Goal: Transaction & Acquisition: Purchase product/service

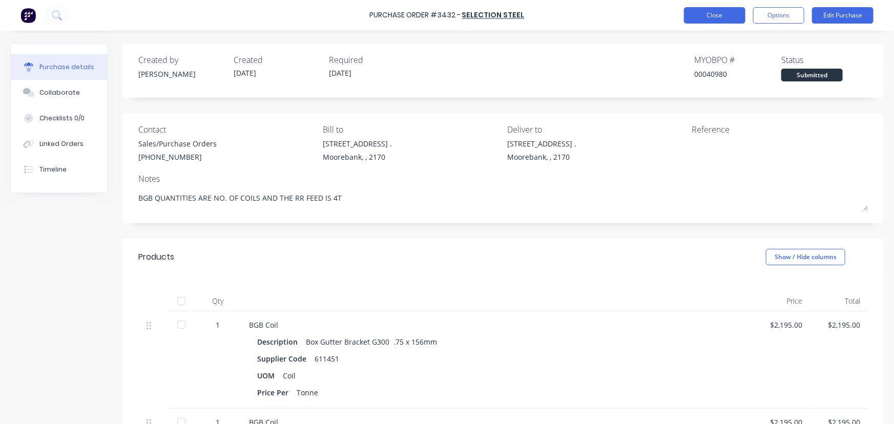
type textarea "x"
click at [721, 18] on button "Close" at bounding box center [715, 15] width 62 height 16
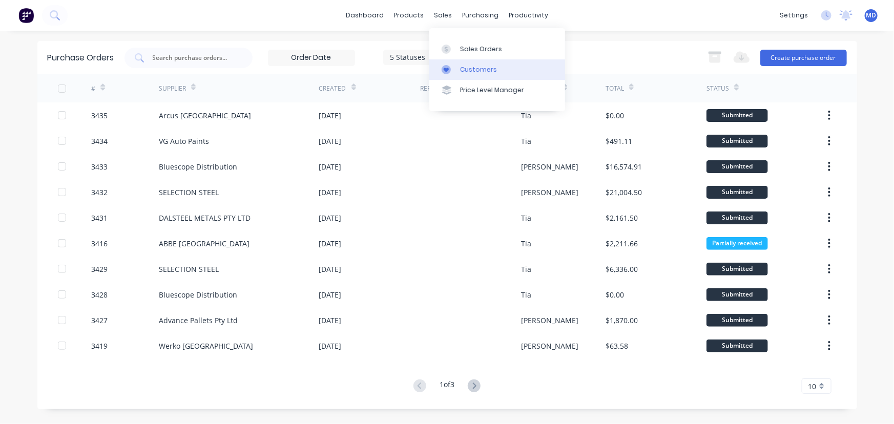
click at [480, 69] on div "Customers" at bounding box center [478, 69] width 37 height 9
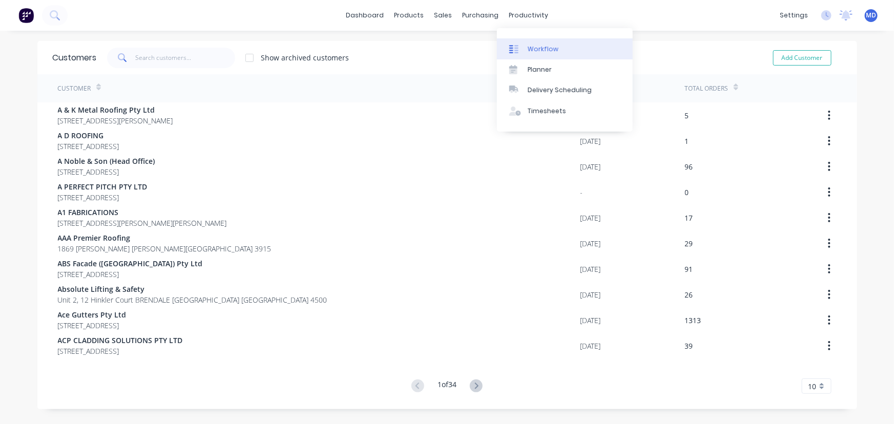
click at [549, 51] on div "Workflow" at bounding box center [543, 49] width 31 height 9
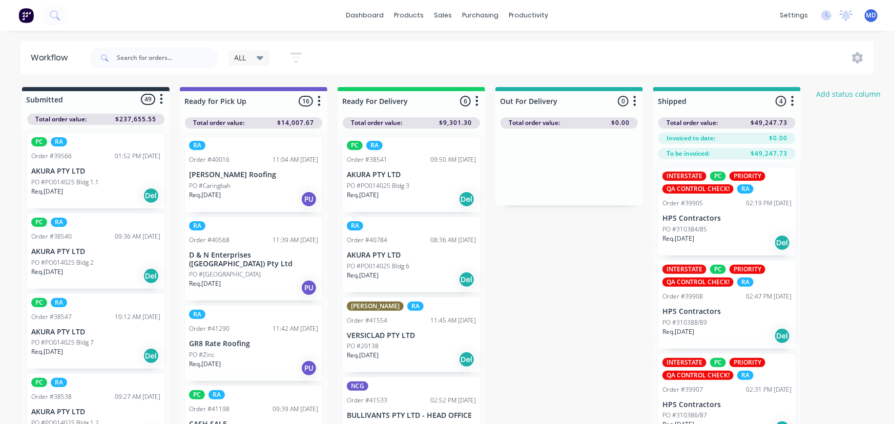
click at [262, 54] on icon at bounding box center [260, 57] width 7 height 11
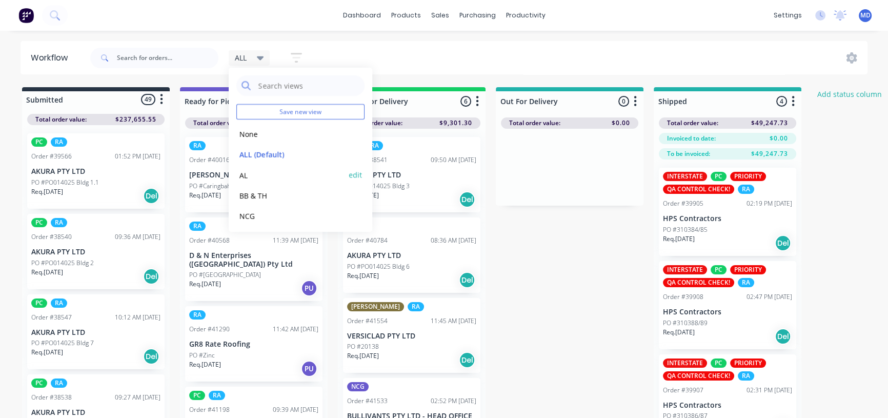
click at [246, 174] on button "AL" at bounding box center [290, 175] width 109 height 12
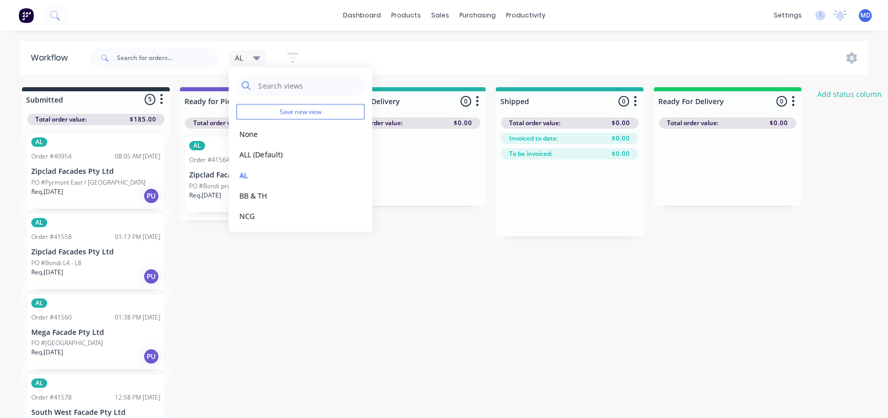
click at [624, 40] on div "dashboard products sales purchasing productivity dashboard products Product Cat…" at bounding box center [444, 178] width 888 height 356
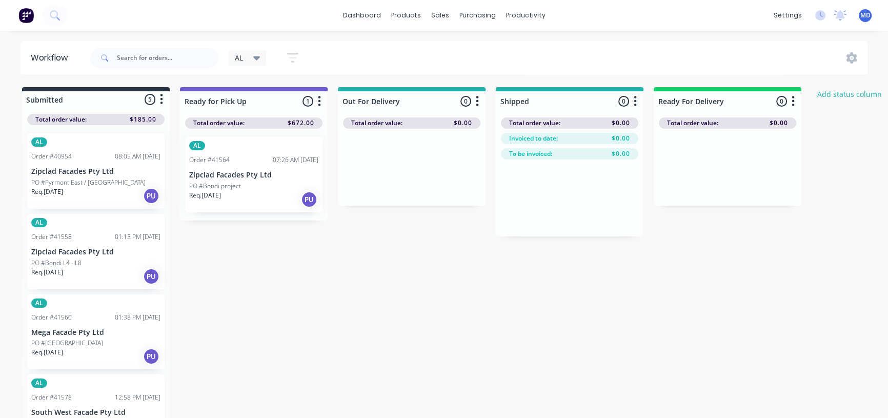
drag, startPoint x: 257, startPoint y: 56, endPoint x: 255, endPoint y: 65, distance: 9.0
click at [256, 56] on icon at bounding box center [256, 58] width 7 height 4
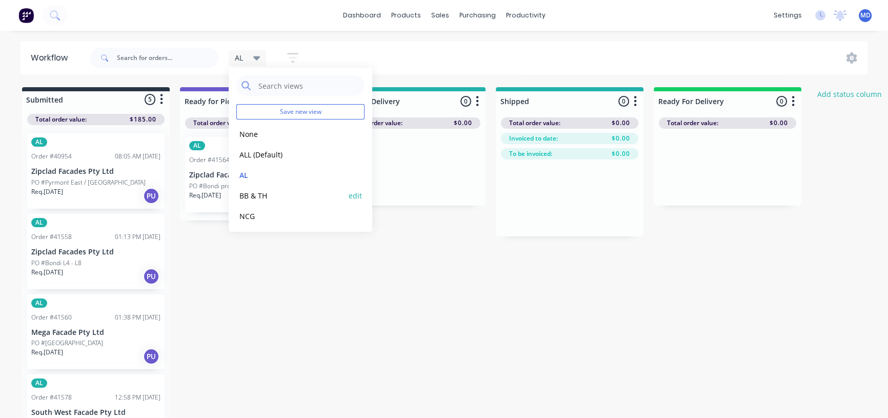
click at [256, 195] on button "BB & TH" at bounding box center [290, 196] width 109 height 12
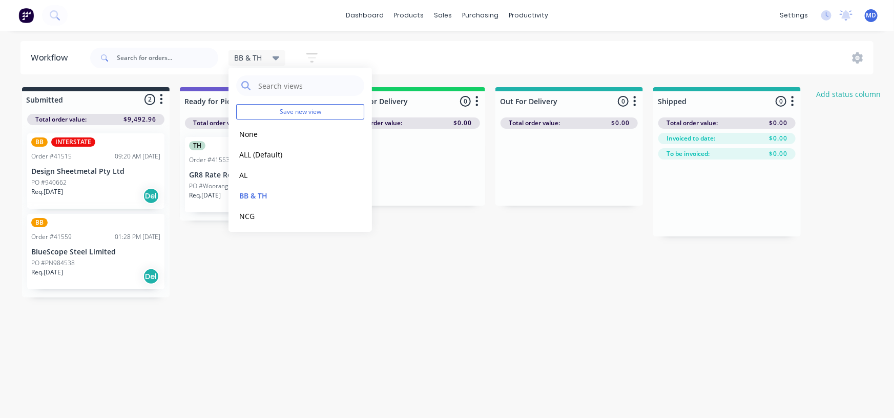
click at [279, 59] on icon at bounding box center [276, 57] width 7 height 11
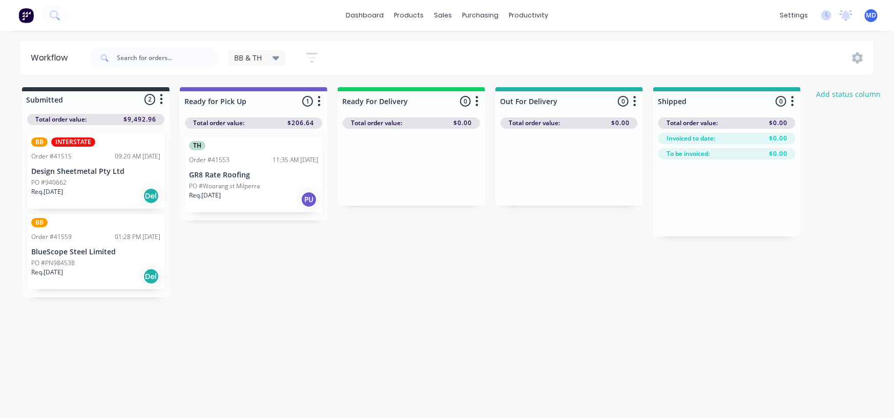
click at [275, 56] on icon at bounding box center [276, 57] width 7 height 11
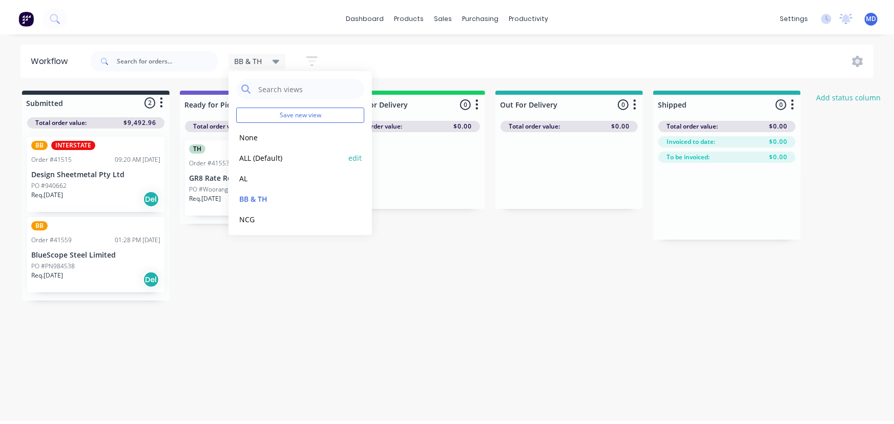
scroll to position [43, 0]
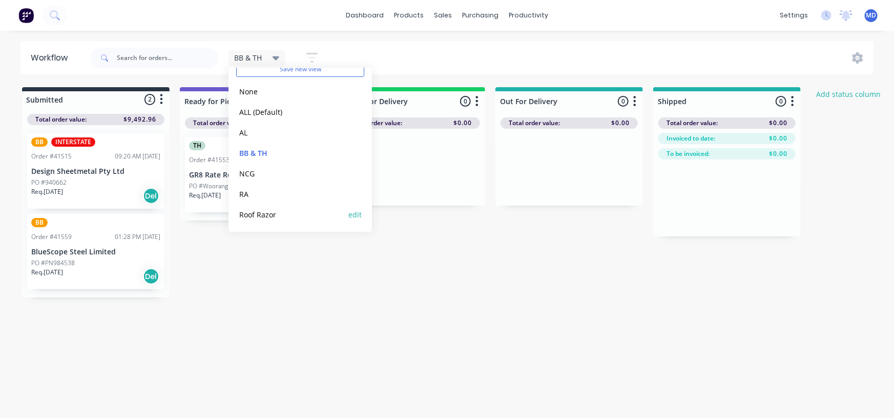
click at [261, 213] on button "Roof Razor" at bounding box center [290, 215] width 109 height 12
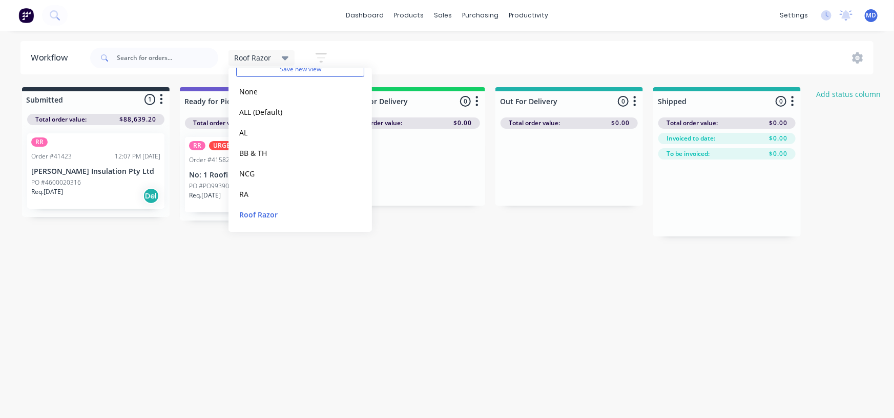
click at [457, 46] on div "Roof Razor Save new view None edit ALL (Default) edit AL edit BB & TH edit NCG …" at bounding box center [481, 58] width 786 height 31
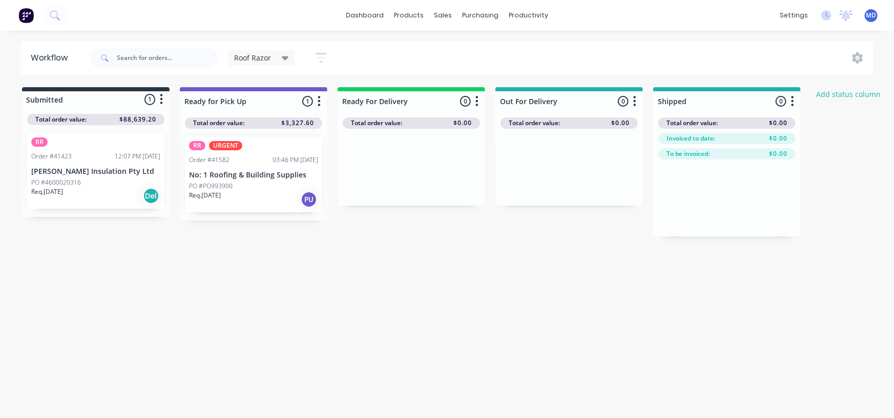
click at [225, 177] on p "No: 1 Roofing & Building Supplies" at bounding box center [253, 175] width 129 height 9
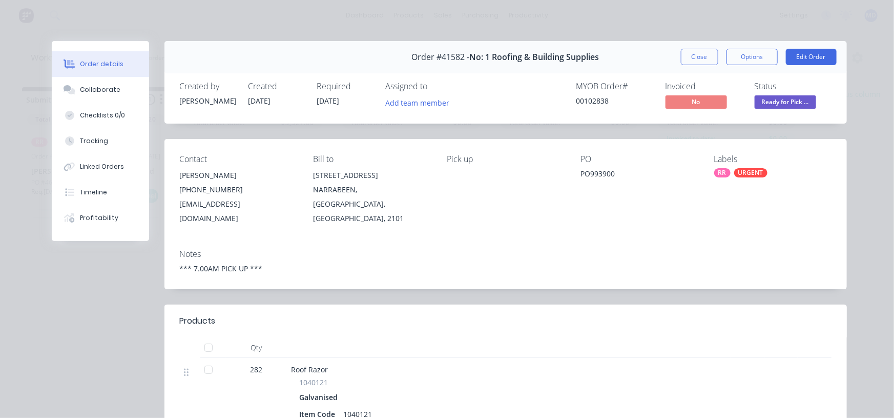
click at [694, 48] on div "Order #41582 - No: 1 Roofing & Building Supplies Close Options Edit Order" at bounding box center [506, 57] width 683 height 32
click at [691, 56] on button "Close" at bounding box center [699, 57] width 37 height 16
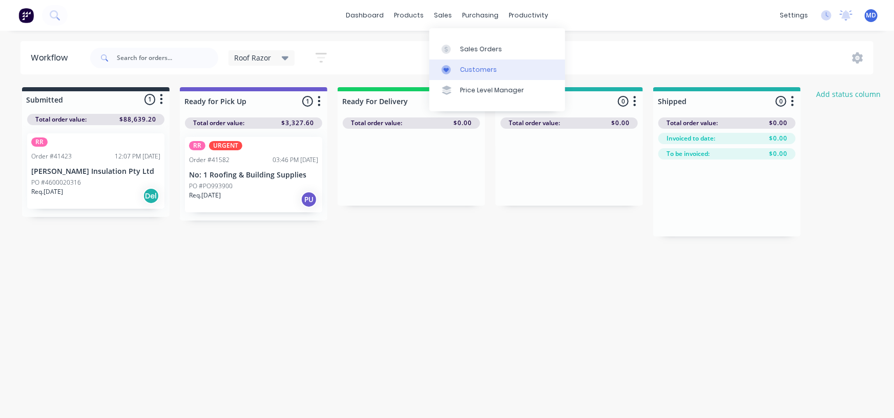
click at [479, 69] on div "Customers" at bounding box center [478, 69] width 37 height 9
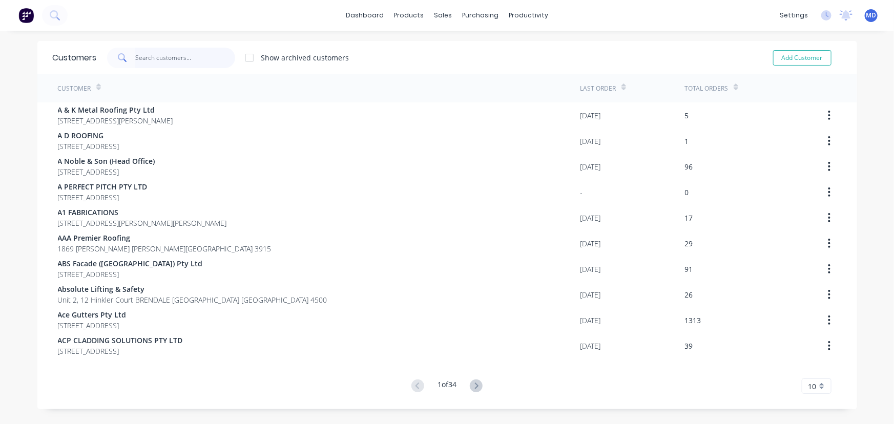
click at [176, 59] on input "text" at bounding box center [185, 58] width 100 height 21
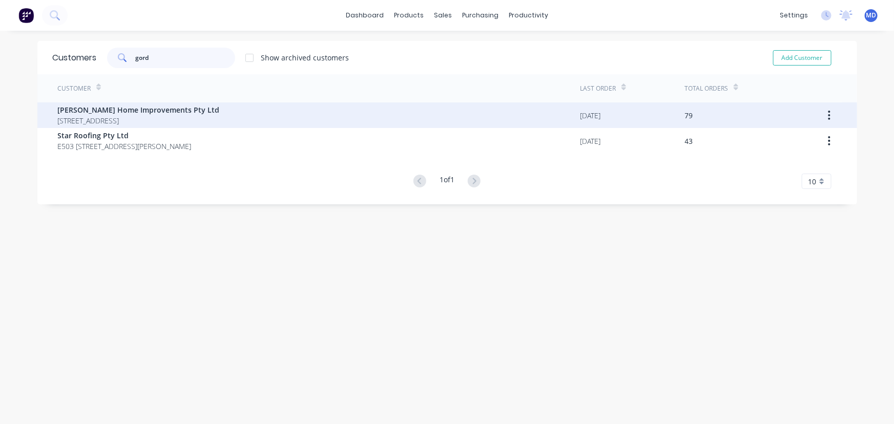
type input "gord"
click at [136, 113] on span "[PERSON_NAME] Home Improvements Pty Ltd" at bounding box center [139, 110] width 162 height 11
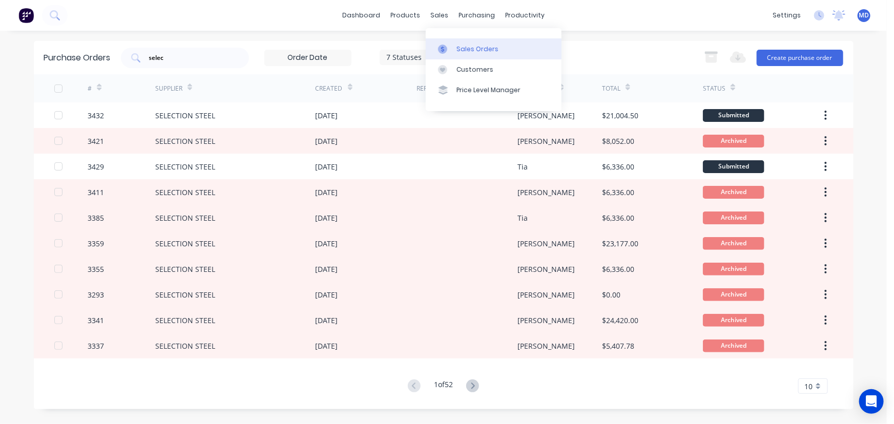
click at [471, 46] on div "Sales Orders" at bounding box center [478, 49] width 42 height 9
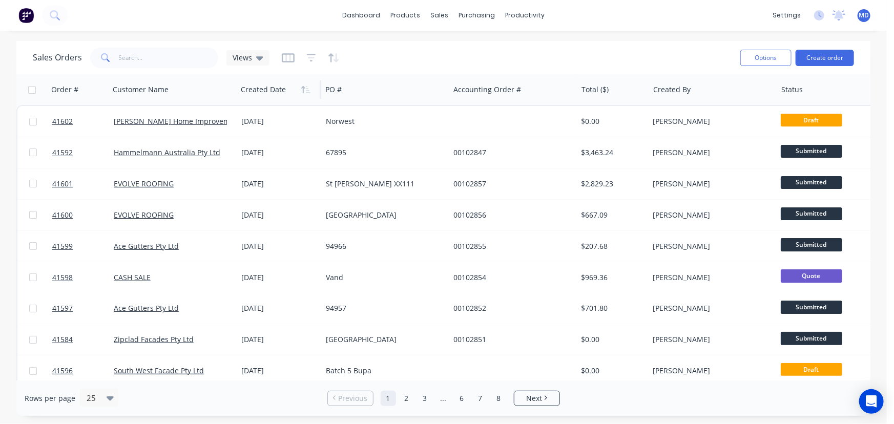
click at [267, 86] on div at bounding box center [277, 89] width 73 height 21
click at [303, 93] on icon "button" at bounding box center [305, 90] width 9 height 8
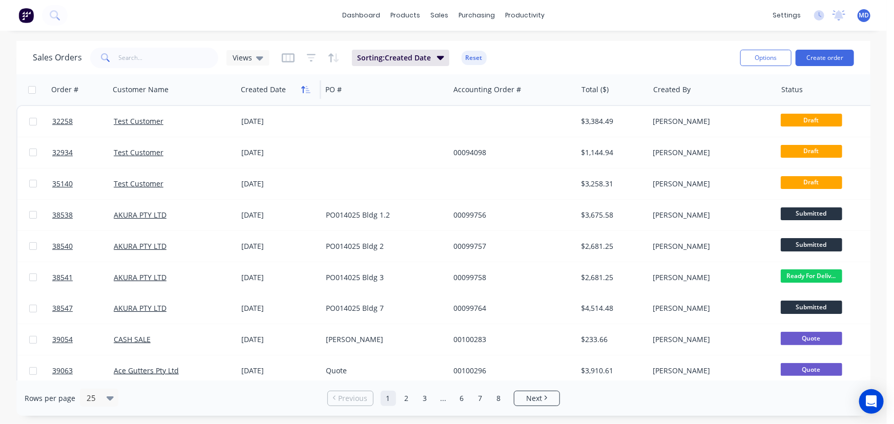
click at [304, 91] on icon "button" at bounding box center [305, 90] width 9 height 8
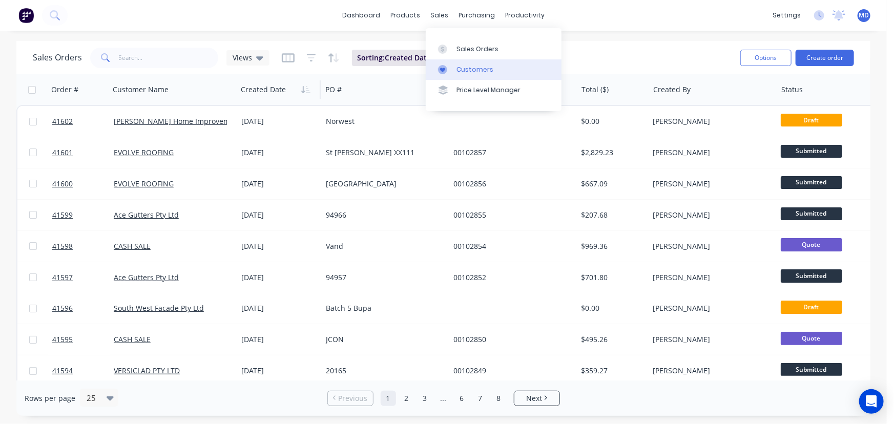
click at [476, 71] on div "Customers" at bounding box center [475, 69] width 37 height 9
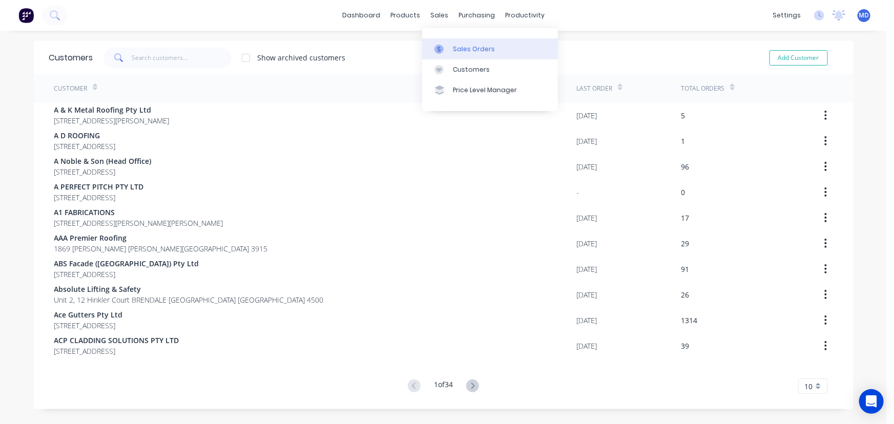
click at [475, 47] on div "Sales Orders" at bounding box center [474, 49] width 42 height 9
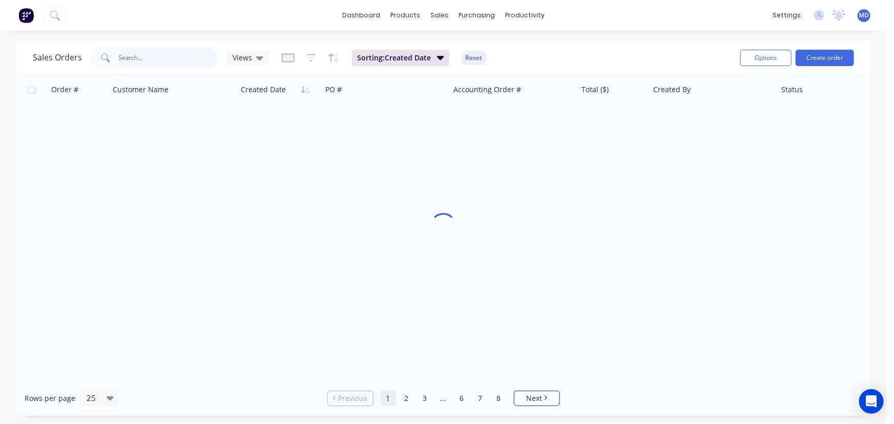
drag, startPoint x: 190, startPoint y: 59, endPoint x: 180, endPoint y: 57, distance: 9.5
click at [187, 59] on input "text" at bounding box center [169, 58] width 100 height 21
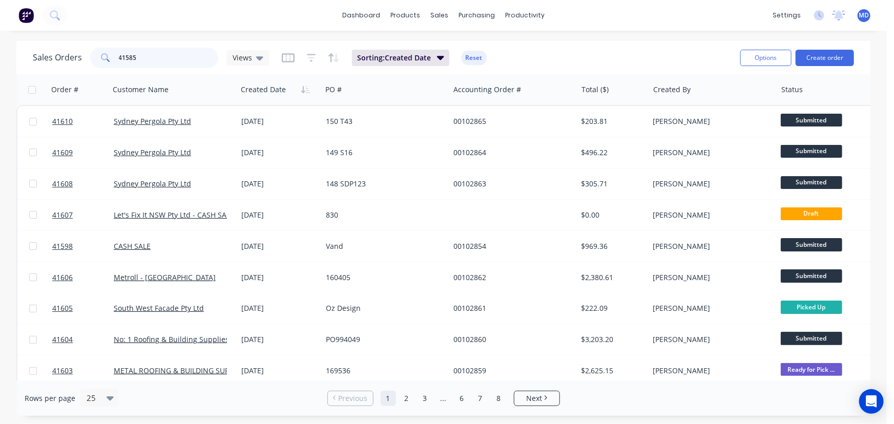
type input "41585"
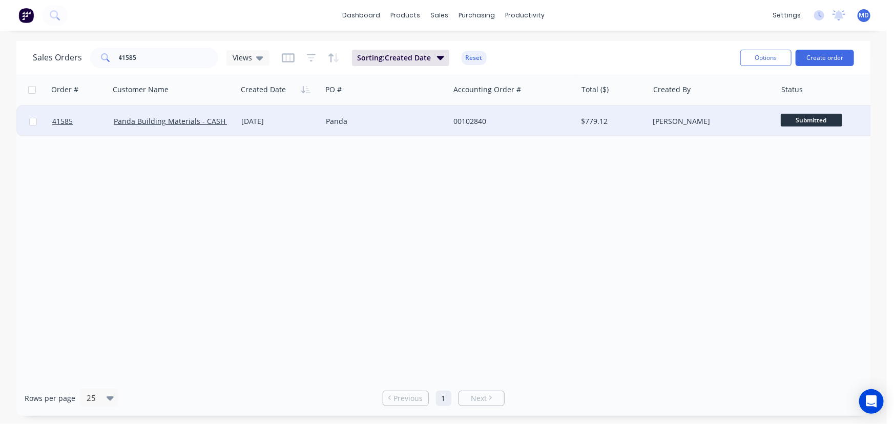
click at [403, 124] on div "Panda" at bounding box center [383, 121] width 114 height 10
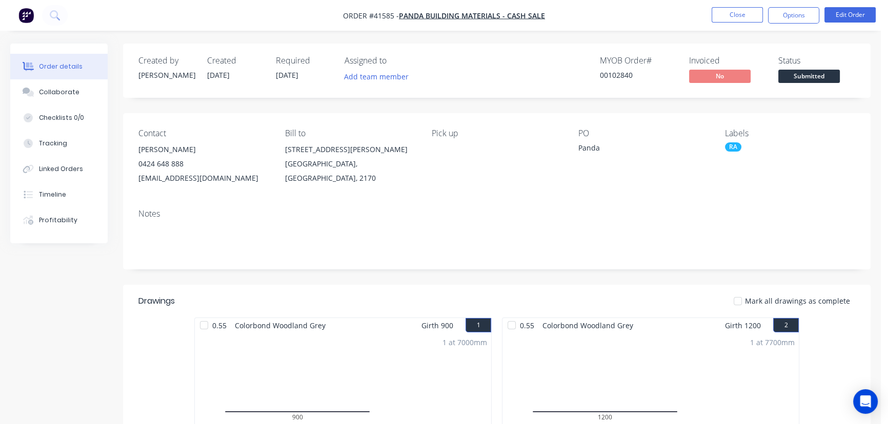
click at [736, 23] on li "Close" at bounding box center [736, 15] width 51 height 16
click at [738, 8] on button "Close" at bounding box center [736, 14] width 51 height 15
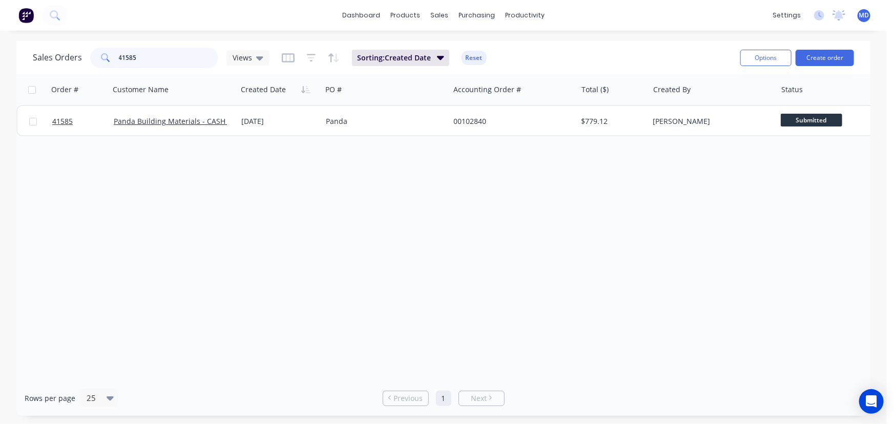
drag, startPoint x: 140, startPoint y: 58, endPoint x: 29, endPoint y: 37, distance: 113.1
click at [0, 25] on div "dashboard products sales purchasing productivity dashboard products Product Cat…" at bounding box center [443, 212] width 887 height 424
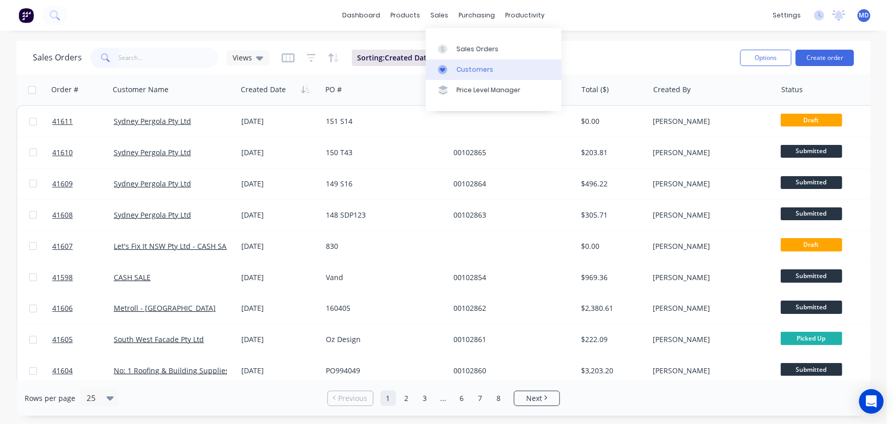
click at [472, 71] on div "Customers" at bounding box center [475, 69] width 37 height 9
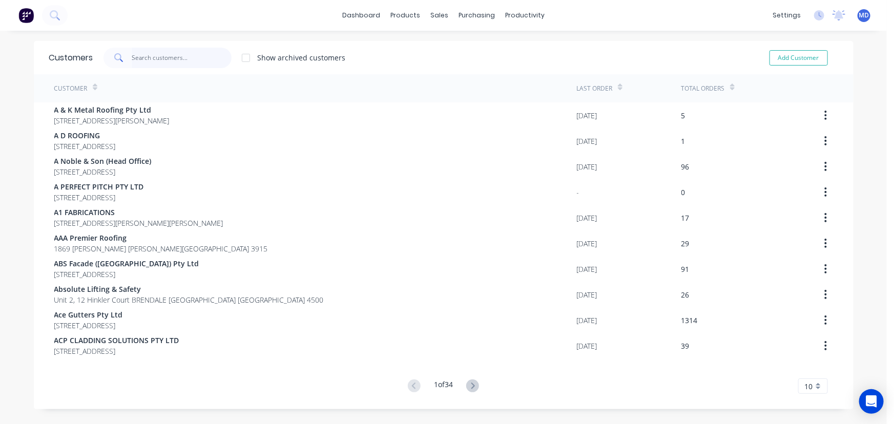
click at [188, 60] on input "text" at bounding box center [182, 58] width 100 height 21
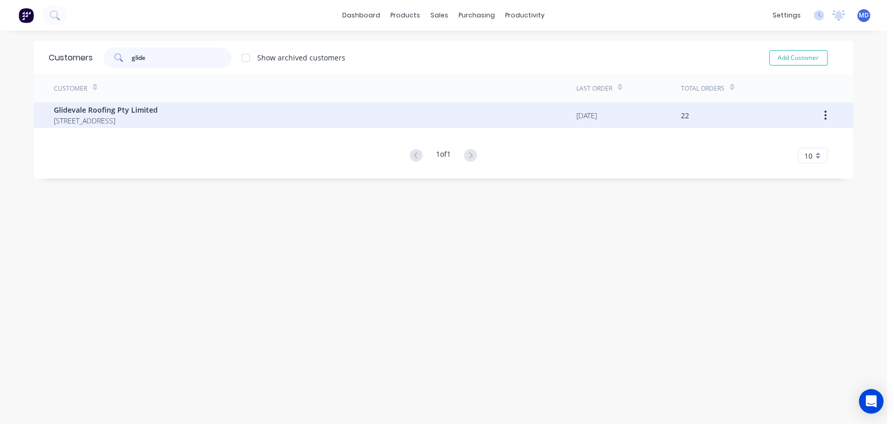
type input "glide"
click at [109, 114] on span "Glidevale Roofing Pty Limited" at bounding box center [106, 110] width 104 height 11
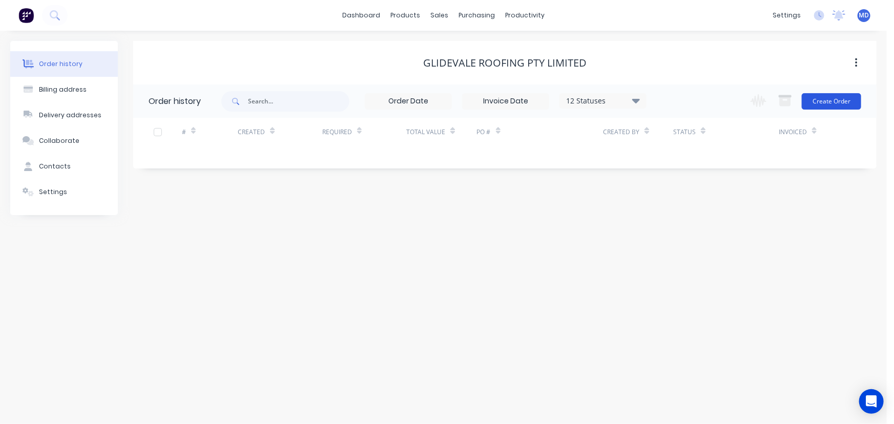
click at [858, 99] on button "Create Order" at bounding box center [831, 101] width 59 height 16
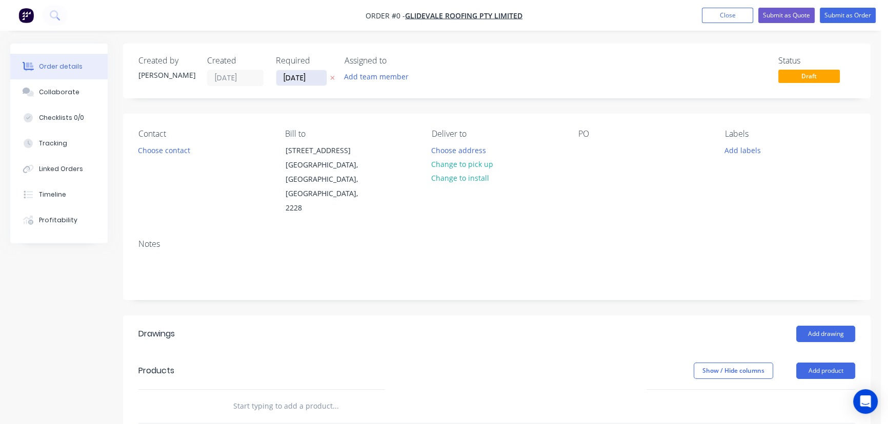
click at [308, 77] on input "[DATE]" at bounding box center [301, 77] width 50 height 15
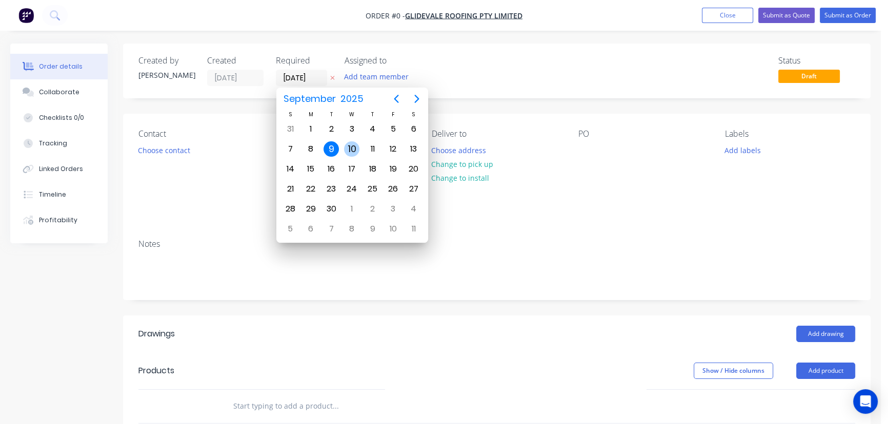
click at [348, 147] on div "10" at bounding box center [351, 148] width 15 height 15
type input "[DATE]"
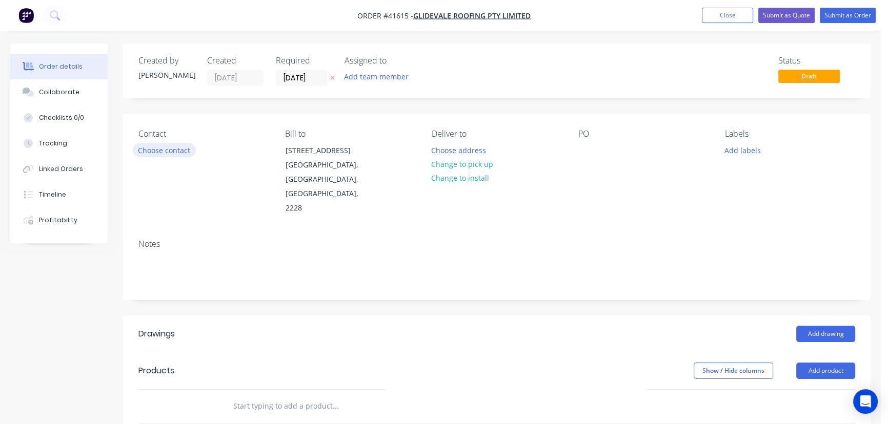
click at [157, 148] on button "Choose contact" at bounding box center [164, 150] width 63 height 14
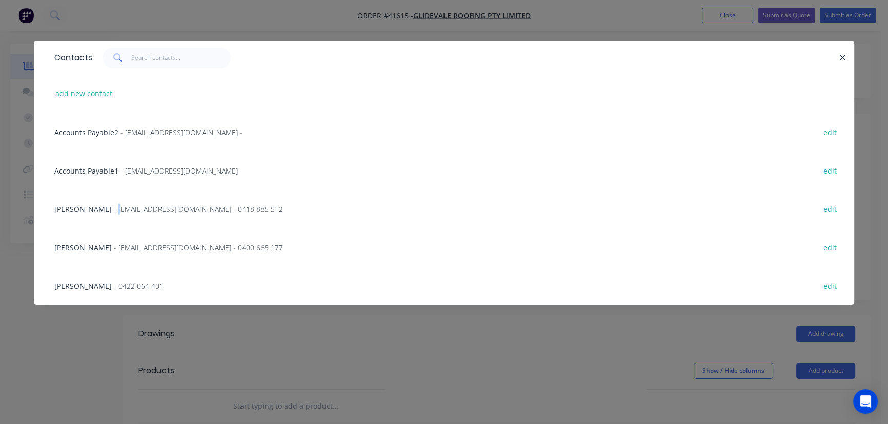
click at [114, 205] on span "- estimator@glidevaleroofing.com - 0418 885 512" at bounding box center [198, 210] width 169 height 10
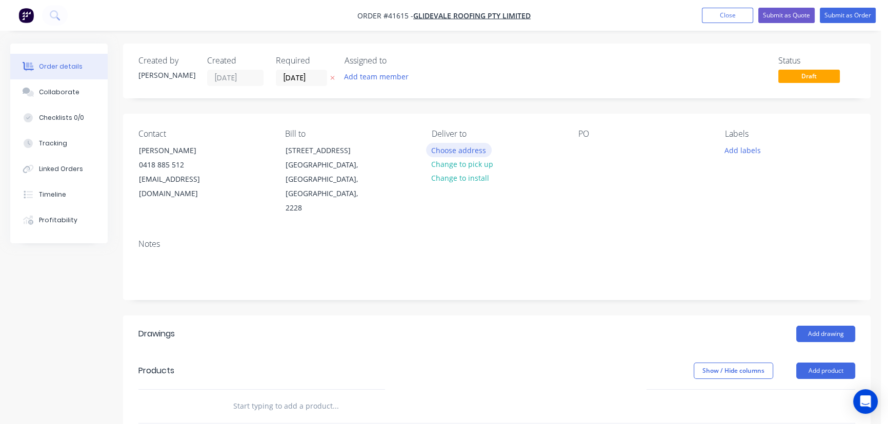
click at [461, 148] on button "Choose address" at bounding box center [459, 150] width 66 height 14
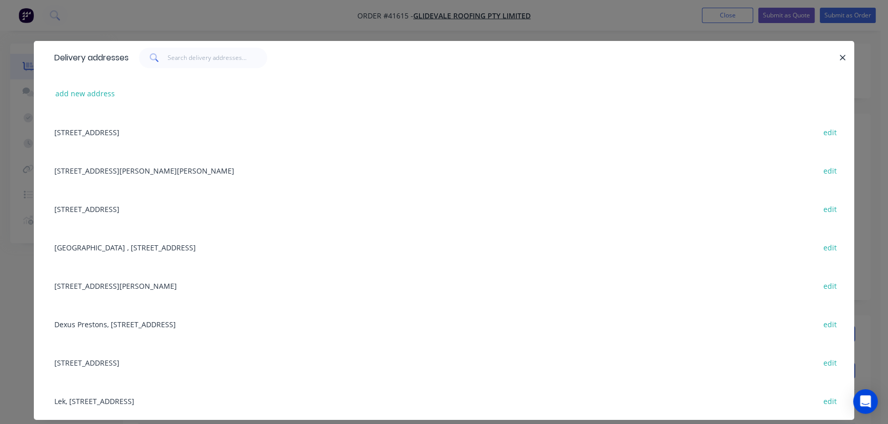
click at [193, 323] on div "Dexus Prestons, 28 Yarrunga st, Prestons, New South Wales, Australia, 2170 edit" at bounding box center [443, 324] width 789 height 38
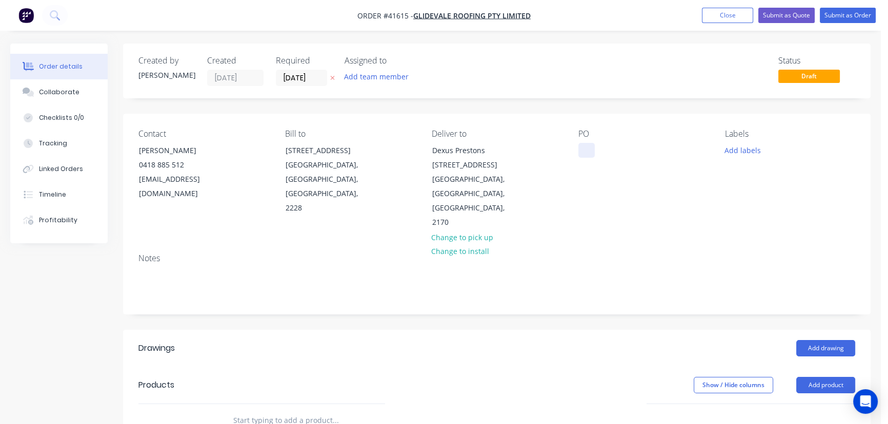
drag, startPoint x: 591, startPoint y: 150, endPoint x: 606, endPoint y: 164, distance: 20.3
click at [595, 154] on div "PO" at bounding box center [643, 179] width 130 height 101
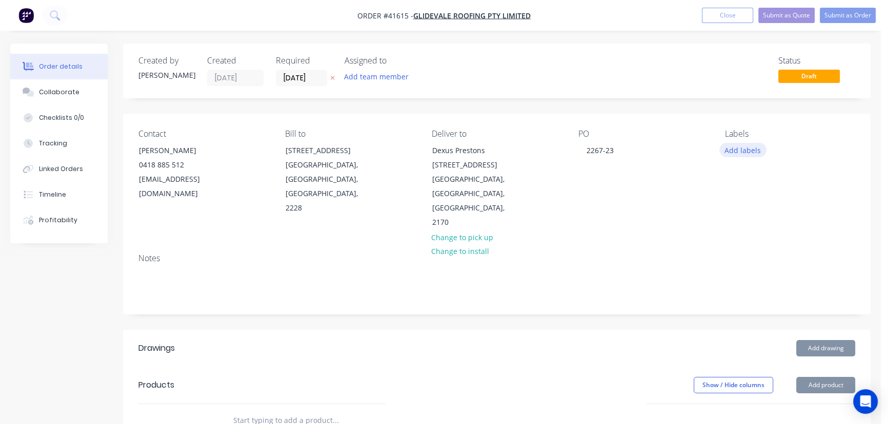
click at [747, 147] on button "Add labels" at bounding box center [742, 150] width 47 height 14
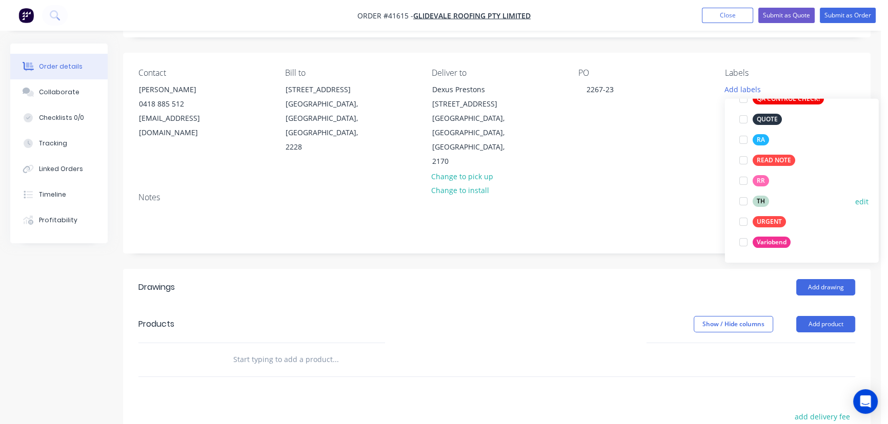
scroll to position [59, 0]
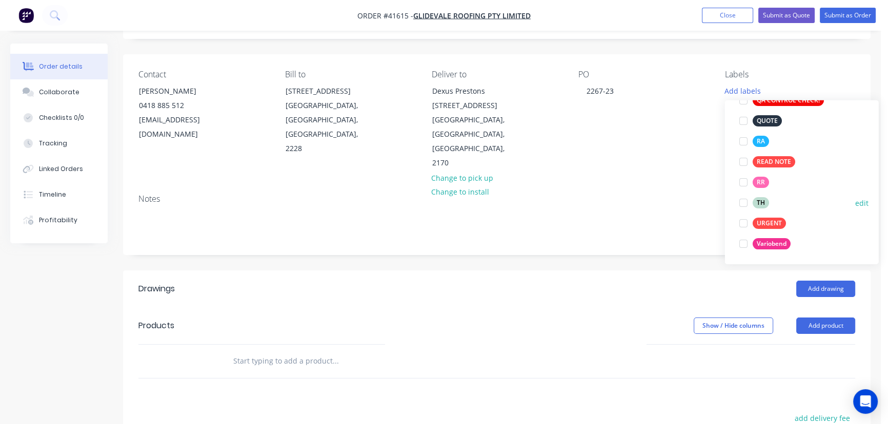
click at [742, 203] on div at bounding box center [743, 203] width 21 height 21
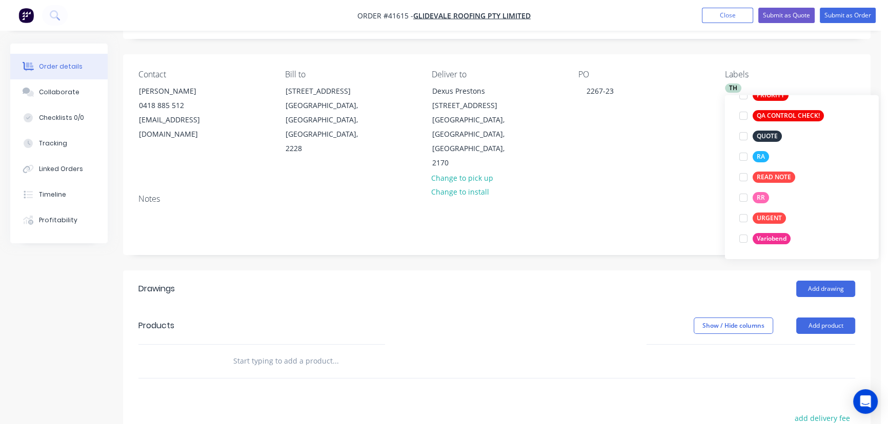
scroll to position [0, 0]
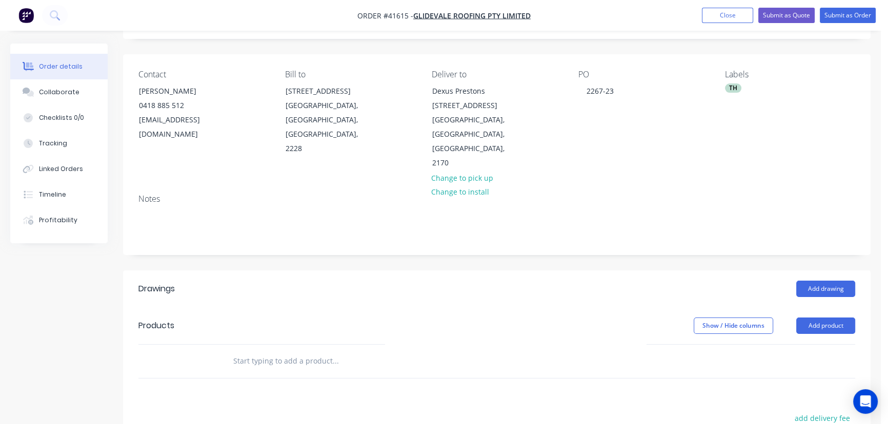
click at [834, 318] on button "Add product" at bounding box center [825, 326] width 59 height 16
click at [811, 344] on div "Product catalogue" at bounding box center [806, 351] width 79 height 15
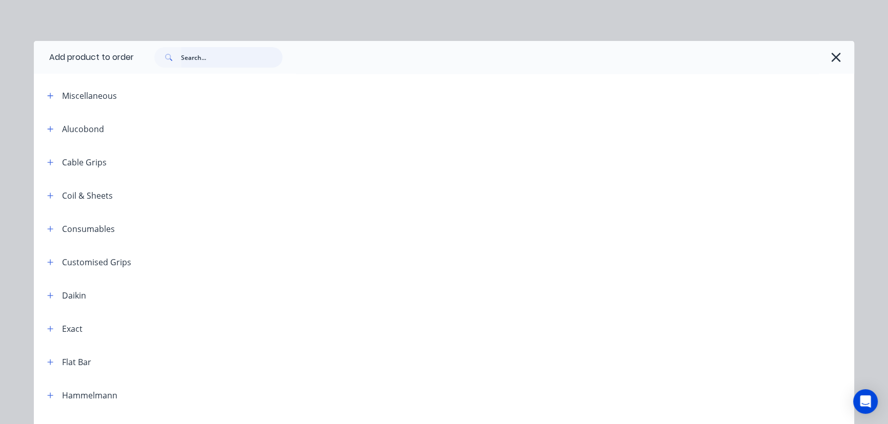
click at [225, 57] on input "text" at bounding box center [231, 57] width 101 height 21
type input "top hat"
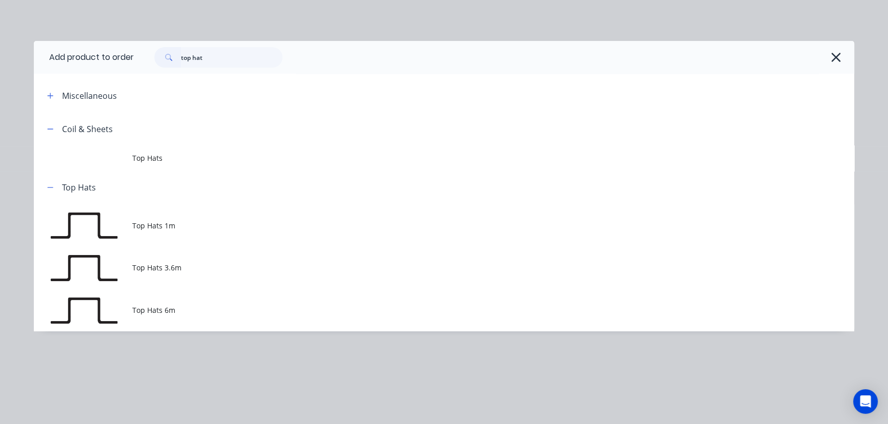
click at [165, 315] on span "Top Hats 6m" at bounding box center [420, 310] width 577 height 11
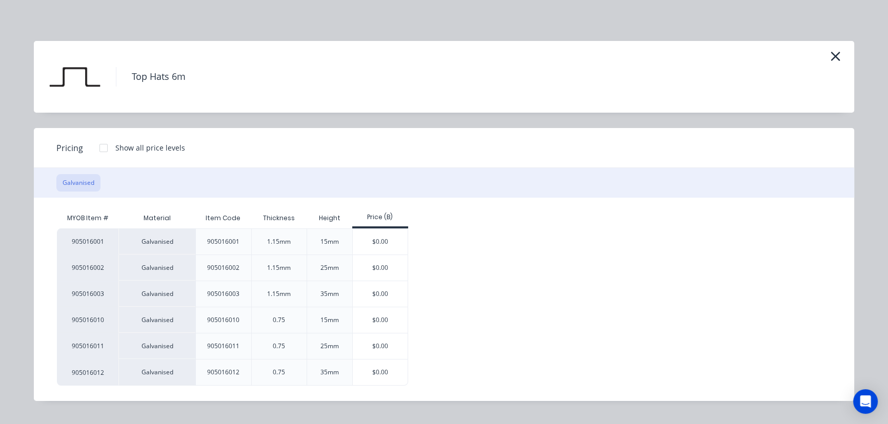
click at [381, 238] on div "$0.00" at bounding box center [380, 242] width 55 height 26
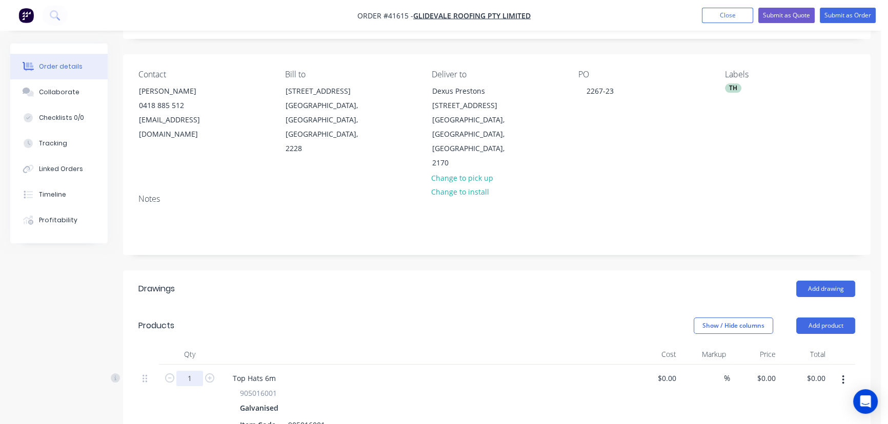
click at [194, 371] on input "1" at bounding box center [189, 378] width 27 height 15
type input "50"
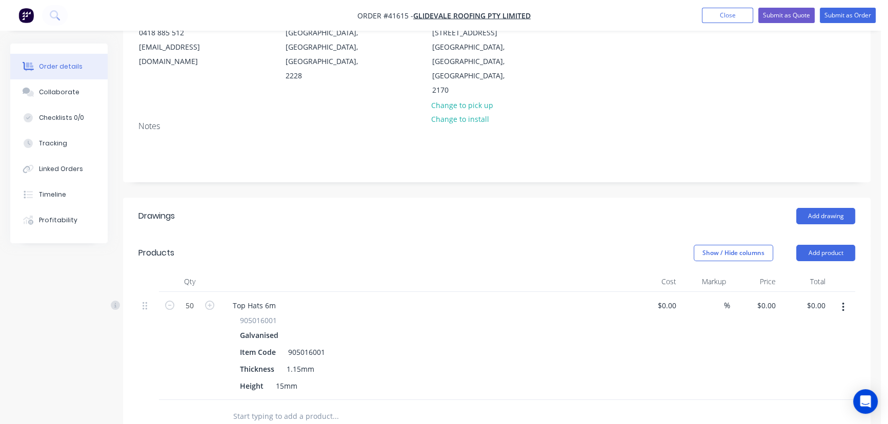
scroll to position [153, 0]
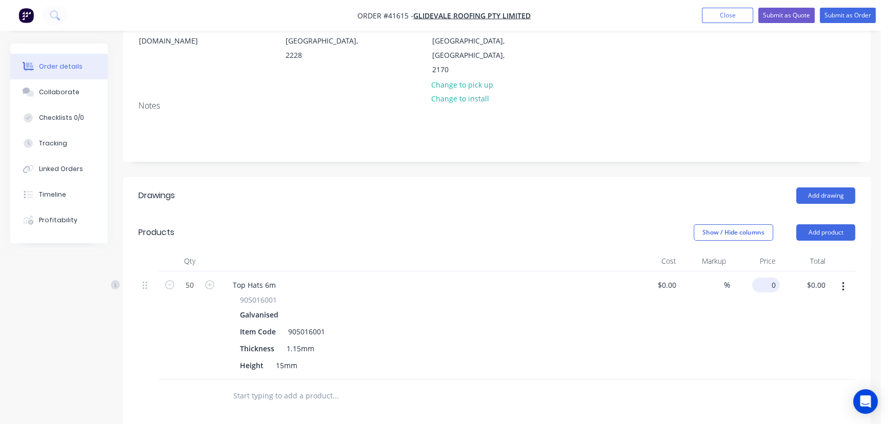
click at [775, 278] on input "0" at bounding box center [768, 285] width 24 height 15
type input "$22.43"
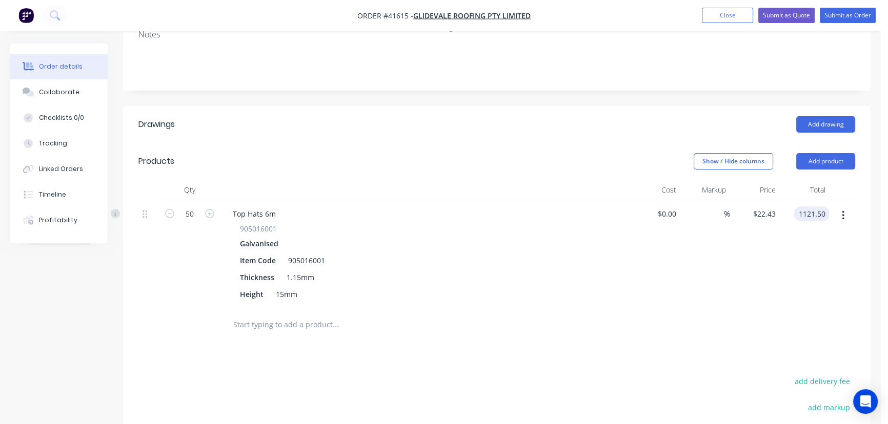
scroll to position [292, 0]
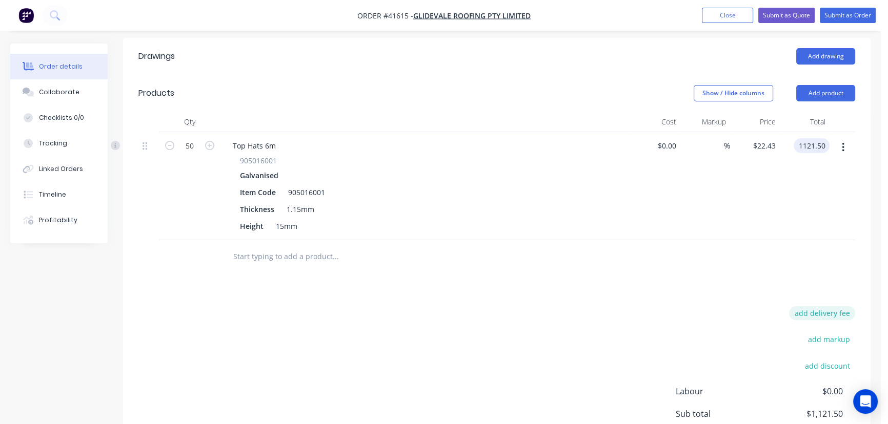
type input "$1,121.50"
click at [830, 307] on button "add delivery fee" at bounding box center [822, 314] width 66 height 14
type input "140"
click input "submit" at bounding box center [0, 0] width 0 height 0
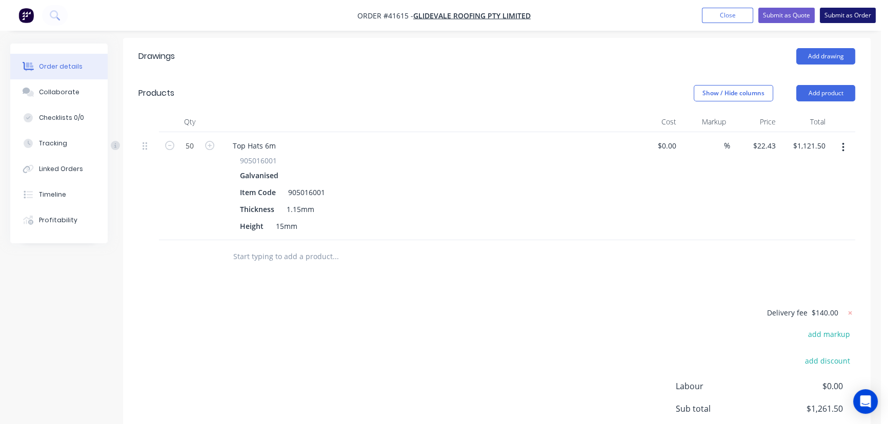
click at [856, 15] on button "Submit as Order" at bounding box center [848, 15] width 56 height 15
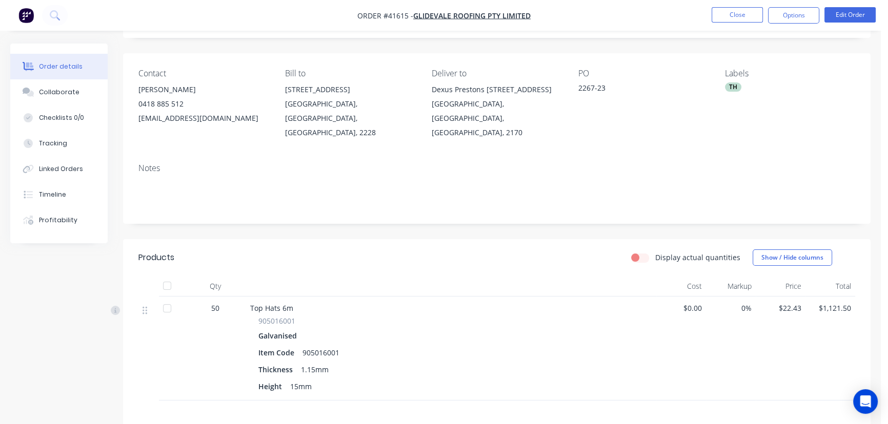
scroll to position [0, 0]
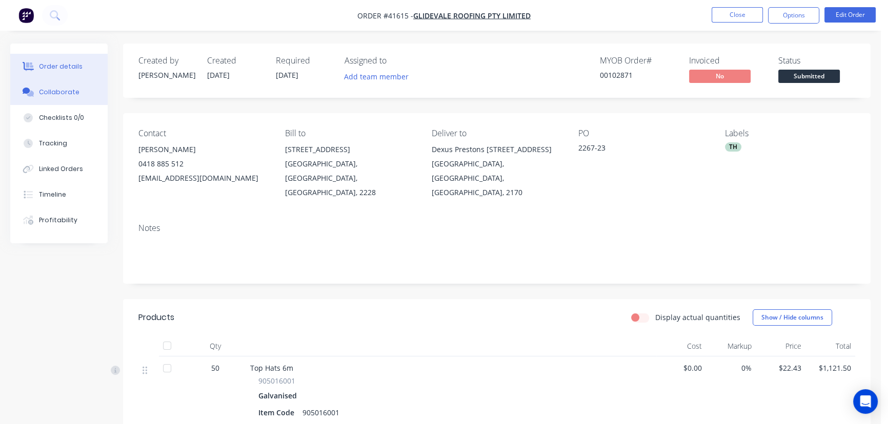
click at [62, 90] on div "Collaborate" at bounding box center [59, 92] width 40 height 9
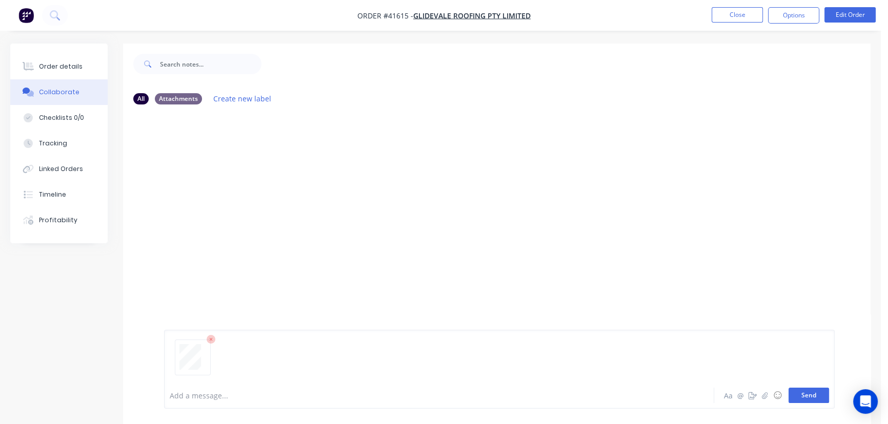
click at [799, 397] on button "Send" at bounding box center [808, 395] width 40 height 15
click at [804, 395] on button "Send" at bounding box center [808, 395] width 40 height 15
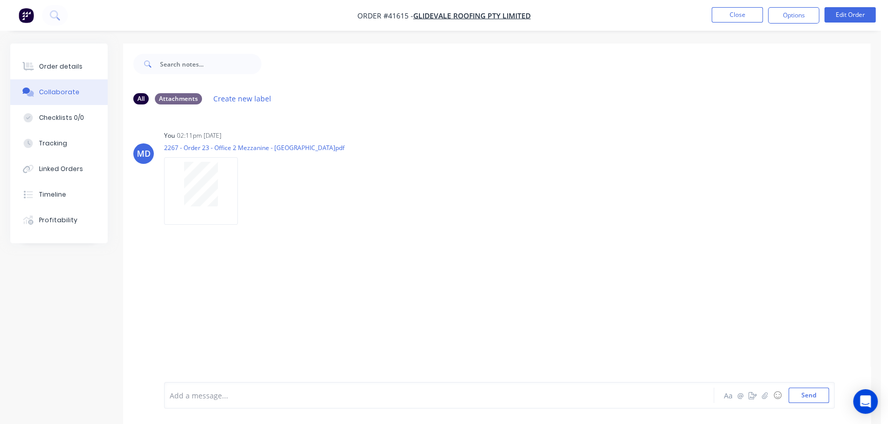
click at [272, 396] on div at bounding box center [417, 396] width 494 height 11
click at [763, 397] on icon "button" at bounding box center [765, 395] width 6 height 7
click at [812, 395] on button "Send" at bounding box center [808, 395] width 40 height 15
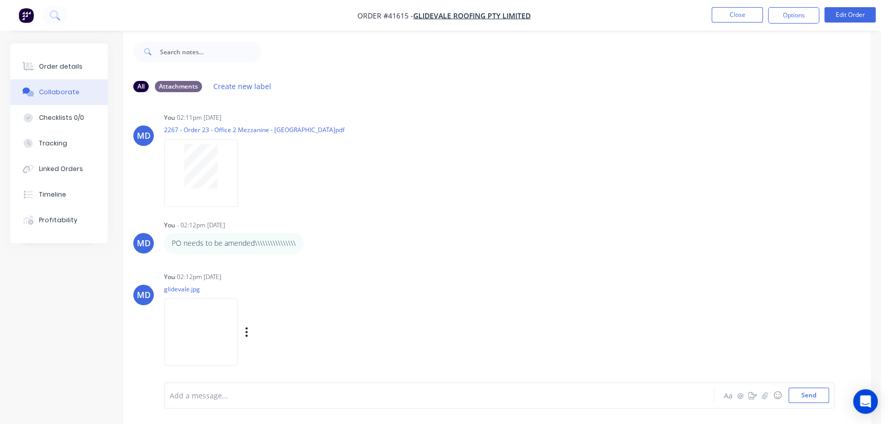
scroll to position [15, 0]
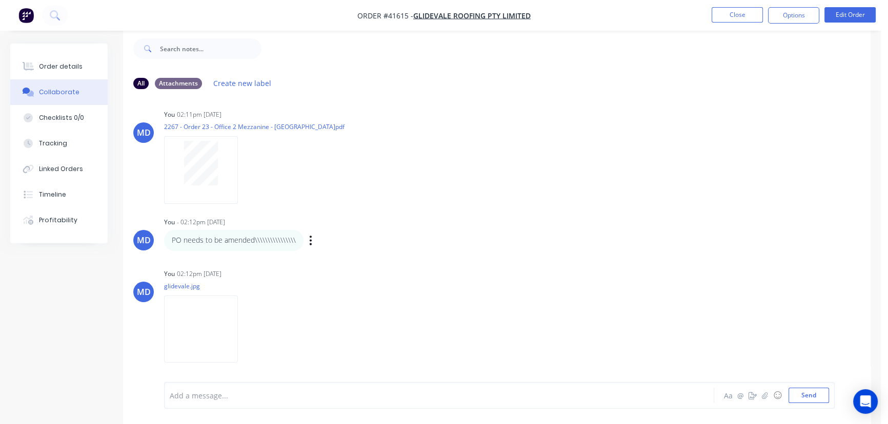
click at [289, 242] on p "PO needs to be amended\\\\\\\\\\\\\\\\" at bounding box center [234, 240] width 124 height 10
click at [309, 238] on icon "button" at bounding box center [310, 241] width 3 height 12
click at [326, 276] on button "Delete" at bounding box center [348, 276] width 65 height 17
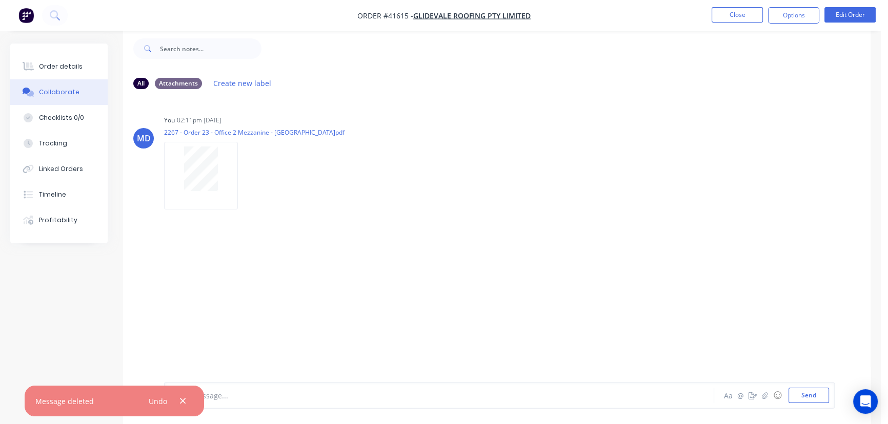
click at [189, 400] on button "button" at bounding box center [182, 401] width 13 height 14
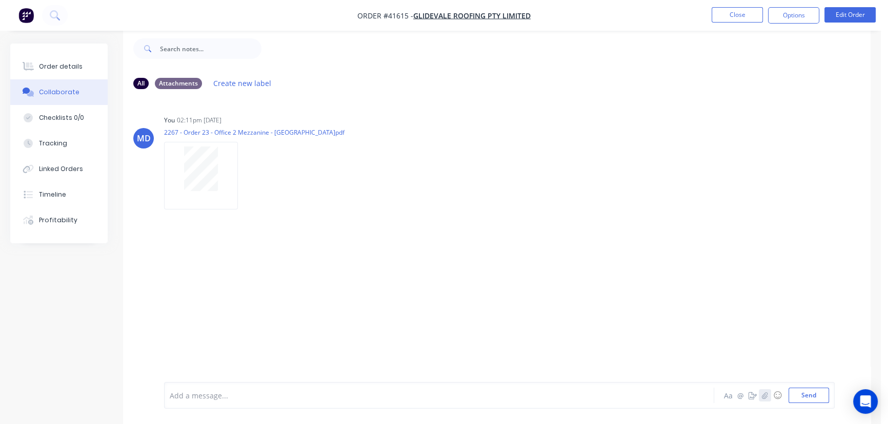
click at [763, 394] on icon "button" at bounding box center [765, 395] width 6 height 7
drag, startPoint x: 797, startPoint y: 392, endPoint x: 792, endPoint y: 388, distance: 6.2
click at [798, 392] on button "Send" at bounding box center [808, 395] width 40 height 15
click at [215, 402] on div "Add a message..." at bounding box center [417, 395] width 495 height 15
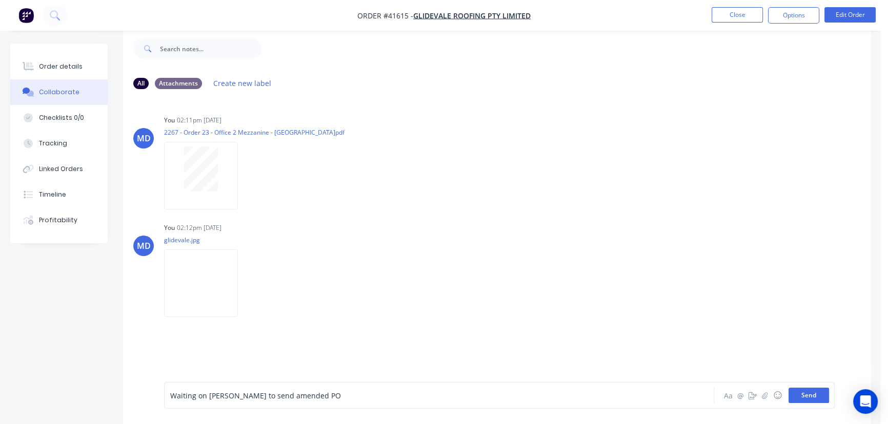
drag, startPoint x: 806, startPoint y: 397, endPoint x: 635, endPoint y: 271, distance: 212.3
click at [806, 396] on button "Send" at bounding box center [808, 395] width 40 height 15
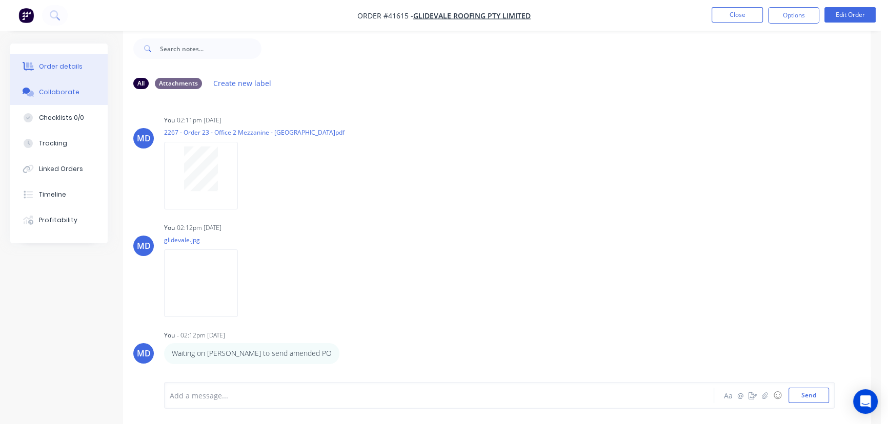
click at [69, 66] on div "Order details" at bounding box center [61, 66] width 44 height 9
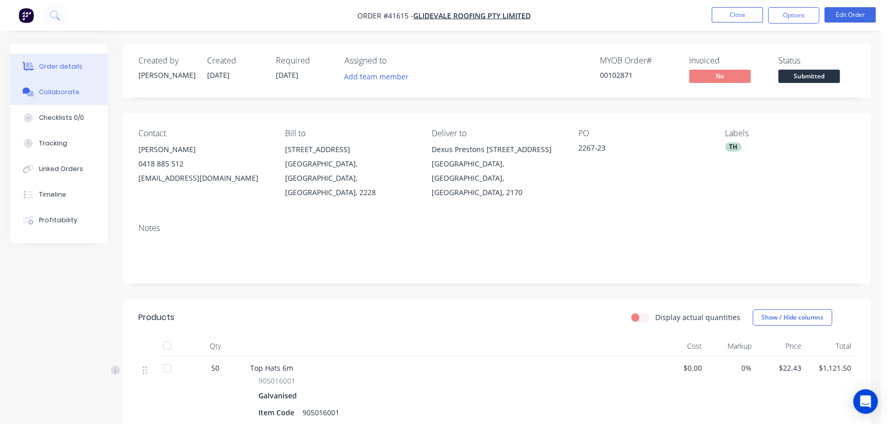
click at [72, 94] on div "Collaborate" at bounding box center [59, 92] width 40 height 9
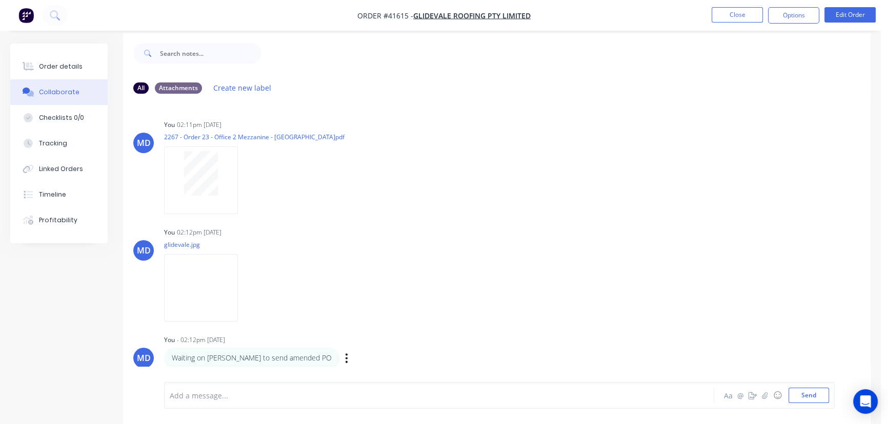
scroll to position [15, 0]
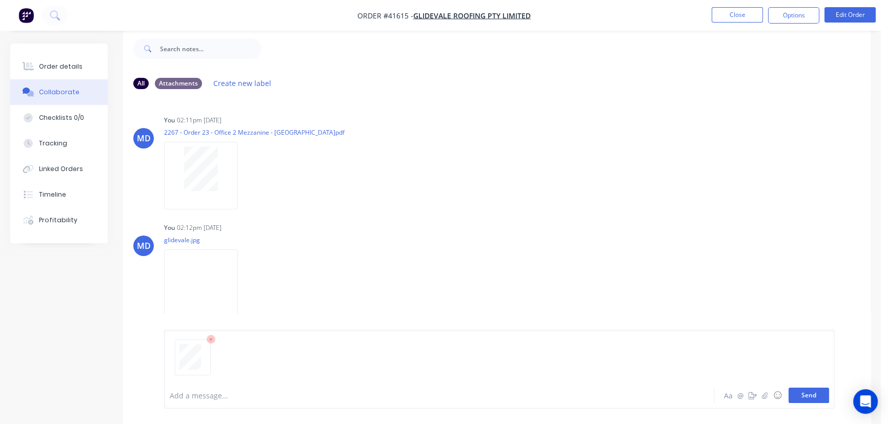
drag, startPoint x: 808, startPoint y: 399, endPoint x: 604, endPoint y: 293, distance: 229.5
click at [808, 399] on button "Send" at bounding box center [808, 395] width 40 height 15
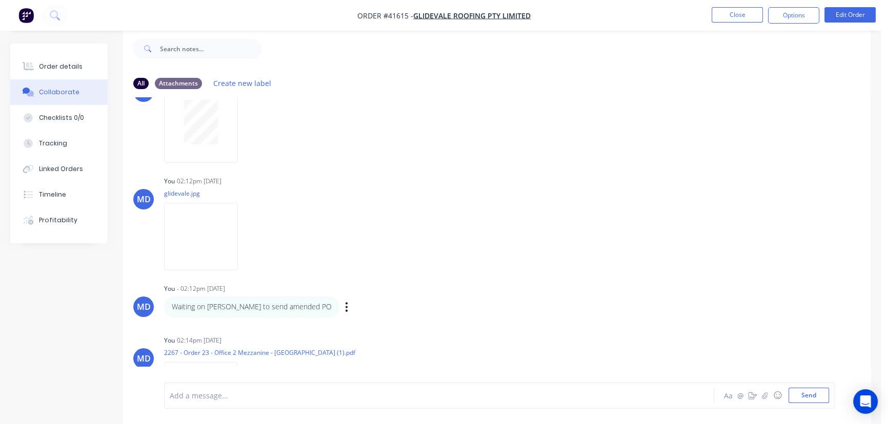
scroll to position [113, 0]
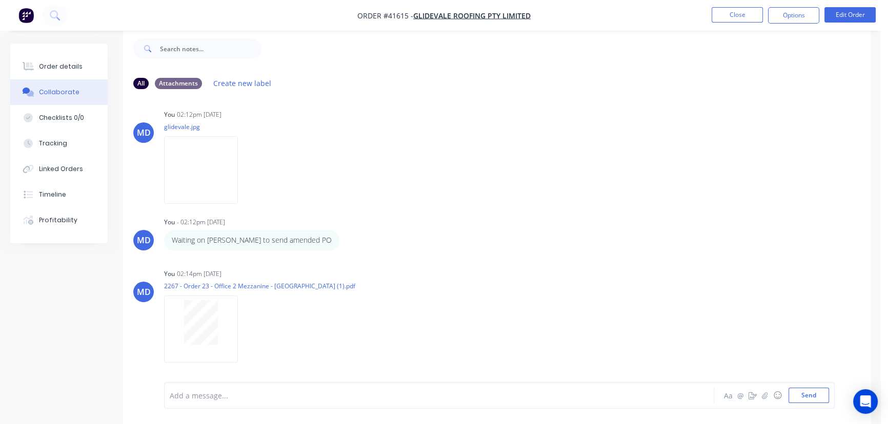
click at [613, 263] on div "MD You 02:11pm 09/09/25 2267 - Order 23 - Office 2 Mezzanine - Vilno.pdf Labels…" at bounding box center [496, 232] width 747 height 270
click at [63, 62] on div "Order details" at bounding box center [61, 66] width 44 height 9
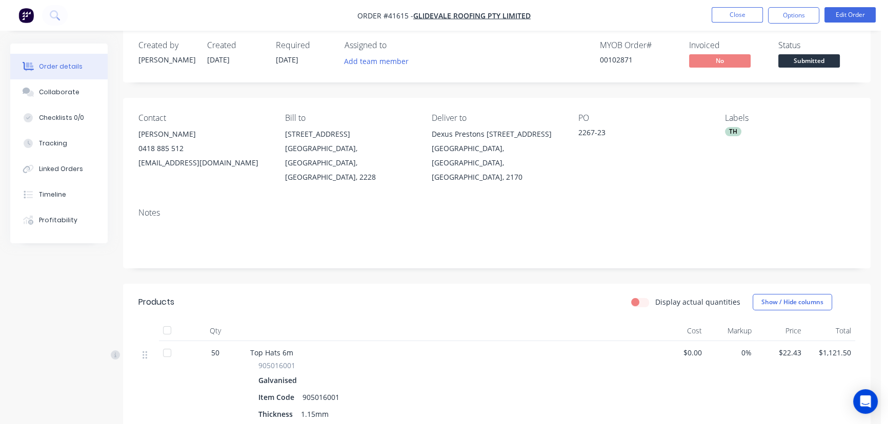
click at [801, 7] on nav "Order #41615 - Glidevale Roofing Pty Limited Close Options Edit Order" at bounding box center [444, 15] width 888 height 31
click at [801, 5] on nav "Order #41615 - Glidevale Roofing Pty Limited Close Options Edit Order" at bounding box center [444, 15] width 888 height 31
click at [799, 8] on button "Options" at bounding box center [793, 15] width 51 height 16
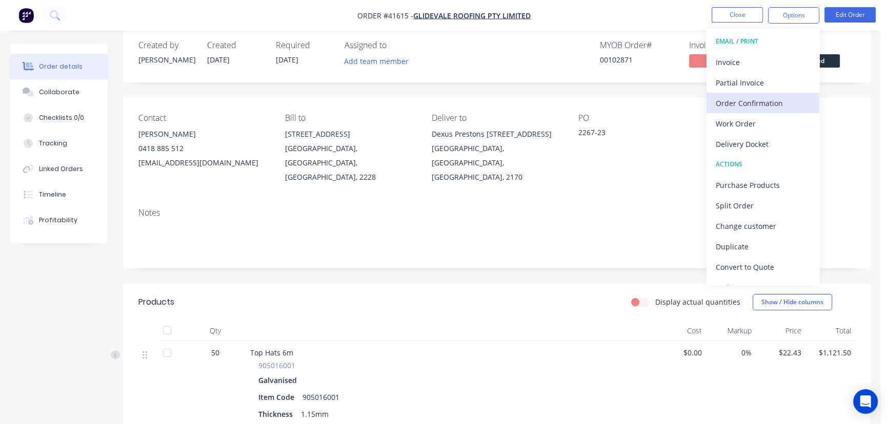
click at [765, 103] on div "Order Confirmation" at bounding box center [763, 103] width 94 height 15
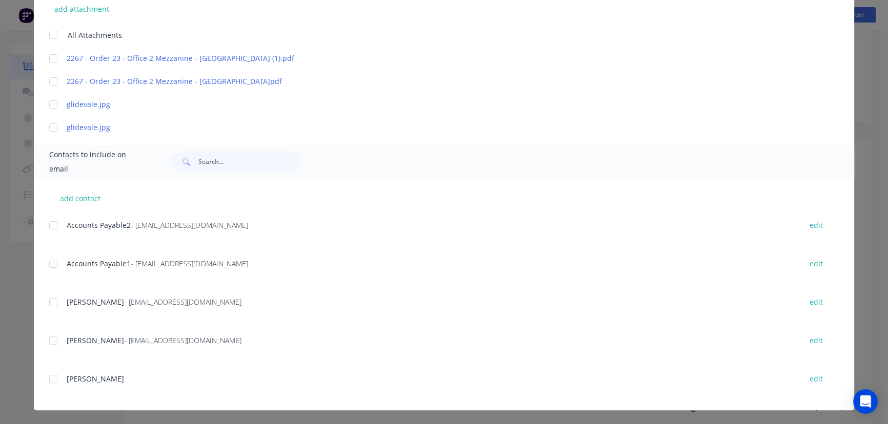
scroll to position [227, 0]
click at [48, 304] on div at bounding box center [53, 302] width 21 height 21
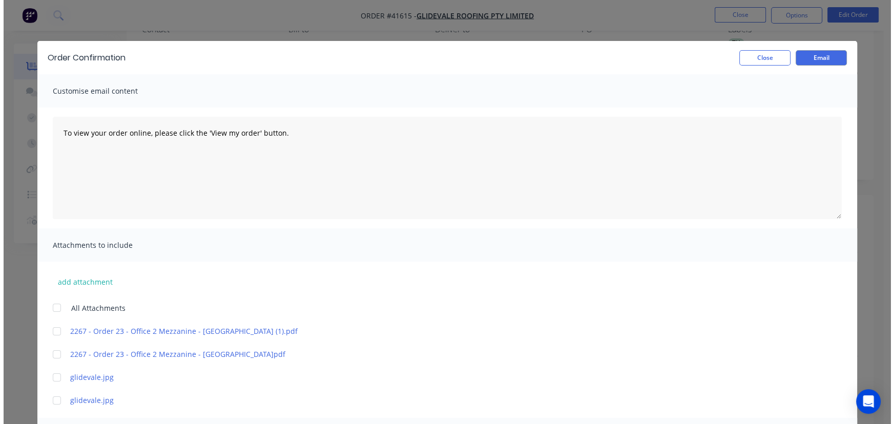
scroll to position [0, 0]
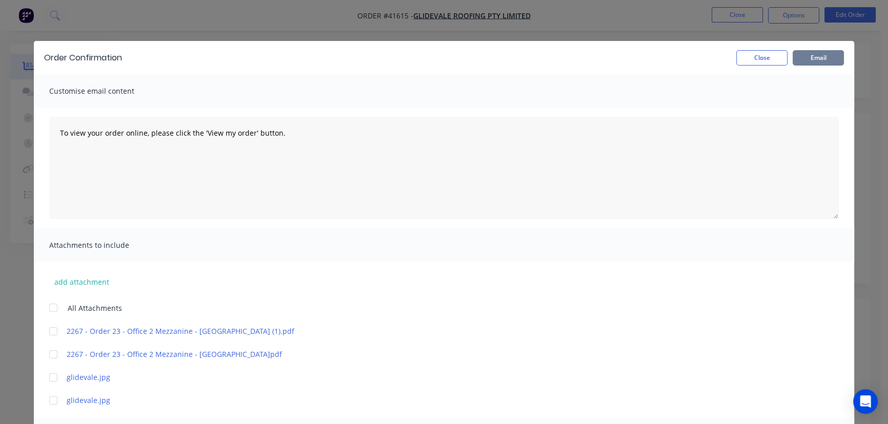
click at [809, 55] on button "Email" at bounding box center [817, 57] width 51 height 15
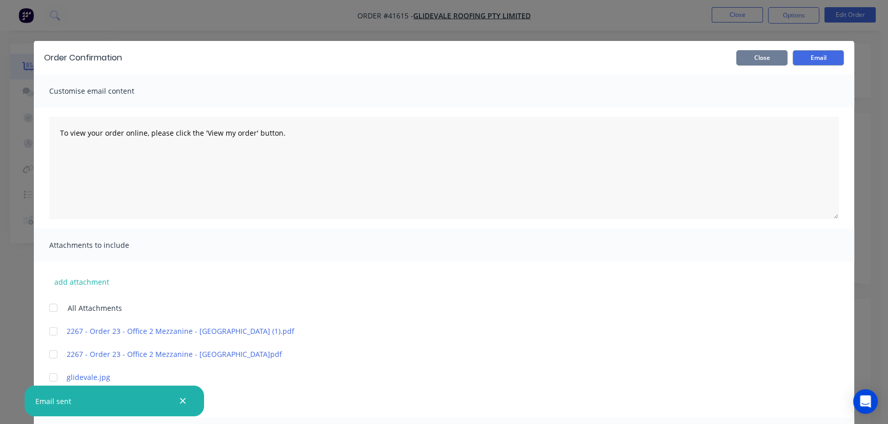
click at [755, 53] on button "Close" at bounding box center [761, 57] width 51 height 15
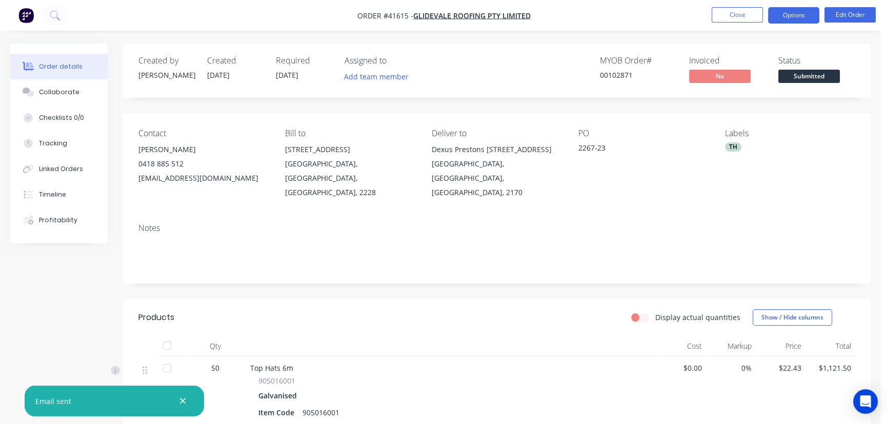
click at [796, 14] on button "Options" at bounding box center [793, 15] width 51 height 16
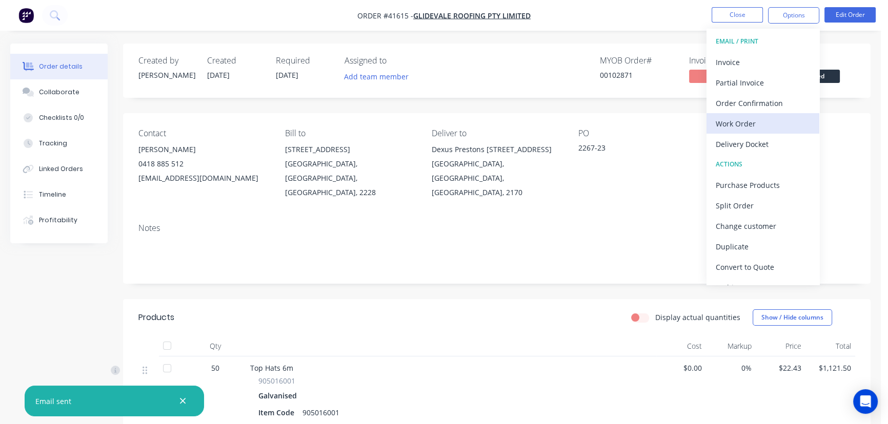
click at [742, 118] on div "Work Order" at bounding box center [763, 123] width 94 height 15
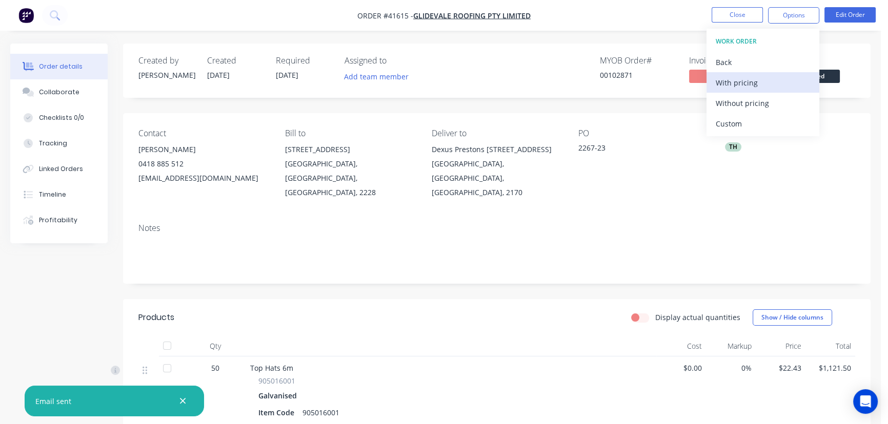
click at [733, 82] on div "With pricing" at bounding box center [763, 82] width 94 height 15
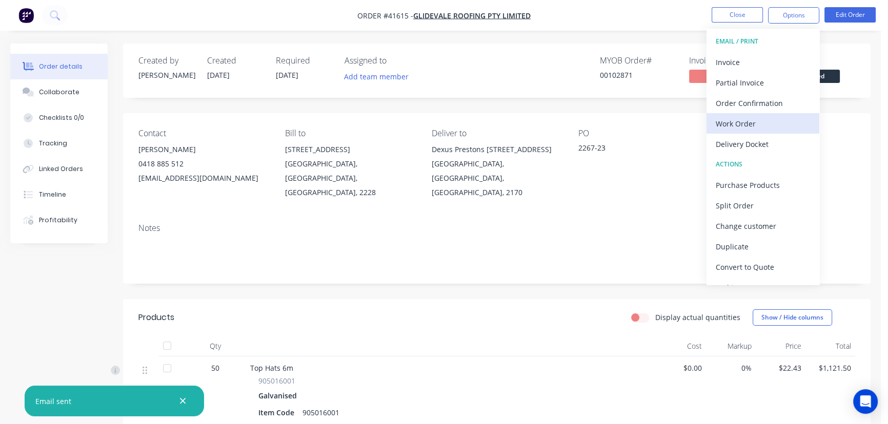
click at [739, 121] on div "Work Order" at bounding box center [763, 123] width 94 height 15
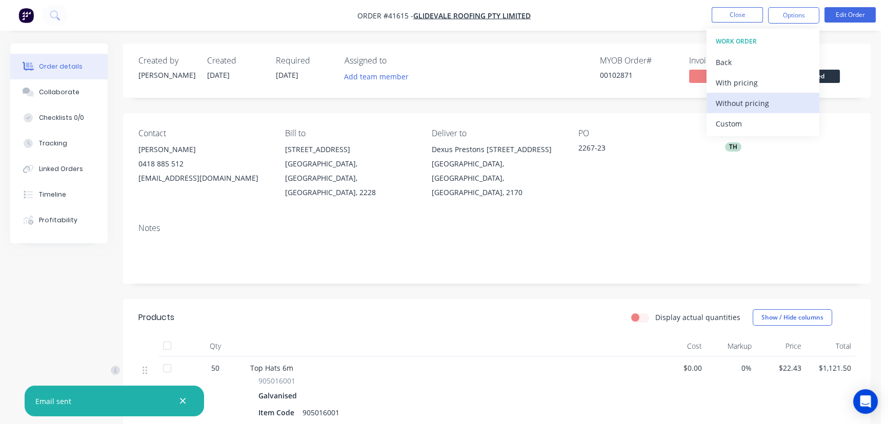
click at [744, 103] on div "Without pricing" at bounding box center [763, 103] width 94 height 15
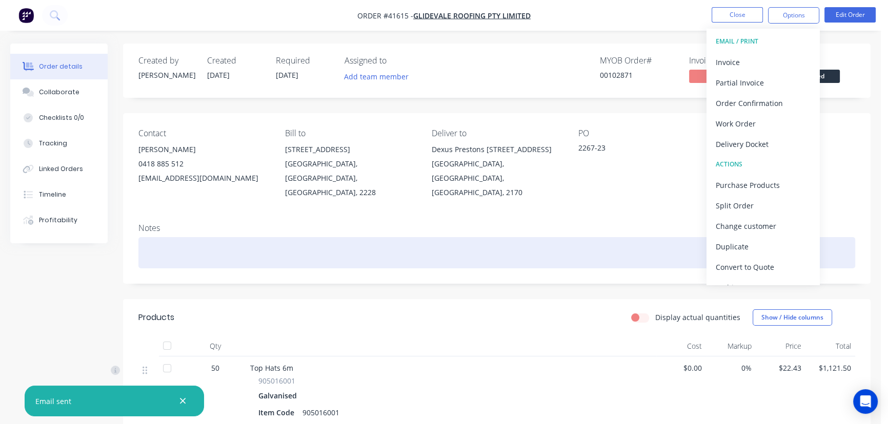
click at [398, 221] on div "Notes" at bounding box center [496, 249] width 747 height 69
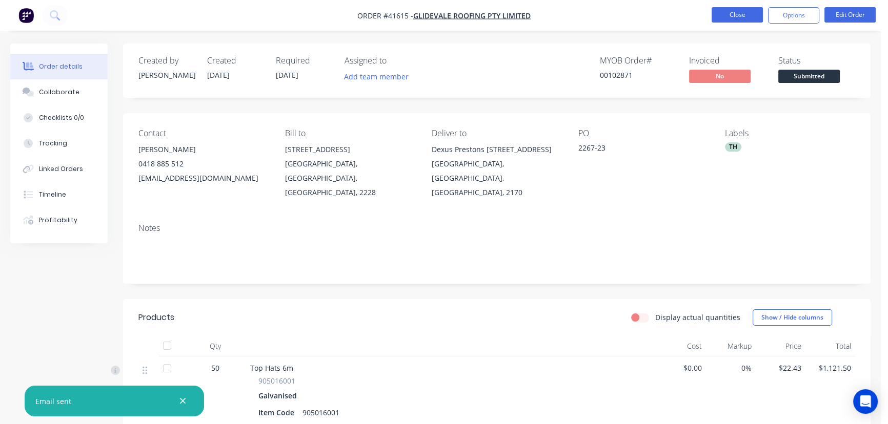
click at [737, 14] on button "Close" at bounding box center [736, 14] width 51 height 15
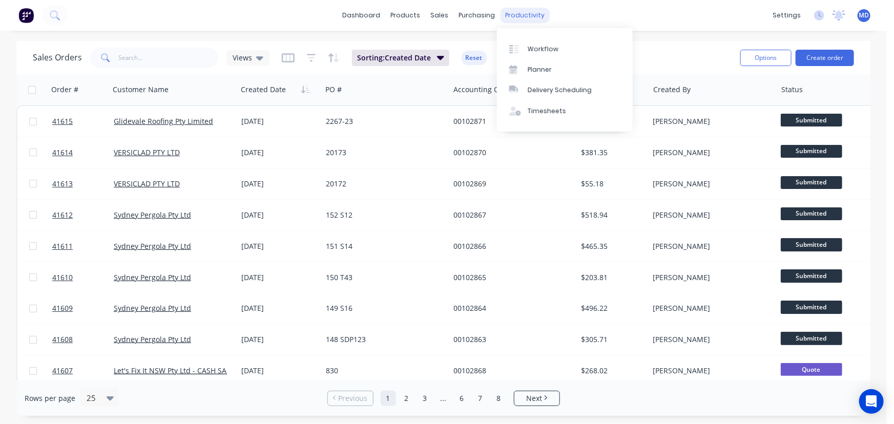
click at [515, 11] on div "productivity" at bounding box center [525, 15] width 50 height 15
click at [554, 46] on div "Workflow" at bounding box center [543, 49] width 31 height 9
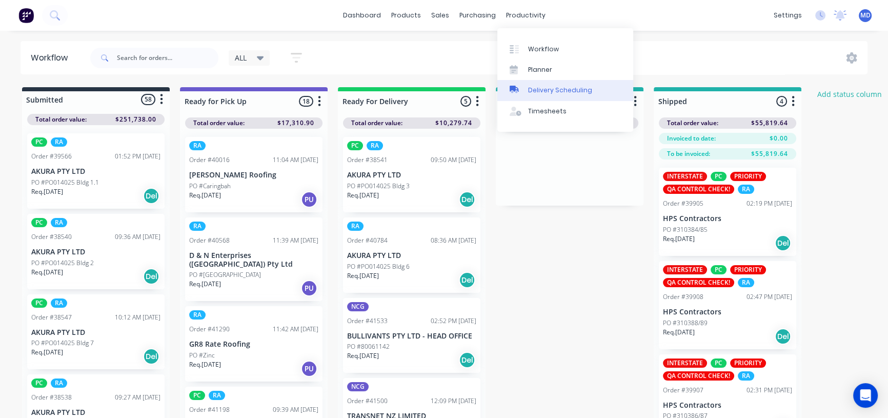
click at [561, 92] on div "Delivery Scheduling" at bounding box center [560, 90] width 64 height 9
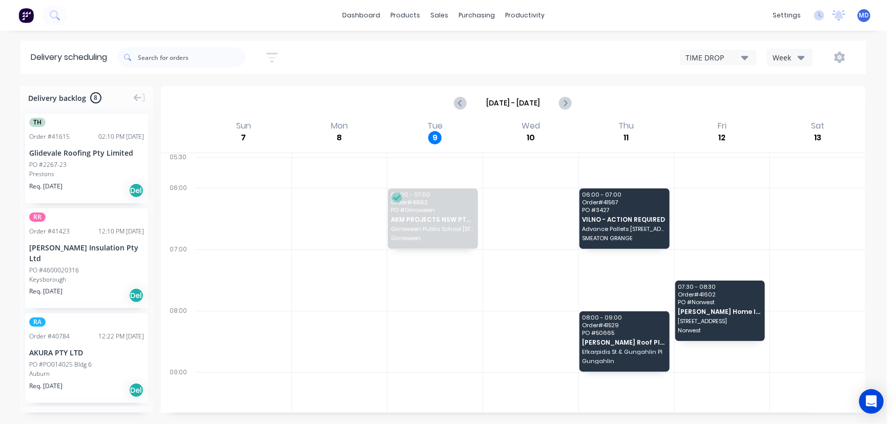
click at [802, 55] on icon "button" at bounding box center [801, 57] width 7 height 11
click at [800, 103] on div "Vehicle" at bounding box center [818, 105] width 101 height 21
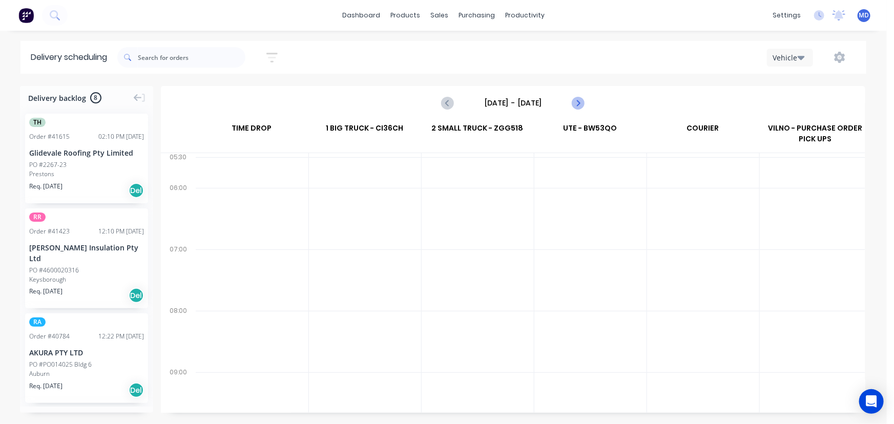
click at [577, 103] on icon "Next page" at bounding box center [578, 103] width 12 height 12
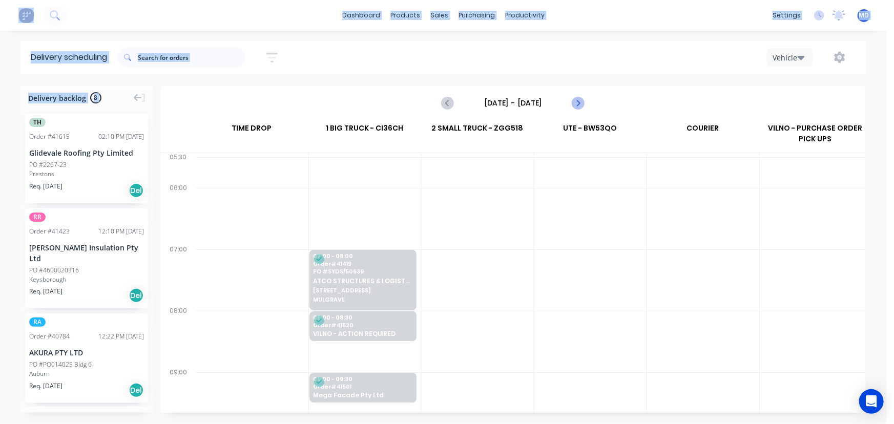
click at [577, 103] on icon "Next page" at bounding box center [578, 103] width 12 height 12
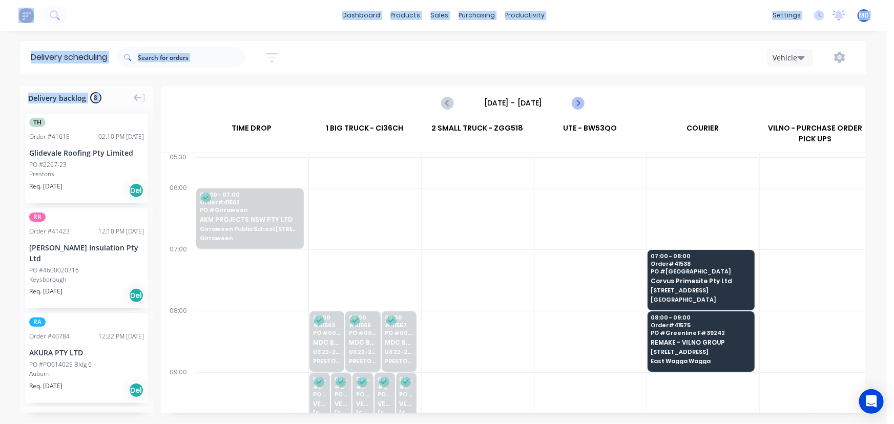
click at [580, 103] on icon "Next page" at bounding box center [578, 103] width 5 height 8
type input "[DATE] - [DATE]"
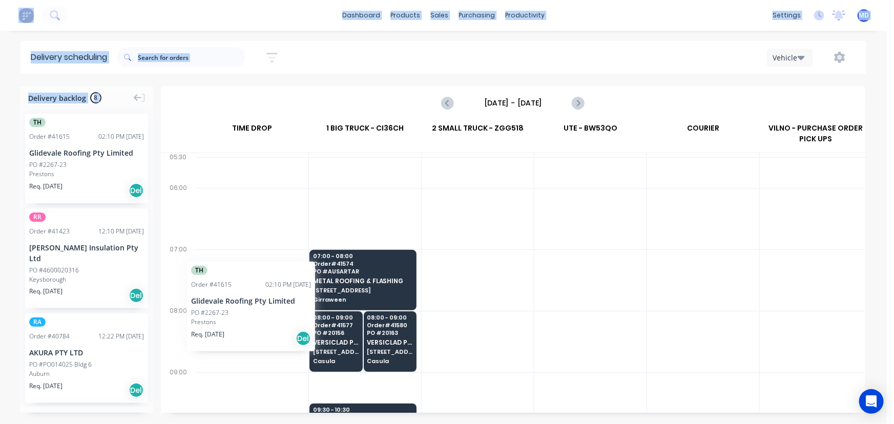
drag, startPoint x: 69, startPoint y: 151, endPoint x: 203, endPoint y: 254, distance: 169.0
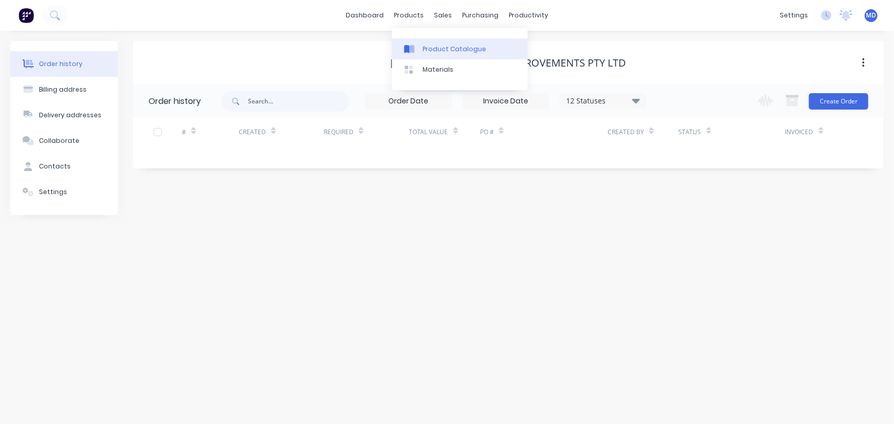
click at [444, 52] on div "Product Catalogue" at bounding box center [455, 49] width 64 height 9
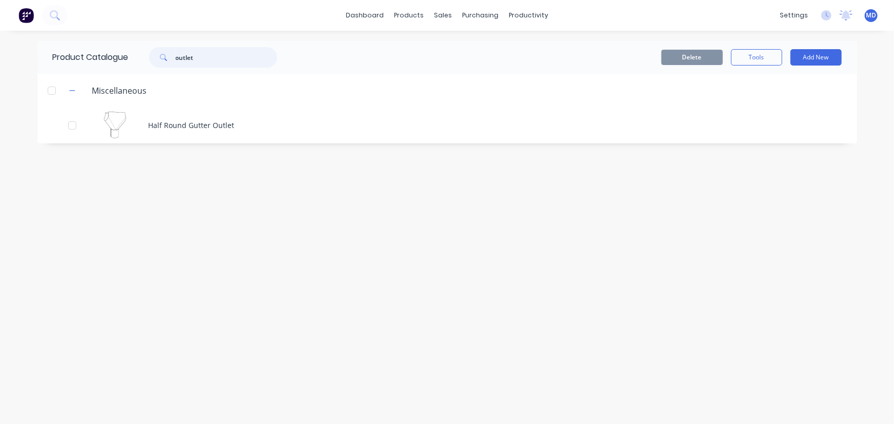
drag, startPoint x: 225, startPoint y: 56, endPoint x: 54, endPoint y: 2, distance: 179.0
click at [117, 23] on div "dashboard products sales purchasing productivity dashboard products Product Cat…" at bounding box center [447, 212] width 894 height 424
type input "powder"
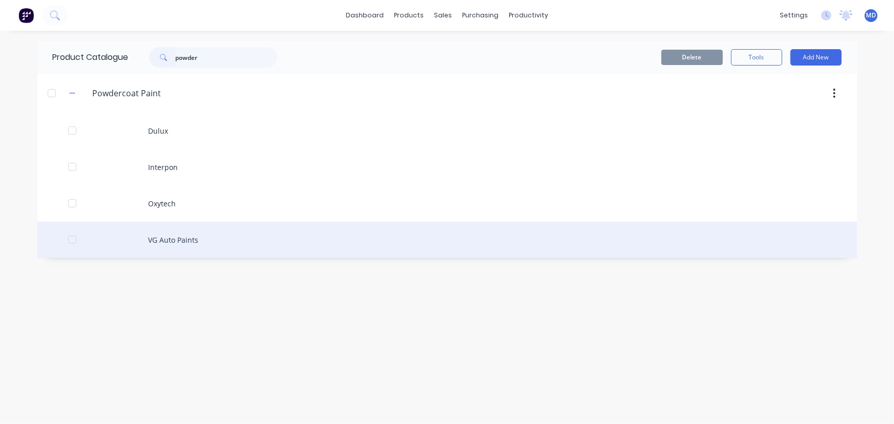
click at [189, 242] on div "VG Auto Paints" at bounding box center [447, 240] width 820 height 36
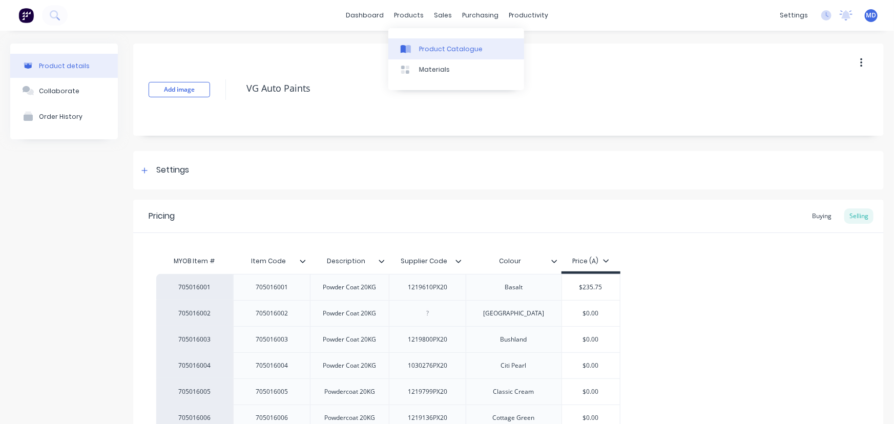
click at [436, 48] on div "Product Catalogue" at bounding box center [451, 49] width 64 height 9
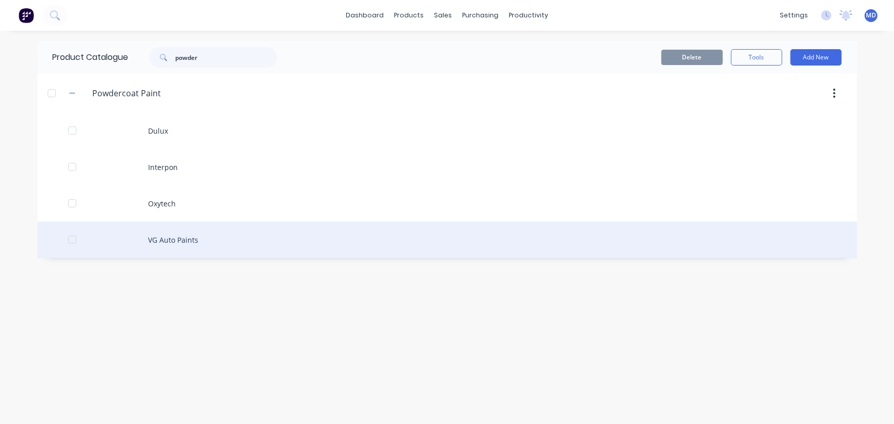
click at [177, 239] on div "VG Auto Paints" at bounding box center [447, 240] width 820 height 36
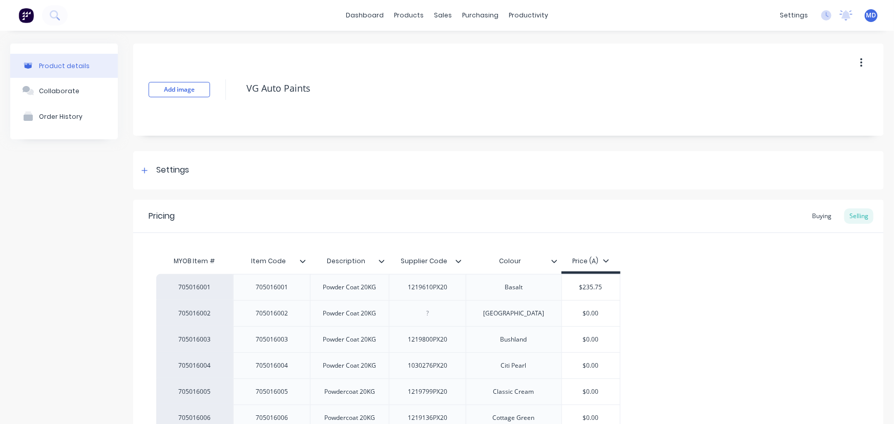
type textarea "x"
click at [608, 290] on input "$235.75" at bounding box center [591, 287] width 58 height 9
type input "$235.7"
type textarea "x"
type input "$235."
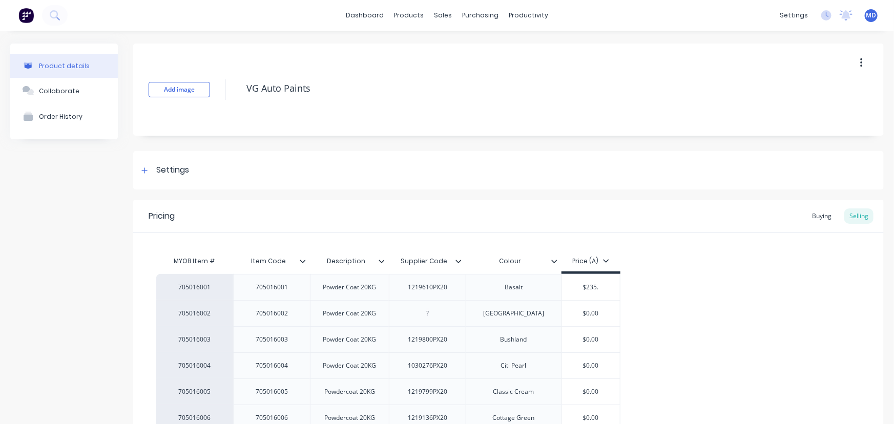
type textarea "x"
type input "$235"
type textarea "x"
type input "$23"
type textarea "x"
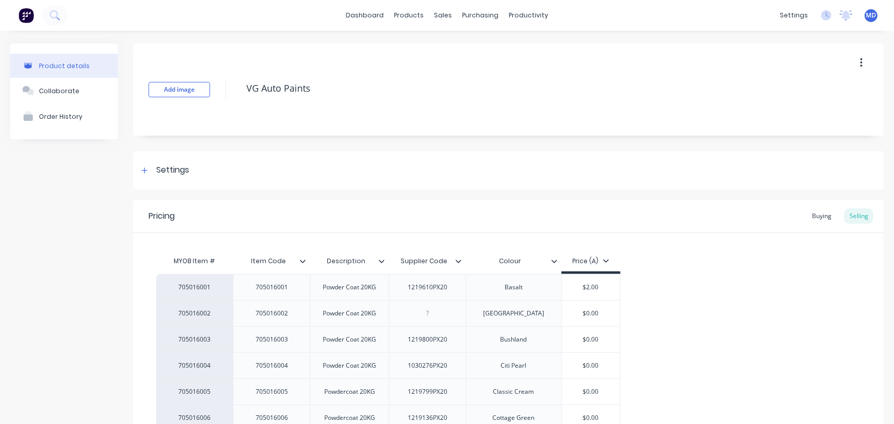
type input "$2.00"
click at [608, 287] on input "$2.00" at bounding box center [591, 287] width 58 height 9
type textarea "x"
type input "$2.0"
type textarea "x"
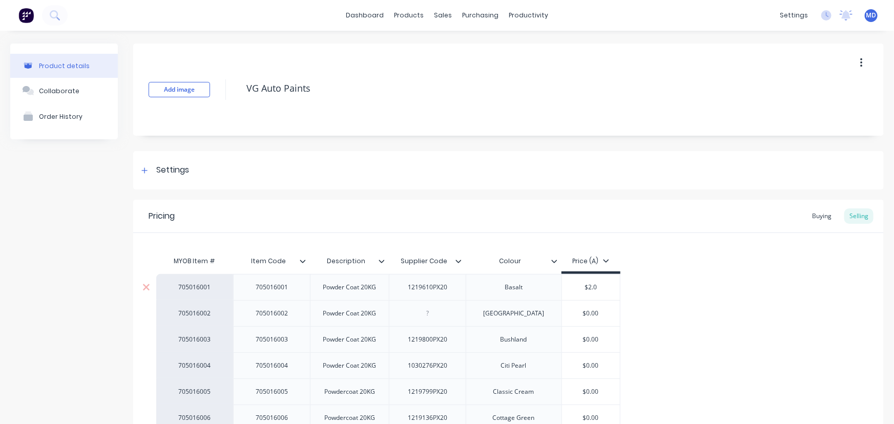
type input "$2."
type textarea "x"
type input "$2"
type textarea "x"
type input "$221"
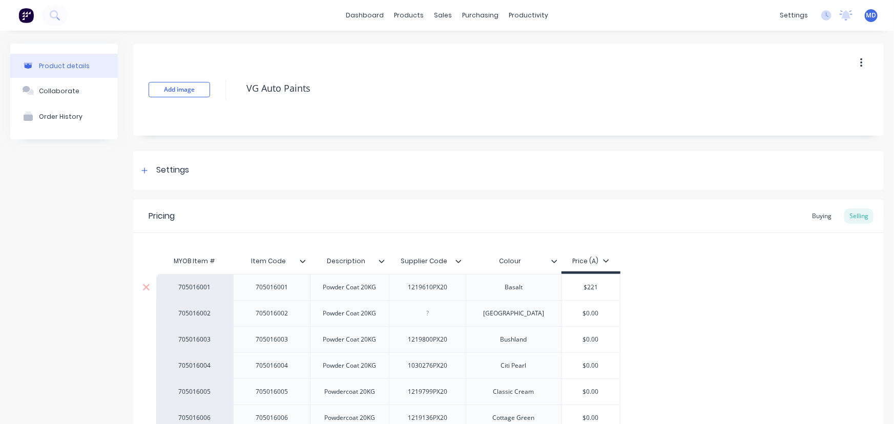
type textarea "x"
type input "$221."
type textarea "x"
type input "$221.0"
type textarea "x"
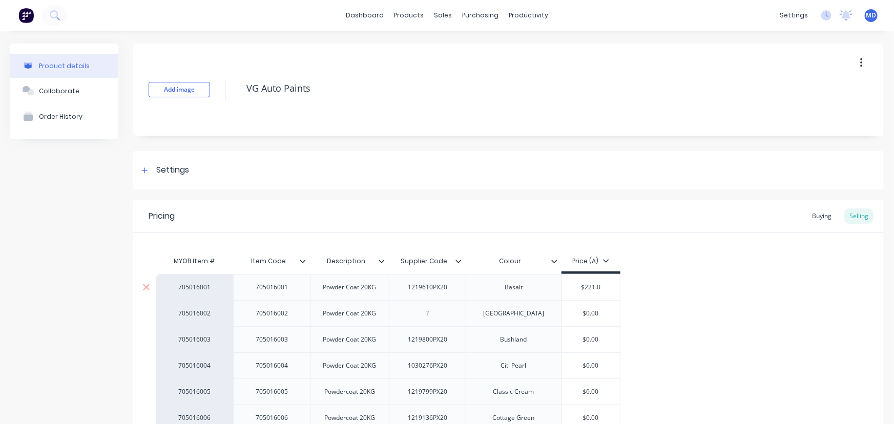
type input "$221.03"
click at [148, 313] on icon at bounding box center [147, 314] width 8 height 10
type textarea "x"
type input "$221.03"
type input "$0.00"
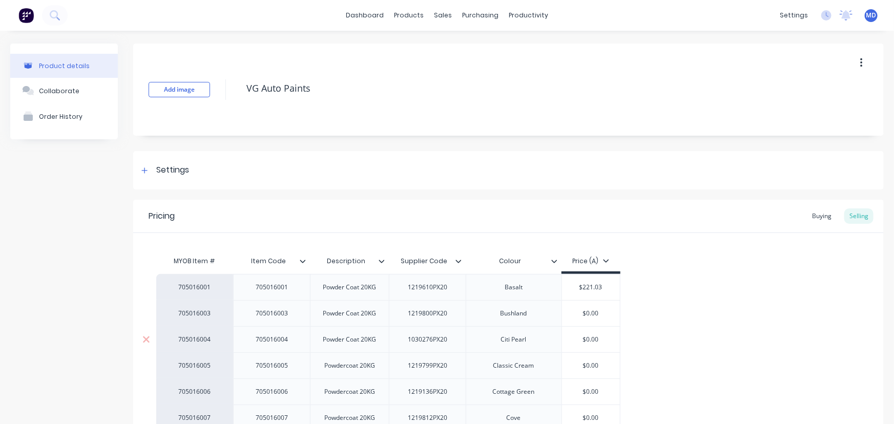
click at [609, 339] on input "$0.00" at bounding box center [591, 339] width 58 height 9
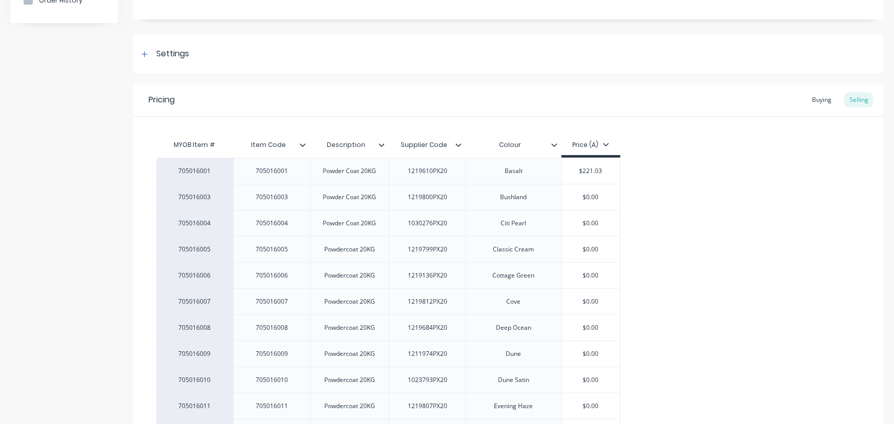
scroll to position [139, 0]
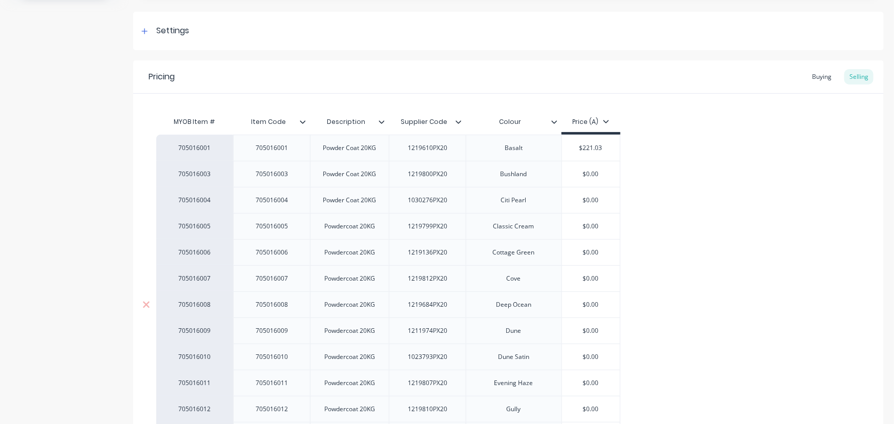
type input "$0.00"
click at [611, 306] on input "$0.00" at bounding box center [591, 304] width 58 height 9
type textarea "x"
type input "$0.0"
type textarea "x"
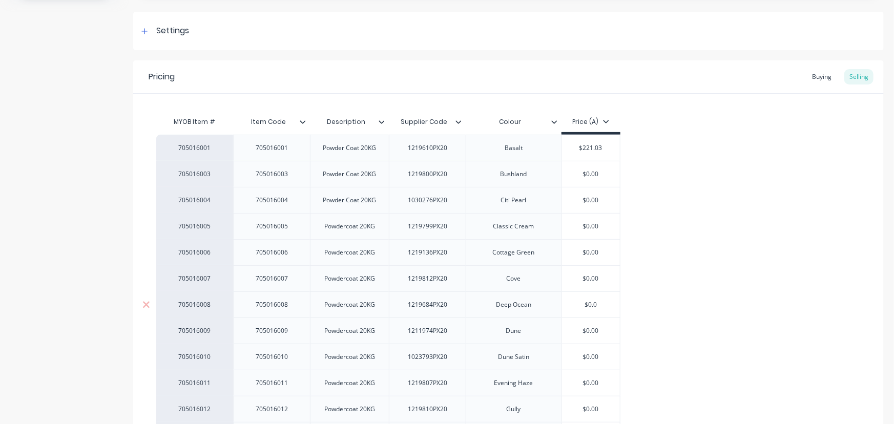
type input "$0."
type textarea "x"
type input "$0"
type textarea "x"
type input "$"
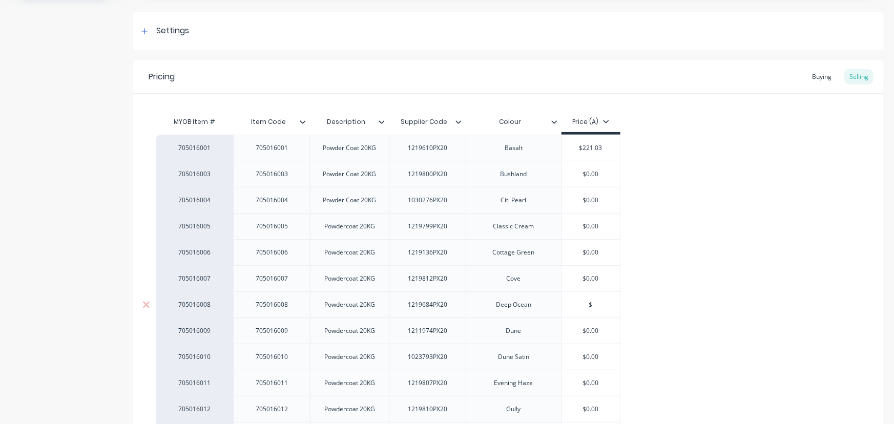
type textarea "x"
type input "$23"
type textarea "x"
type input "$232"
type textarea "x"
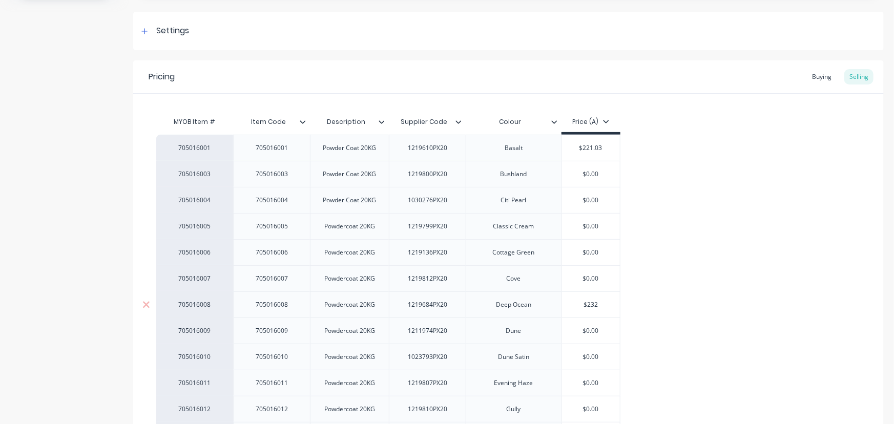
type input "$232."
type textarea "x"
type input "$232.2"
type textarea "x"
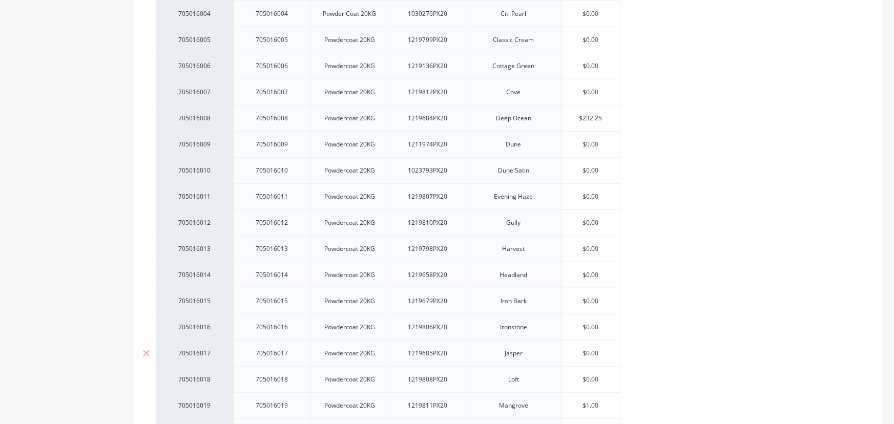
type input "$232.25"
type input "$0.00"
click at [601, 353] on input "$0.00" at bounding box center [591, 353] width 58 height 9
type textarea "x"
type input "$0.0"
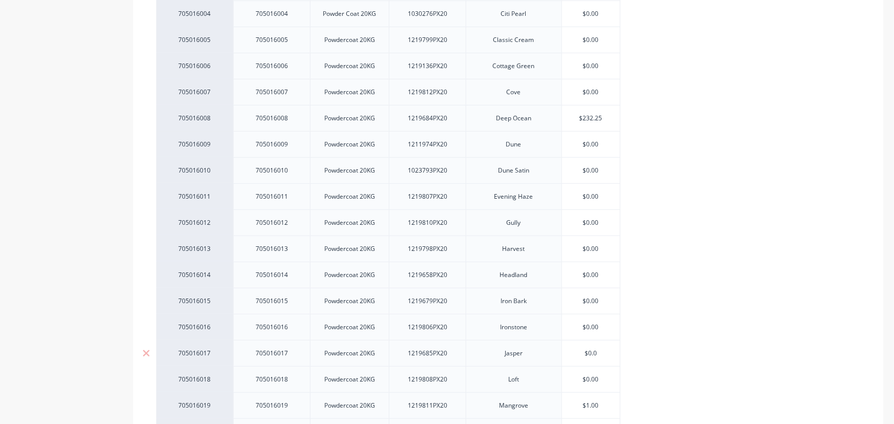
type textarea "x"
type input "$0."
type textarea "x"
type input "$0"
type textarea "x"
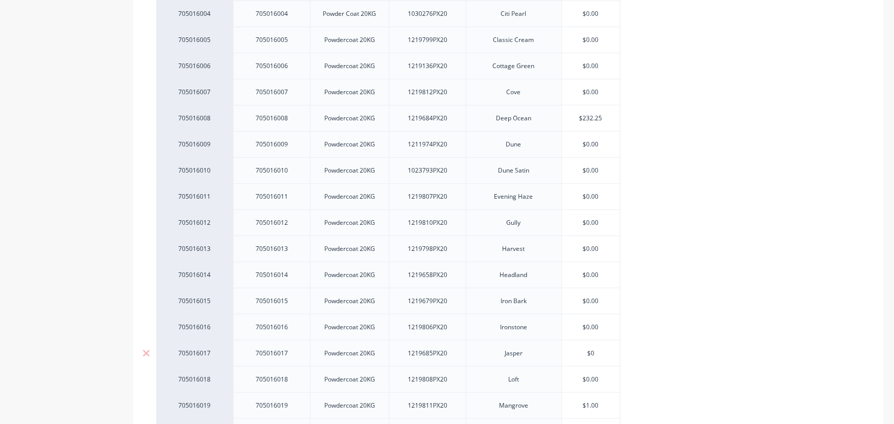
type input "$"
type textarea "x"
type input "$2"
type textarea "x"
type input "$25"
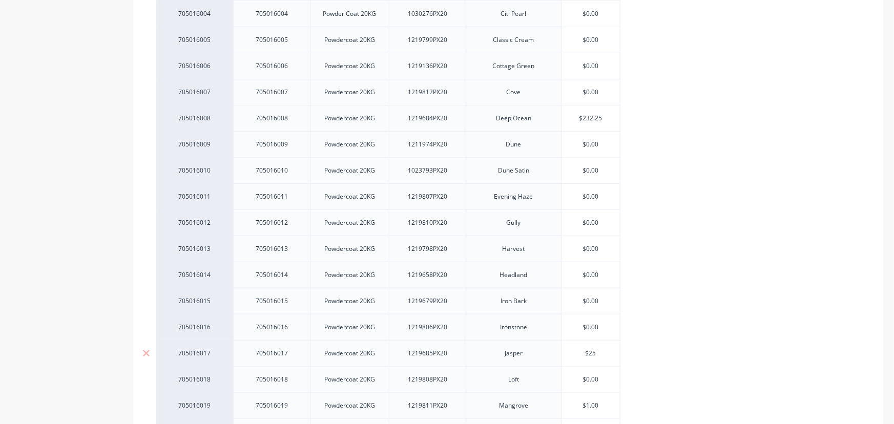
type textarea "x"
type input "$251"
type textarea "x"
type input "$251."
type textarea "x"
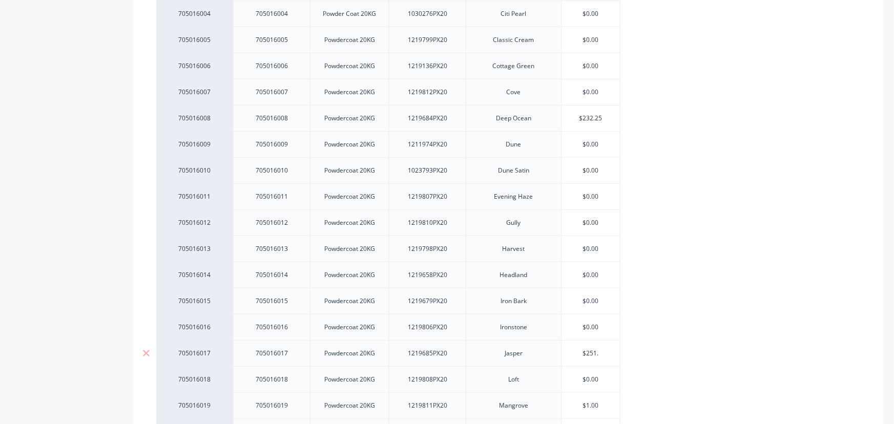
type input "$251.6"
type textarea "x"
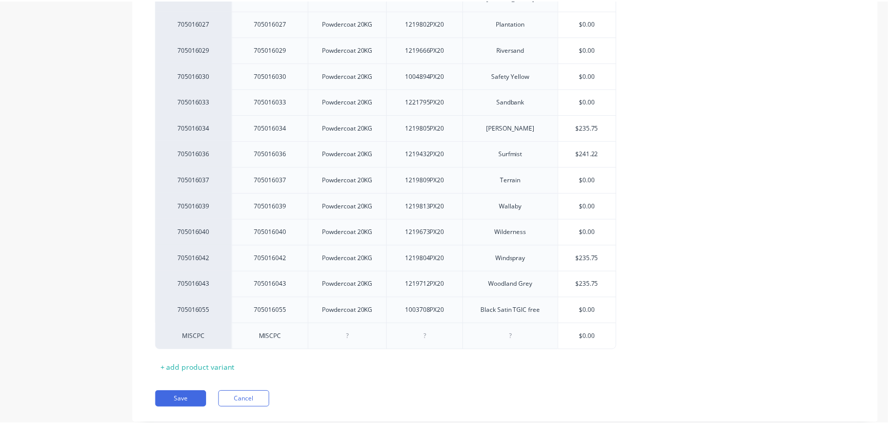
scroll to position [969, 0]
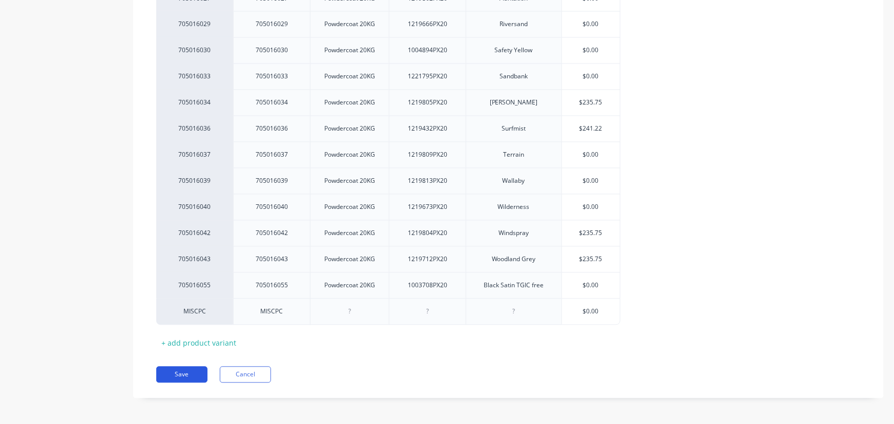
type input "$251.65"
click at [180, 369] on button "Save" at bounding box center [181, 375] width 51 height 16
type textarea "x"
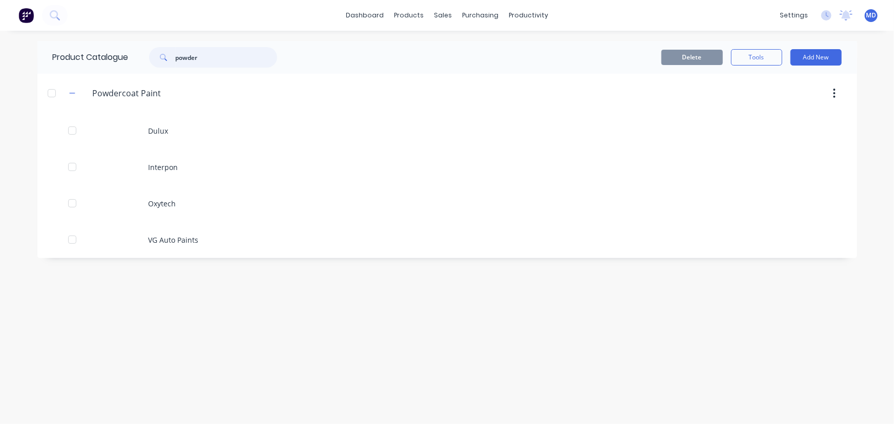
drag, startPoint x: 85, startPoint y: 62, endPoint x: 29, endPoint y: 72, distance: 57.3
click at [0, 58] on div "dashboard products sales purchasing productivity dashboard products Product Cat…" at bounding box center [447, 212] width 894 height 424
click at [475, 68] on div "Customers" at bounding box center [478, 69] width 37 height 9
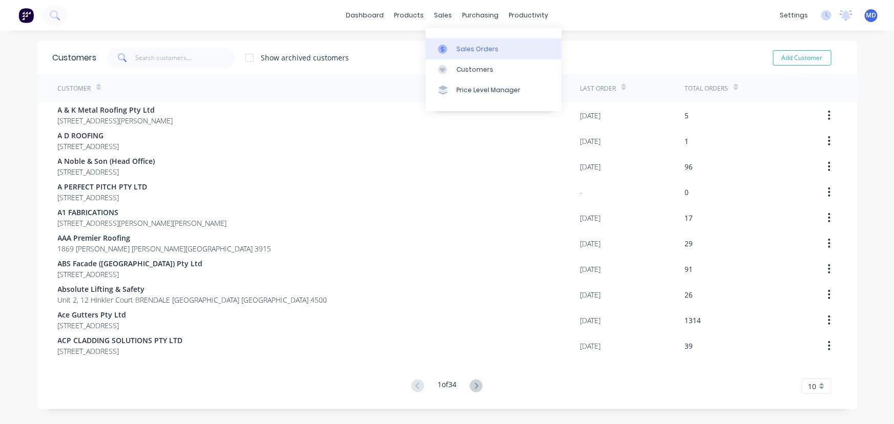
click at [471, 48] on div "Sales Orders" at bounding box center [478, 49] width 42 height 9
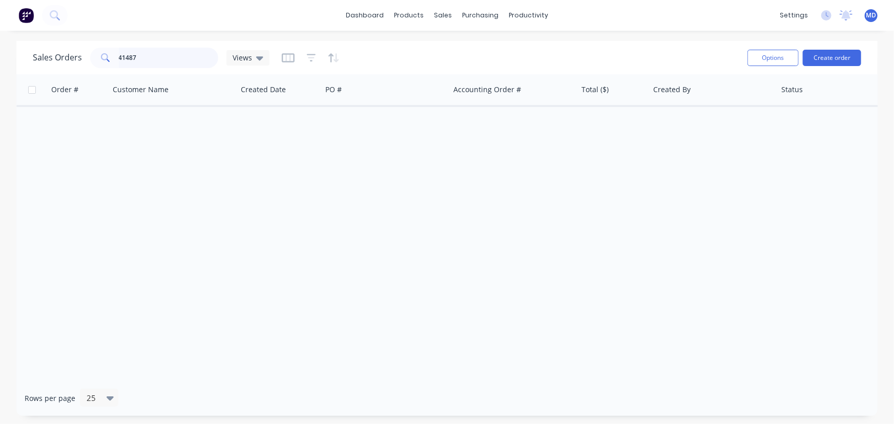
drag, startPoint x: 168, startPoint y: 60, endPoint x: 161, endPoint y: 60, distance: 7.2
click at [166, 60] on input "41487" at bounding box center [169, 58] width 100 height 21
type input "41507"
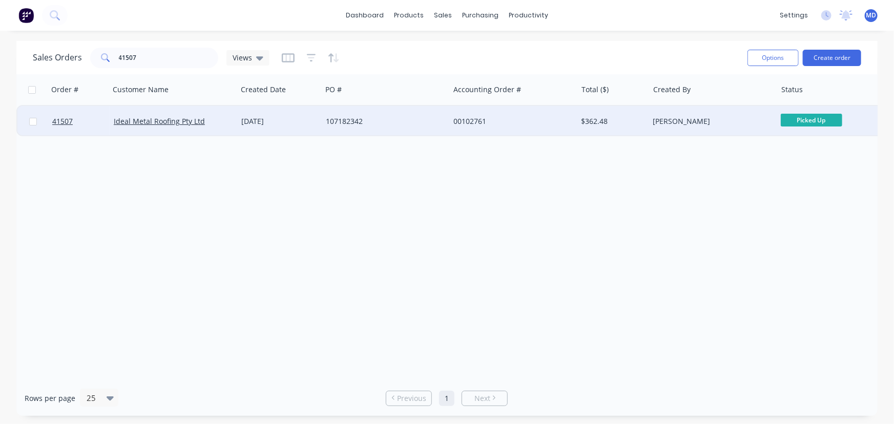
click at [404, 119] on div "107182342" at bounding box center [383, 121] width 114 height 10
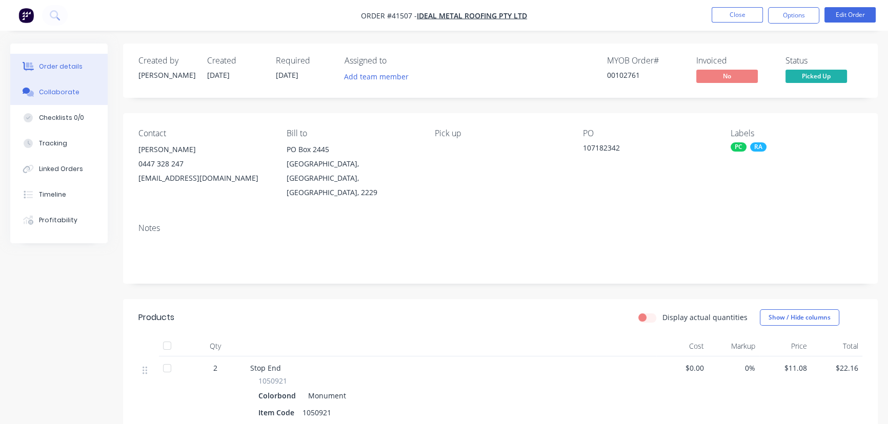
click at [56, 95] on div "Collaborate" at bounding box center [59, 92] width 40 height 9
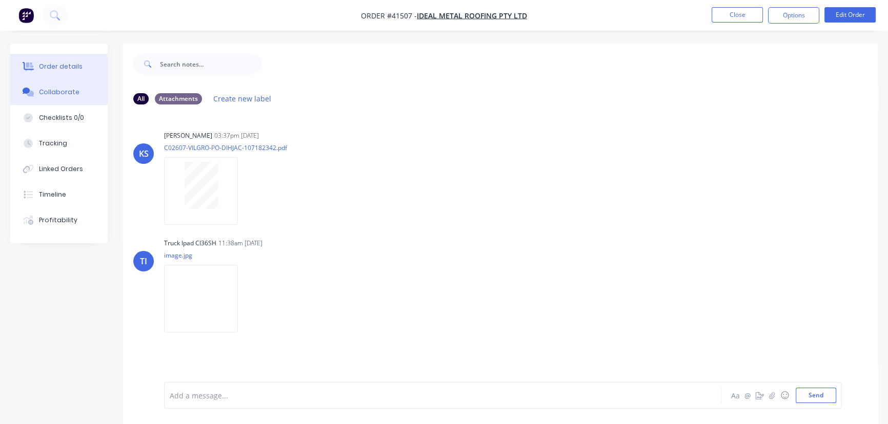
click at [65, 59] on button "Order details" at bounding box center [58, 67] width 97 height 26
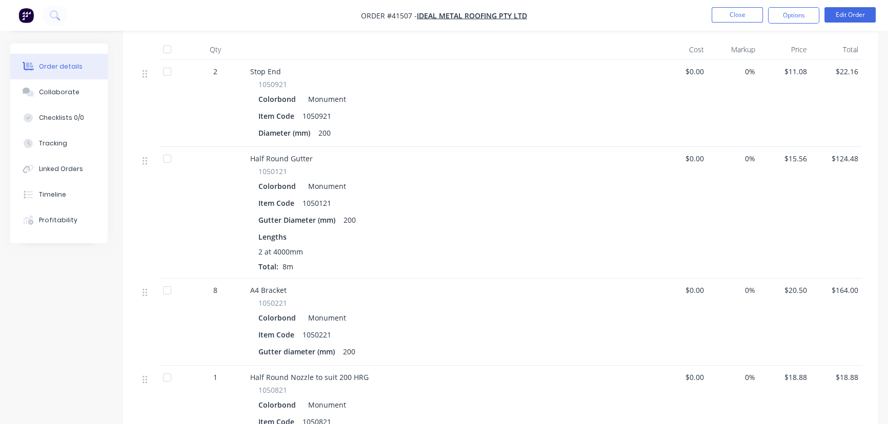
scroll to position [279, 0]
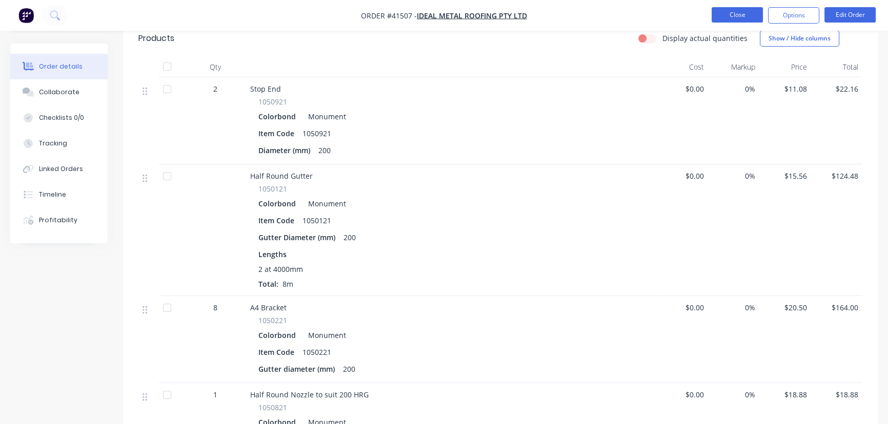
click at [729, 14] on button "Close" at bounding box center [736, 14] width 51 height 15
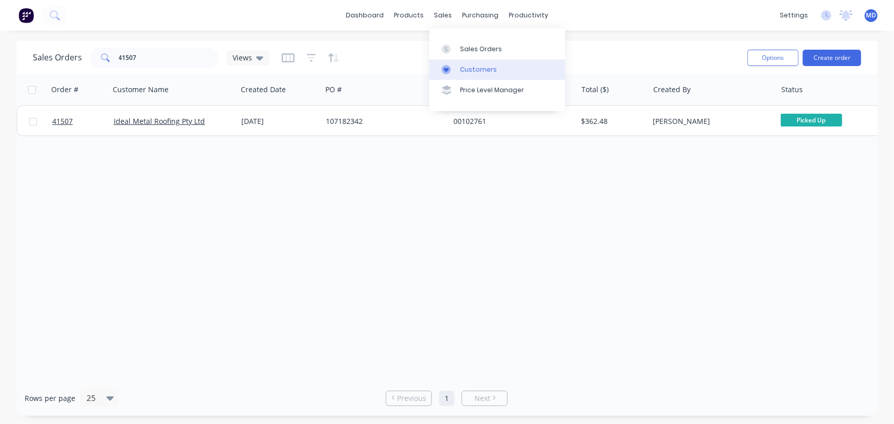
click at [477, 68] on div "Customers" at bounding box center [478, 69] width 37 height 9
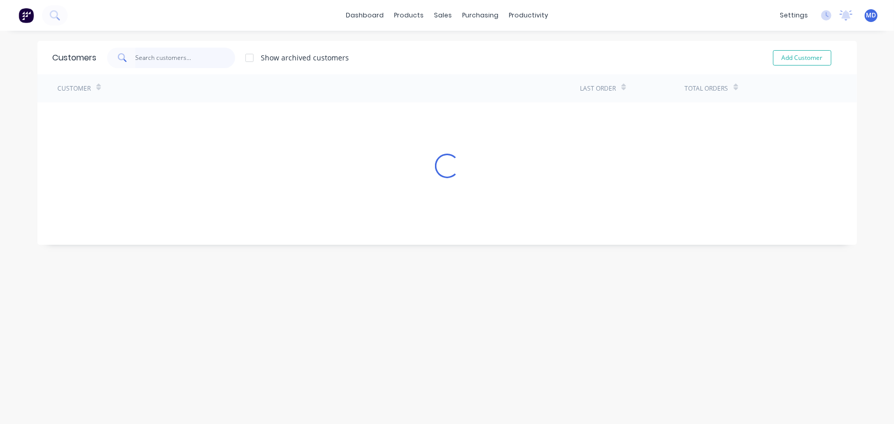
drag, startPoint x: 212, startPoint y: 56, endPoint x: 207, endPoint y: 58, distance: 5.7
click at [208, 58] on input "text" at bounding box center [185, 58] width 100 height 21
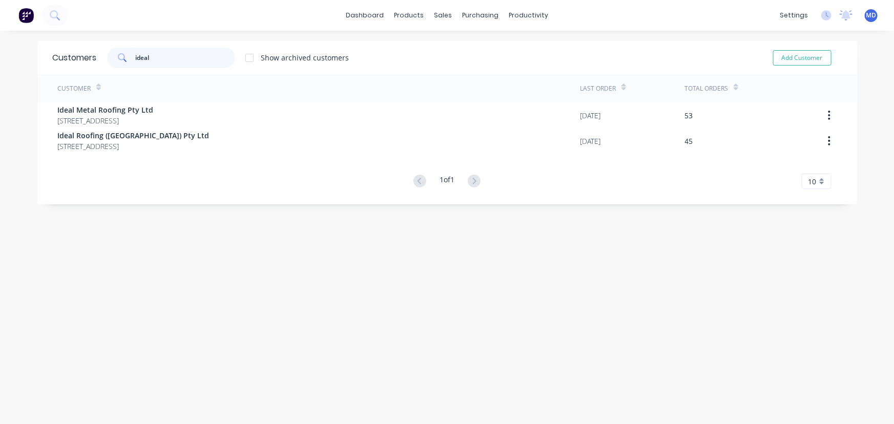
type input "ideal"
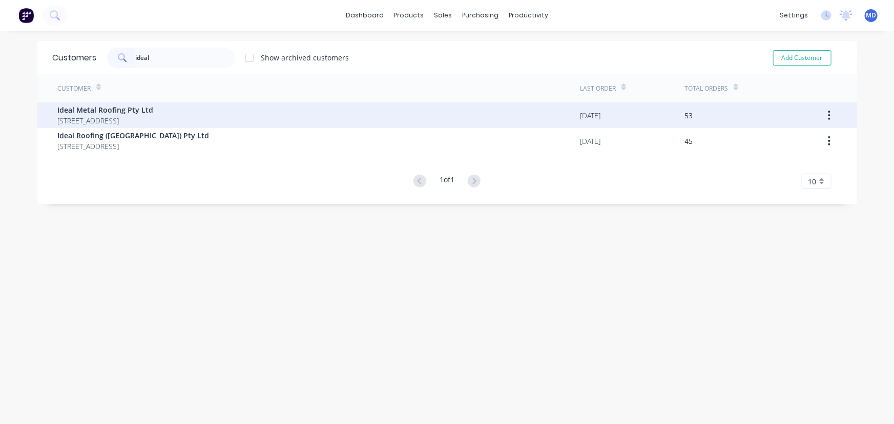
click at [116, 113] on span "Ideal Metal Roofing Pty Ltd" at bounding box center [106, 110] width 96 height 11
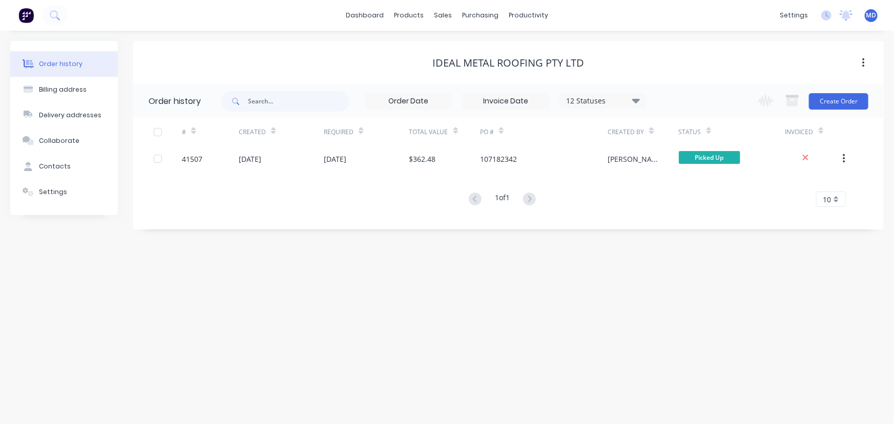
click at [638, 100] on icon at bounding box center [637, 100] width 8 height 5
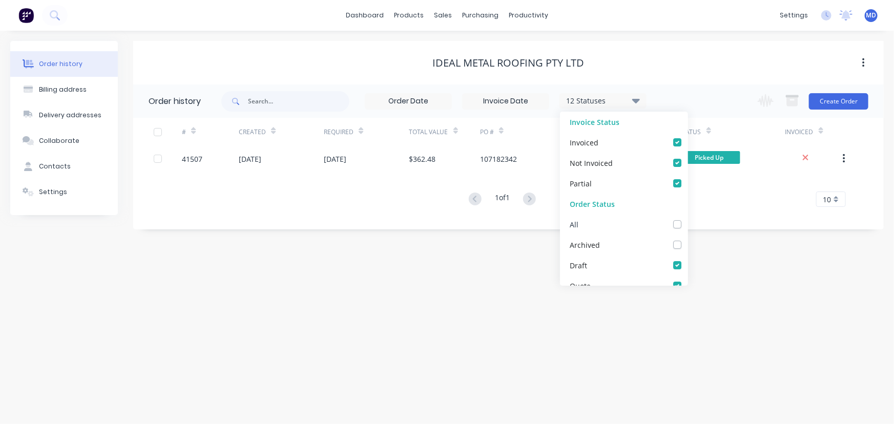
click at [688, 219] on label at bounding box center [688, 219] width 0 height 0
click at [688, 223] on input "checkbox" at bounding box center [692, 224] width 8 height 10
checkbox input "true"
click at [713, 249] on div "Order history Billing address Delivery addresses Collaborate Contacts Settings …" at bounding box center [447, 228] width 894 height 394
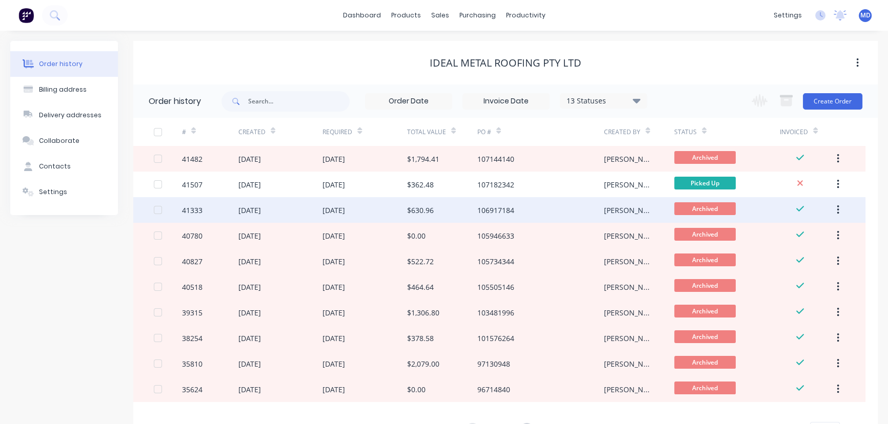
click at [345, 208] on div "[DATE]" at bounding box center [333, 210] width 23 height 11
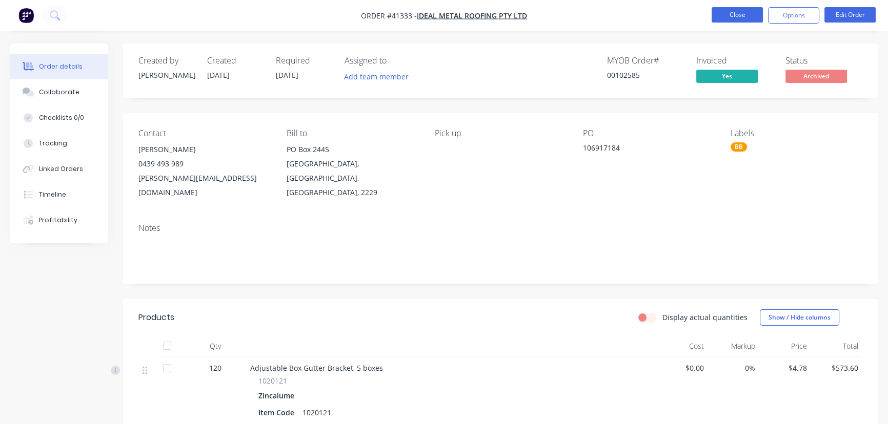
click at [739, 16] on button "Close" at bounding box center [736, 14] width 51 height 15
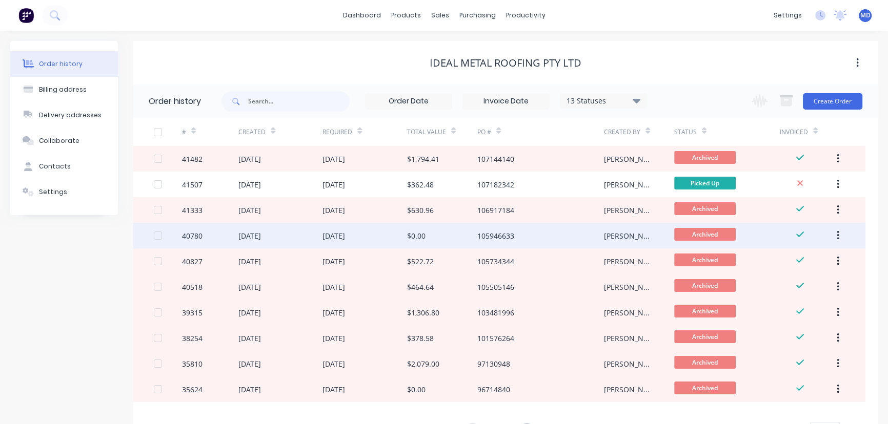
click at [343, 233] on div "[DATE]" at bounding box center [333, 236] width 23 height 11
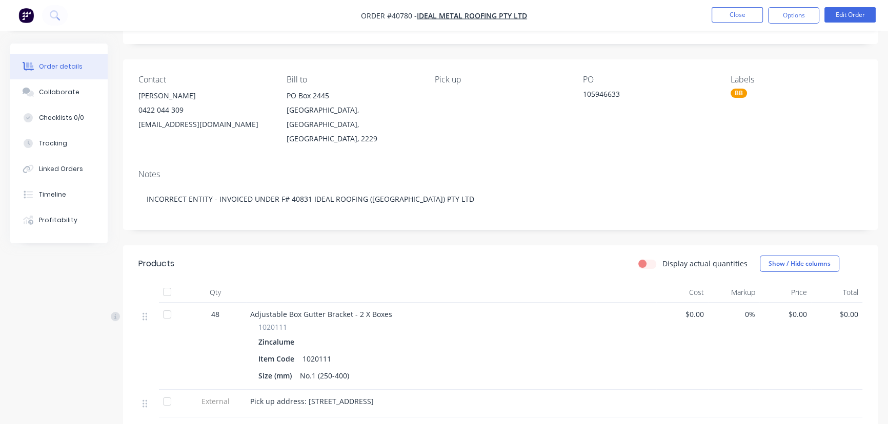
scroll to position [46, 0]
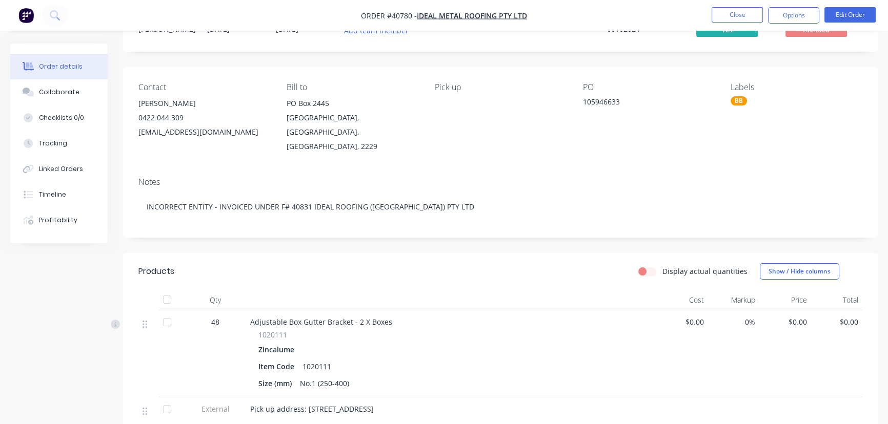
click at [738, 4] on nav "Order #40780 - Ideal Metal Roofing Pty Ltd Close Options Edit Order" at bounding box center [444, 15] width 888 height 31
click at [739, 13] on button "Close" at bounding box center [736, 14] width 51 height 15
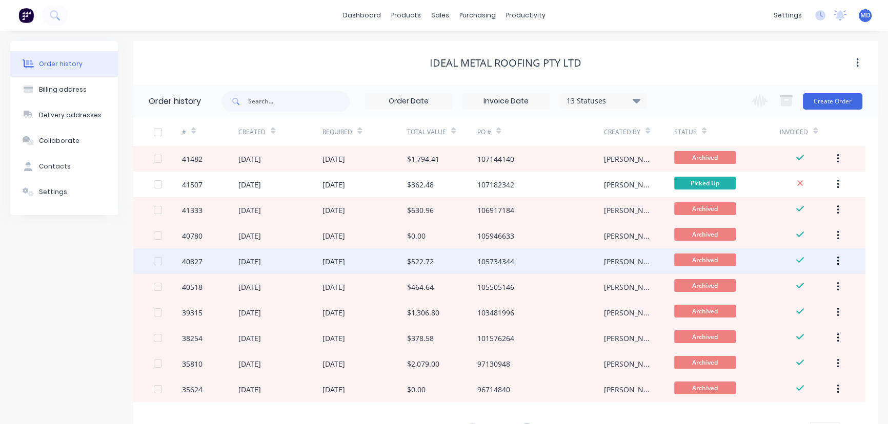
click at [418, 264] on div "$522.72" at bounding box center [420, 261] width 27 height 11
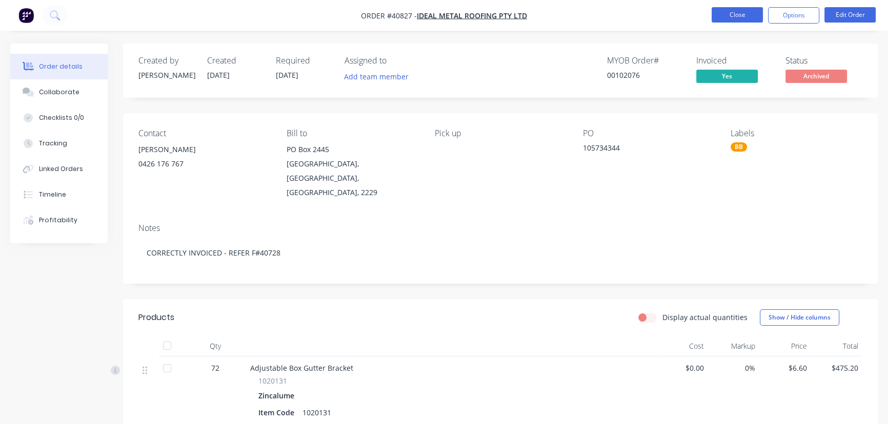
click at [743, 11] on button "Close" at bounding box center [736, 14] width 51 height 15
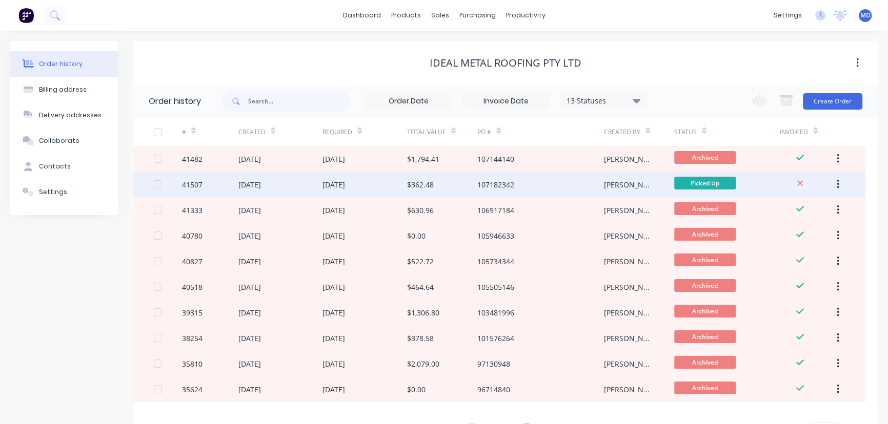
click at [293, 179] on div "[DATE]" at bounding box center [280, 185] width 85 height 26
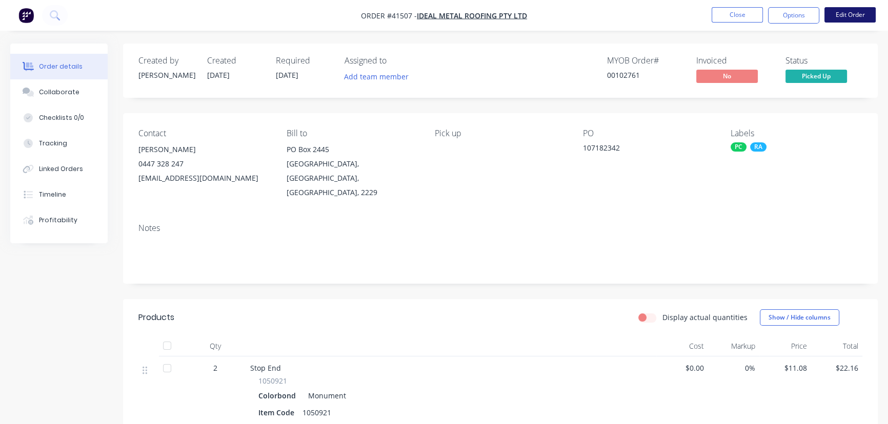
click at [847, 14] on button "Edit Order" at bounding box center [849, 14] width 51 height 15
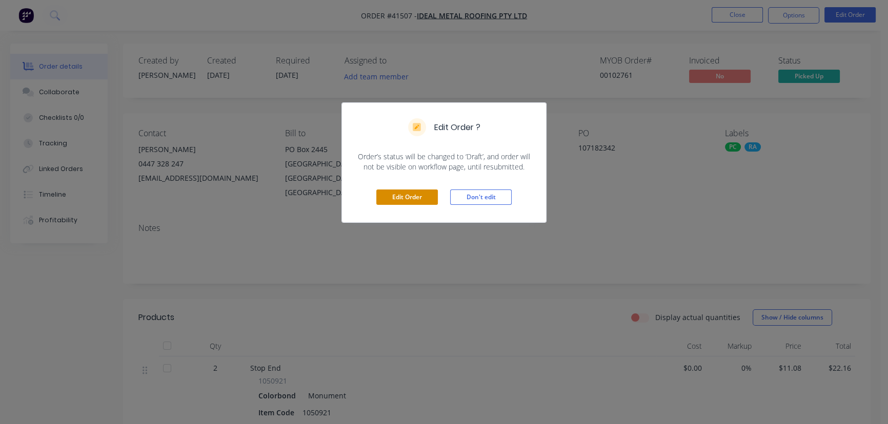
click at [408, 192] on button "Edit Order" at bounding box center [407, 197] width 62 height 15
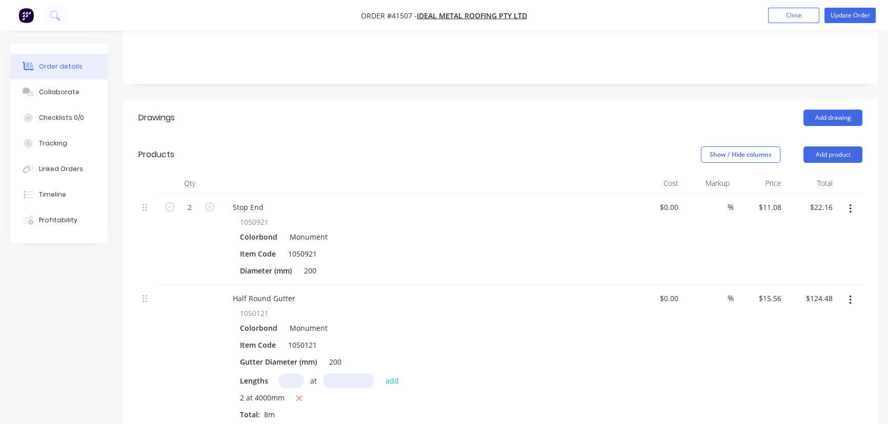
scroll to position [233, 0]
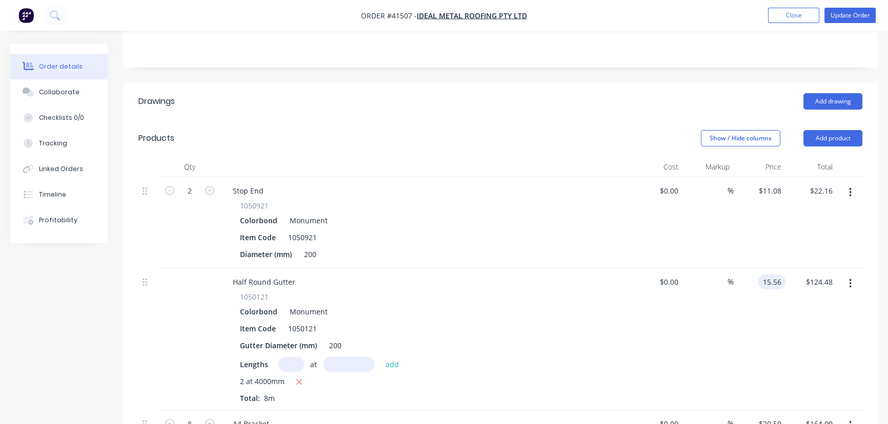
click at [783, 275] on input "15.56" at bounding box center [774, 282] width 24 height 15
type input "$12.17"
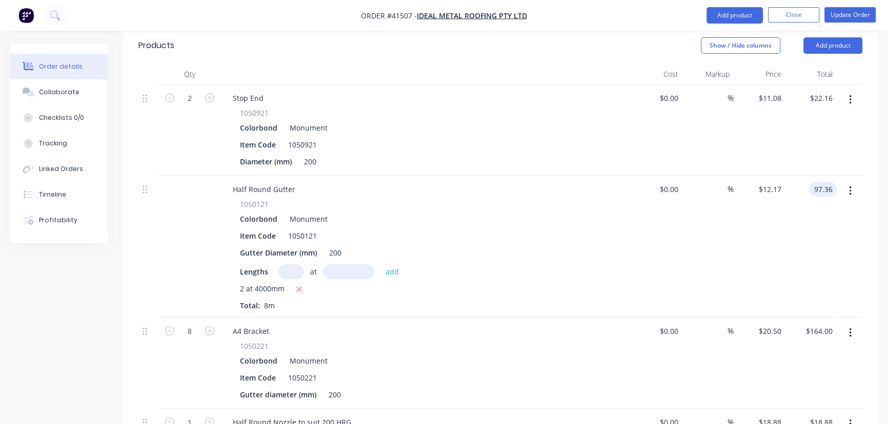
scroll to position [326, 0]
type input "$97.36"
click at [782, 323] on input "20.5" at bounding box center [772, 330] width 28 height 15
type input "$13.39"
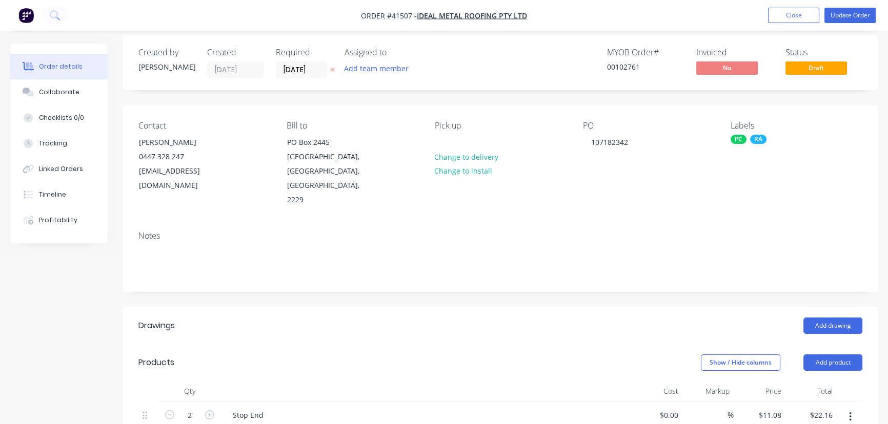
scroll to position [0, 0]
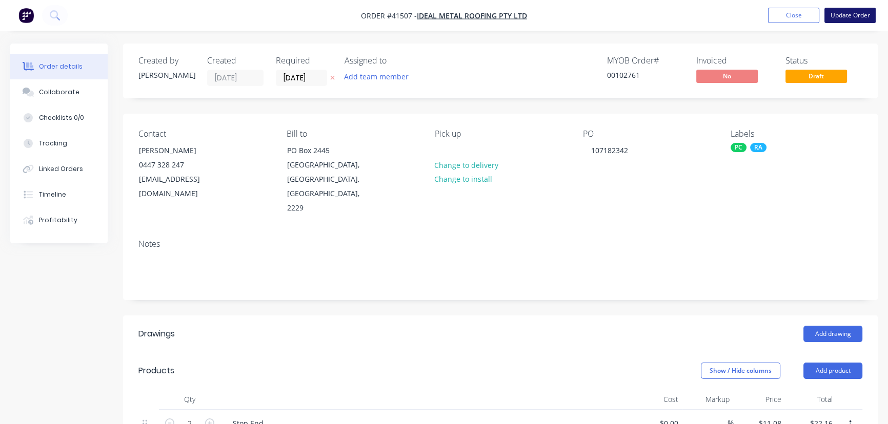
type input "$107.12"
click at [856, 15] on button "Update Order" at bounding box center [849, 15] width 51 height 15
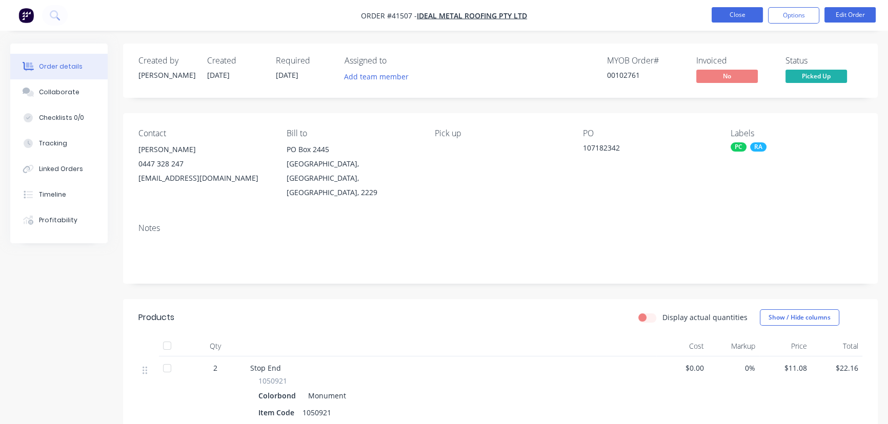
click at [722, 7] on button "Close" at bounding box center [736, 14] width 51 height 15
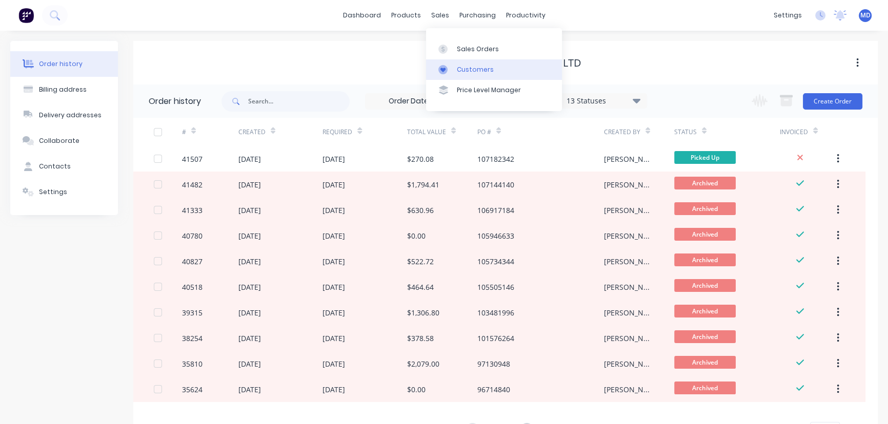
click at [461, 64] on link "Customers" at bounding box center [494, 69] width 136 height 21
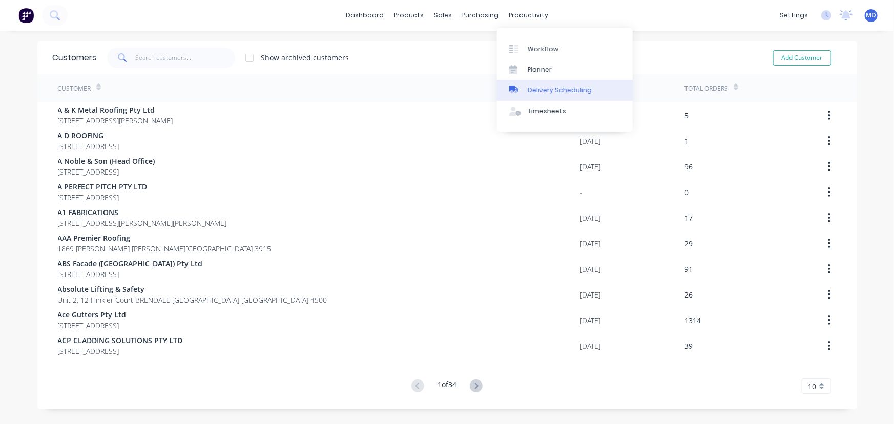
click at [556, 92] on div "Delivery Scheduling" at bounding box center [560, 90] width 64 height 9
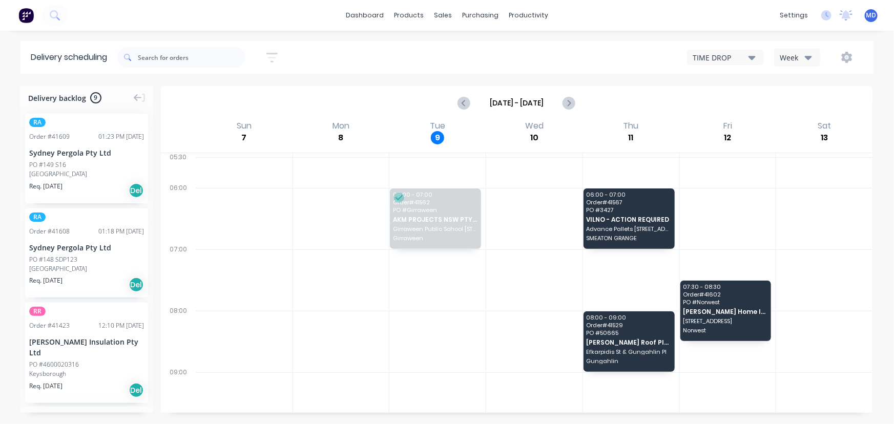
click at [807, 53] on icon "button" at bounding box center [808, 57] width 7 height 11
click at [805, 104] on div "Vehicle" at bounding box center [825, 105] width 101 height 21
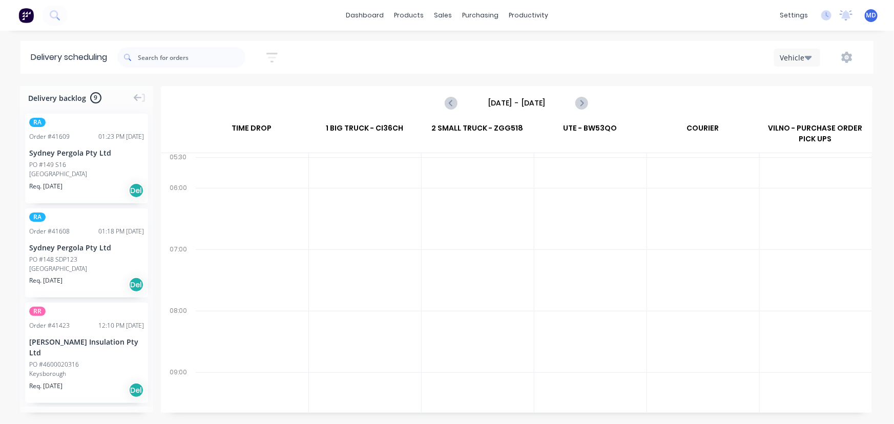
click at [508, 103] on input "[DATE] - [DATE]" at bounding box center [516, 102] width 101 height 15
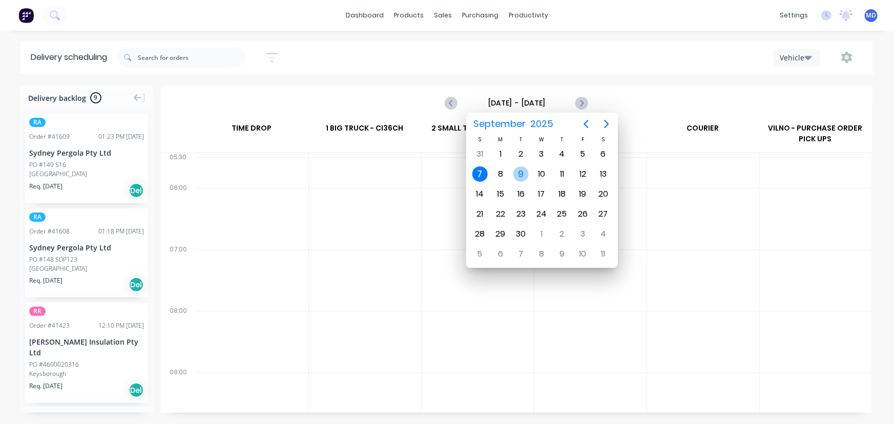
click at [519, 172] on div "9" at bounding box center [521, 174] width 15 height 15
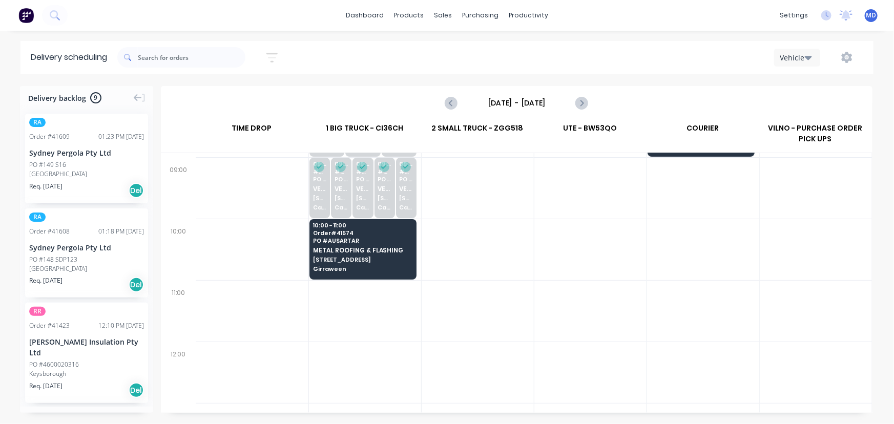
scroll to position [233, 0]
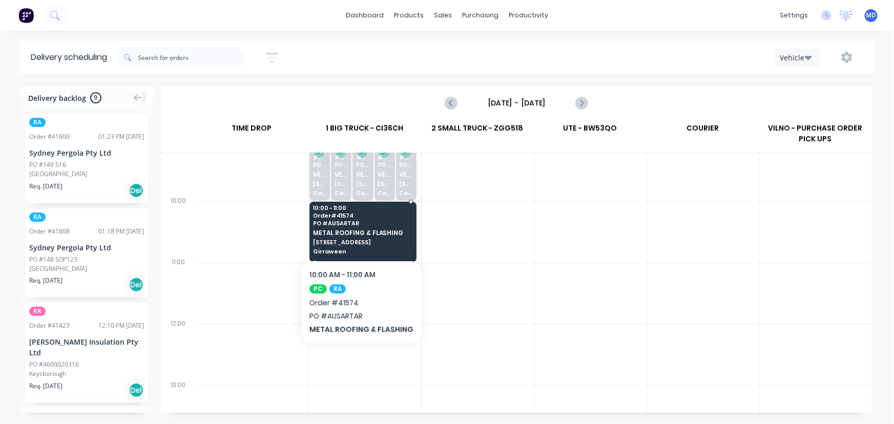
click at [359, 230] on span "METAL ROOFING & FLASHING" at bounding box center [362, 233] width 99 height 7
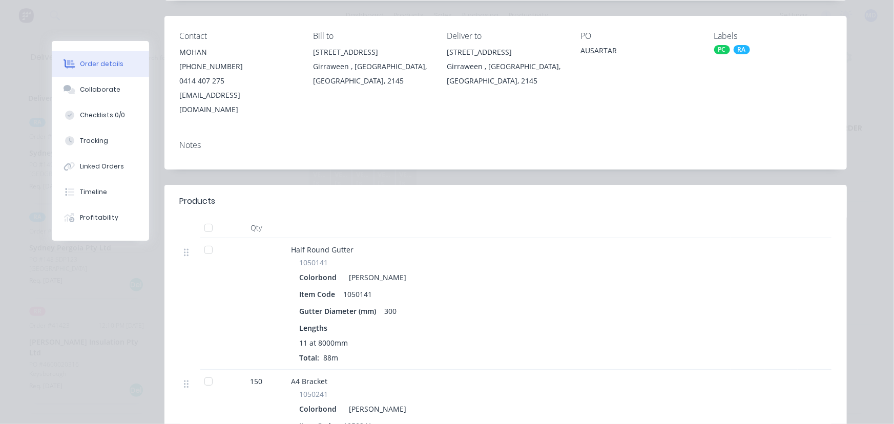
scroll to position [0, 0]
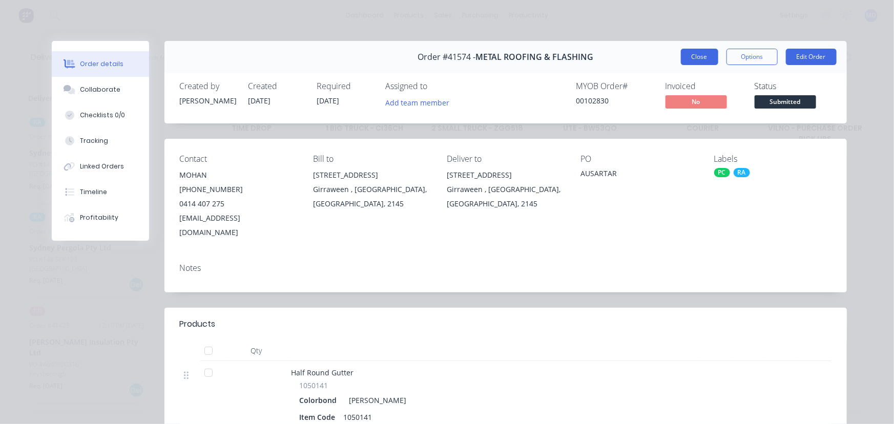
click at [701, 51] on button "Close" at bounding box center [699, 57] width 37 height 16
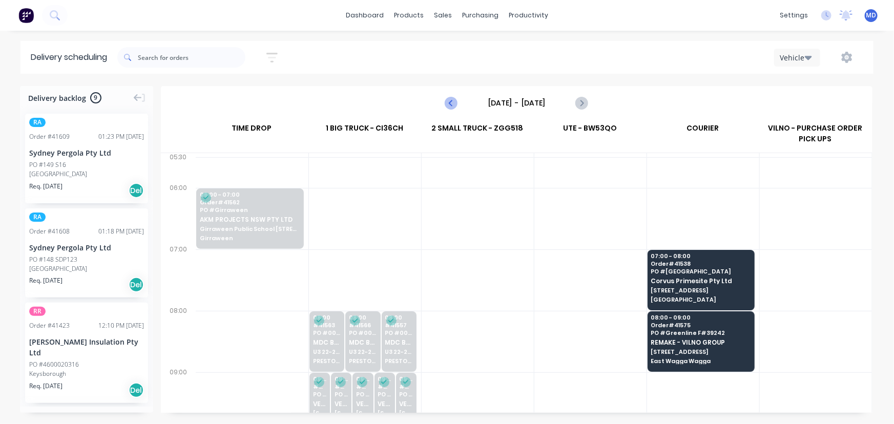
click at [453, 97] on icon "Previous page" at bounding box center [452, 103] width 12 height 12
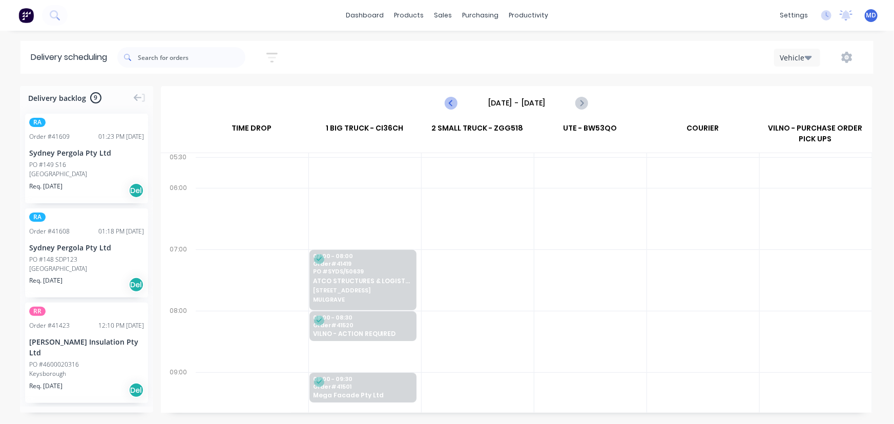
click at [452, 106] on icon "Previous page" at bounding box center [452, 103] width 12 height 12
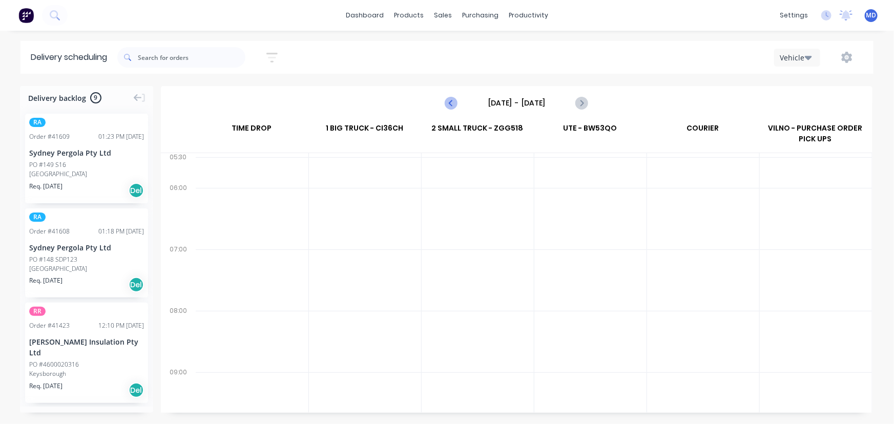
click at [452, 106] on icon "Previous page" at bounding box center [452, 103] width 12 height 12
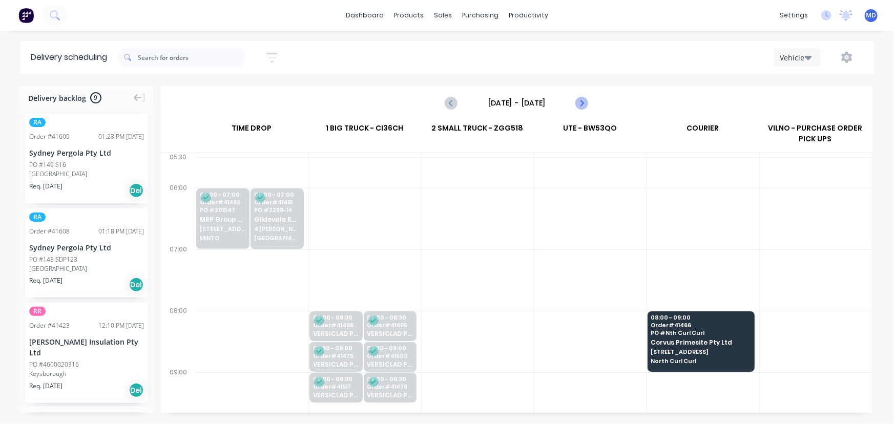
click at [579, 97] on icon "Next page" at bounding box center [582, 103] width 12 height 12
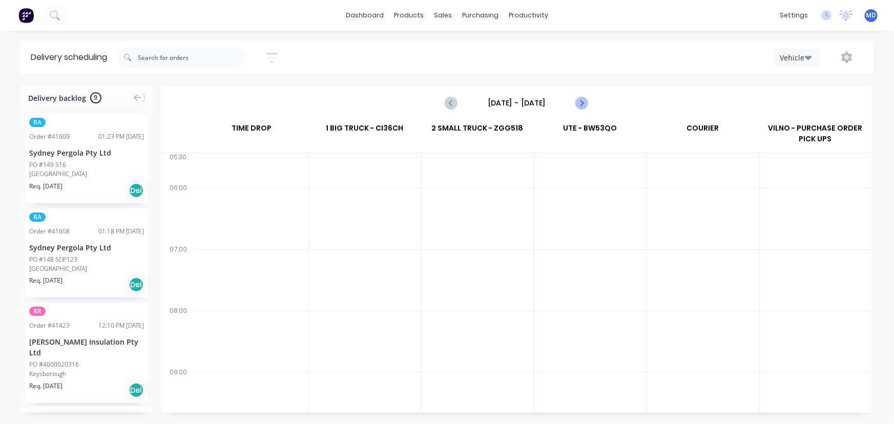
click at [579, 97] on icon "Next page" at bounding box center [582, 103] width 12 height 12
type input "[DATE] - [DATE]"
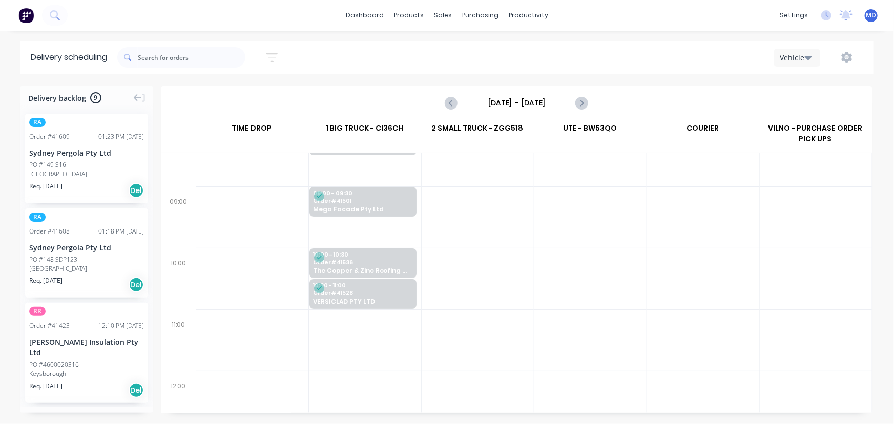
scroll to position [139, 0]
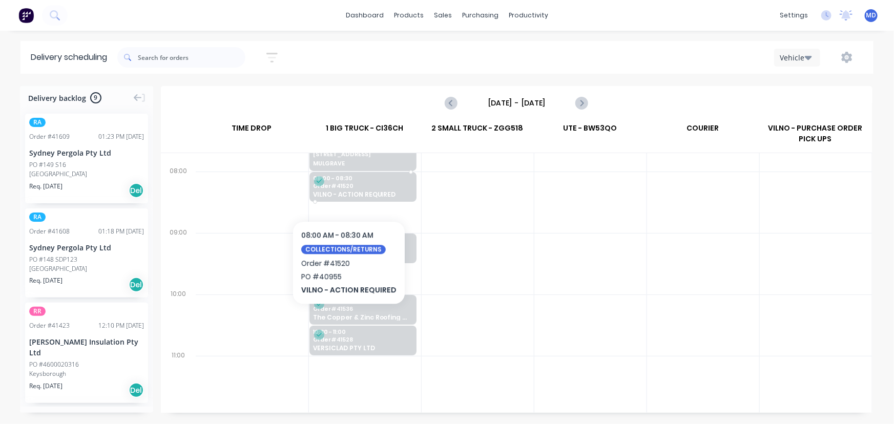
click at [347, 186] on span "Order # 41520" at bounding box center [362, 186] width 99 height 6
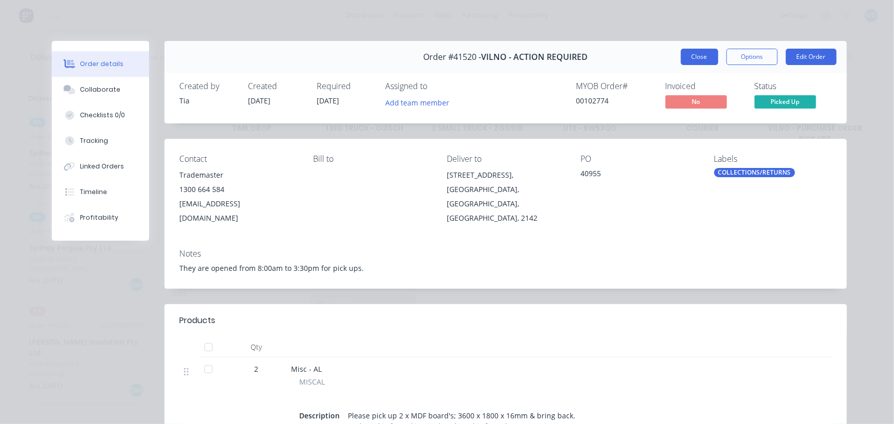
click at [701, 56] on button "Close" at bounding box center [699, 57] width 37 height 16
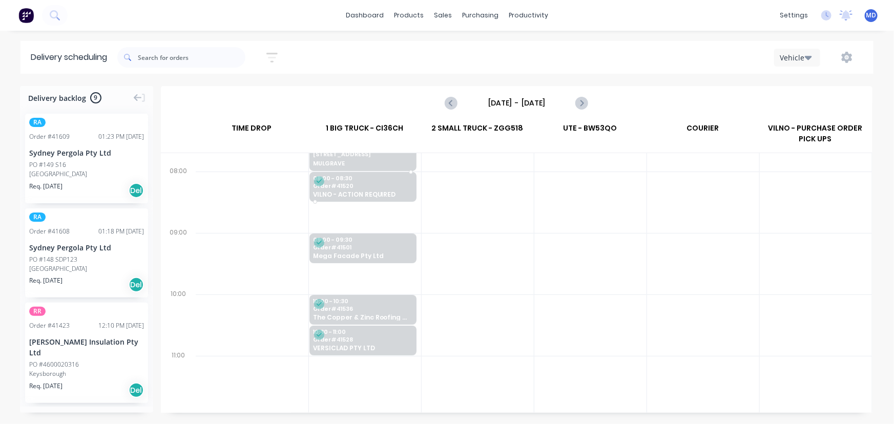
click at [359, 191] on span "VILNO - ACTION REQUIRED" at bounding box center [362, 194] width 99 height 7
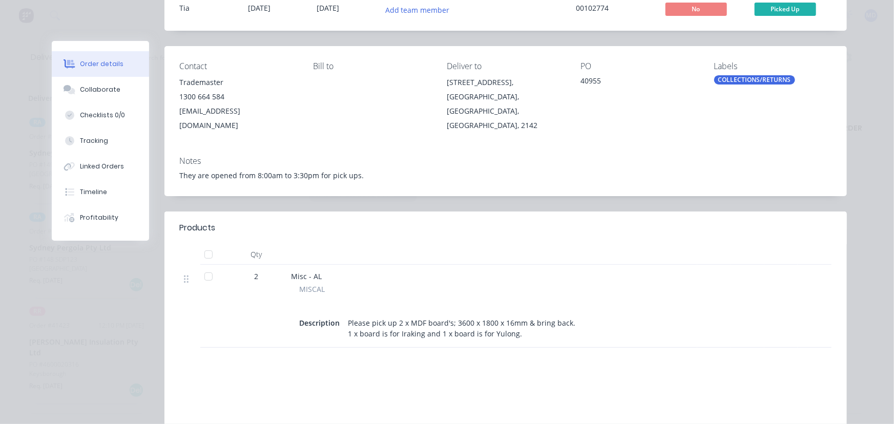
scroll to position [0, 0]
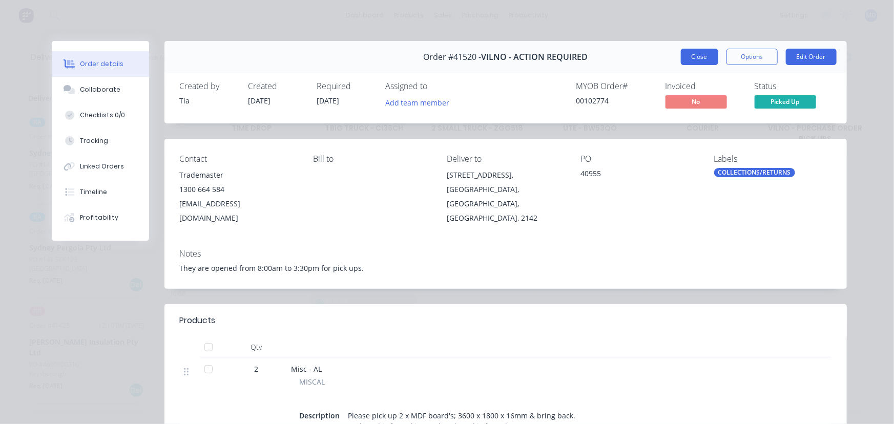
click at [689, 56] on button "Close" at bounding box center [699, 57] width 37 height 16
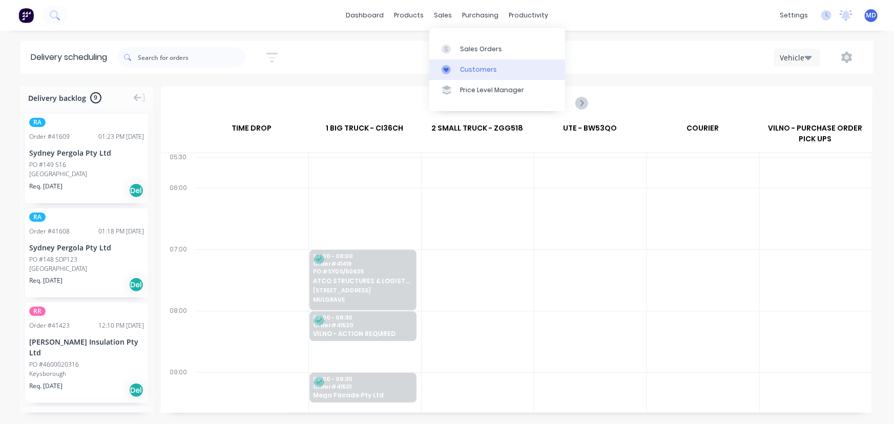
click at [480, 68] on div "Customers" at bounding box center [478, 69] width 37 height 9
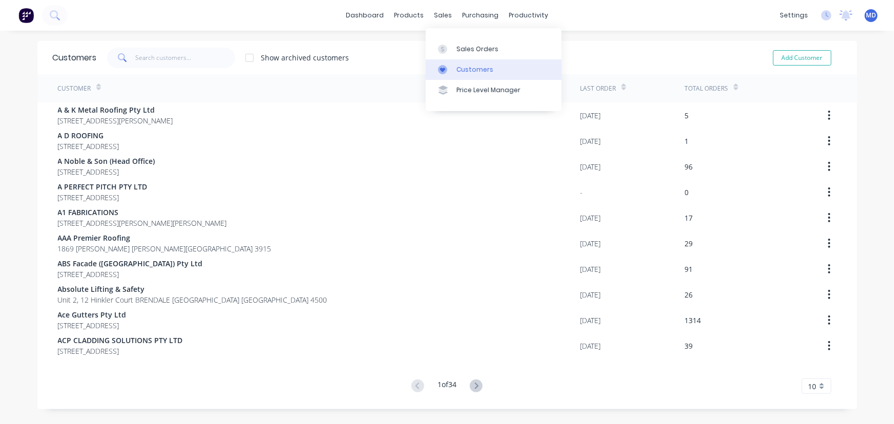
click at [481, 71] on div "Customers" at bounding box center [475, 69] width 37 height 9
click at [179, 60] on input "text" at bounding box center [185, 58] width 100 height 21
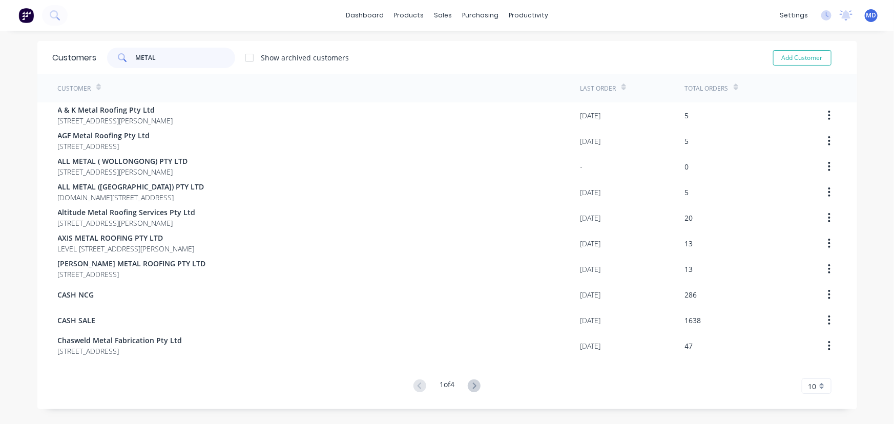
type input "METAL"
click at [471, 384] on icon at bounding box center [474, 386] width 13 height 13
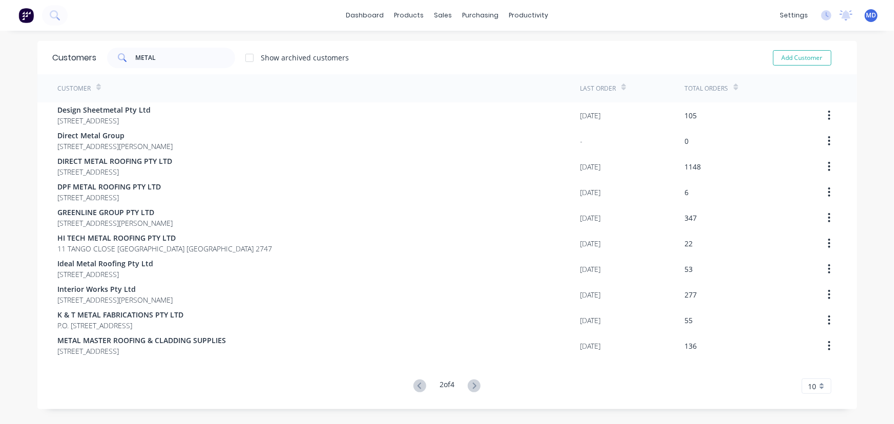
click at [471, 384] on icon at bounding box center [474, 386] width 13 height 13
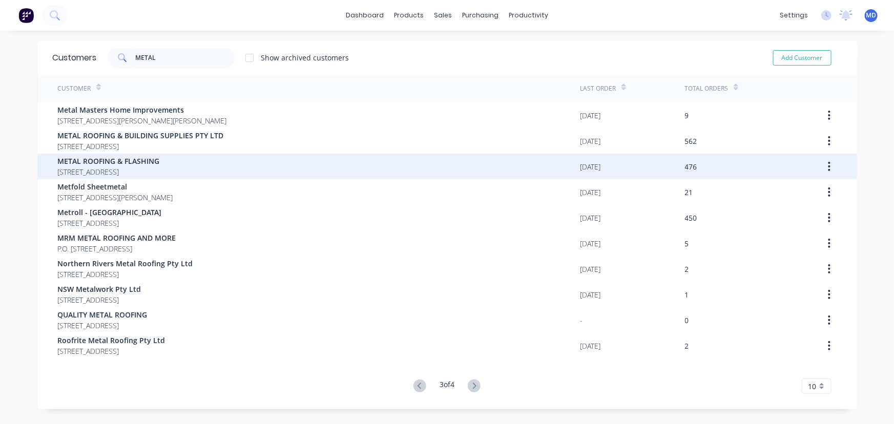
click at [129, 167] on span "[STREET_ADDRESS]" at bounding box center [109, 172] width 102 height 11
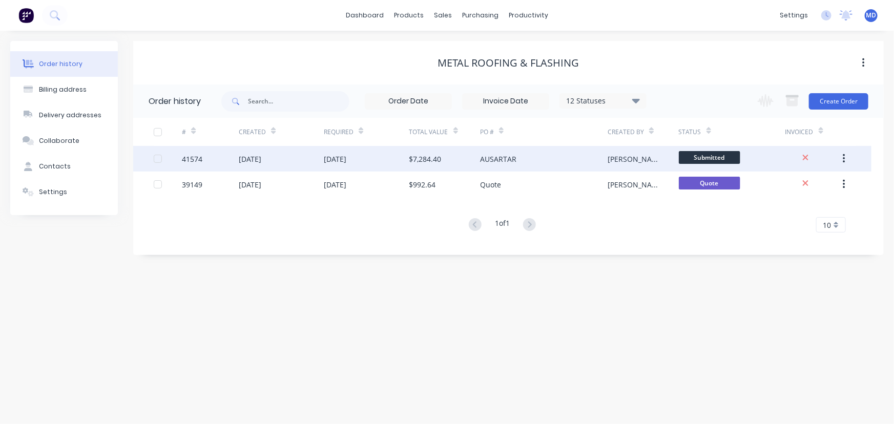
click at [338, 158] on div "[DATE]" at bounding box center [335, 159] width 23 height 11
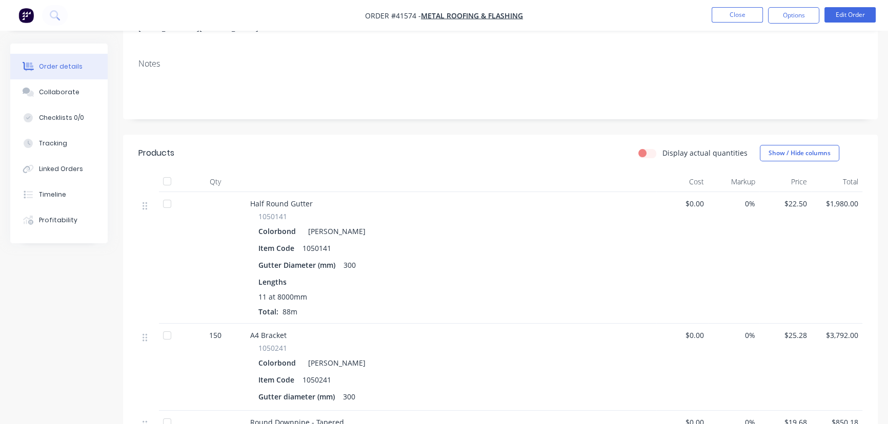
scroll to position [139, 0]
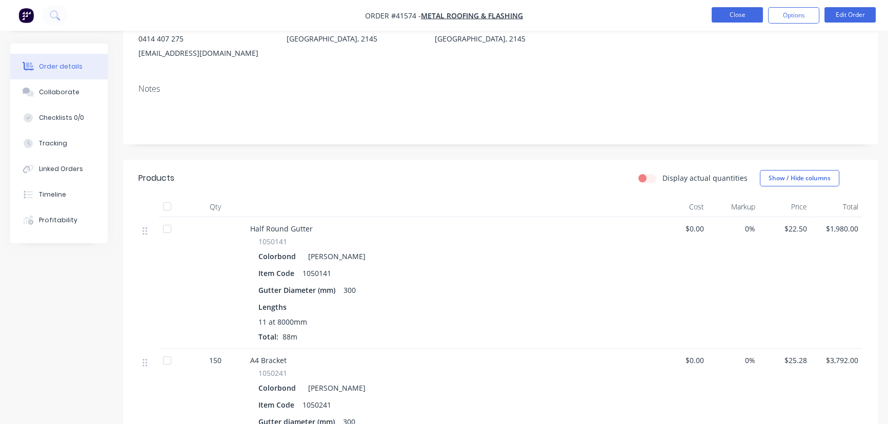
click at [728, 13] on button "Close" at bounding box center [736, 14] width 51 height 15
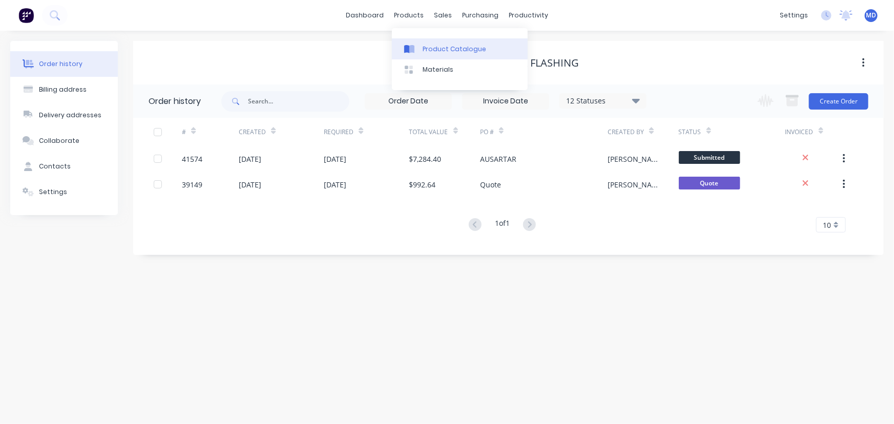
click at [450, 49] on div "Product Catalogue" at bounding box center [455, 49] width 64 height 9
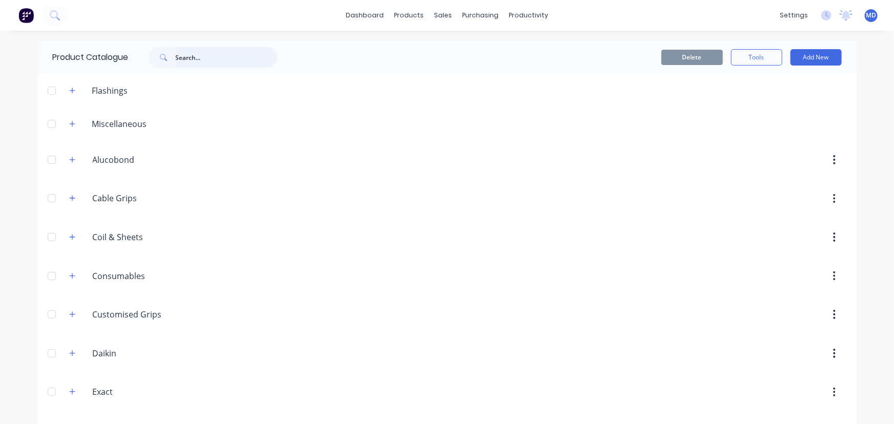
click at [200, 56] on input "text" at bounding box center [226, 57] width 101 height 21
type input "TOP"
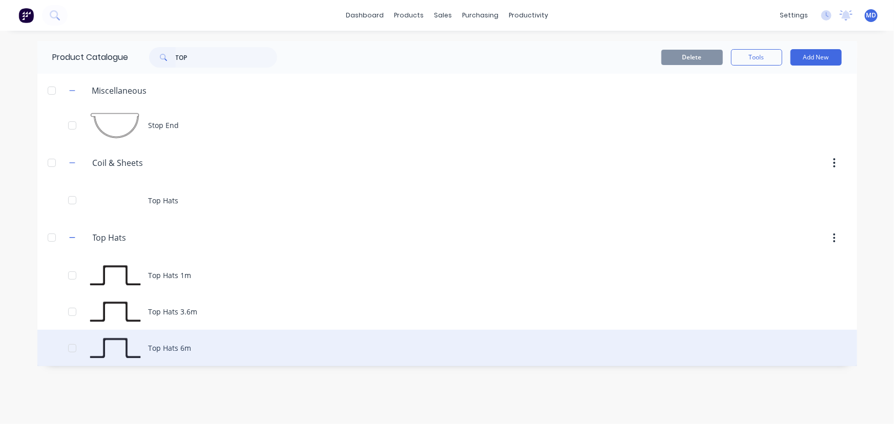
click at [182, 348] on div "Top Hats 6m" at bounding box center [447, 348] width 820 height 36
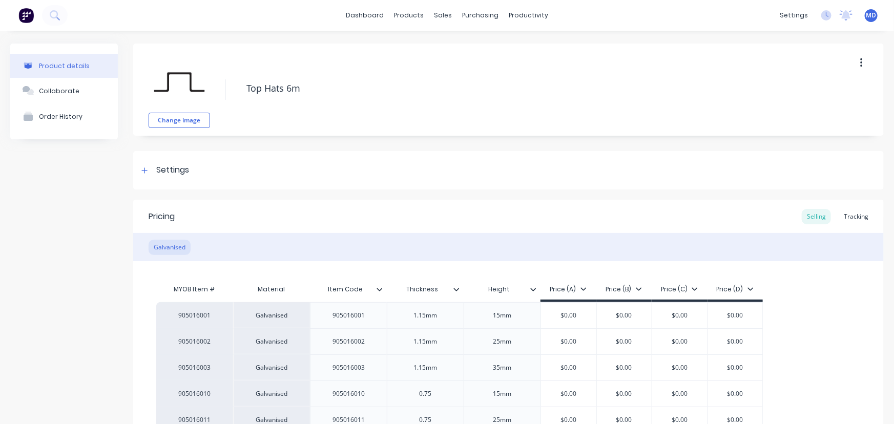
type textarea "x"
click at [851, 215] on div "Tracking" at bounding box center [856, 216] width 35 height 15
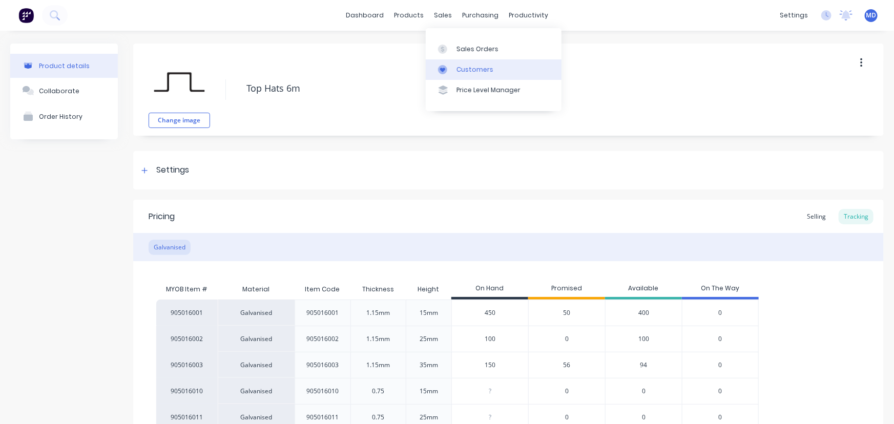
click at [476, 69] on div "Customers" at bounding box center [475, 69] width 37 height 9
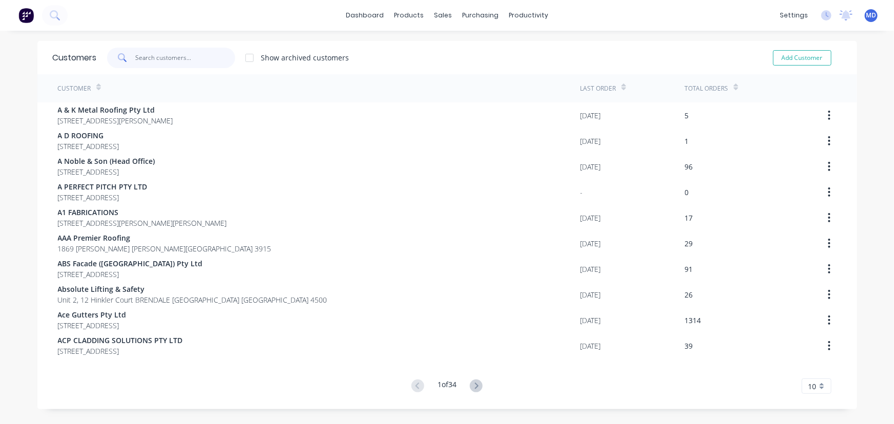
drag, startPoint x: 187, startPoint y: 61, endPoint x: 178, endPoint y: 63, distance: 8.3
click at [180, 63] on input "text" at bounding box center [185, 58] width 100 height 21
type input "d"
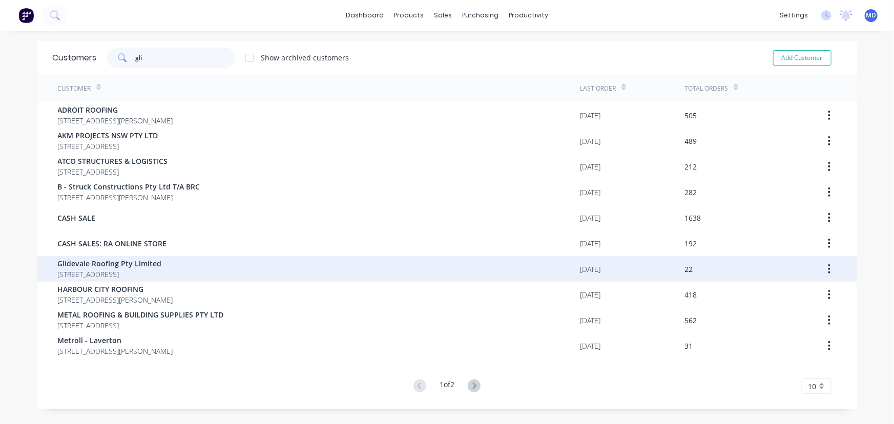
type input "gli"
click at [133, 261] on span "Glidevale Roofing Pty Limited" at bounding box center [110, 263] width 104 height 11
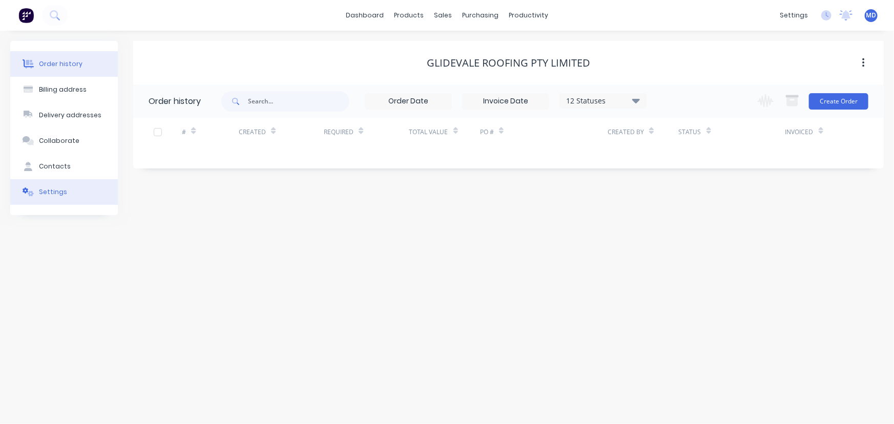
click at [51, 193] on div "Settings" at bounding box center [53, 192] width 28 height 9
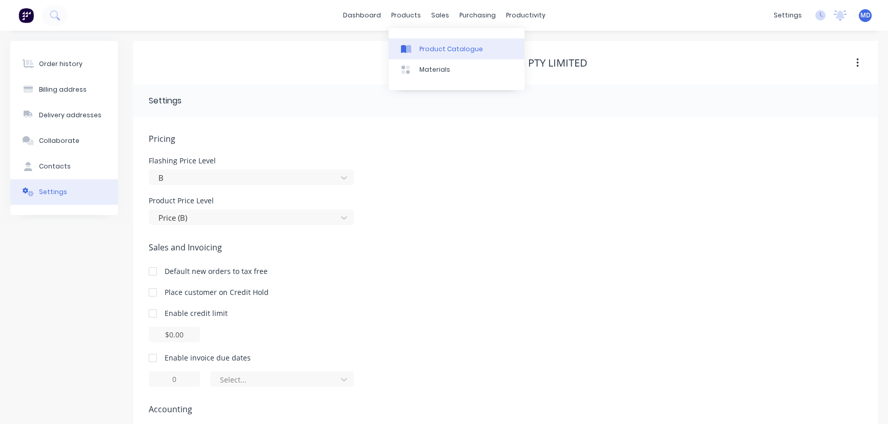
click at [448, 42] on link "Product Catalogue" at bounding box center [457, 48] width 136 height 21
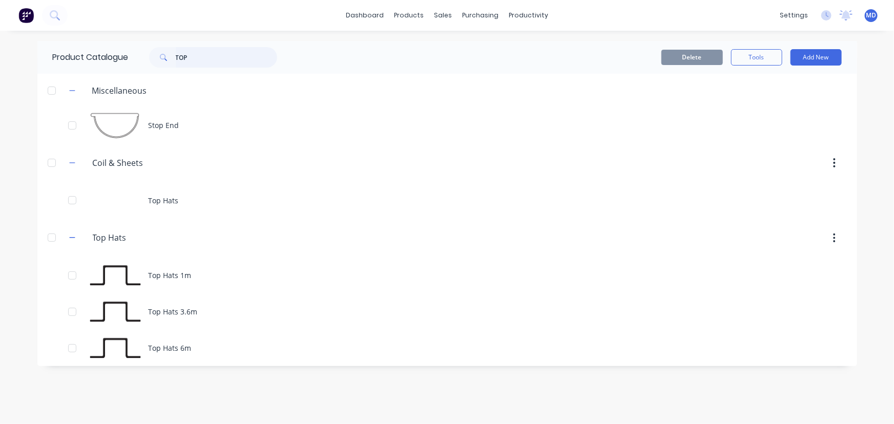
click at [219, 60] on input "TOP" at bounding box center [226, 57] width 101 height 21
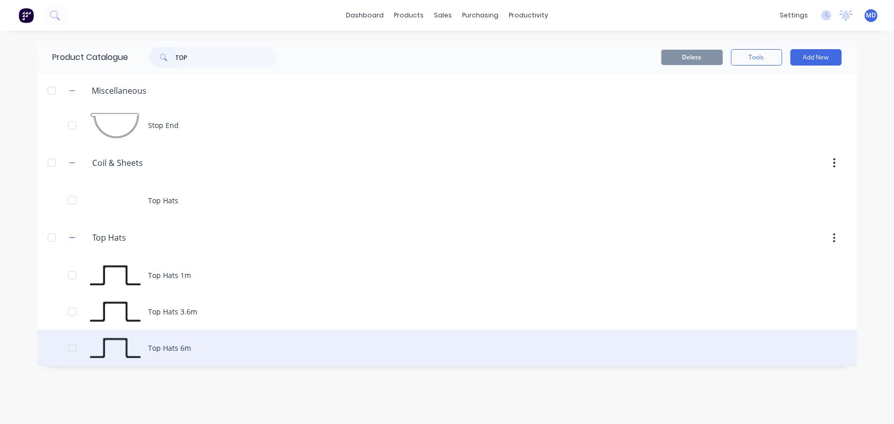
click at [182, 345] on div "Top Hats 6m" at bounding box center [447, 348] width 820 height 36
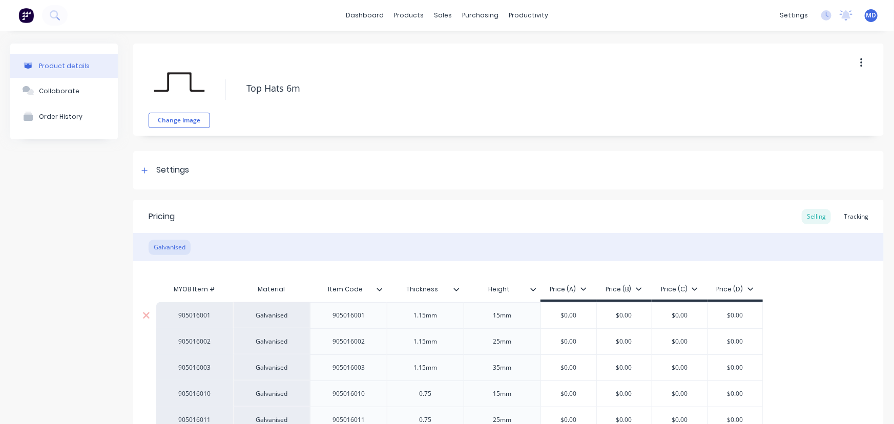
type textarea "x"
click at [846, 218] on div "Tracking" at bounding box center [856, 216] width 35 height 15
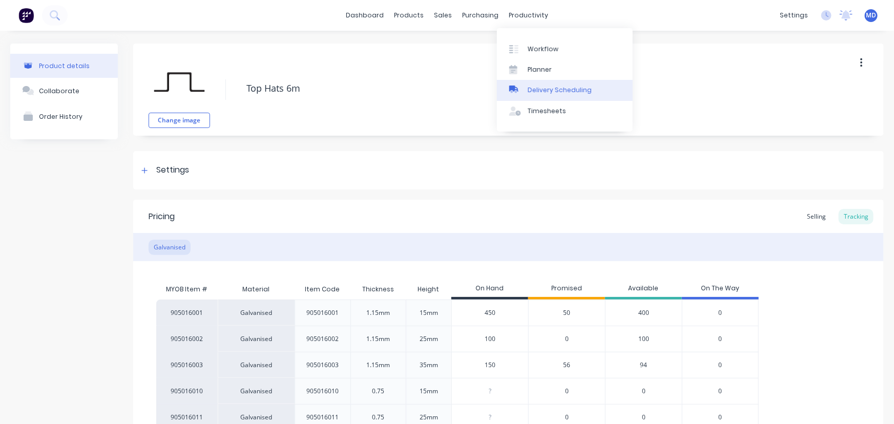
click at [579, 89] on div "Delivery Scheduling" at bounding box center [560, 90] width 64 height 9
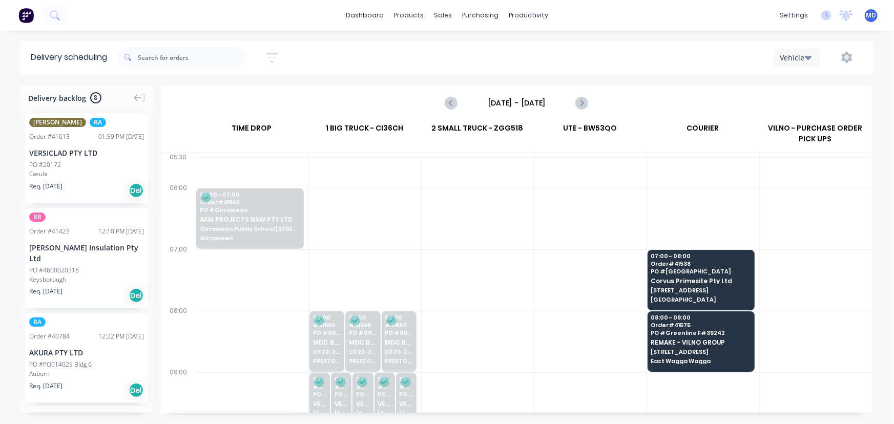
click at [507, 104] on input "[DATE] - [DATE]" at bounding box center [516, 102] width 101 height 15
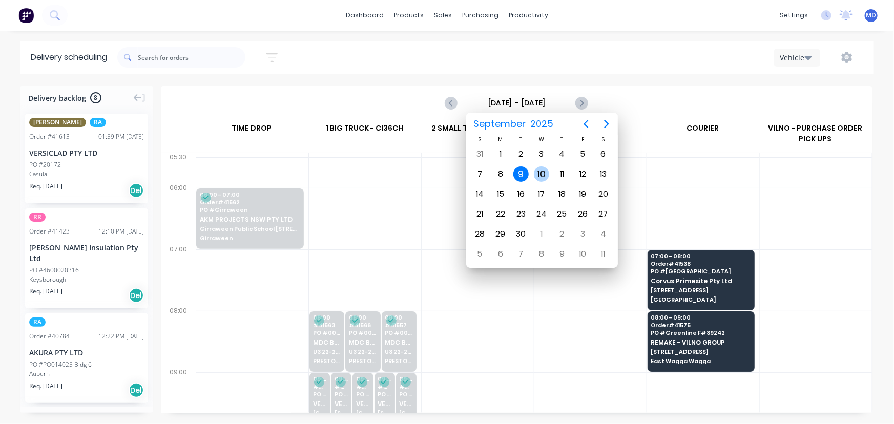
click at [543, 170] on div "10" at bounding box center [541, 174] width 15 height 15
type input "[DATE] - [DATE]"
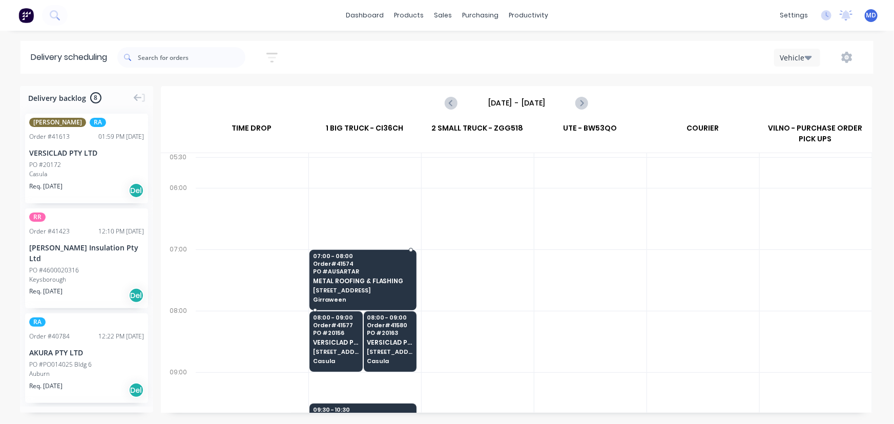
click at [351, 281] on span "METAL ROOFING & FLASHING" at bounding box center [362, 281] width 99 height 7
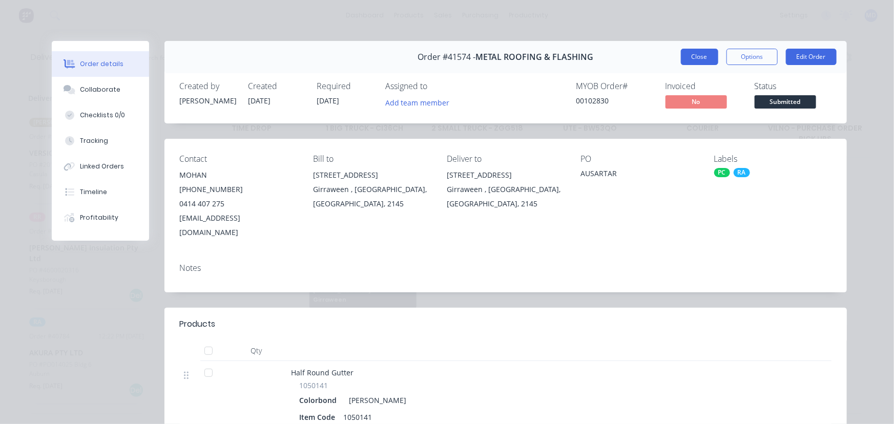
click at [695, 51] on button "Close" at bounding box center [699, 57] width 37 height 16
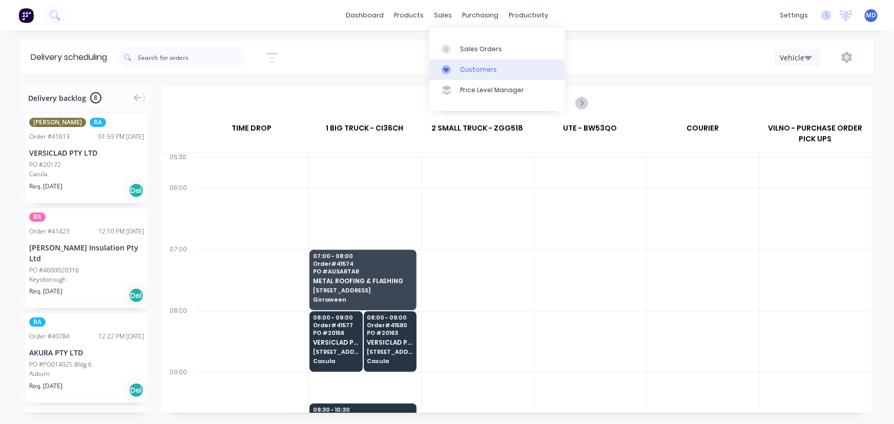
click at [479, 69] on div "Customers" at bounding box center [478, 69] width 37 height 9
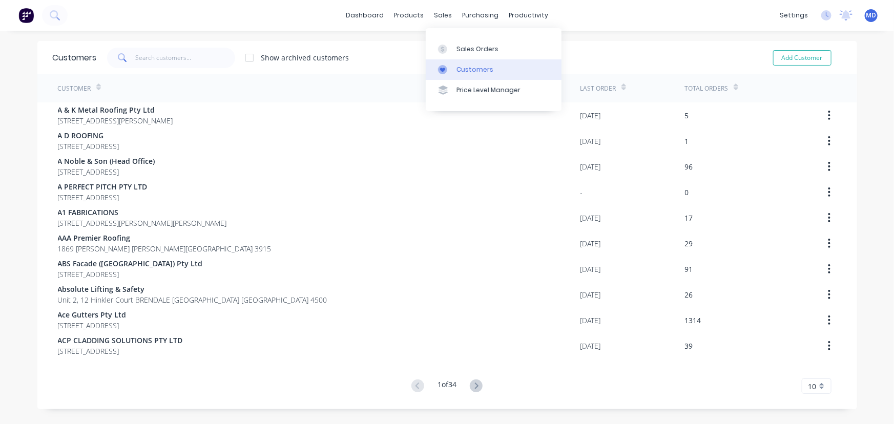
click at [476, 69] on div "Customers" at bounding box center [475, 69] width 37 height 9
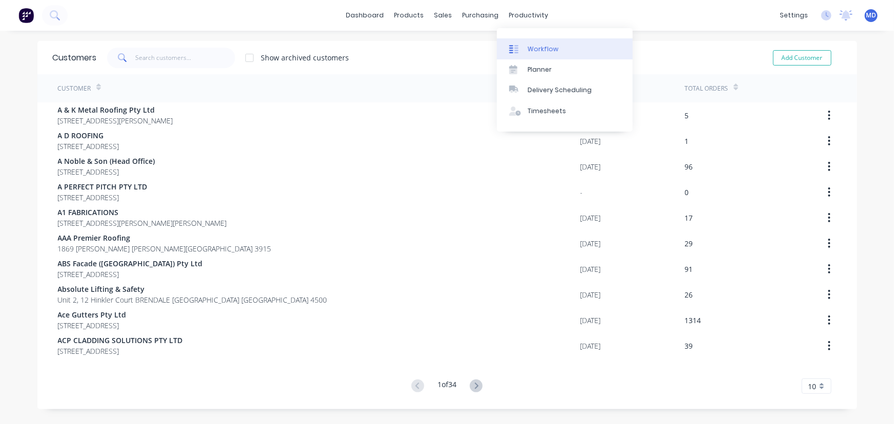
click at [553, 45] on div "Workflow" at bounding box center [543, 49] width 31 height 9
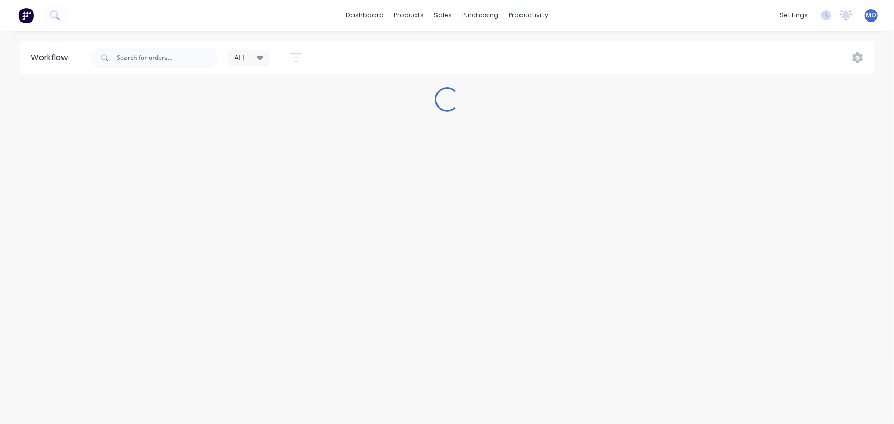
click at [256, 54] on div "ALL" at bounding box center [249, 57] width 29 height 9
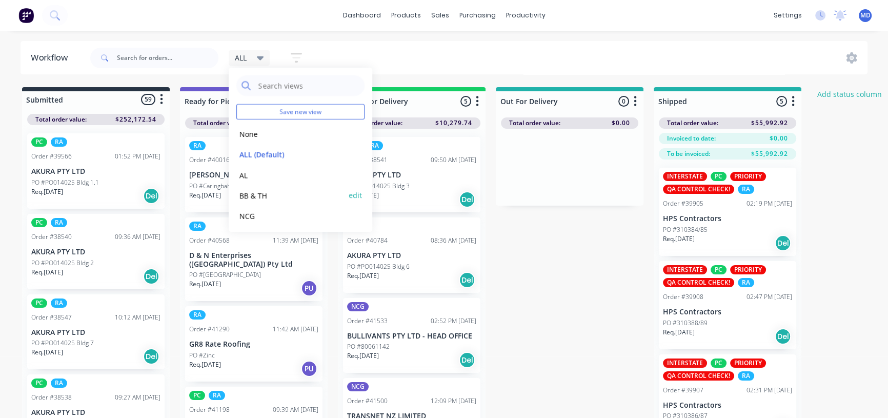
click at [265, 194] on button "BB & TH" at bounding box center [290, 196] width 109 height 12
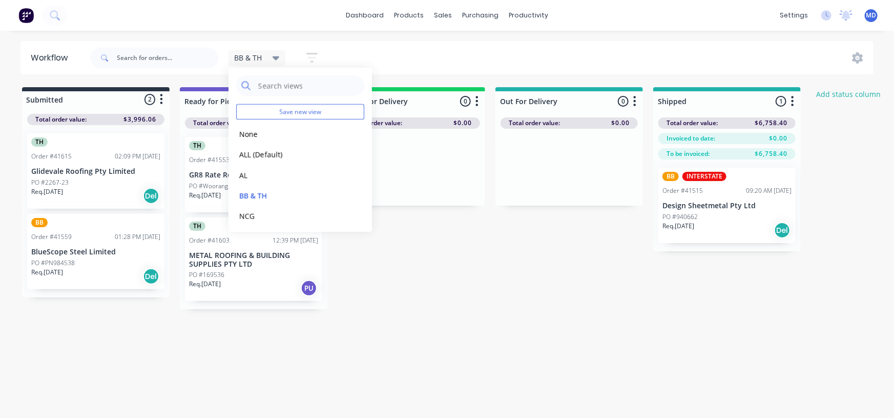
click at [98, 350] on div "Workflow BB & TH Save new view None edit ALL (Default) edit AL edit BB & TH edi…" at bounding box center [447, 219] width 894 height 356
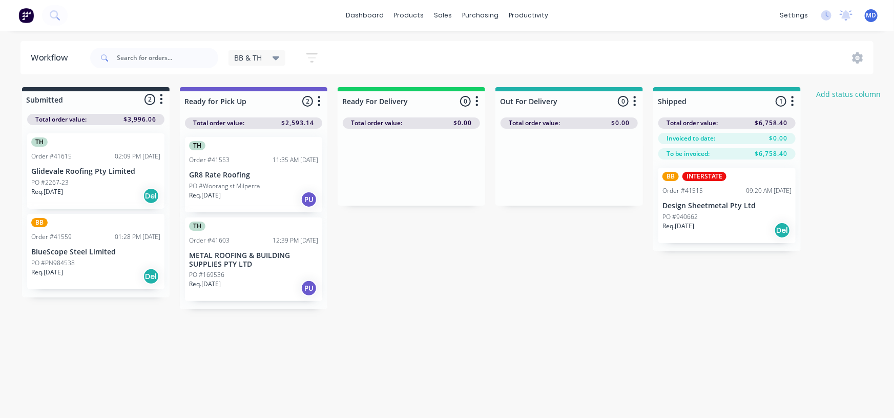
click at [70, 179] on div "PO #2267-23" at bounding box center [95, 182] width 129 height 9
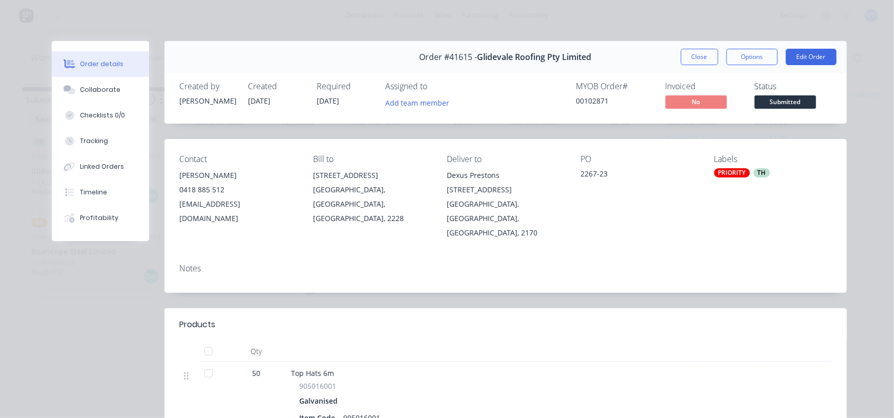
drag, startPoint x: 699, startPoint y: 57, endPoint x: 642, endPoint y: 6, distance: 77.0
click at [699, 55] on button "Close" at bounding box center [699, 57] width 37 height 16
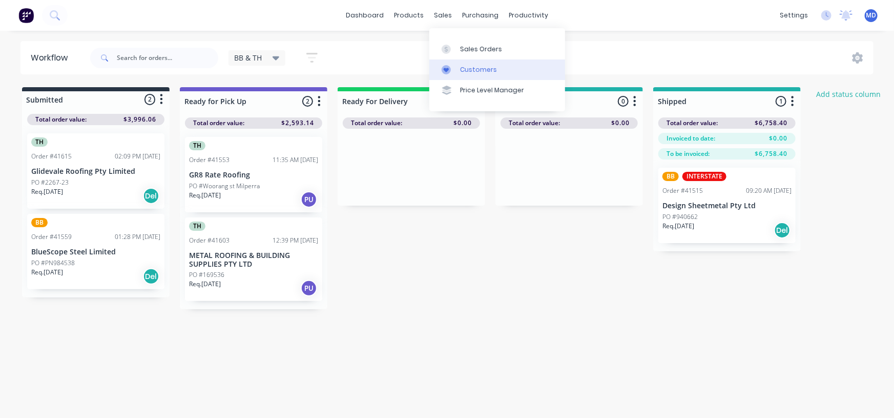
click at [478, 65] on div "Customers" at bounding box center [478, 69] width 37 height 9
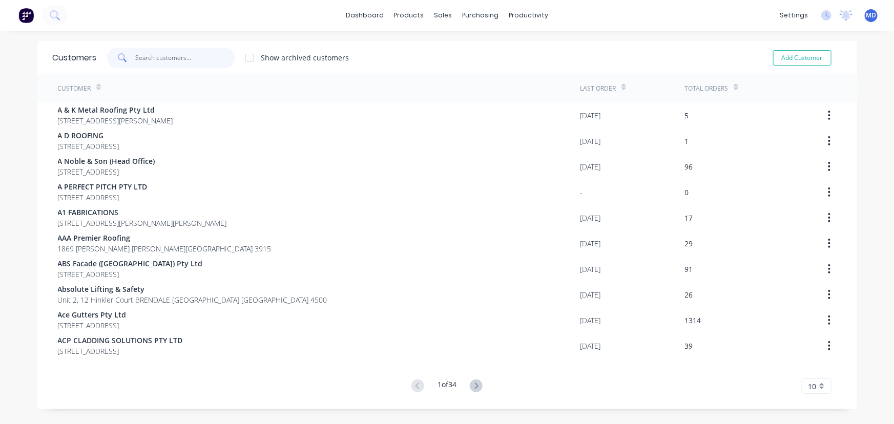
drag, startPoint x: 163, startPoint y: 56, endPoint x: 160, endPoint y: 51, distance: 5.5
click at [160, 58] on input "text" at bounding box center [185, 58] width 100 height 21
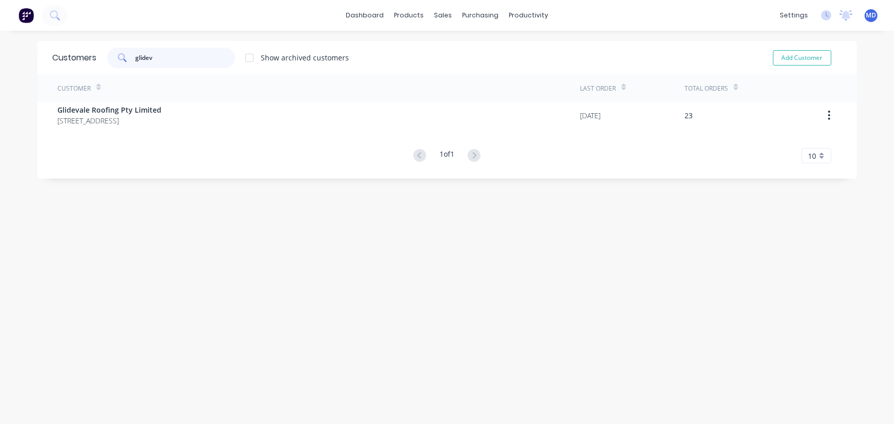
type input "glidev"
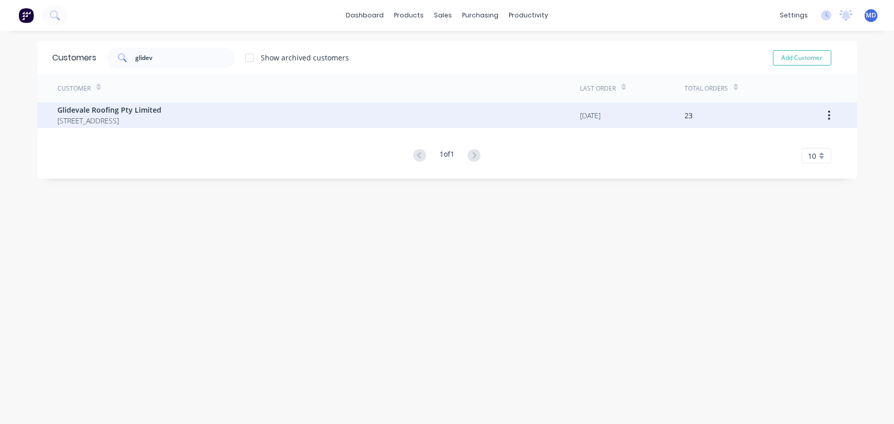
click at [110, 118] on span "[STREET_ADDRESS]" at bounding box center [110, 120] width 104 height 11
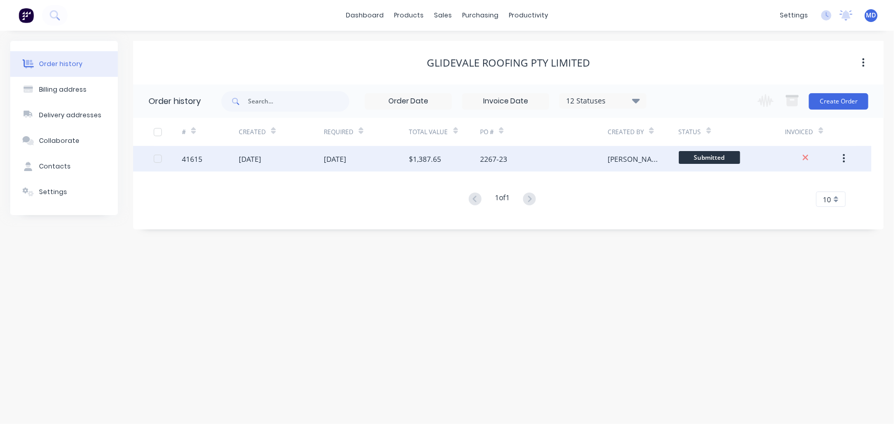
click at [365, 157] on div "[DATE]" at bounding box center [366, 159] width 85 height 26
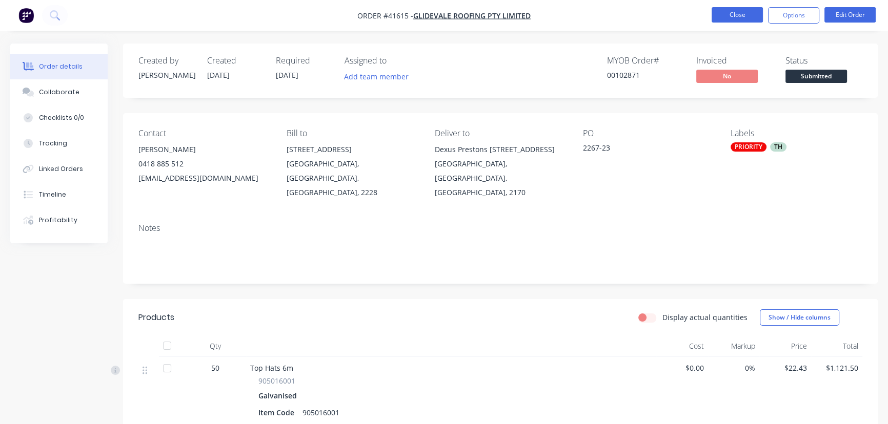
click at [740, 13] on button "Close" at bounding box center [736, 14] width 51 height 15
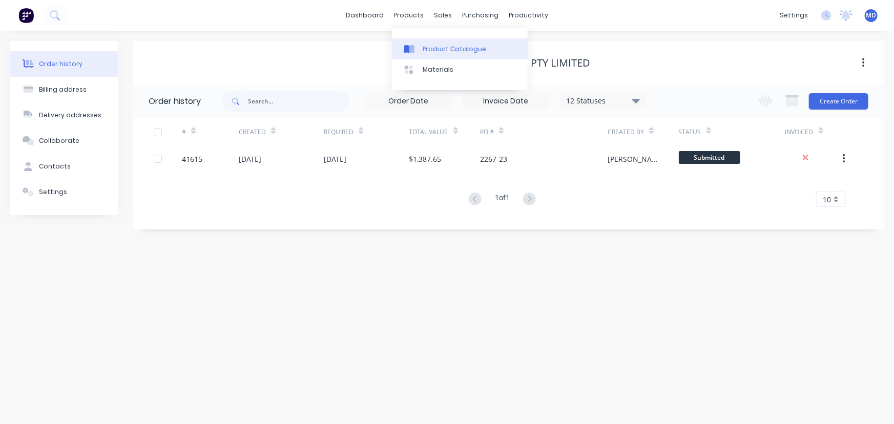
click at [454, 47] on div "Product Catalogue" at bounding box center [455, 49] width 64 height 9
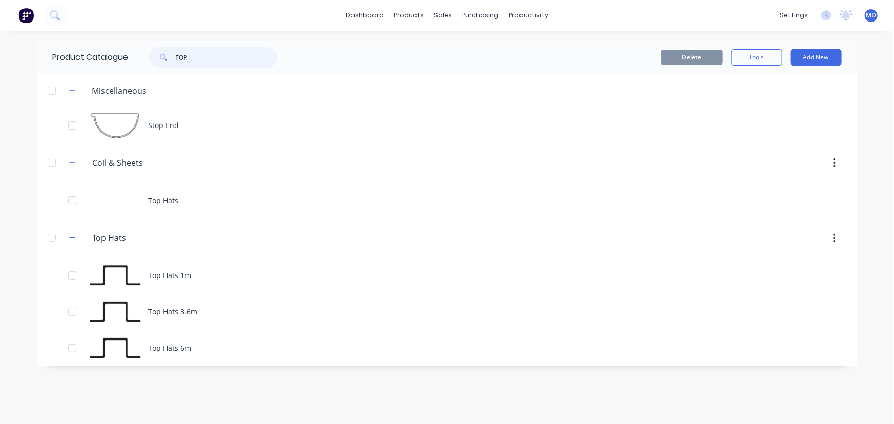
drag, startPoint x: 186, startPoint y: 61, endPoint x: 85, endPoint y: 56, distance: 100.6
click at [96, 58] on div "Product Catalogue TOP" at bounding box center [170, 57] width 266 height 33
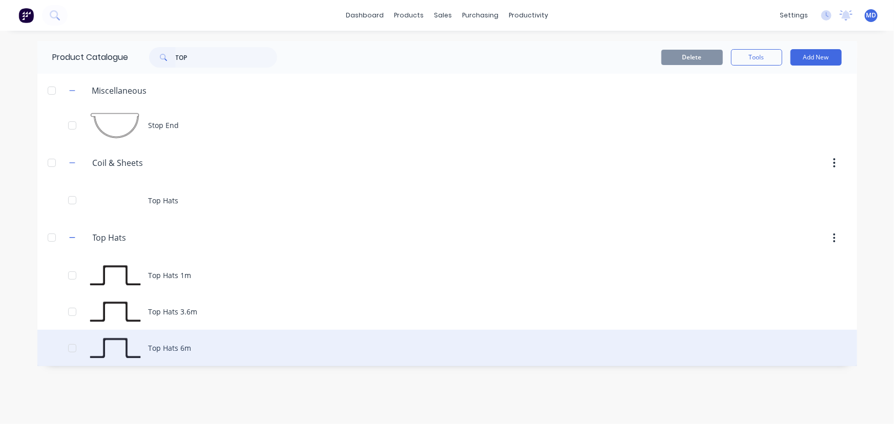
click at [171, 348] on div "Top Hats 6m" at bounding box center [447, 348] width 820 height 36
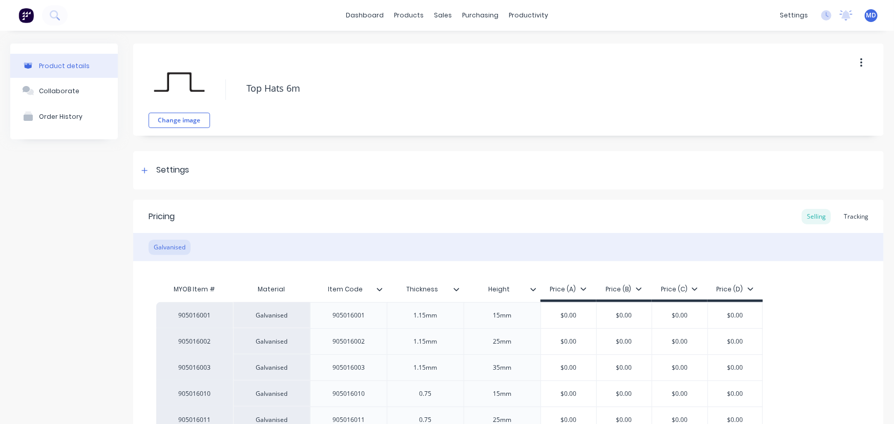
type textarea "x"
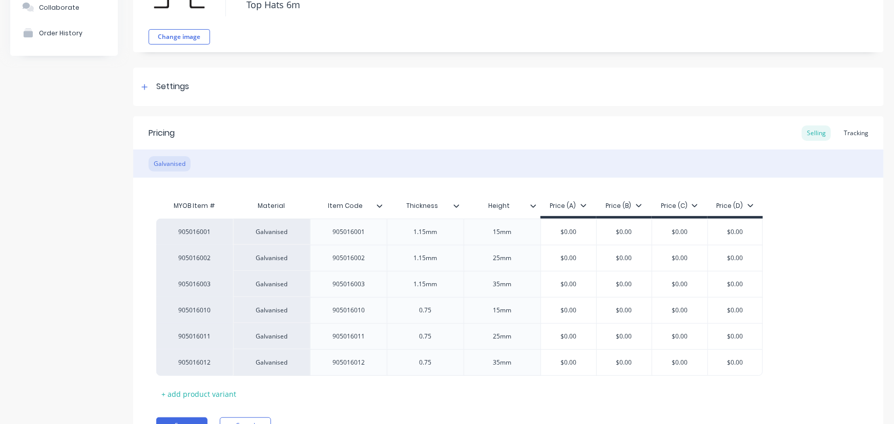
scroll to position [136, 0]
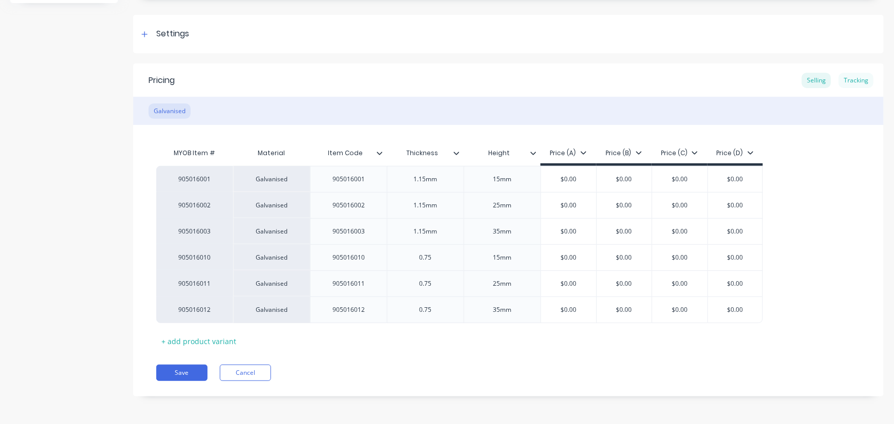
click at [848, 77] on div "Tracking" at bounding box center [856, 80] width 35 height 15
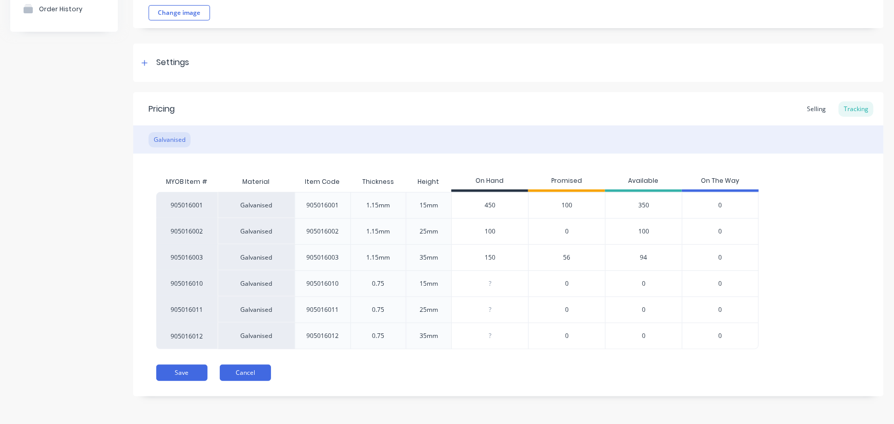
click at [253, 373] on button "Cancel" at bounding box center [245, 373] width 51 height 16
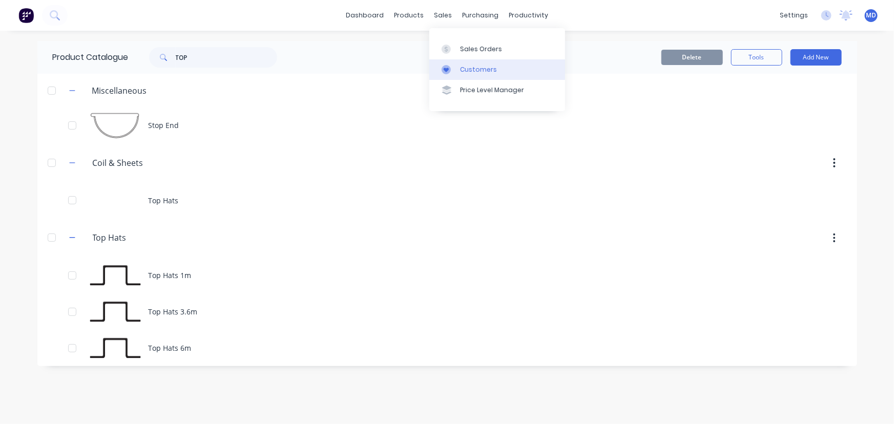
click at [484, 71] on div "Customers" at bounding box center [478, 69] width 37 height 9
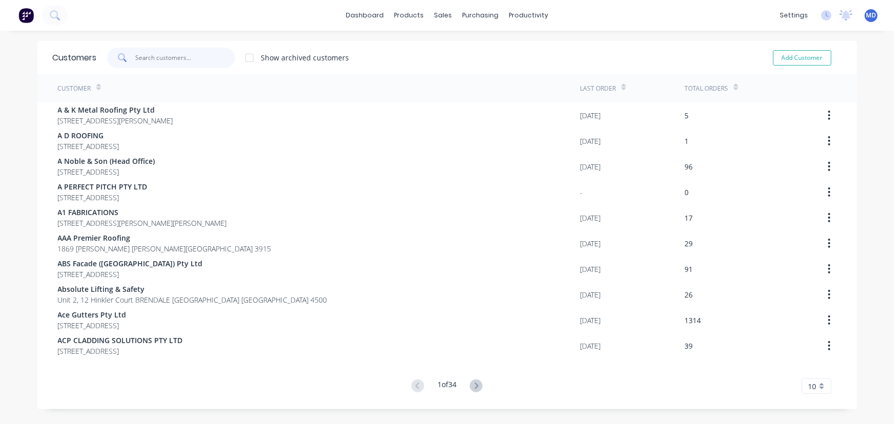
click at [160, 62] on input "text" at bounding box center [185, 58] width 100 height 21
click at [501, 46] on div "Purchase Orders" at bounding box center [510, 49] width 54 height 9
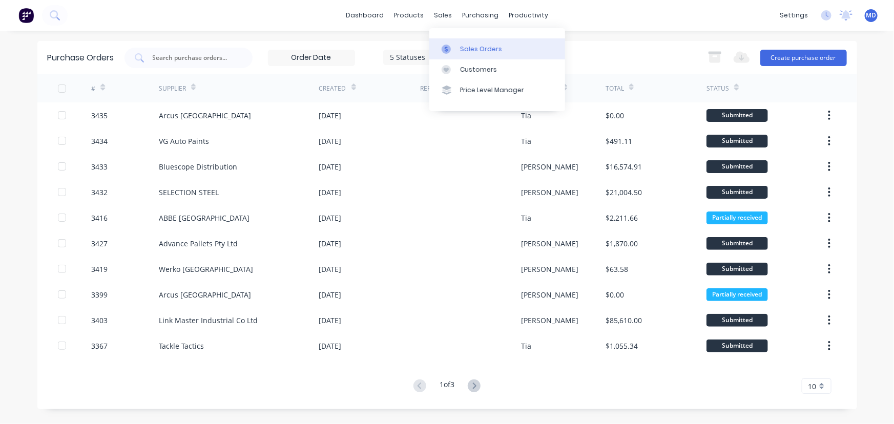
click at [467, 46] on div "Sales Orders" at bounding box center [481, 49] width 42 height 9
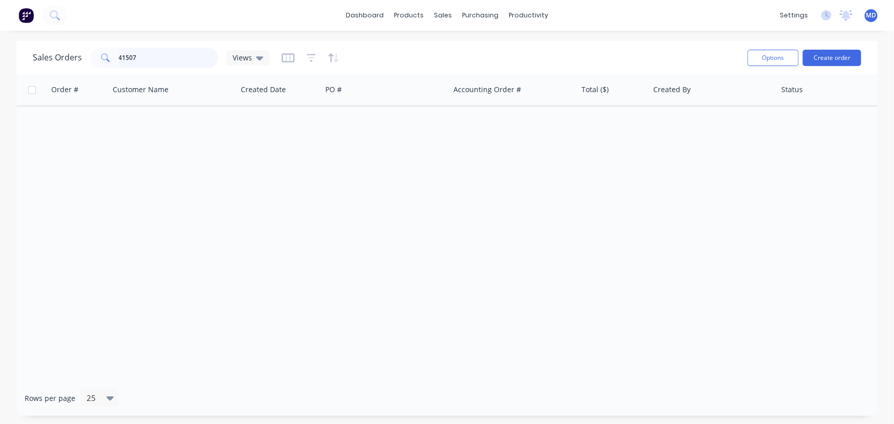
drag, startPoint x: 145, startPoint y: 59, endPoint x: 80, endPoint y: 58, distance: 64.6
click at [80, 58] on div "Sales Orders 41507 Views" at bounding box center [151, 58] width 237 height 21
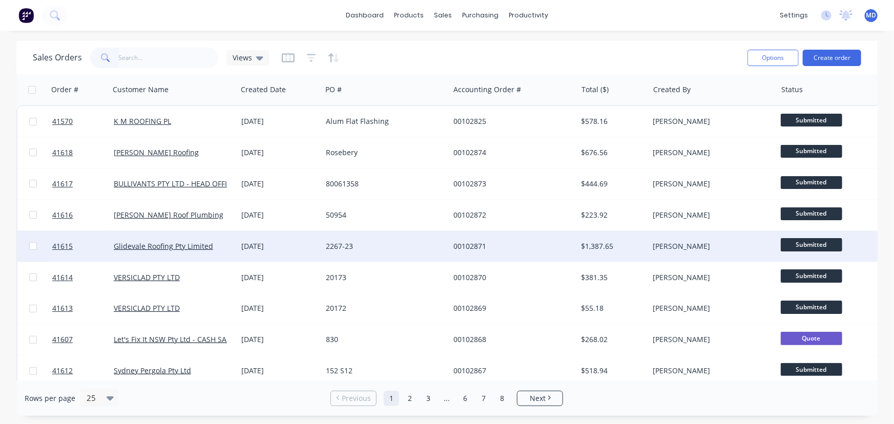
click at [404, 247] on div "2267-23" at bounding box center [383, 246] width 114 height 10
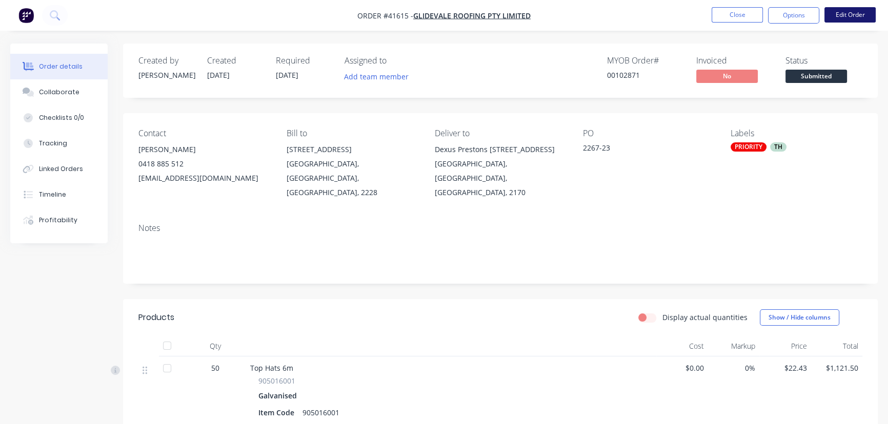
click at [859, 12] on button "Edit Order" at bounding box center [849, 14] width 51 height 15
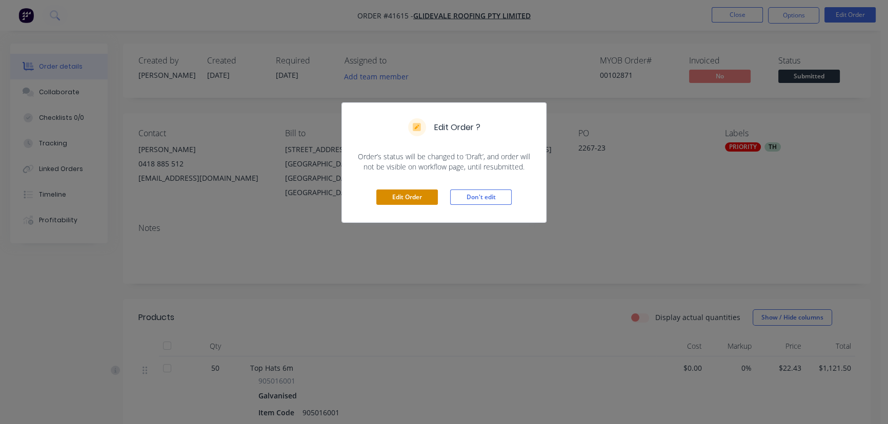
click at [400, 194] on button "Edit Order" at bounding box center [407, 197] width 62 height 15
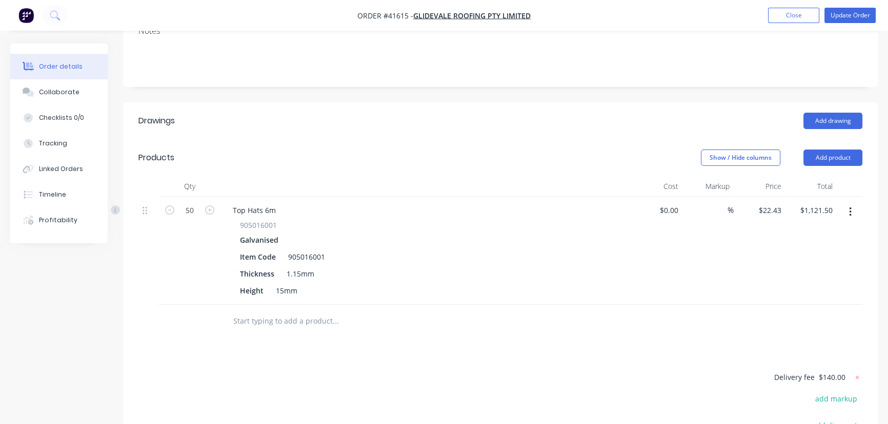
scroll to position [233, 0]
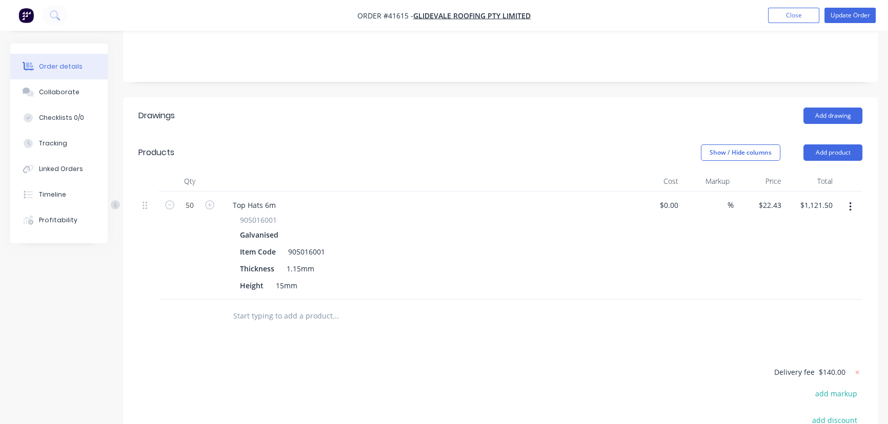
click at [852, 198] on button "button" at bounding box center [850, 207] width 24 height 18
click at [786, 288] on div "Delete" at bounding box center [813, 295] width 79 height 15
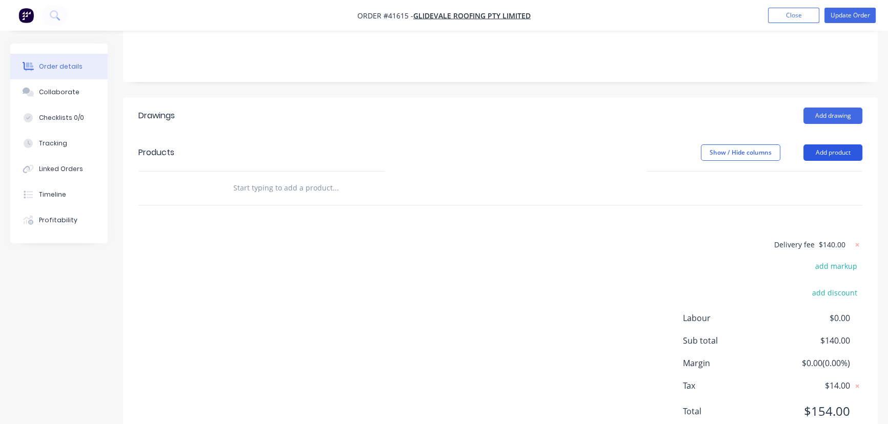
click at [843, 145] on button "Add product" at bounding box center [832, 153] width 59 height 16
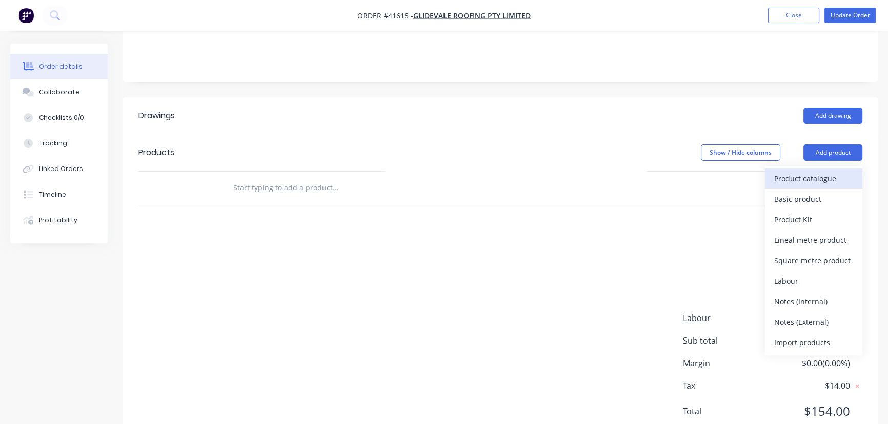
click at [830, 171] on div "Product catalogue" at bounding box center [813, 178] width 79 height 15
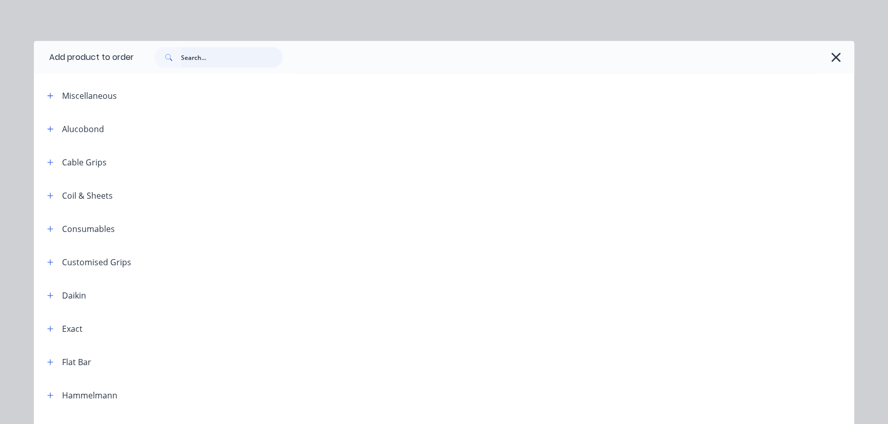
click at [217, 61] on input "text" at bounding box center [231, 57] width 101 height 21
type input "top"
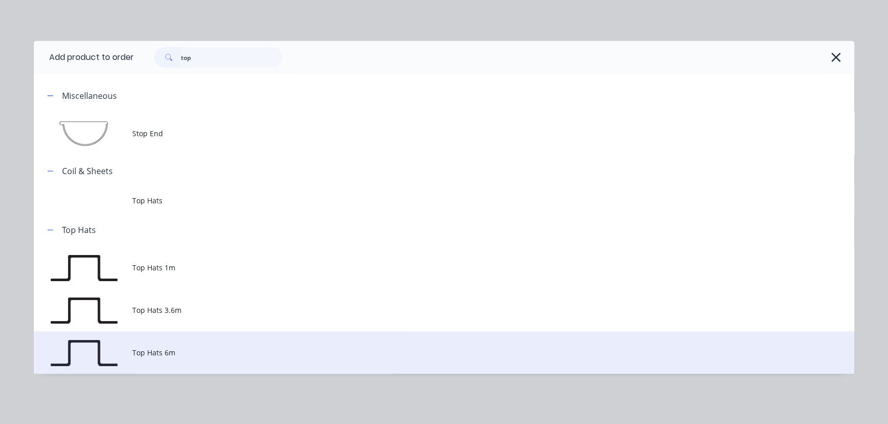
click at [166, 355] on span "Top Hats 6m" at bounding box center [420, 353] width 577 height 11
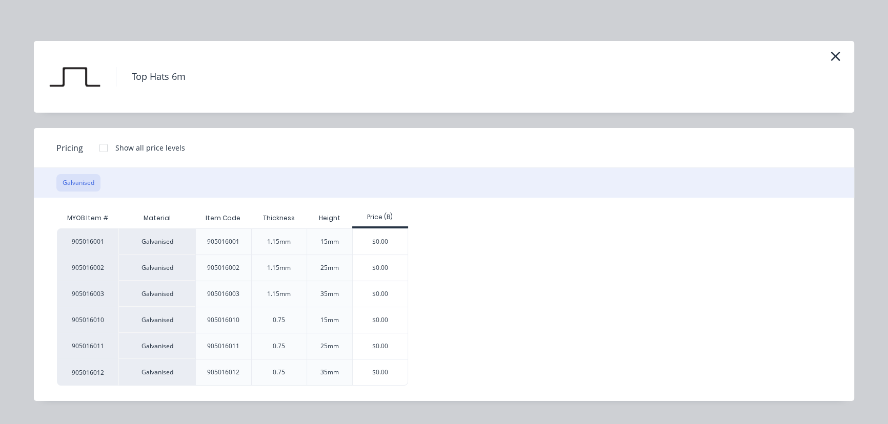
click at [412, 292] on div "905016001 Galvanised 905016001 1.15mm 15mm $0.00 905016002 Galvanised 905016002…" at bounding box center [436, 307] width 759 height 157
click at [378, 296] on div "$0.00" at bounding box center [380, 294] width 55 height 26
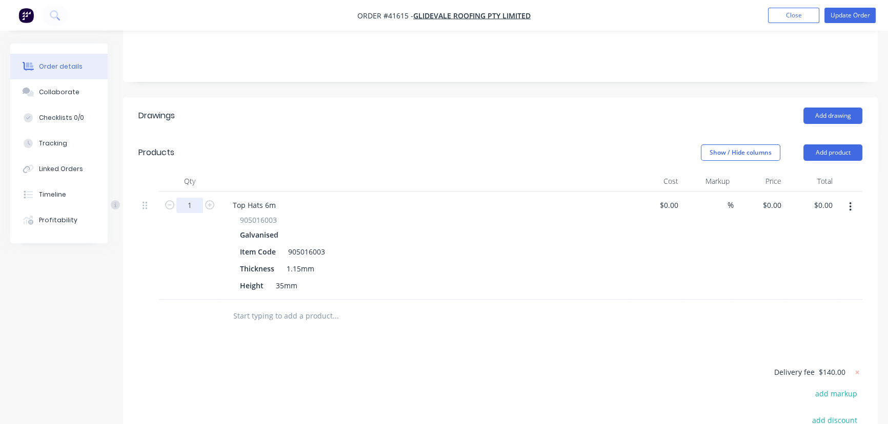
click at [194, 198] on input "1" at bounding box center [189, 205] width 27 height 15
type input "50"
type input "$30.18"
type input "$1,509.00"
click at [850, 15] on button "Update Order" at bounding box center [849, 15] width 51 height 15
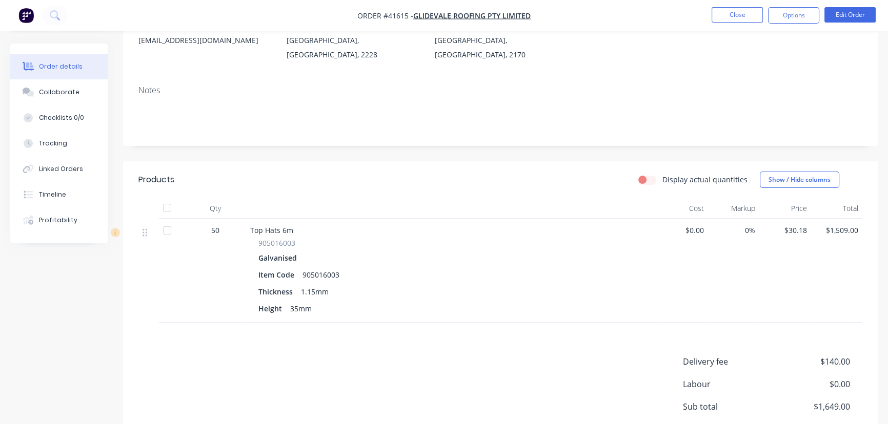
scroll to position [0, 0]
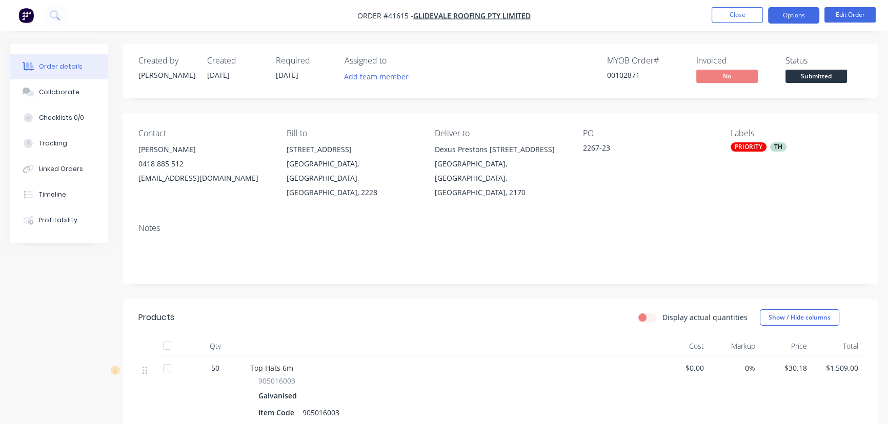
click at [784, 11] on button "Options" at bounding box center [793, 15] width 51 height 16
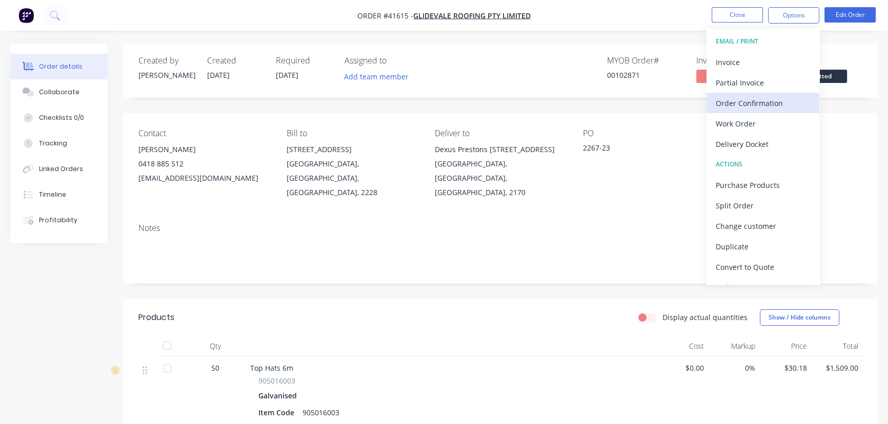
click at [765, 100] on div "Order Confirmation" at bounding box center [763, 103] width 94 height 15
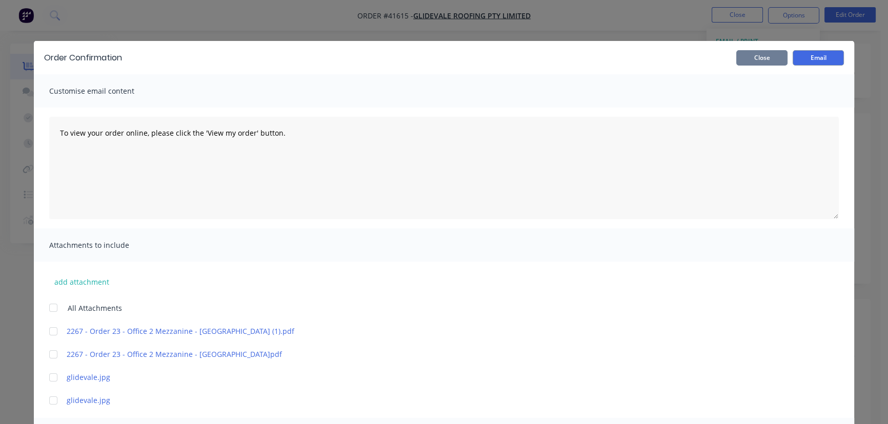
click at [760, 57] on button "Close" at bounding box center [761, 57] width 51 height 15
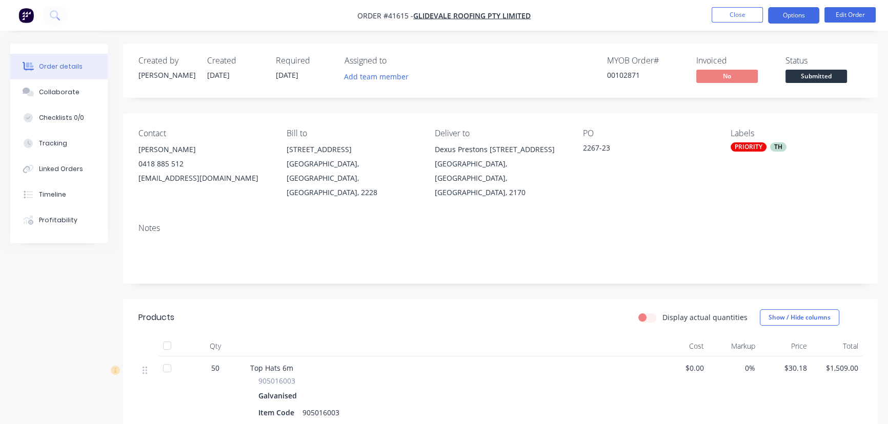
click at [792, 17] on button "Options" at bounding box center [793, 15] width 51 height 16
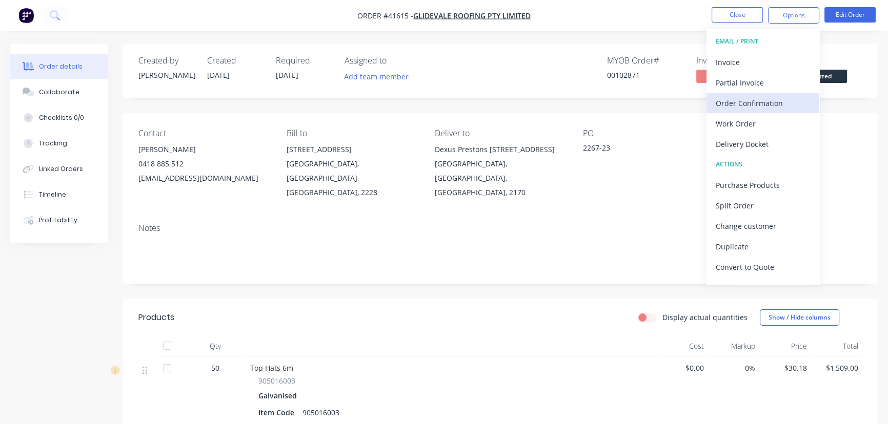
click at [754, 99] on div "Order Confirmation" at bounding box center [763, 103] width 94 height 15
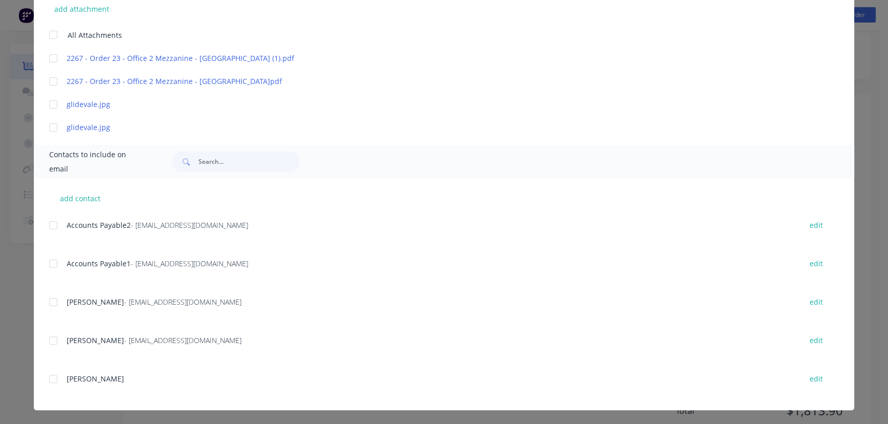
scroll to position [227, 0]
click at [50, 302] on div at bounding box center [53, 302] width 21 height 21
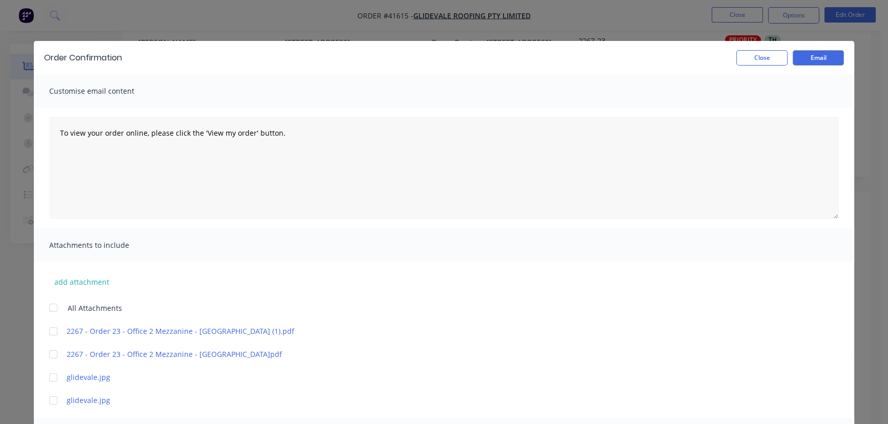
scroll to position [0, 0]
click at [809, 55] on button "Email" at bounding box center [817, 57] width 51 height 15
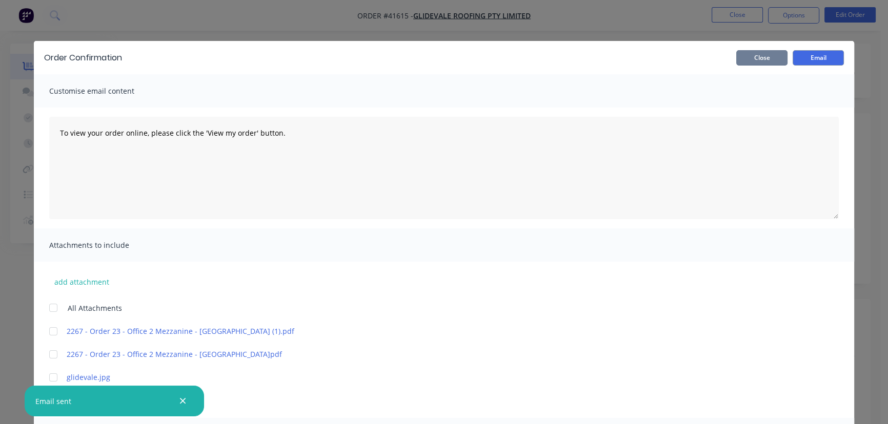
click at [750, 61] on button "Close" at bounding box center [761, 57] width 51 height 15
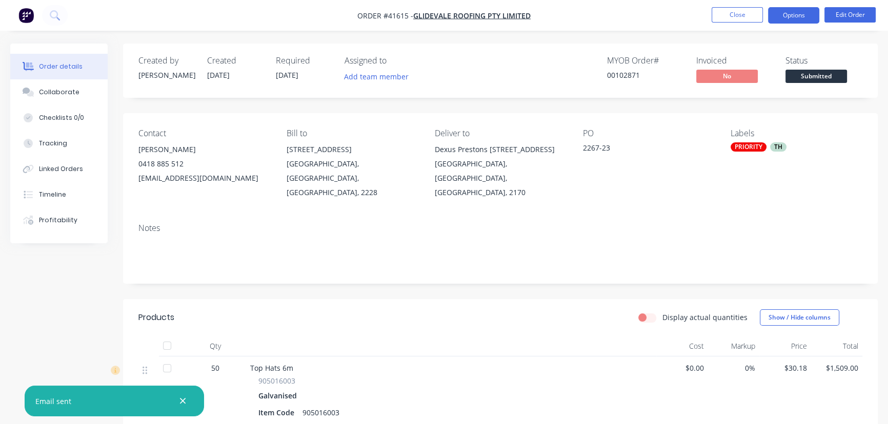
click at [790, 13] on button "Options" at bounding box center [793, 15] width 51 height 16
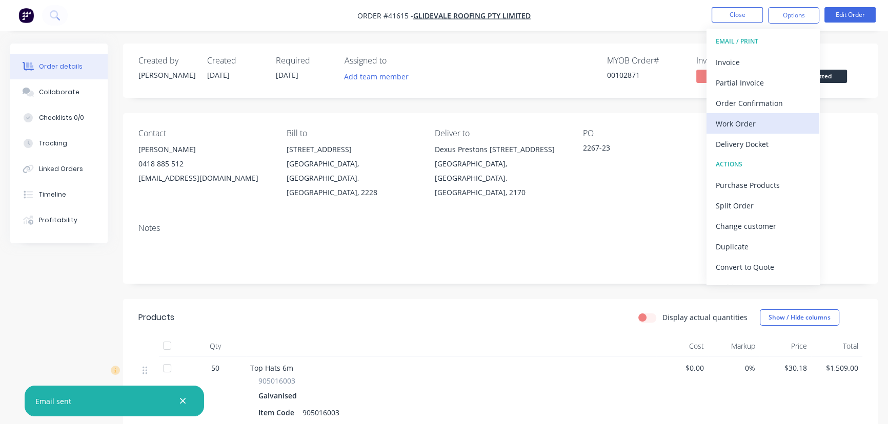
click at [745, 123] on div "Work Order" at bounding box center [763, 123] width 94 height 15
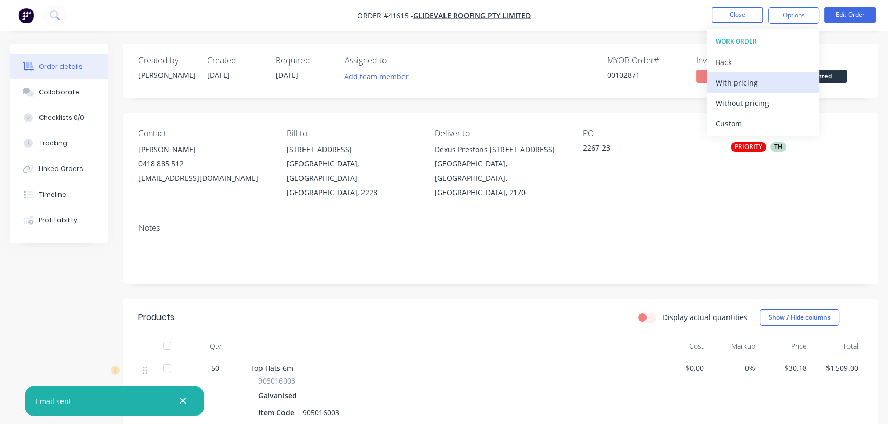
click at [739, 75] on div "With pricing" at bounding box center [763, 82] width 94 height 15
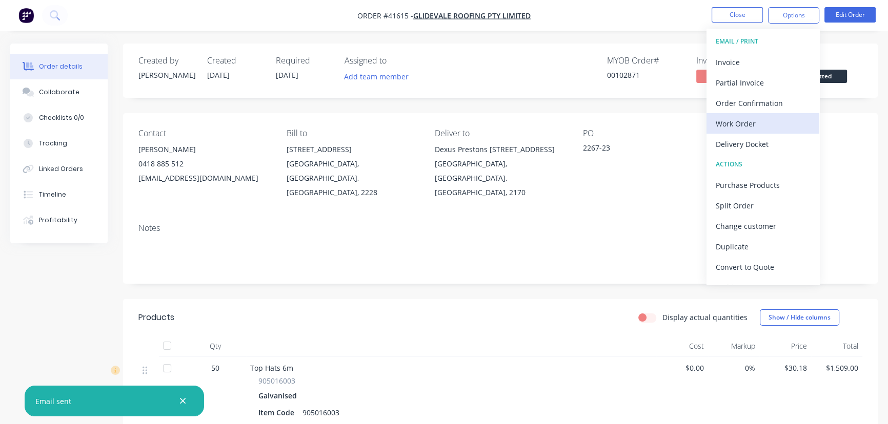
click at [735, 120] on div "Work Order" at bounding box center [763, 123] width 94 height 15
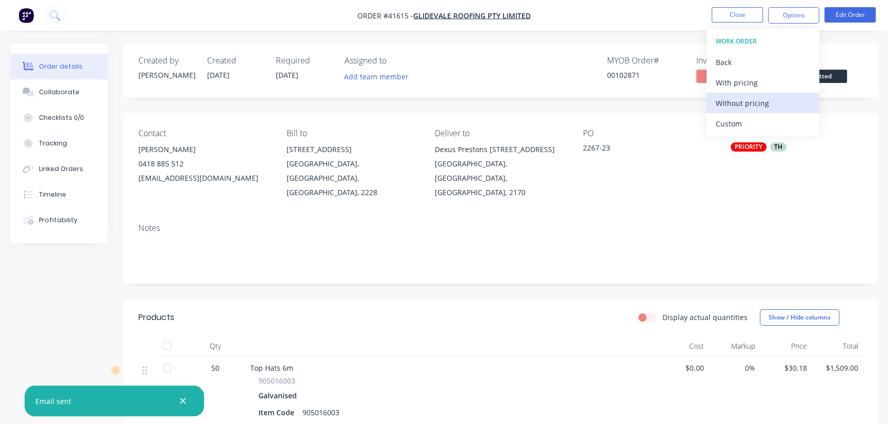
click at [742, 103] on div "Without pricing" at bounding box center [763, 103] width 94 height 15
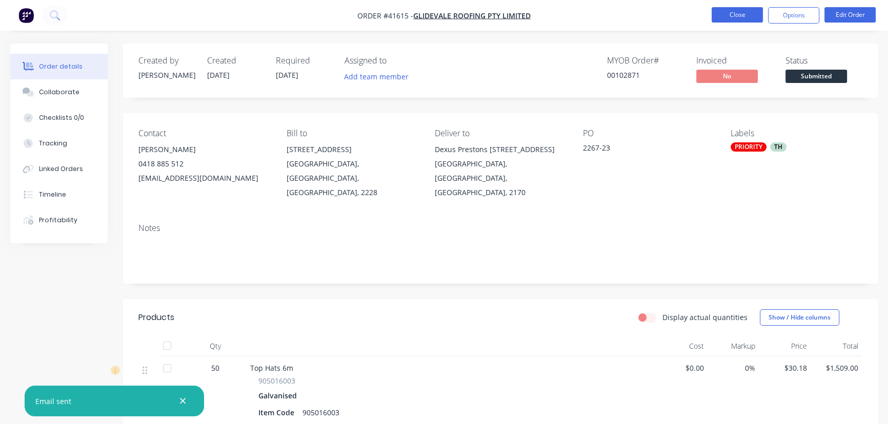
click at [738, 10] on button "Close" at bounding box center [736, 14] width 51 height 15
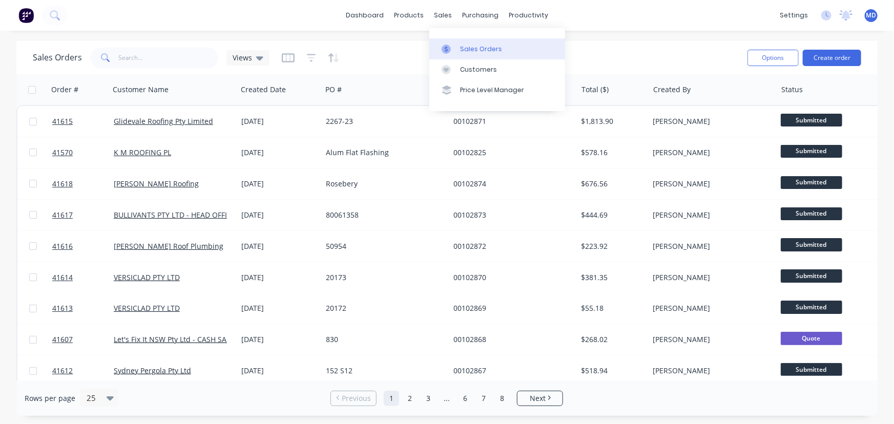
click at [485, 46] on div "Sales Orders" at bounding box center [481, 49] width 42 height 9
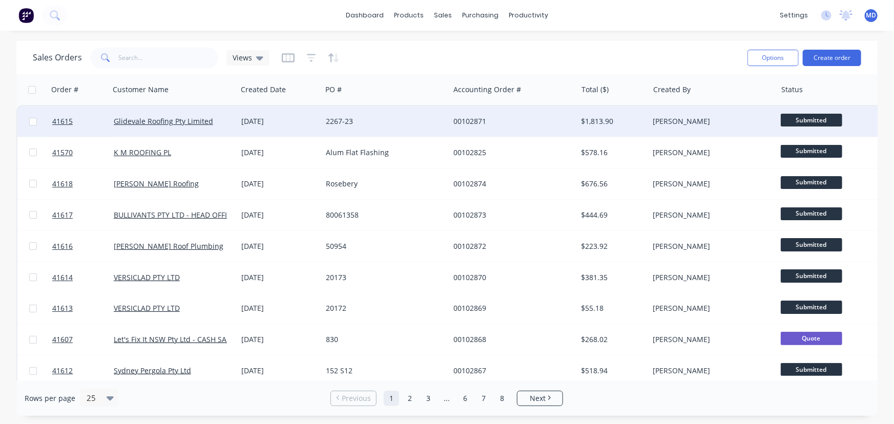
click at [417, 120] on div "2267-23" at bounding box center [383, 121] width 114 height 10
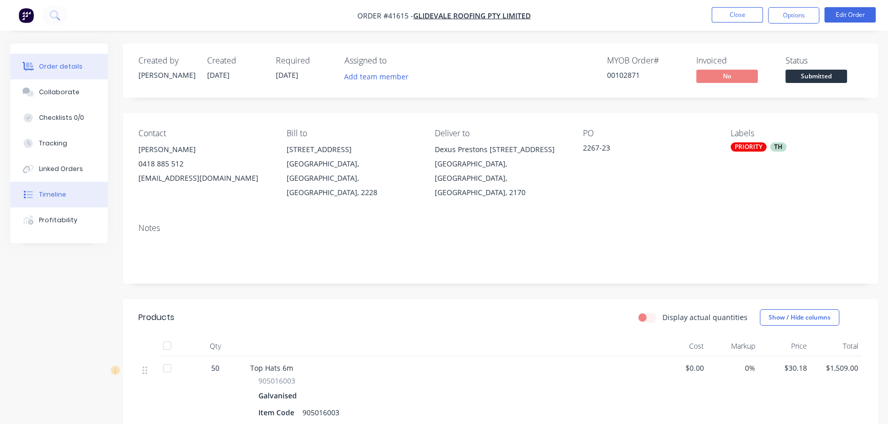
click at [51, 194] on div "Timeline" at bounding box center [52, 194] width 27 height 9
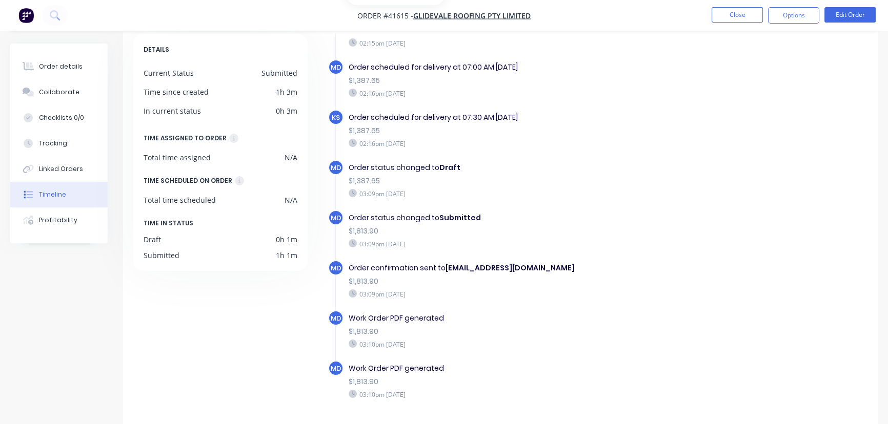
scroll to position [81, 0]
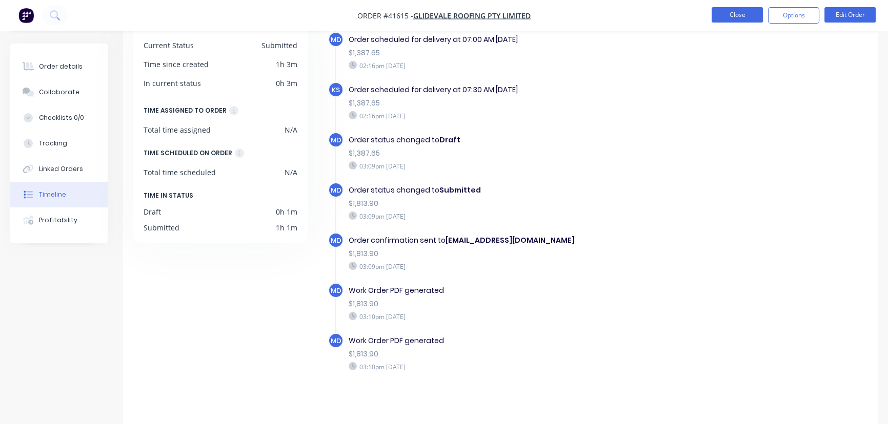
click at [735, 15] on button "Close" at bounding box center [736, 14] width 51 height 15
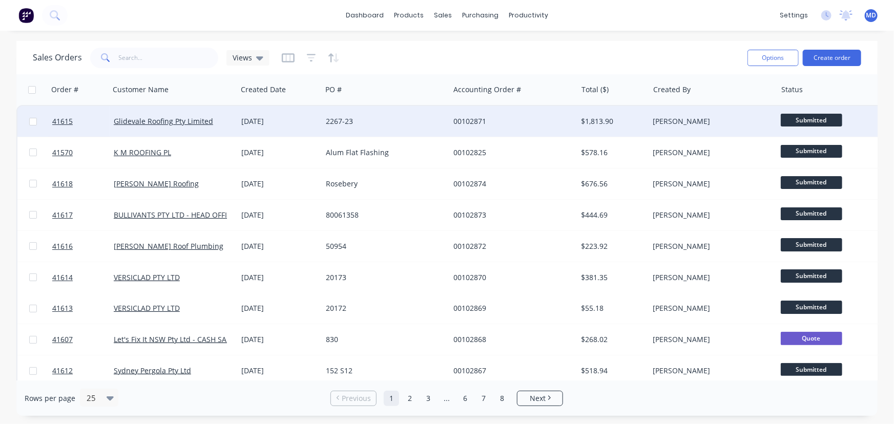
click at [423, 115] on div "2267-23" at bounding box center [386, 121] width 128 height 31
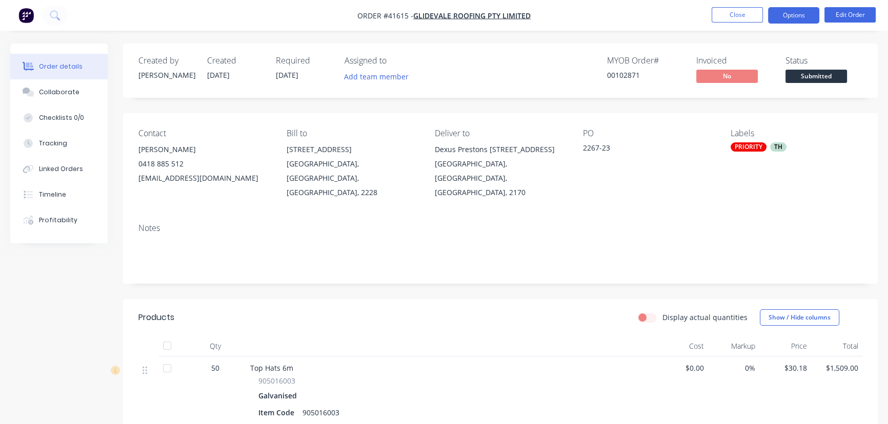
click at [791, 12] on button "Options" at bounding box center [793, 15] width 51 height 16
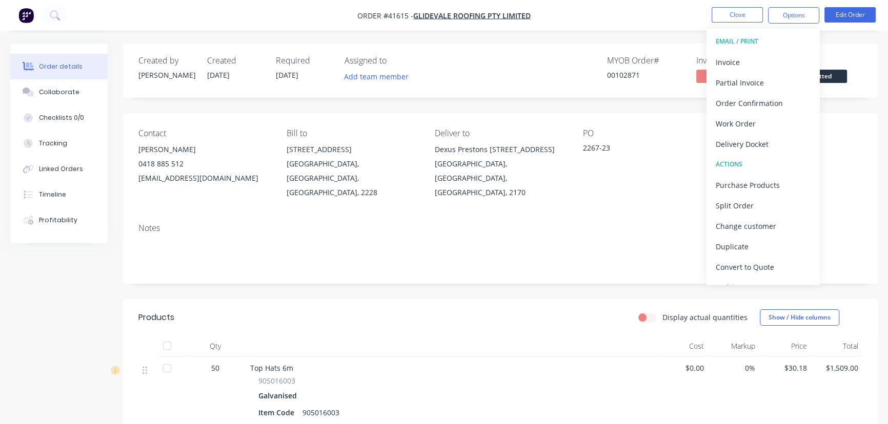
drag, startPoint x: 732, startPoint y: 64, endPoint x: 683, endPoint y: 260, distance: 202.4
click at [694, 255] on div "Order #41615 - Glidevale Roofing Pty Limited Close Options EMAIL / PRINT Invoic…" at bounding box center [444, 333] width 888 height 666
click at [732, 119] on div "Work Order" at bounding box center [763, 123] width 94 height 15
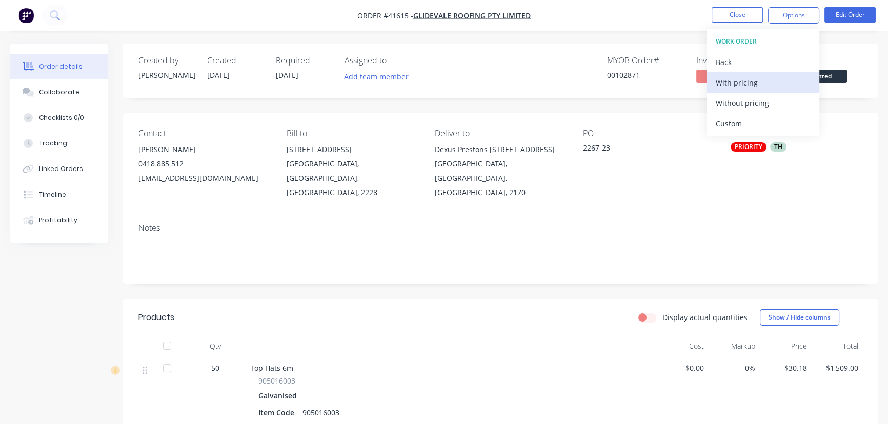
click at [740, 86] on div "With pricing" at bounding box center [763, 82] width 94 height 15
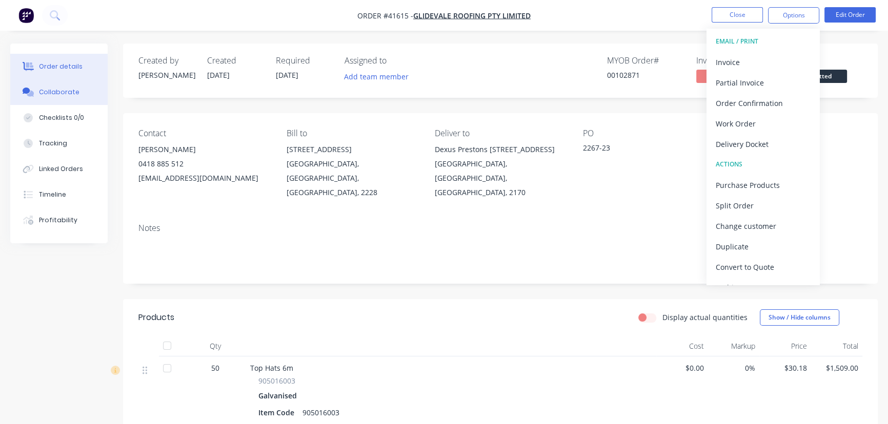
click at [46, 91] on div "Collaborate" at bounding box center [59, 92] width 40 height 9
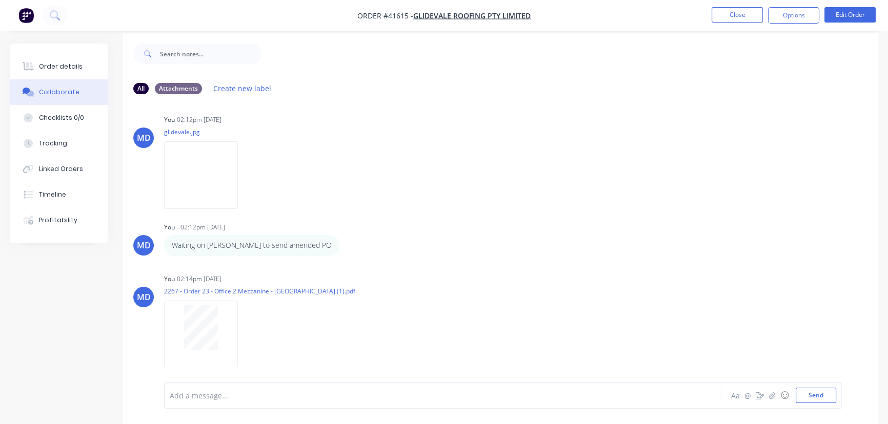
scroll to position [15, 0]
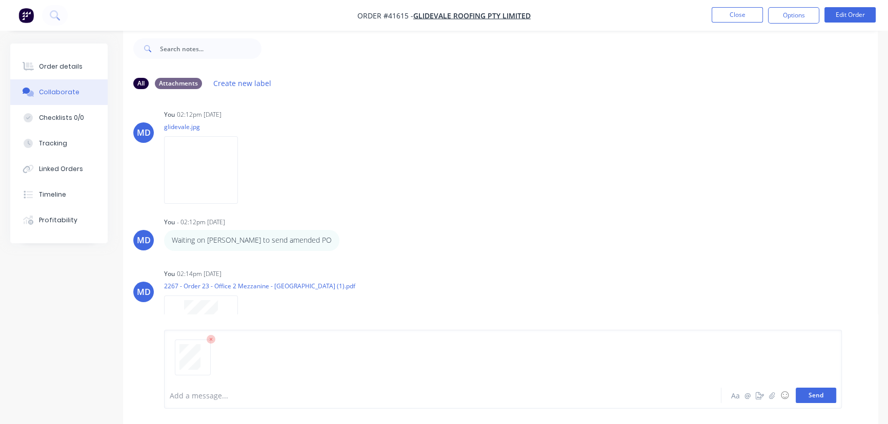
click at [811, 397] on button "Send" at bounding box center [816, 395] width 40 height 15
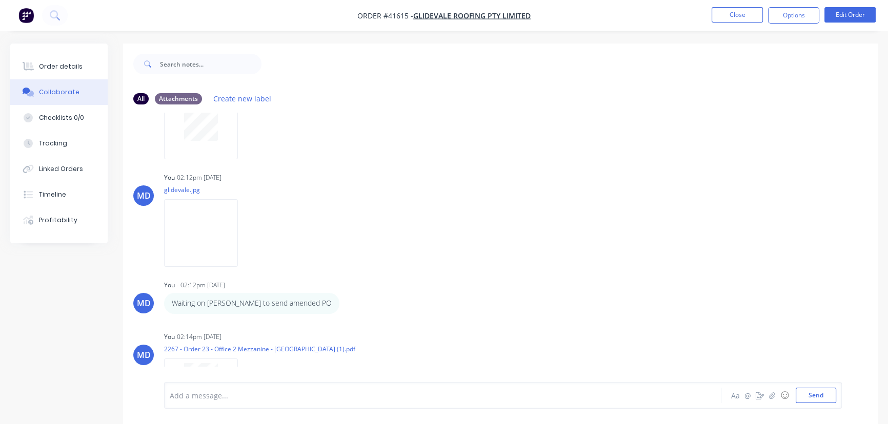
scroll to position [0, 0]
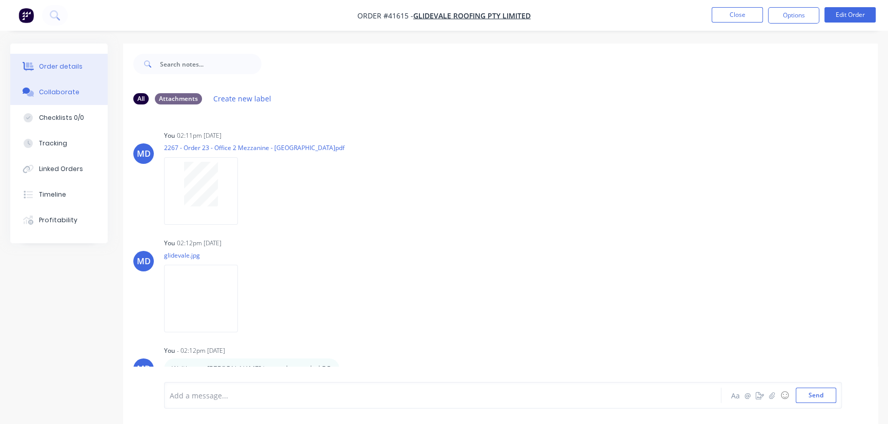
click at [60, 61] on button "Order details" at bounding box center [58, 67] width 97 height 26
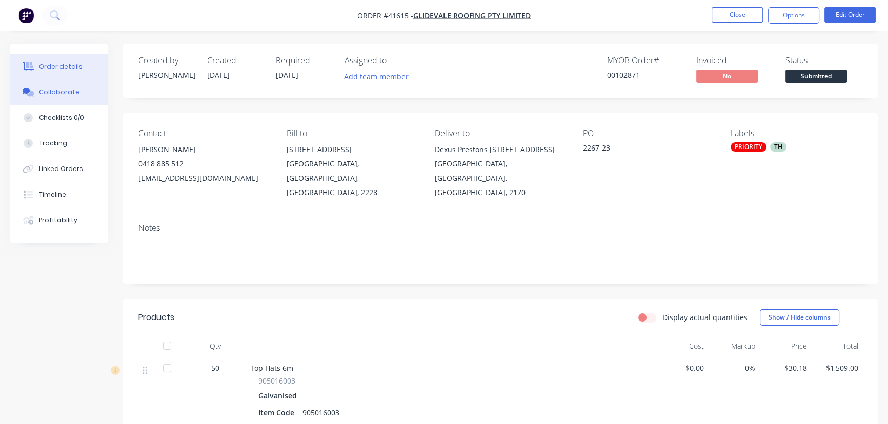
click at [48, 95] on div "Collaborate" at bounding box center [59, 92] width 40 height 9
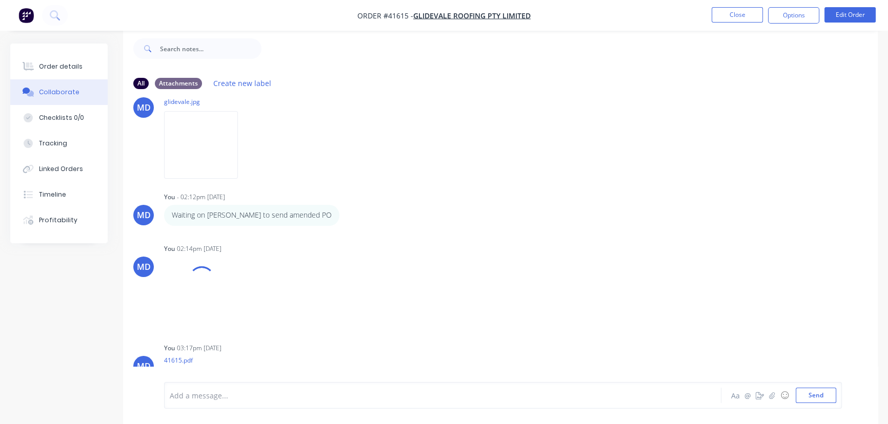
scroll to position [221, 0]
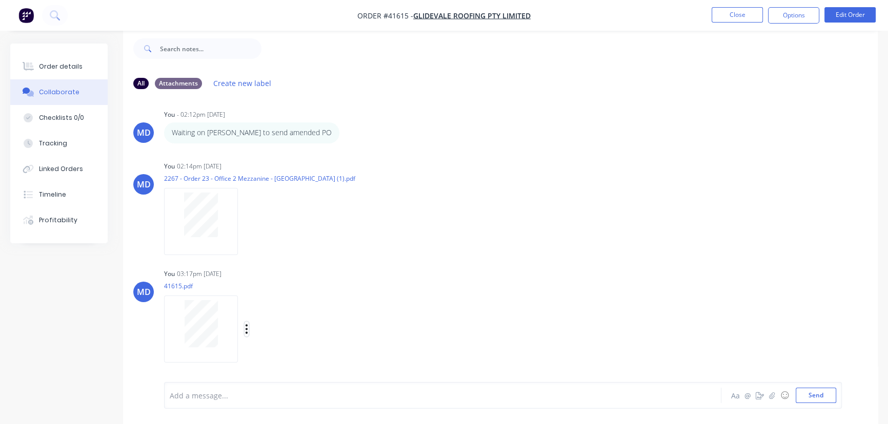
click at [248, 330] on button "button" at bounding box center [247, 329] width 4 height 15
click at [281, 353] on button "Delete" at bounding box center [313, 353] width 115 height 23
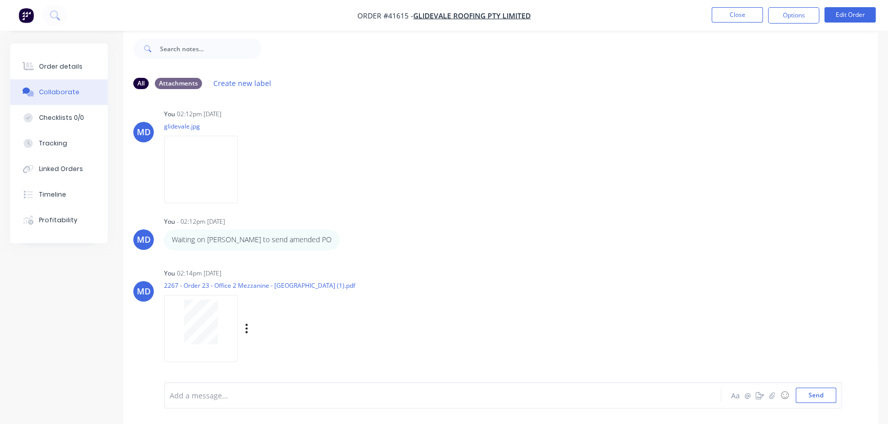
scroll to position [113, 0]
click at [818, 395] on button "Send" at bounding box center [816, 395] width 40 height 15
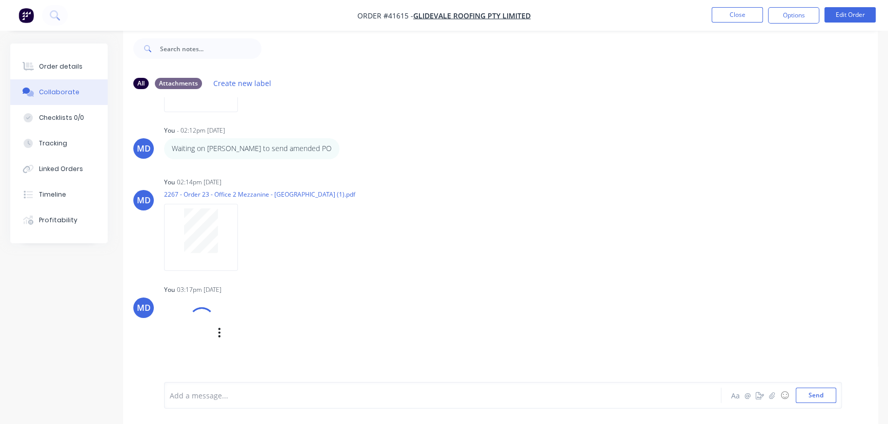
scroll to position [221, 0]
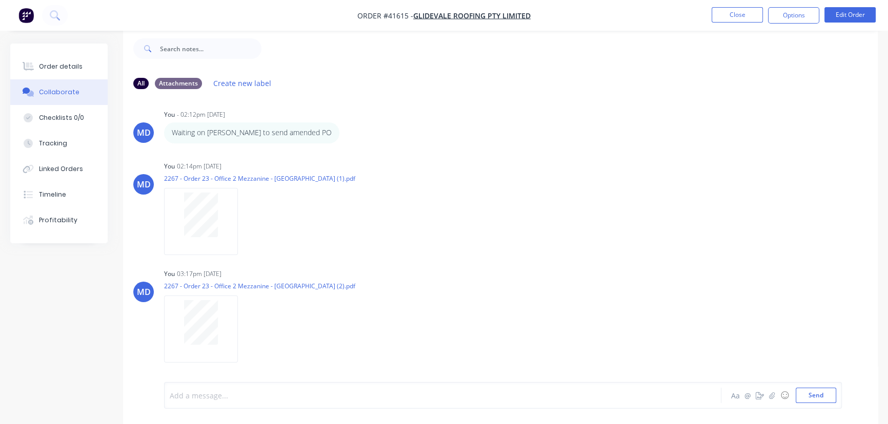
click at [208, 392] on div at bounding box center [419, 396] width 499 height 11
click at [809, 388] on button "Send" at bounding box center [816, 395] width 40 height 15
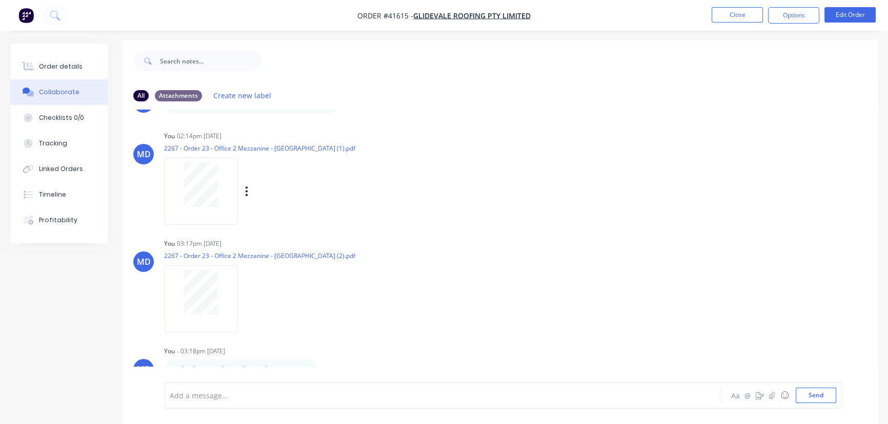
scroll to position [15, 0]
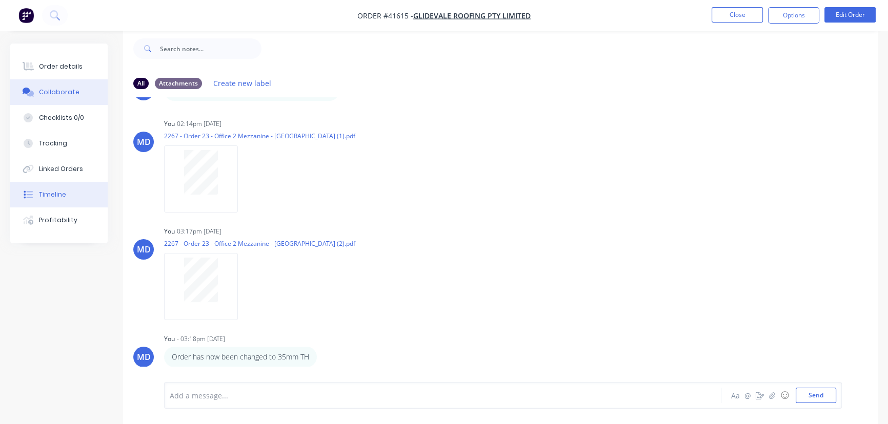
click at [51, 197] on div "Timeline" at bounding box center [52, 194] width 27 height 9
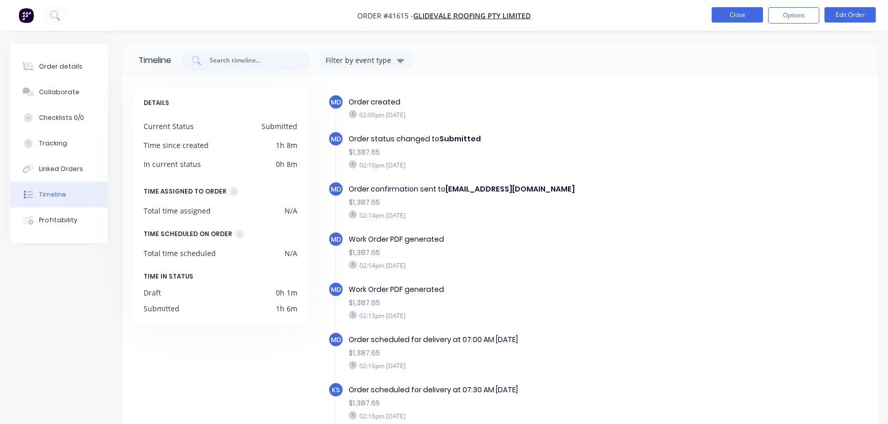
click at [732, 15] on button "Close" at bounding box center [736, 14] width 51 height 15
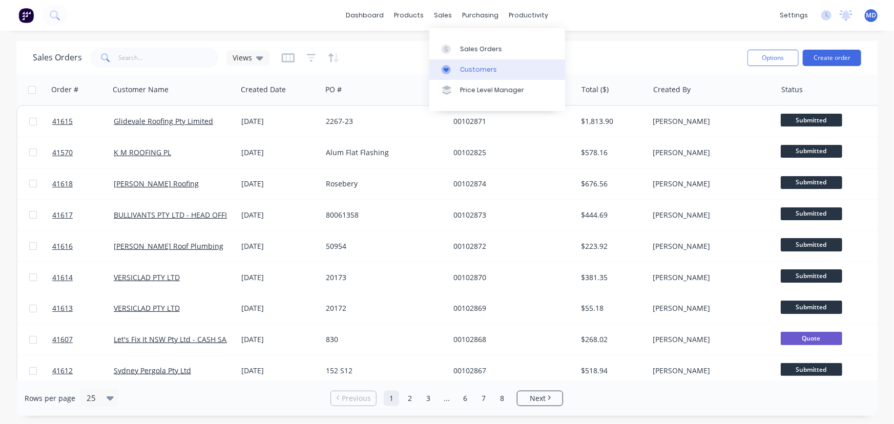
click at [473, 69] on div "Customers" at bounding box center [478, 69] width 37 height 9
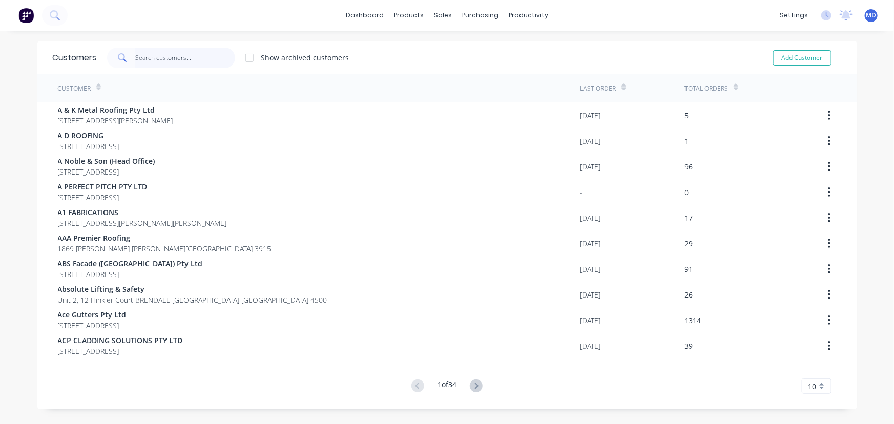
click at [185, 55] on input "text" at bounding box center [185, 58] width 100 height 21
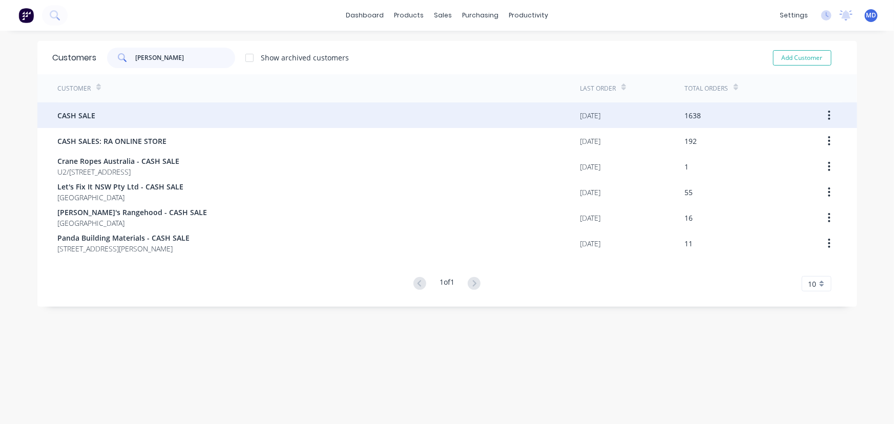
type input "[PERSON_NAME]"
click at [88, 118] on span "CASH SALE" at bounding box center [77, 115] width 38 height 11
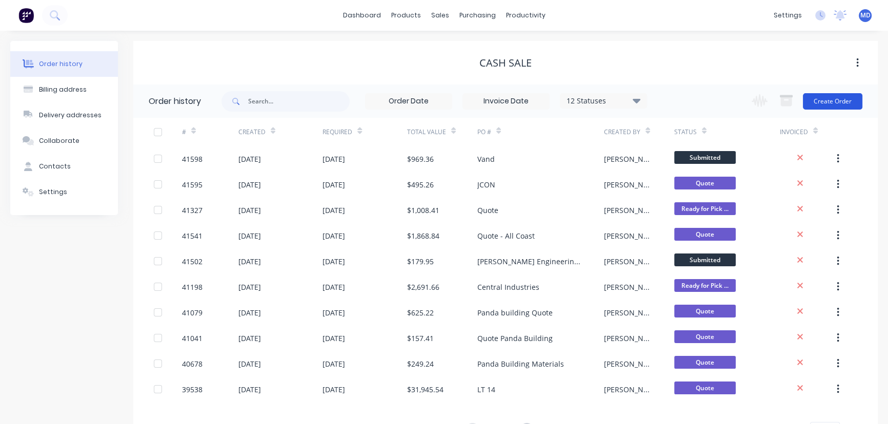
click at [836, 104] on button "Create Order" at bounding box center [832, 101] width 59 height 16
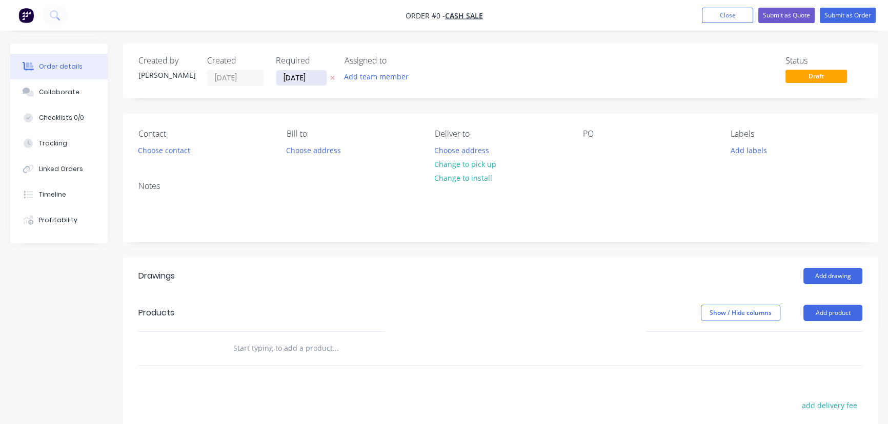
click at [305, 78] on input "[DATE]" at bounding box center [301, 77] width 50 height 15
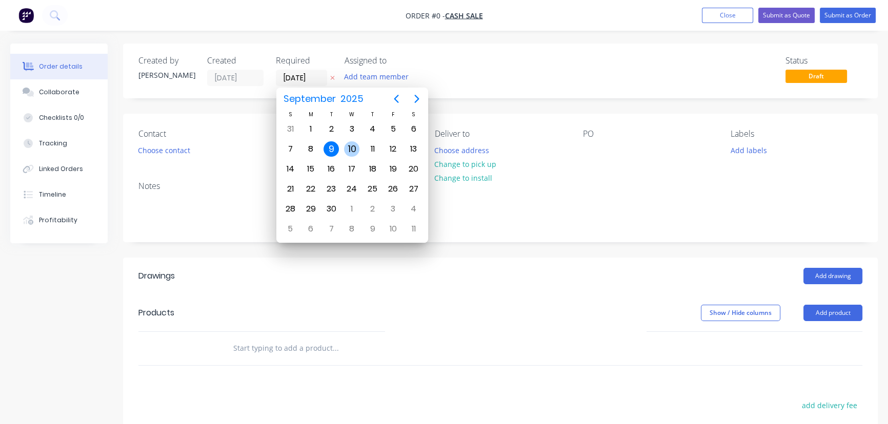
click at [353, 147] on div "10" at bounding box center [351, 148] width 15 height 15
type input "[DATE]"
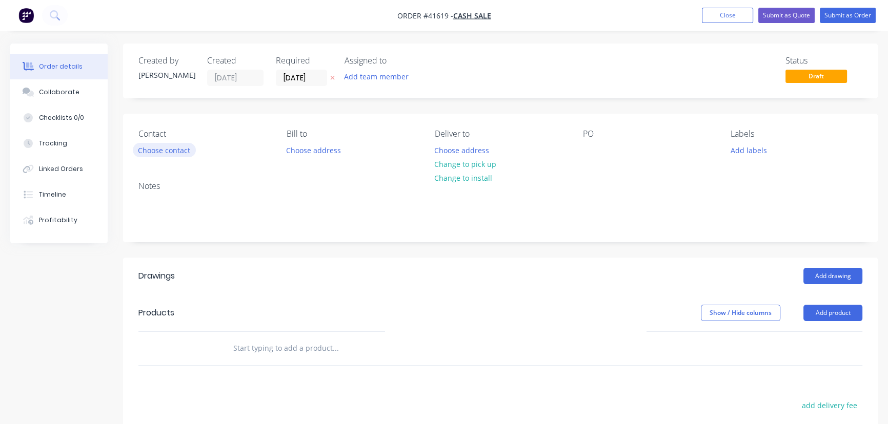
click at [168, 146] on button "Choose contact" at bounding box center [164, 150] width 63 height 14
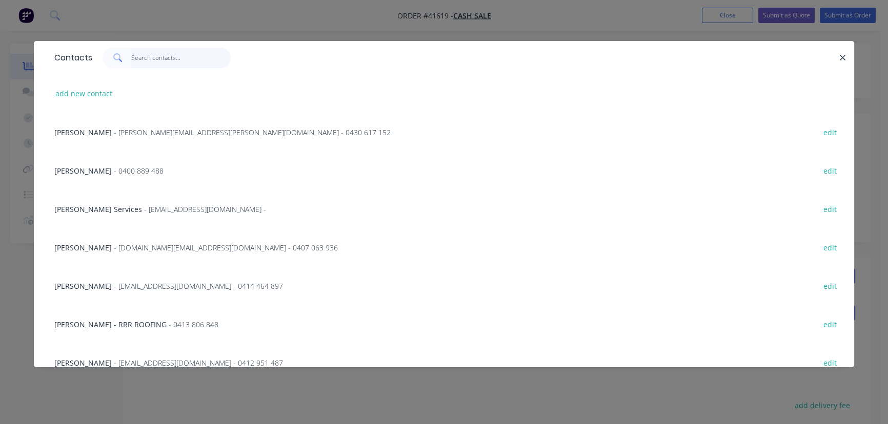
click at [174, 58] on input "text" at bounding box center [181, 58] width 100 height 21
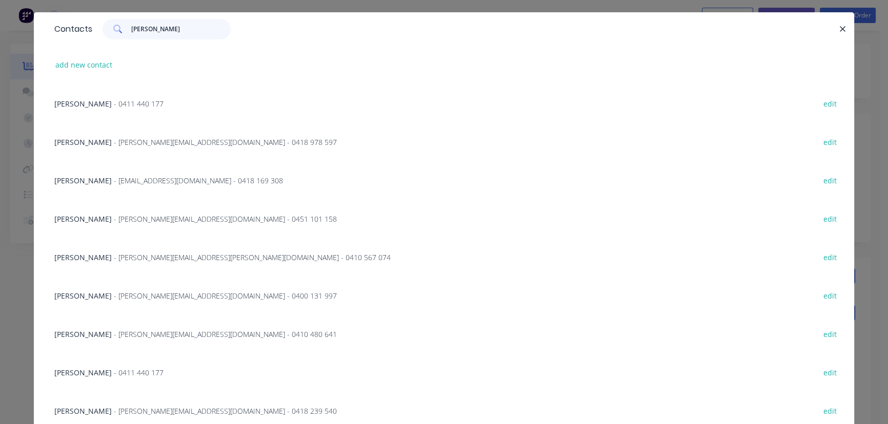
scroll to position [64, 0]
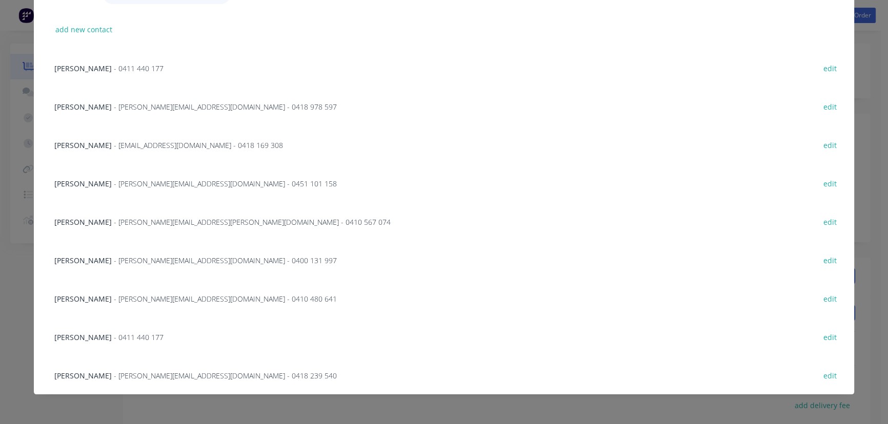
type input "[PERSON_NAME]"
click at [154, 298] on span "- [PERSON_NAME][EMAIL_ADDRESS][DOMAIN_NAME] - 0410 480 641" at bounding box center [225, 299] width 223 height 10
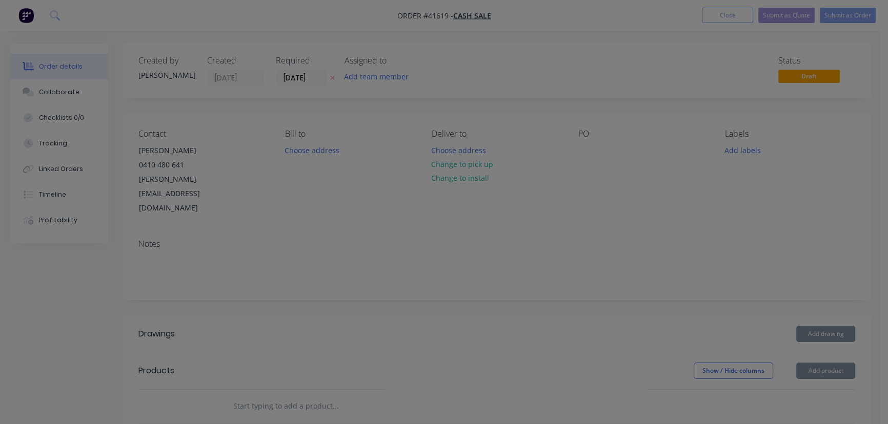
scroll to position [0, 0]
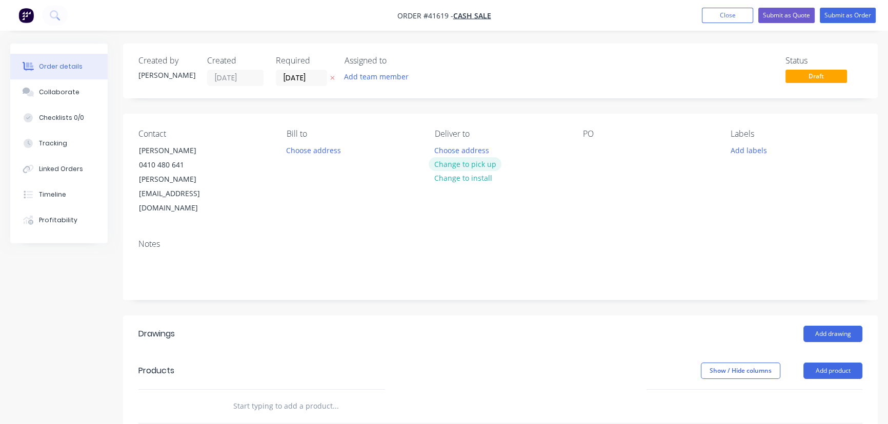
click at [476, 164] on button "Change to pick up" at bounding box center [465, 164] width 73 height 14
click at [595, 149] on div at bounding box center [590, 150] width 16 height 15
click at [746, 149] on button "Add labels" at bounding box center [748, 150] width 47 height 14
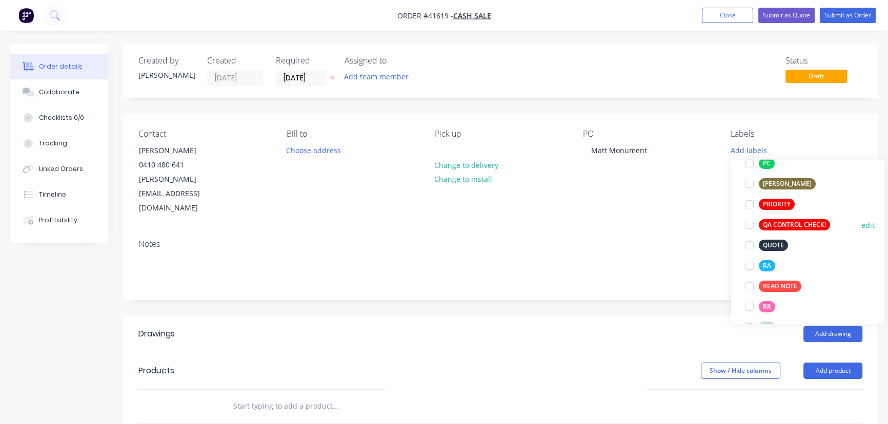
scroll to position [233, 0]
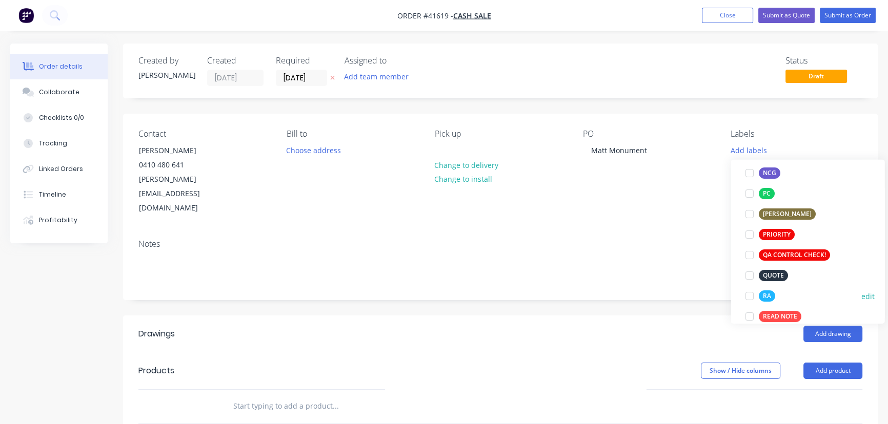
click at [751, 299] on div at bounding box center [749, 296] width 21 height 21
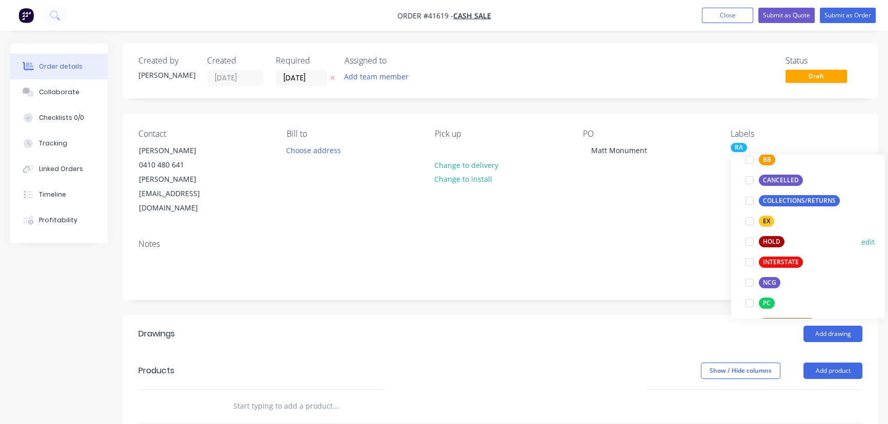
scroll to position [186, 0]
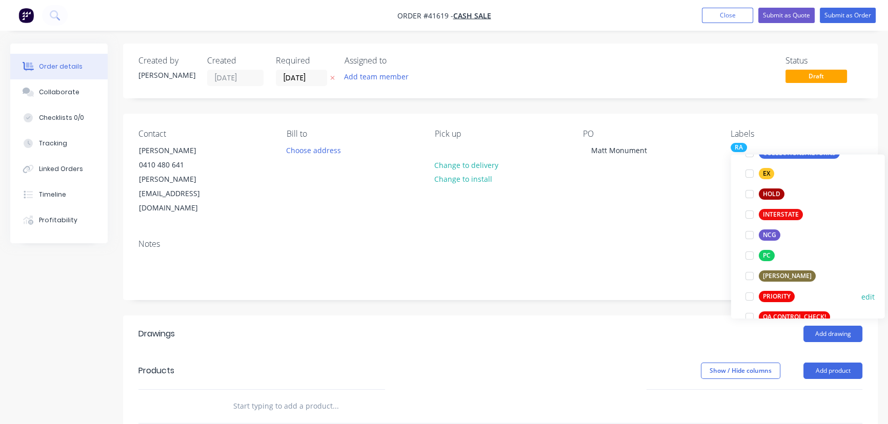
click at [749, 295] on div at bounding box center [749, 297] width 21 height 21
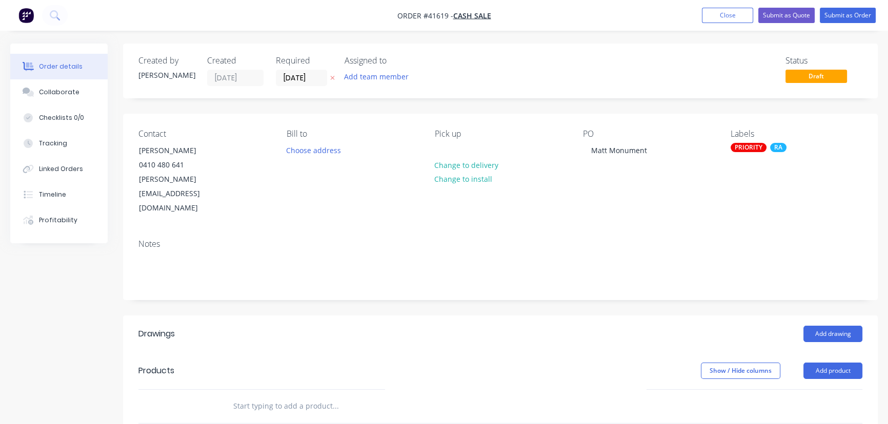
click at [477, 316] on header "Drawings Add drawing" at bounding box center [500, 334] width 755 height 37
click at [836, 326] on button "Add drawing" at bounding box center [832, 334] width 59 height 16
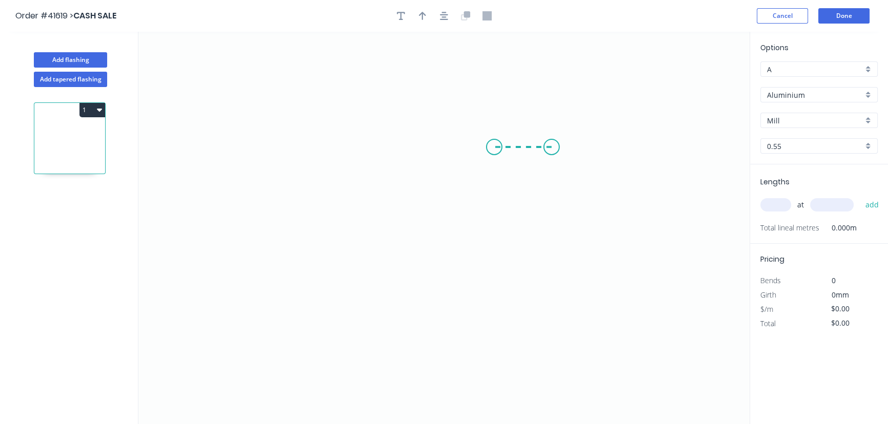
drag, startPoint x: 552, startPoint y: 147, endPoint x: 494, endPoint y: 149, distance: 57.4
click at [494, 149] on icon "0" at bounding box center [443, 228] width 611 height 393
drag, startPoint x: 494, startPoint y: 149, endPoint x: 475, endPoint y: 320, distance: 172.3
click at [475, 320] on icon "0 ?" at bounding box center [443, 228] width 611 height 393
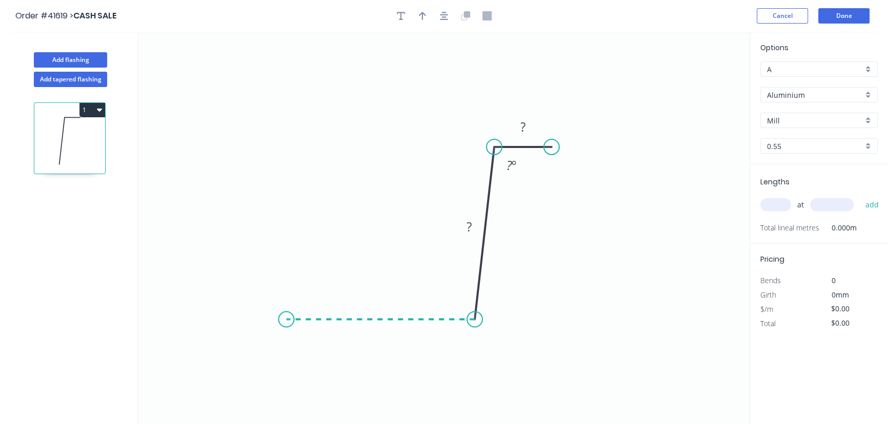
drag, startPoint x: 471, startPoint y: 321, endPoint x: 286, endPoint y: 325, distance: 185.1
click at [286, 325] on icon "0 ? ? ? º" at bounding box center [443, 228] width 611 height 393
drag, startPoint x: 286, startPoint y: 325, endPoint x: 262, endPoint y: 344, distance: 30.7
click at [262, 344] on icon "0 ? ? ? ? º ? º" at bounding box center [443, 228] width 611 height 393
click at [262, 344] on circle at bounding box center [261, 343] width 15 height 15
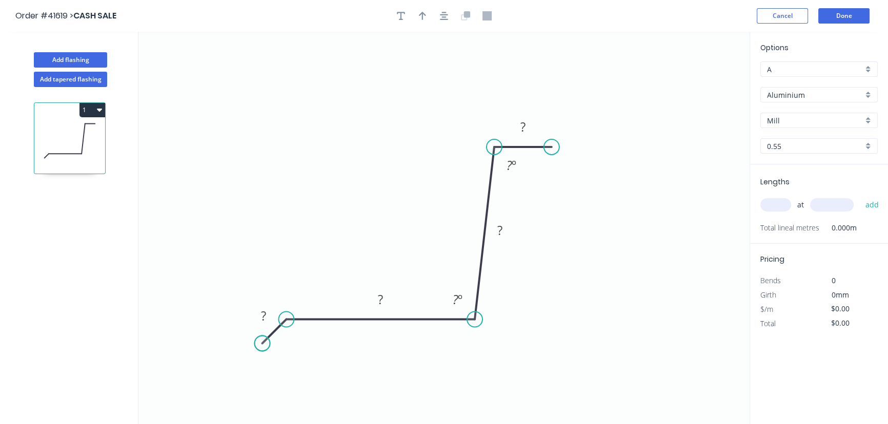
click at [262, 344] on circle at bounding box center [261, 343] width 15 height 15
click at [264, 343] on circle at bounding box center [261, 343] width 15 height 15
click at [263, 343] on circle at bounding box center [261, 343] width 15 height 15
click at [260, 187] on icon "0 ? ? ? ? ? º ? º" at bounding box center [443, 228] width 611 height 393
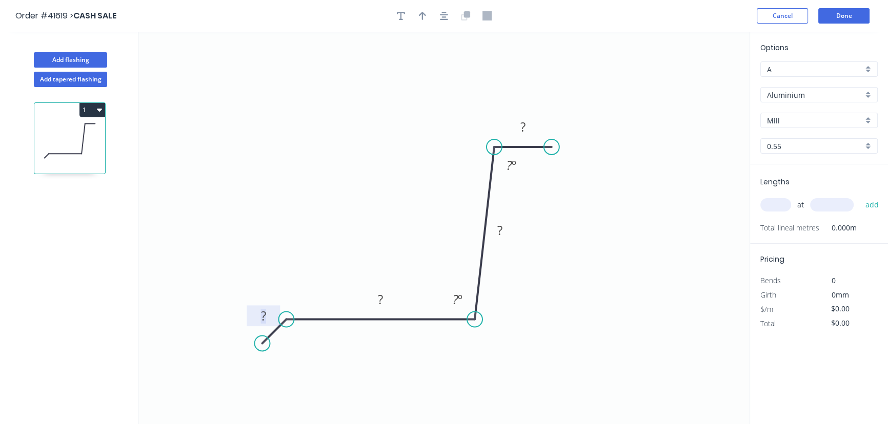
click at [264, 318] on tspan "?" at bounding box center [263, 316] width 5 height 17
click at [292, 335] on icon "0 20 200 110 ? ? º 92 º" at bounding box center [443, 228] width 611 height 393
click at [261, 338] on circle at bounding box center [260, 337] width 15 height 15
click at [297, 345] on tspan "º" at bounding box center [296, 343] width 5 height 17
click at [526, 128] on rect at bounding box center [523, 127] width 21 height 14
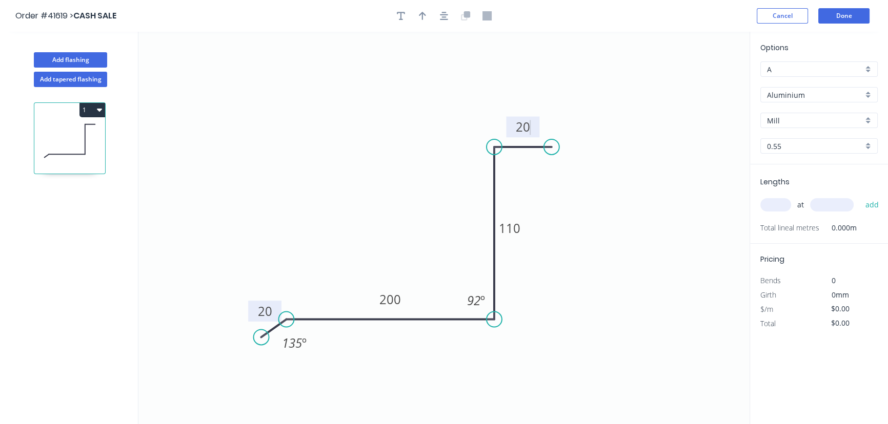
drag, startPoint x: 475, startPoint y: 318, endPoint x: 481, endPoint y: 319, distance: 6.3
click at [481, 319] on icon "0 20 200 110 20 92 º 135 º" at bounding box center [443, 228] width 611 height 393
type input "$18.96"
drag, startPoint x: 492, startPoint y: 318, endPoint x: 480, endPoint y: 315, distance: 12.7
click at [480, 315] on icon "0 20 200 110 20 92 º 135 º" at bounding box center [443, 228] width 611 height 393
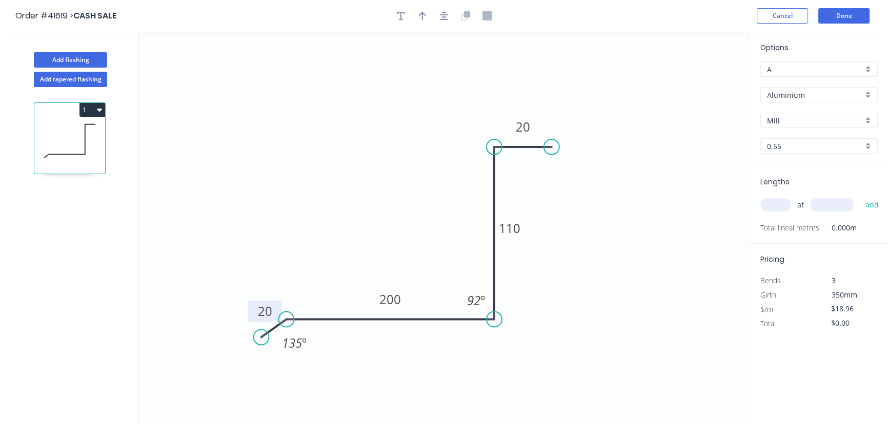
drag, startPoint x: 492, startPoint y: 318, endPoint x: 485, endPoint y: 312, distance: 8.7
click at [485, 312] on icon "0 20 200 110 20 92 º 135 º" at bounding box center [443, 228] width 611 height 393
click at [583, 268] on icon "0 20 200 110 20 92 º 135 º" at bounding box center [443, 228] width 611 height 393
click at [868, 66] on div "A" at bounding box center [818, 69] width 117 height 15
click at [796, 173] on div "F" at bounding box center [819, 179] width 116 height 18
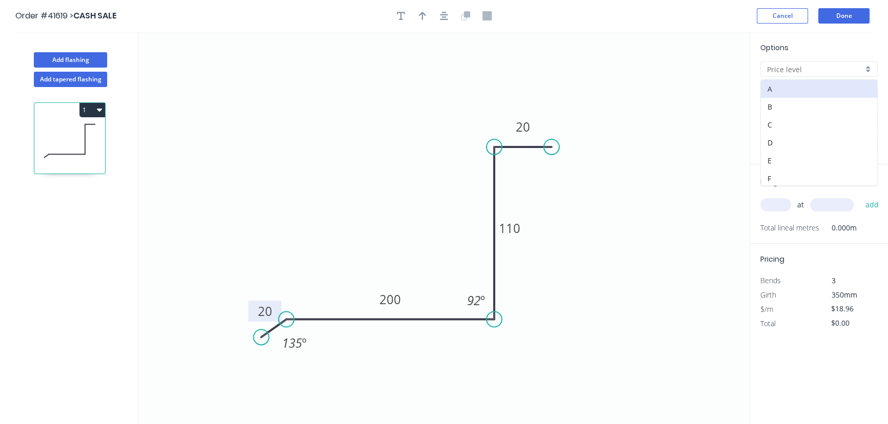
type input "F"
type input "$13.28"
click at [871, 91] on div "Aluminium" at bounding box center [818, 94] width 117 height 15
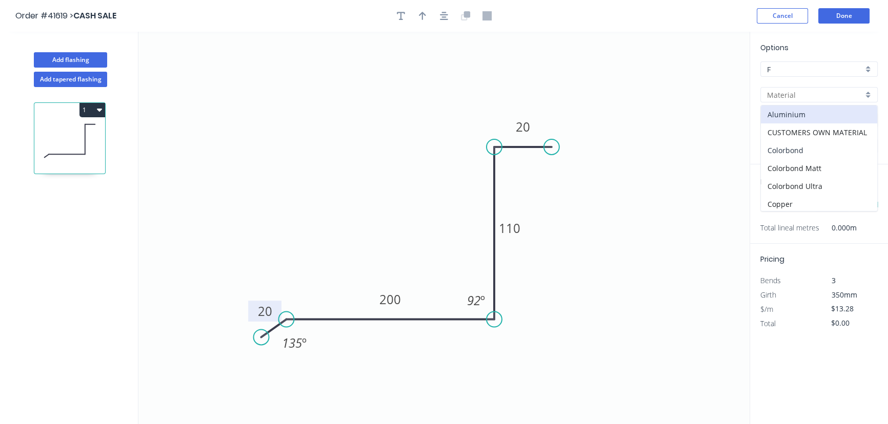
click at [797, 149] on div "Colorbond" at bounding box center [819, 150] width 116 height 18
type input "Colorbond"
type input "Basalt"
type input "$10.82"
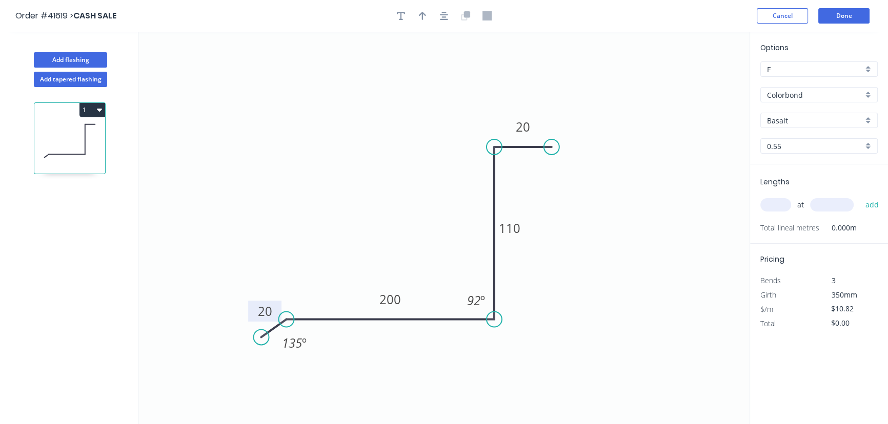
click at [870, 117] on div "Basalt" at bounding box center [818, 120] width 117 height 15
click at [799, 170] on div "Monument" at bounding box center [819, 173] width 116 height 18
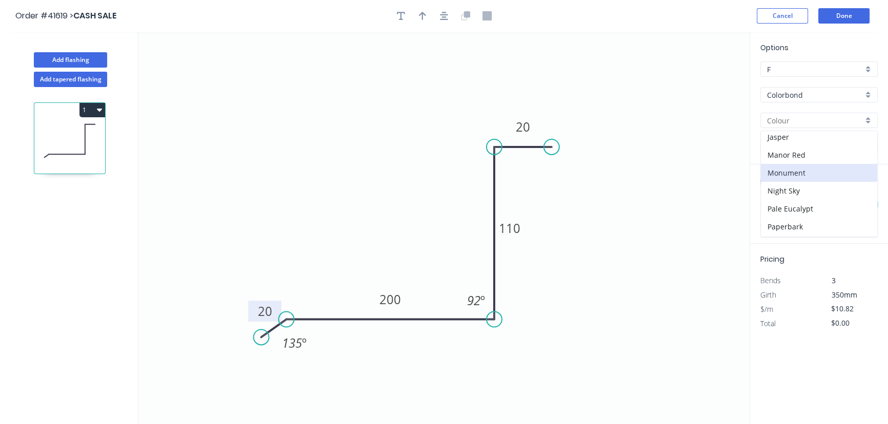
type input "Monument"
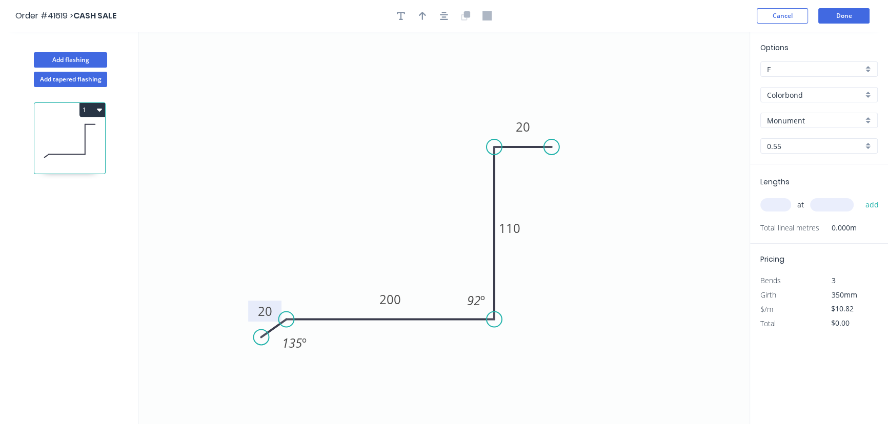
click at [775, 203] on input "text" at bounding box center [775, 204] width 31 height 13
type input "2"
type input "4400"
click at [860, 196] on button "add" at bounding box center [872, 204] width 24 height 17
type input "$95.22"
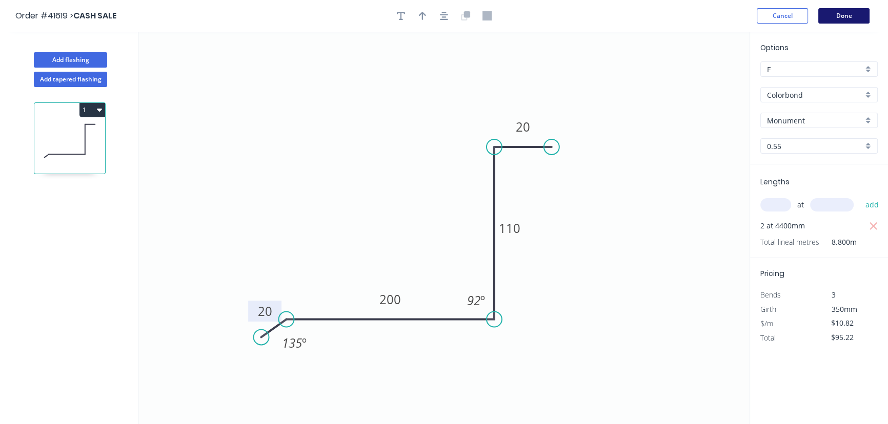
click at [845, 16] on button "Done" at bounding box center [843, 15] width 51 height 15
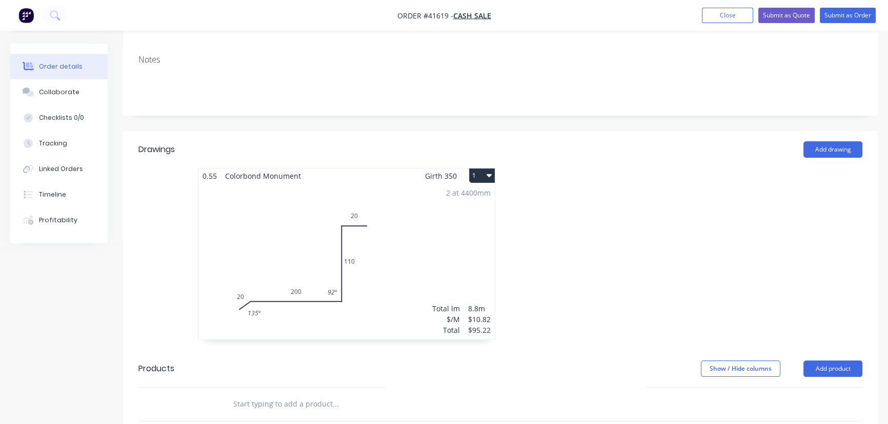
scroll to position [186, 0]
click at [411, 193] on div "2 at 4400mm Total lm $/M Total 8.8m $10.82 $95.22" at bounding box center [346, 260] width 296 height 156
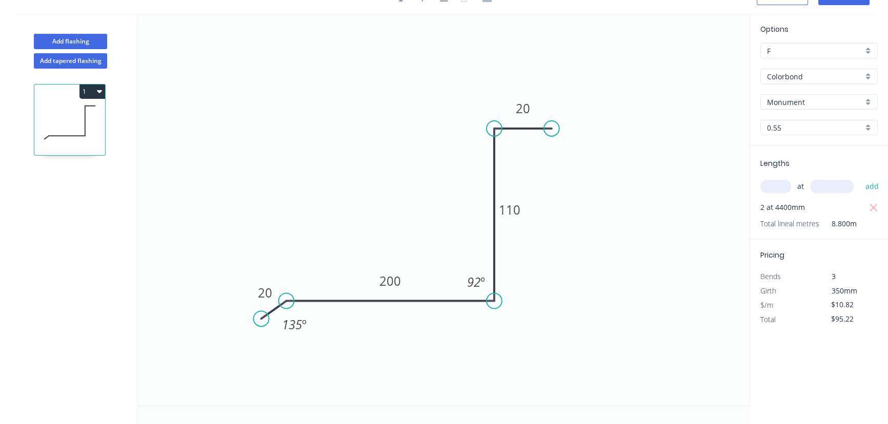
drag, startPoint x: 292, startPoint y: 301, endPoint x: 286, endPoint y: 305, distance: 7.1
click at [286, 305] on circle at bounding box center [285, 300] width 15 height 15
click at [283, 336] on div "Delete point" at bounding box center [313, 332] width 103 height 21
type input "$0.00"
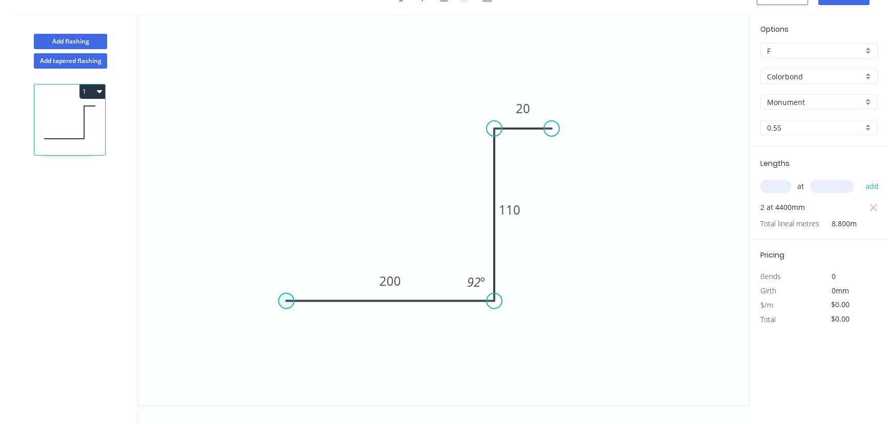
type input "$10.57"
type input "$93.02"
drag, startPoint x: 287, startPoint y: 299, endPoint x: 295, endPoint y: 323, distance: 24.8
click at [295, 323] on circle at bounding box center [294, 322] width 15 height 15
click at [293, 322] on circle at bounding box center [294, 322] width 15 height 15
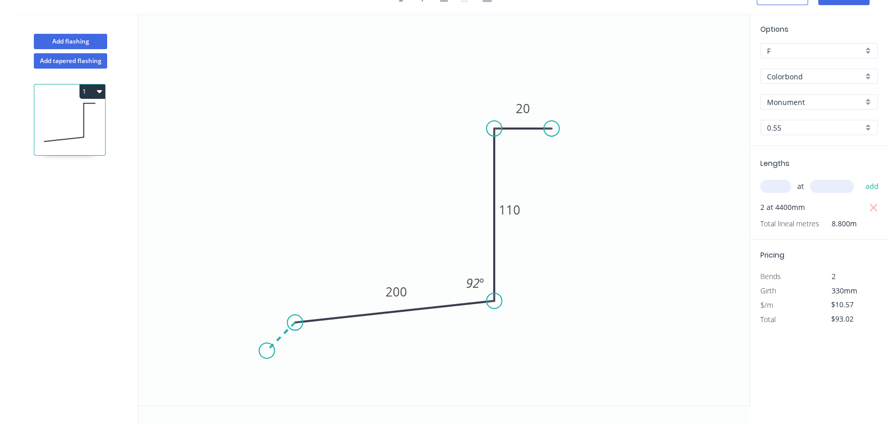
drag, startPoint x: 295, startPoint y: 323, endPoint x: 267, endPoint y: 354, distance: 41.7
click at [267, 354] on icon "0 200 110 20 92 º" at bounding box center [443, 209] width 611 height 393
type input "$10.82"
type input "$95.22"
click at [268, 354] on circle at bounding box center [266, 350] width 15 height 15
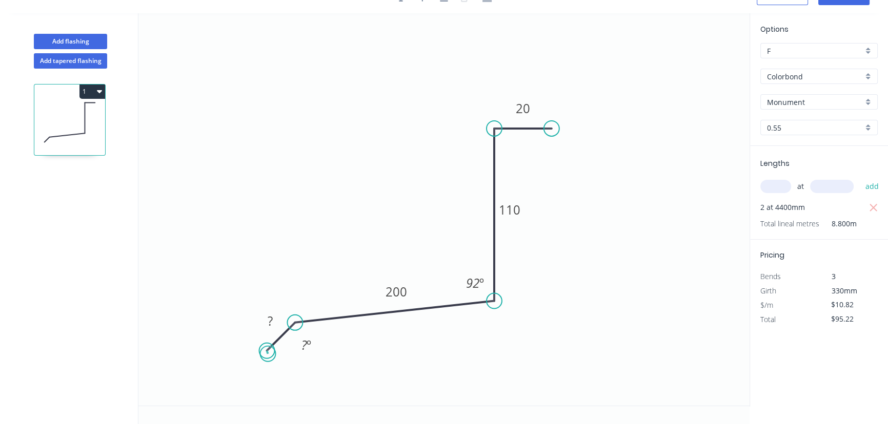
click at [268, 354] on circle at bounding box center [266, 350] width 15 height 15
click at [304, 350] on tspan "?" at bounding box center [304, 345] width 6 height 17
click at [608, 293] on icon "0 ? 200 110 20 92 º 135 º" at bounding box center [443, 209] width 611 height 393
type input "$0.00"
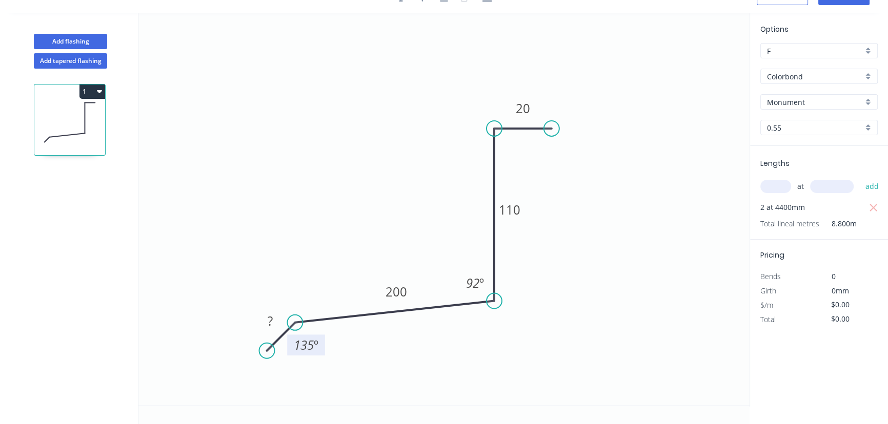
scroll to position [0, 0]
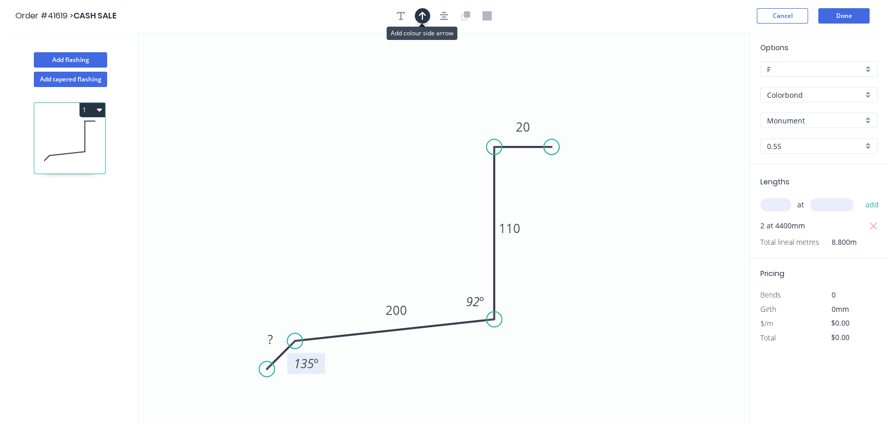
click at [424, 17] on icon "button" at bounding box center [422, 15] width 7 height 9
drag, startPoint x: 694, startPoint y: 83, endPoint x: 317, endPoint y: 234, distance: 405.8
click at [317, 234] on icon "0 ? 200 110 20 92 º 135 º" at bounding box center [443, 228] width 611 height 393
drag, startPoint x: 683, startPoint y: 87, endPoint x: 467, endPoint y: 164, distance: 229.1
click at [441, 173] on icon "0 ? 200 110 20 92 º 135 º" at bounding box center [443, 228] width 611 height 393
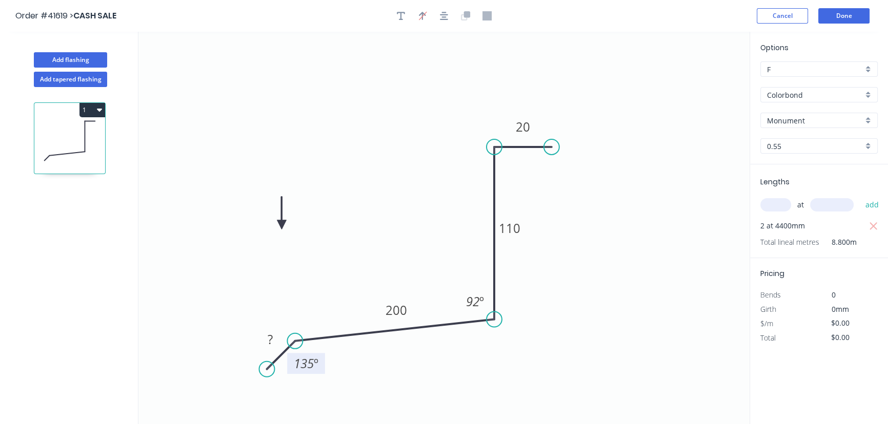
drag, startPoint x: 698, startPoint y: 83, endPoint x: 463, endPoint y: 186, distance: 256.6
click at [286, 218] on icon at bounding box center [281, 213] width 9 height 33
click at [310, 218] on icon "0 ? 200 110 20 92 º 135 º" at bounding box center [443, 228] width 611 height 393
drag, startPoint x: 313, startPoint y: 216, endPoint x: 372, endPoint y: 213, distance: 59.0
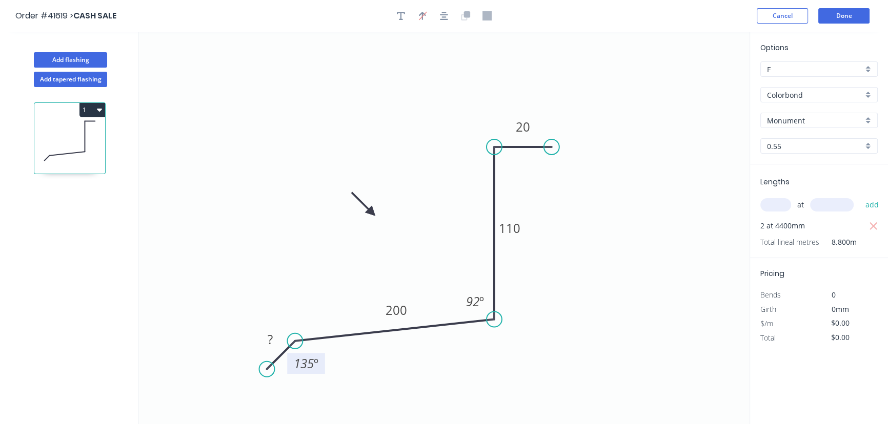
click at [372, 213] on icon at bounding box center [364, 205] width 30 height 30
click at [780, 16] on button "Cancel" at bounding box center [782, 15] width 51 height 15
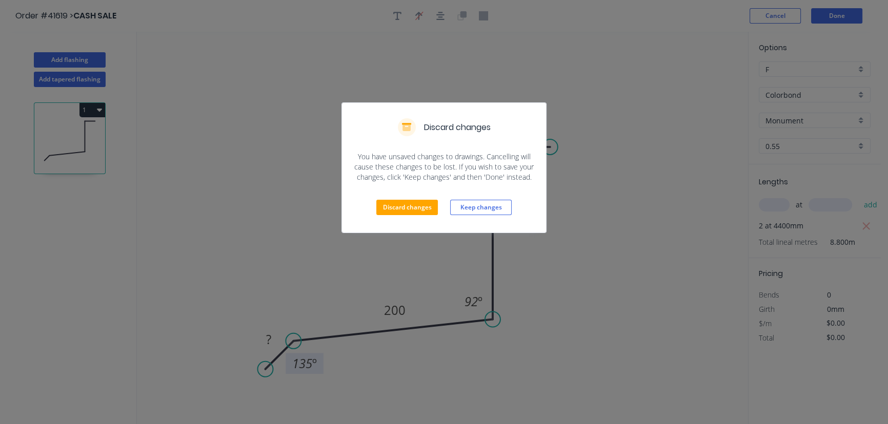
click at [630, 149] on div "Discard changes You have unsaved changes to drawings. Cancelling will cause the…" at bounding box center [444, 212] width 888 height 424
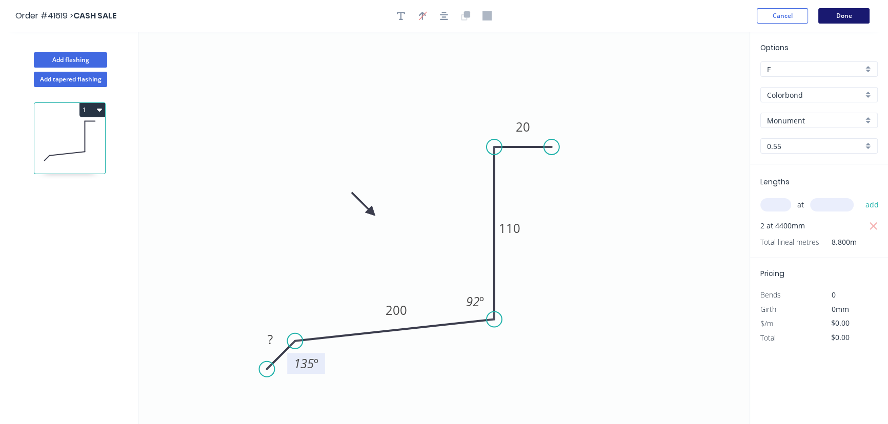
click at [838, 12] on button "Done" at bounding box center [843, 15] width 51 height 15
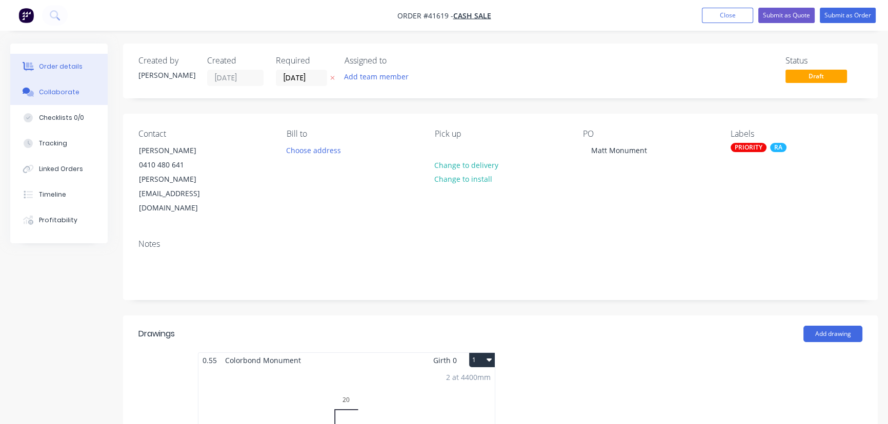
click at [56, 85] on button "Collaborate" at bounding box center [58, 92] width 97 height 26
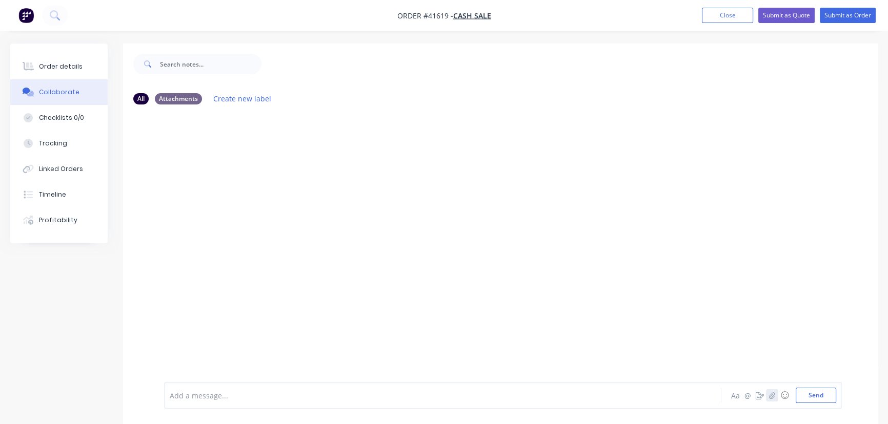
click at [771, 397] on icon "button" at bounding box center [772, 395] width 6 height 7
click at [814, 394] on button "Send" at bounding box center [816, 395] width 40 height 15
click at [62, 67] on div "Order details" at bounding box center [61, 66] width 44 height 9
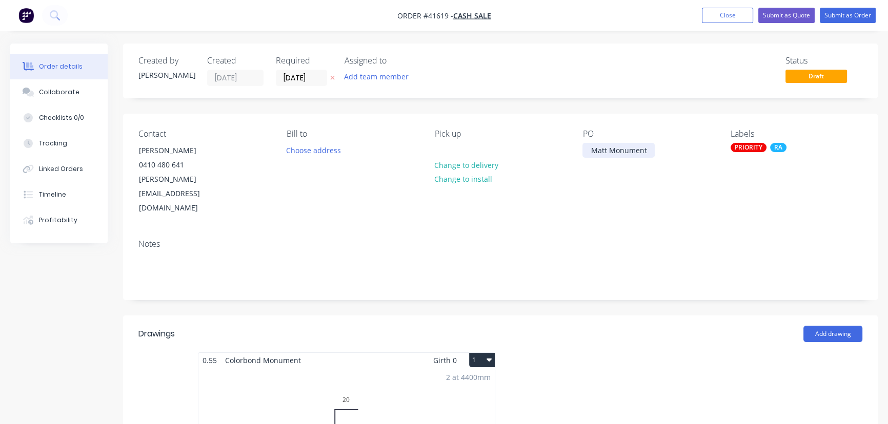
click at [610, 150] on div "Matt Monument" at bounding box center [618, 150] width 72 height 15
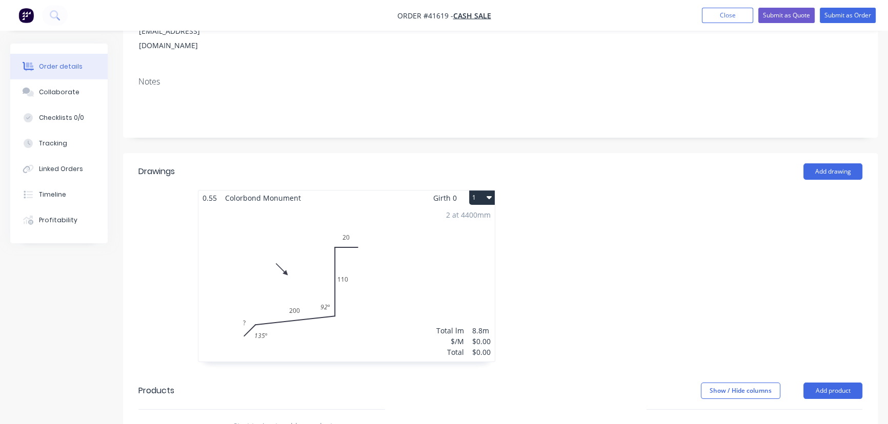
scroll to position [186, 0]
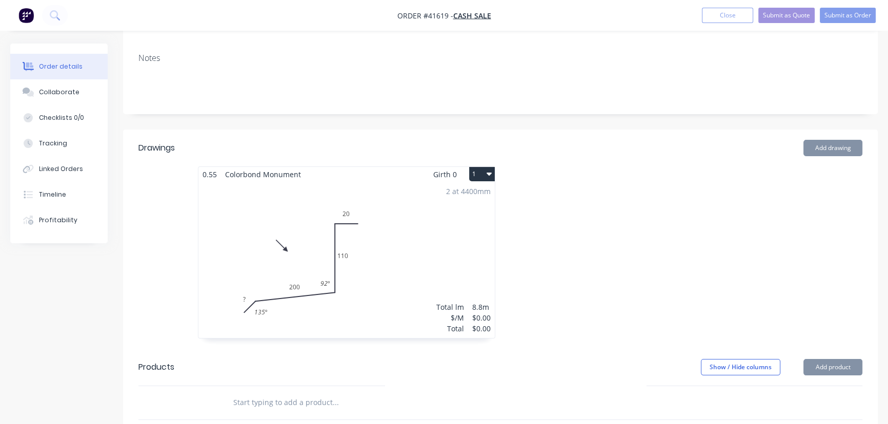
click at [261, 282] on div "2 at 4400mm Total lm $/M Total 8.8m $0.00 $0.00" at bounding box center [346, 260] width 296 height 156
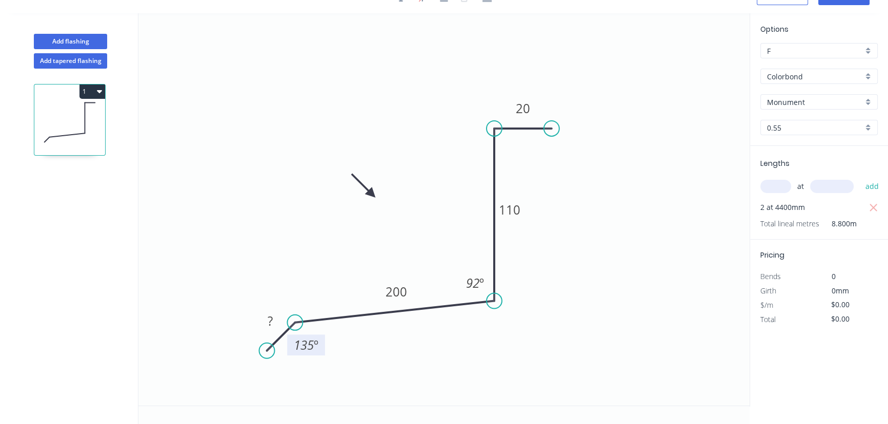
click at [306, 348] on tspan "135" at bounding box center [304, 345] width 20 height 17
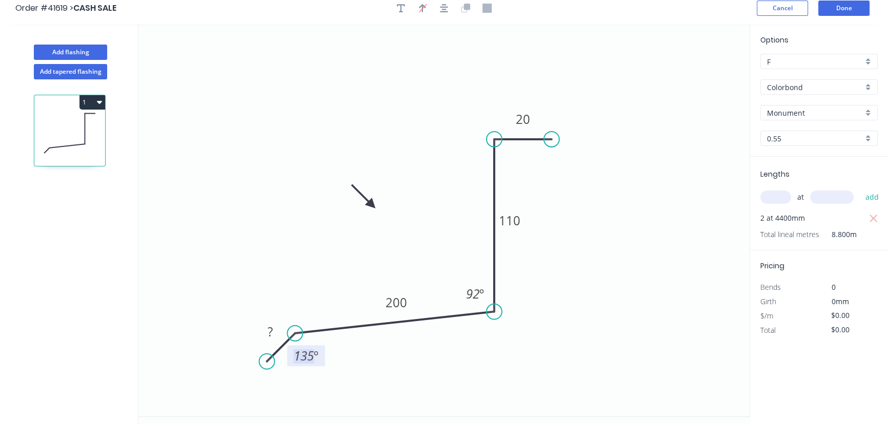
scroll to position [0, 0]
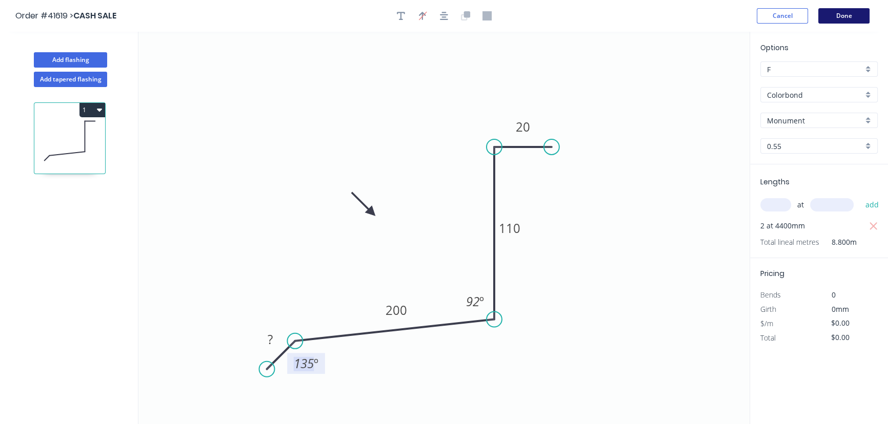
click at [837, 15] on button "Done" at bounding box center [843, 15] width 51 height 15
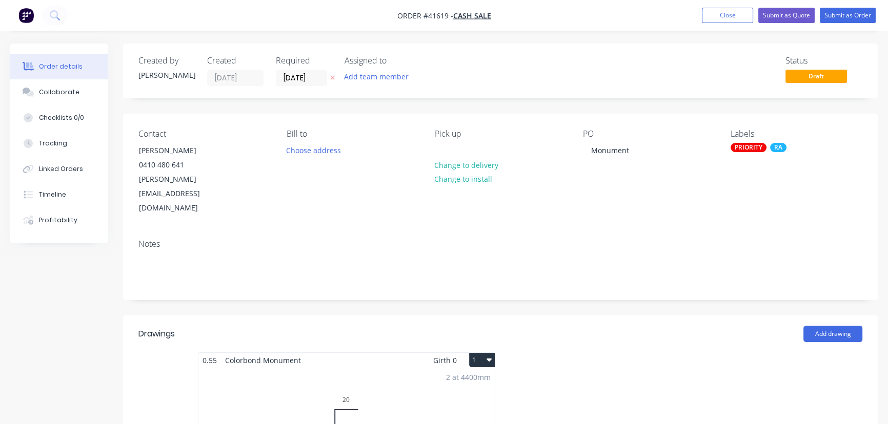
drag, startPoint x: 728, startPoint y: 16, endPoint x: 641, endPoint y: 71, distance: 102.8
click at [726, 15] on button "Close" at bounding box center [727, 15] width 51 height 15
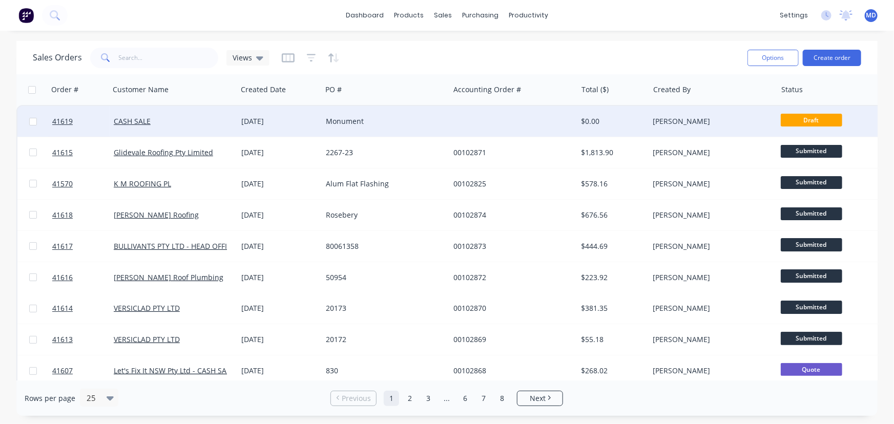
click at [478, 117] on div at bounding box center [514, 121] width 128 height 31
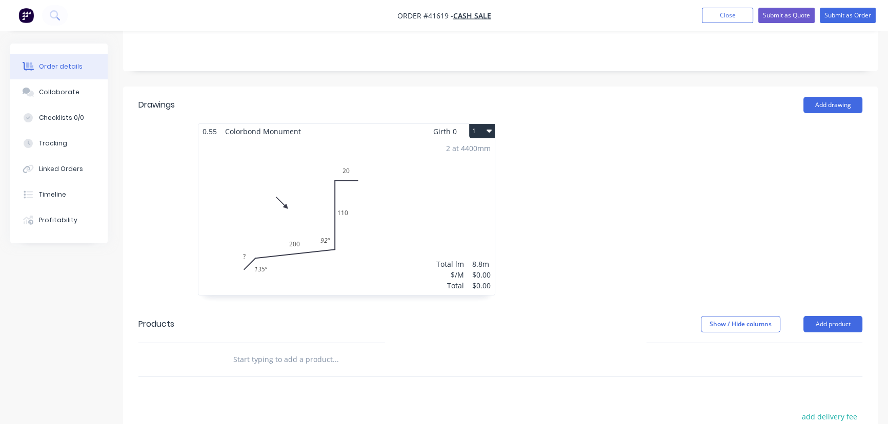
scroll to position [233, 0]
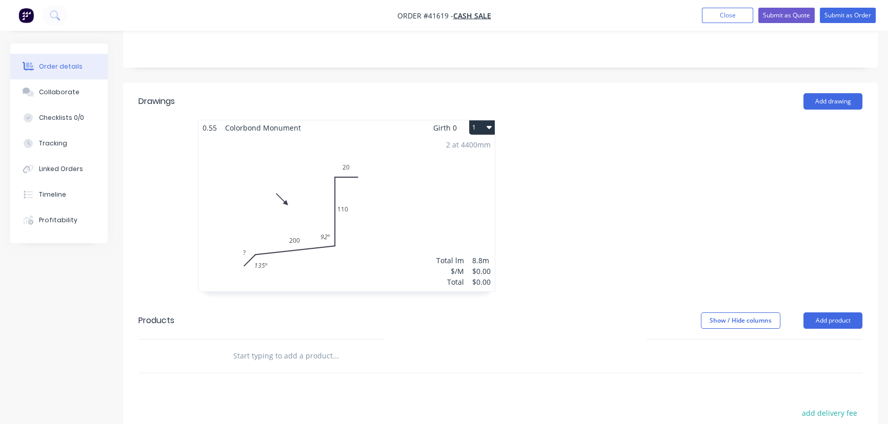
click at [298, 184] on div "2 at 4400mm Total lm $/M Total 8.8m $0.00 $0.00" at bounding box center [346, 213] width 296 height 156
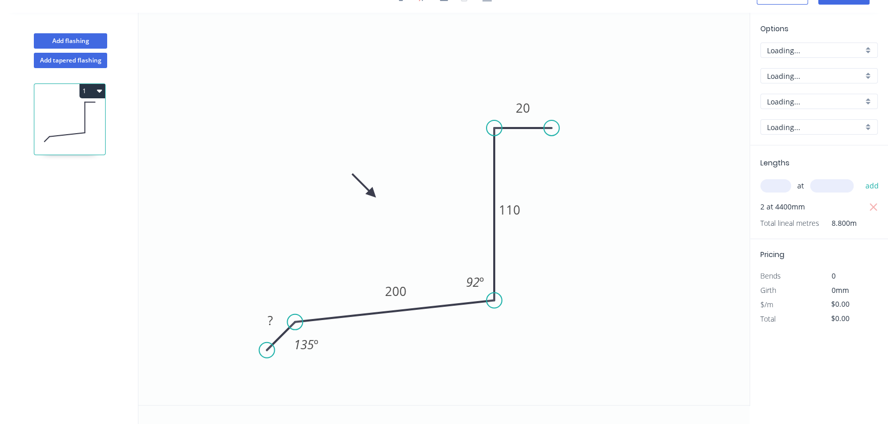
scroll to position [18, 0]
click at [397, 292] on tspan "200" at bounding box center [396, 291] width 22 height 17
click at [271, 325] on tspan "?" at bounding box center [270, 321] width 5 height 17
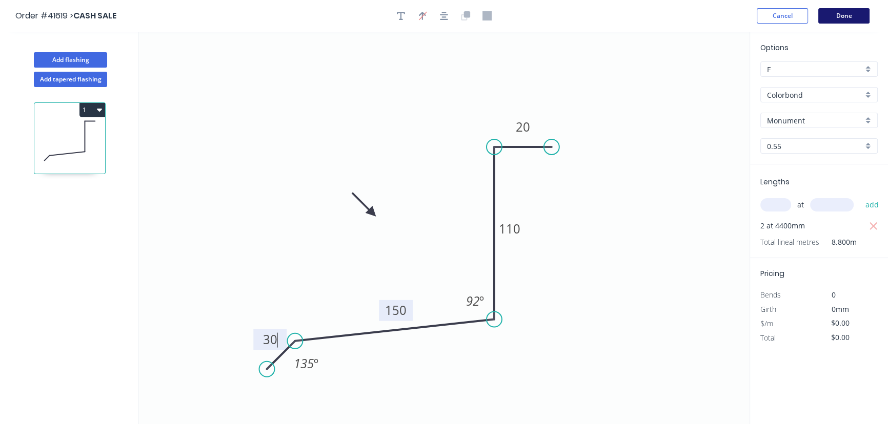
click at [849, 16] on button "Done" at bounding box center [843, 15] width 51 height 15
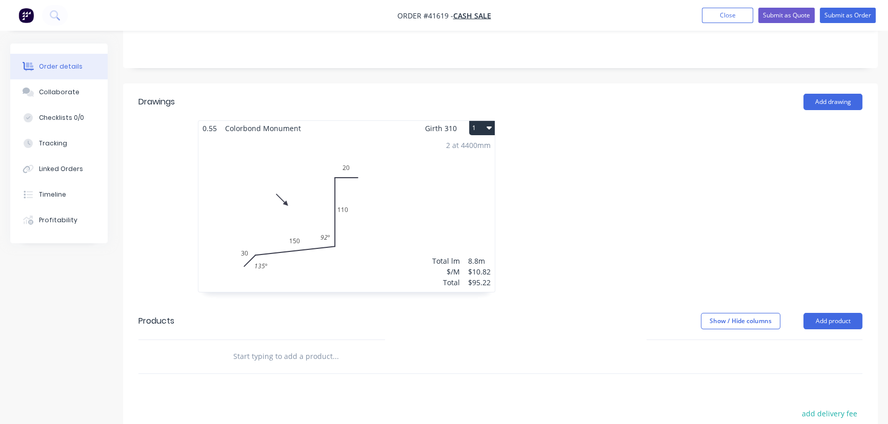
scroll to position [233, 0]
click at [852, 10] on button "Submit as Order" at bounding box center [848, 15] width 56 height 15
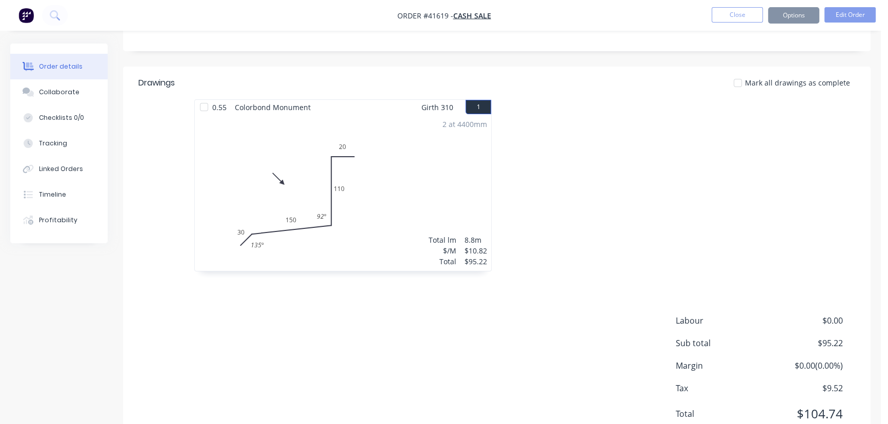
scroll to position [0, 0]
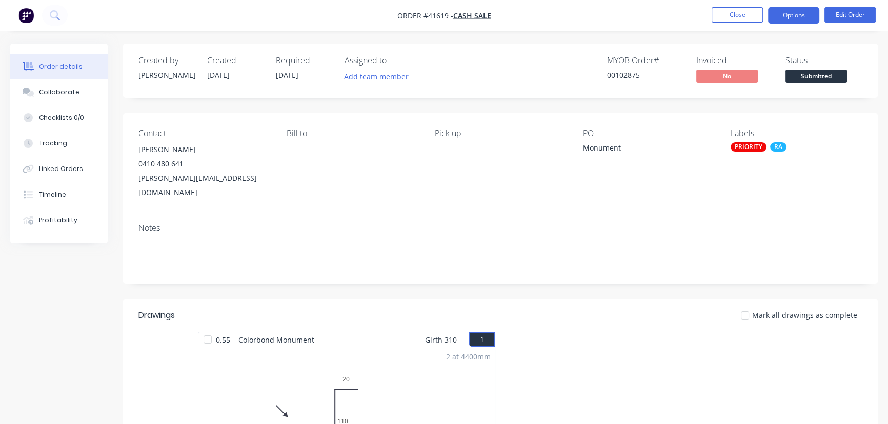
click at [795, 12] on button "Options" at bounding box center [793, 15] width 51 height 16
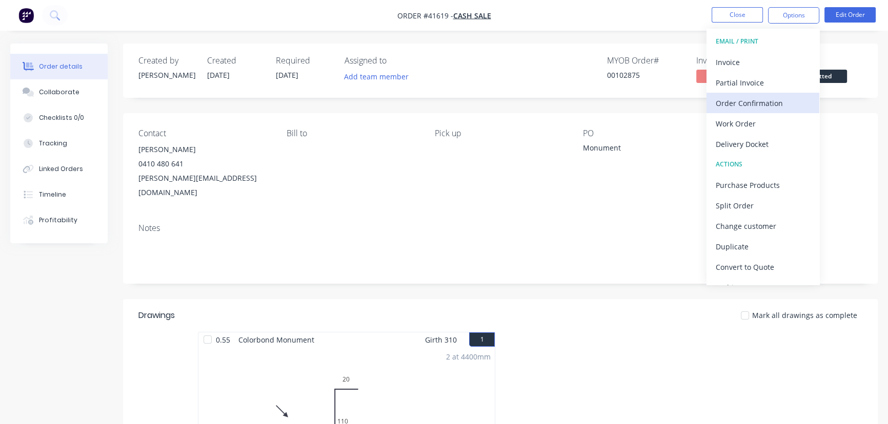
click at [761, 98] on div "Order Confirmation" at bounding box center [763, 103] width 94 height 15
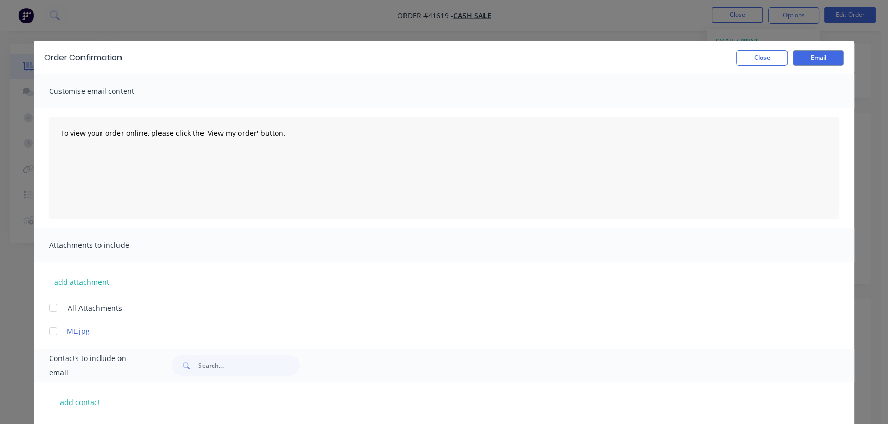
scroll to position [225, 0]
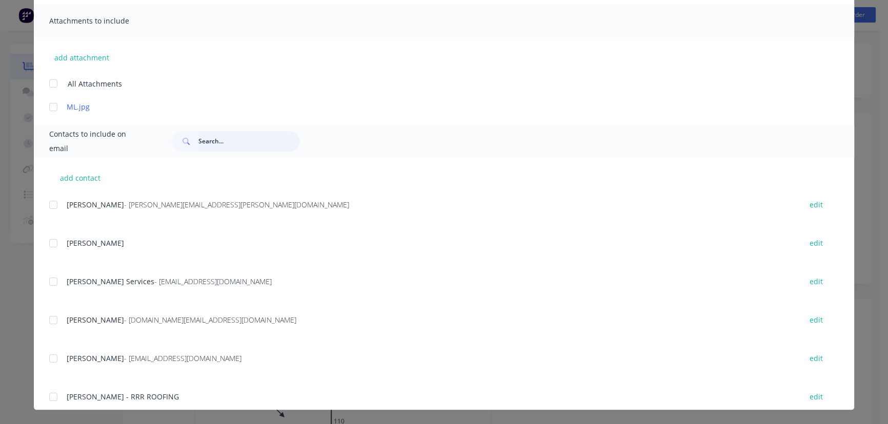
click at [230, 144] on input "text" at bounding box center [248, 141] width 101 height 21
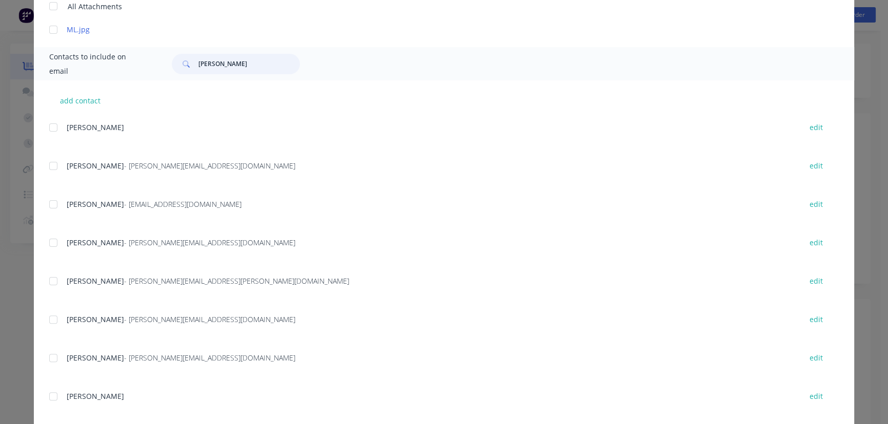
scroll to position [358, 0]
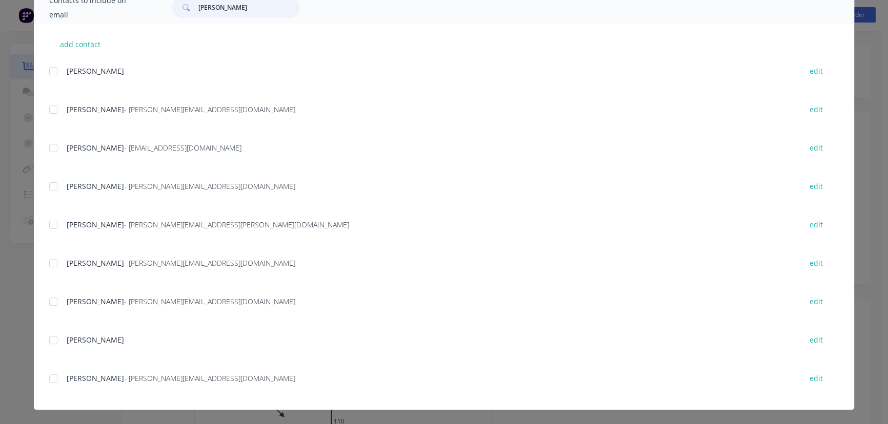
click at [52, 303] on div at bounding box center [53, 302] width 21 height 21
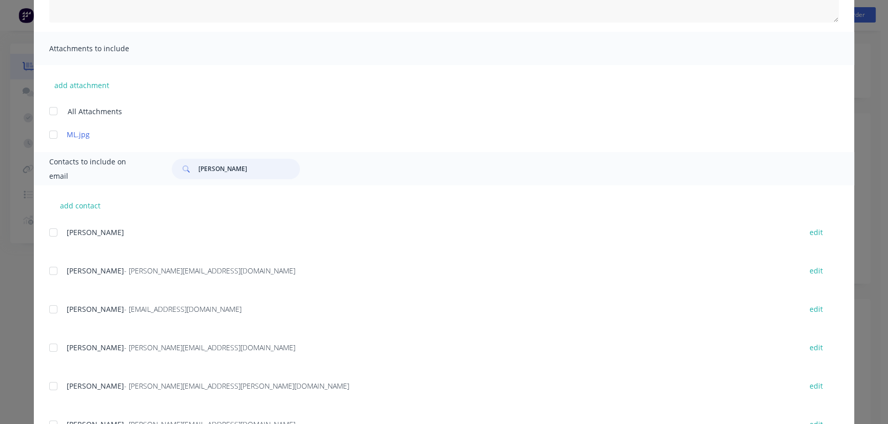
scroll to position [0, 0]
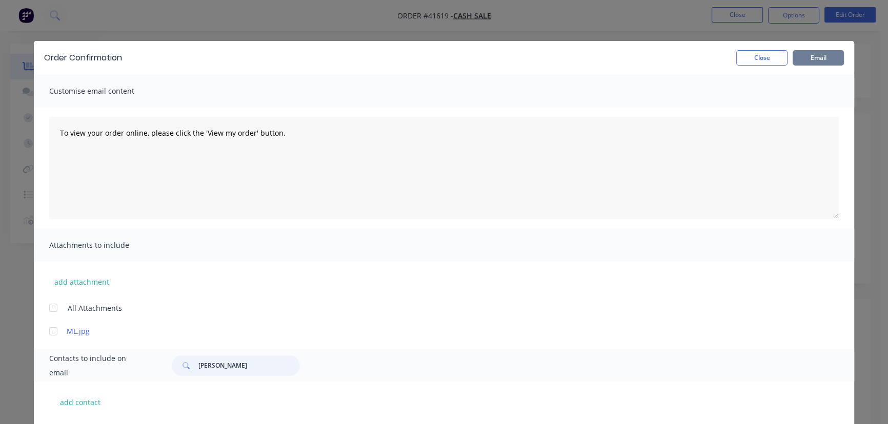
type input "[PERSON_NAME]"
click at [809, 56] on button "Email" at bounding box center [817, 57] width 51 height 15
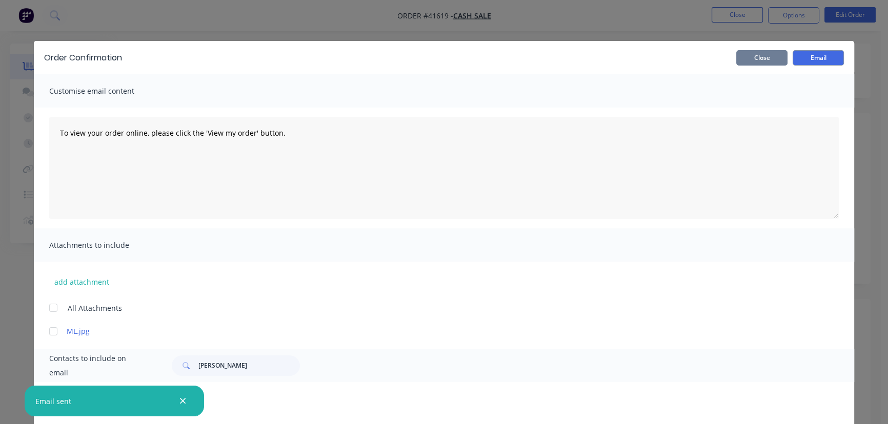
click at [762, 57] on button "Close" at bounding box center [761, 57] width 51 height 15
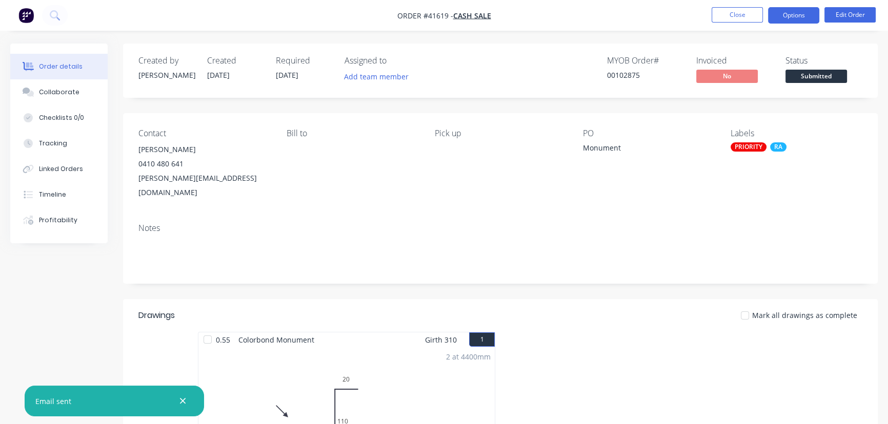
click at [795, 18] on button "Options" at bounding box center [793, 15] width 51 height 16
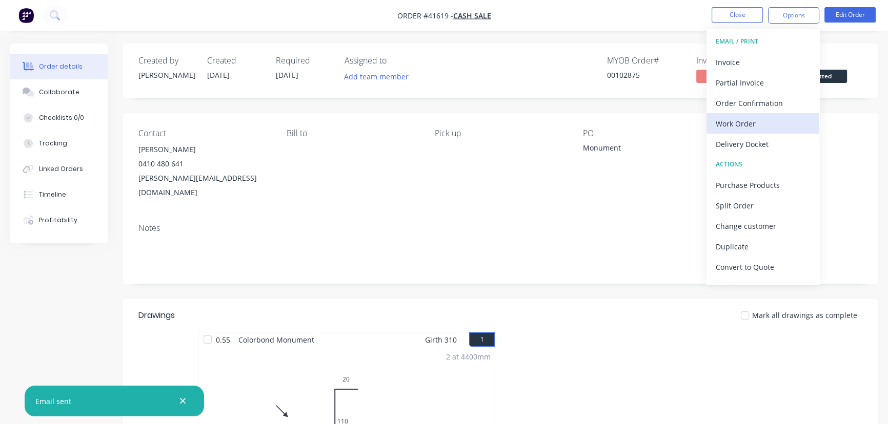
click at [739, 118] on div "Work Order" at bounding box center [763, 123] width 94 height 15
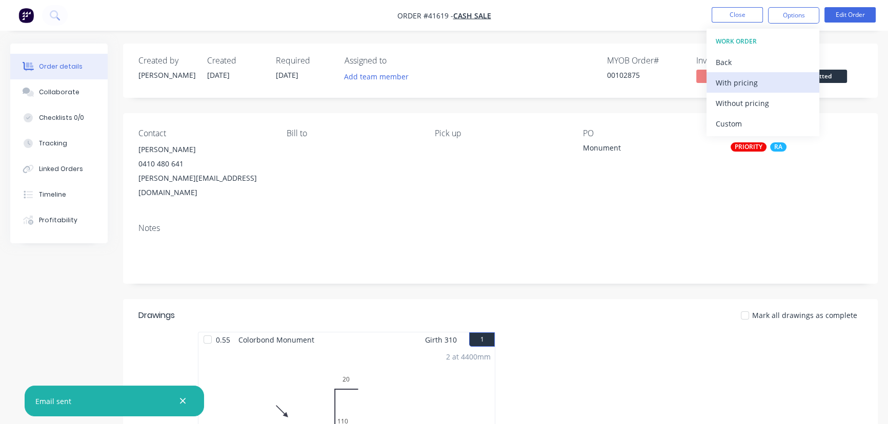
click at [739, 84] on div "With pricing" at bounding box center [763, 82] width 94 height 15
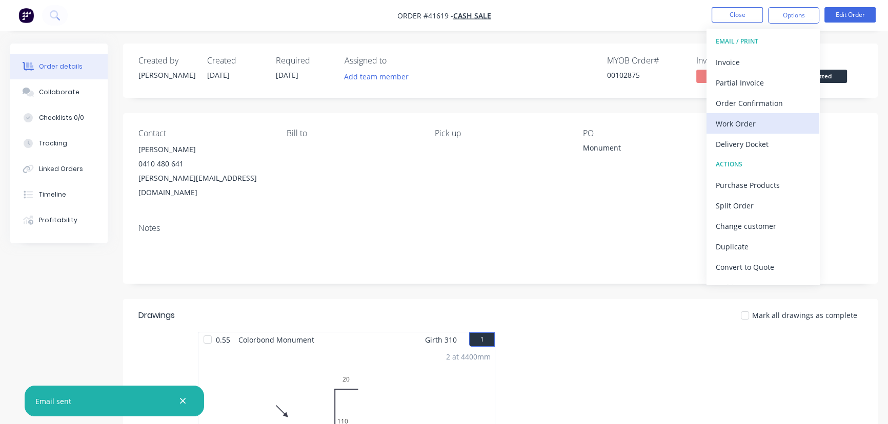
click at [748, 123] on div "Work Order" at bounding box center [763, 123] width 94 height 15
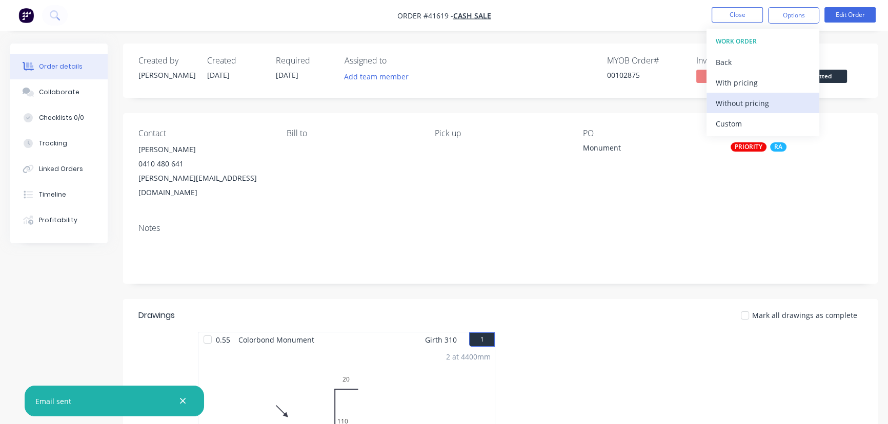
click at [757, 100] on div "Without pricing" at bounding box center [763, 103] width 94 height 15
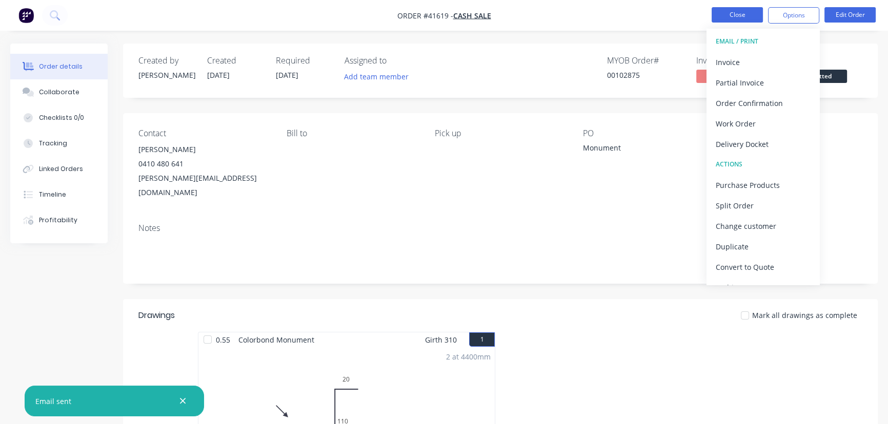
click at [739, 8] on button "Close" at bounding box center [736, 14] width 51 height 15
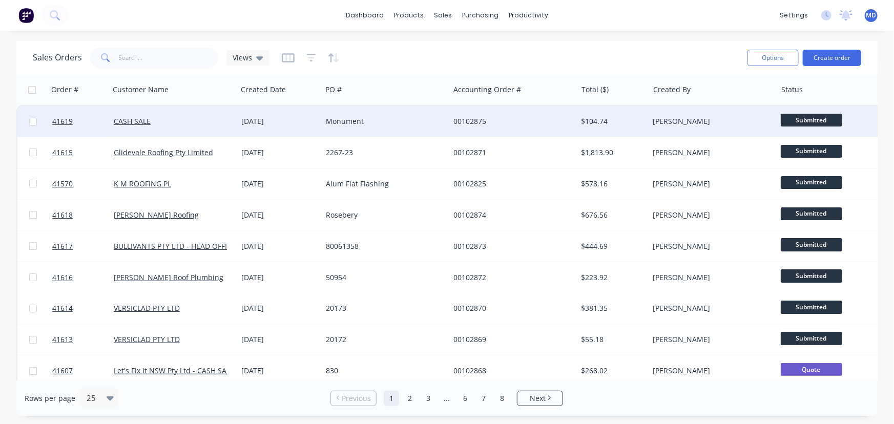
click at [417, 117] on div "Monument" at bounding box center [383, 121] width 114 height 10
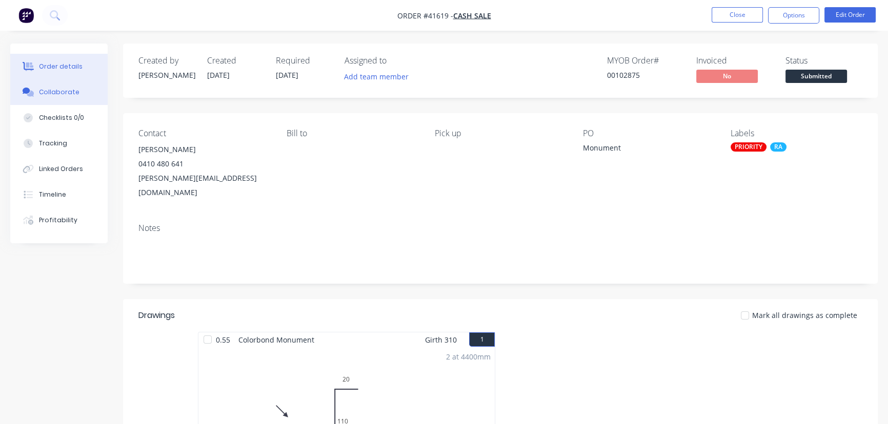
click at [61, 92] on div "Collaborate" at bounding box center [59, 92] width 40 height 9
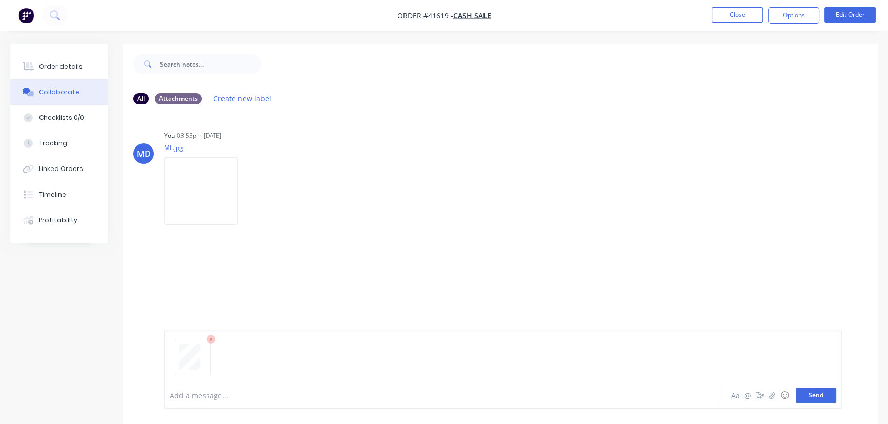
click at [821, 395] on button "Send" at bounding box center [816, 395] width 40 height 15
click at [202, 194] on img at bounding box center [201, 190] width 74 height 67
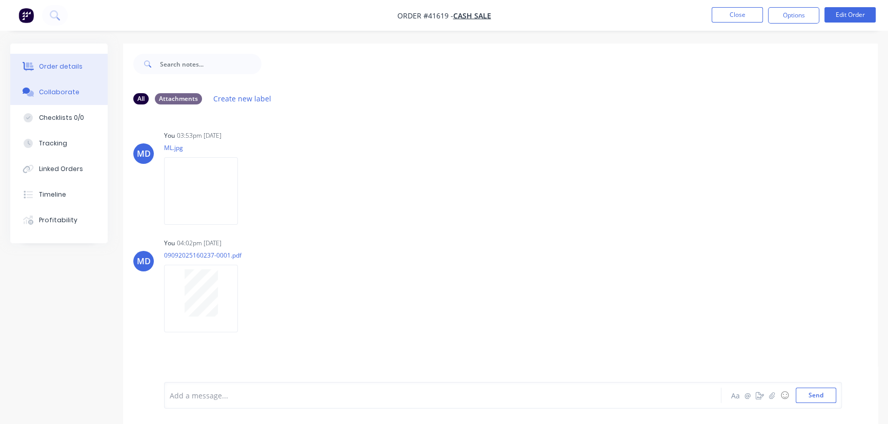
click at [63, 66] on div "Order details" at bounding box center [61, 66] width 44 height 9
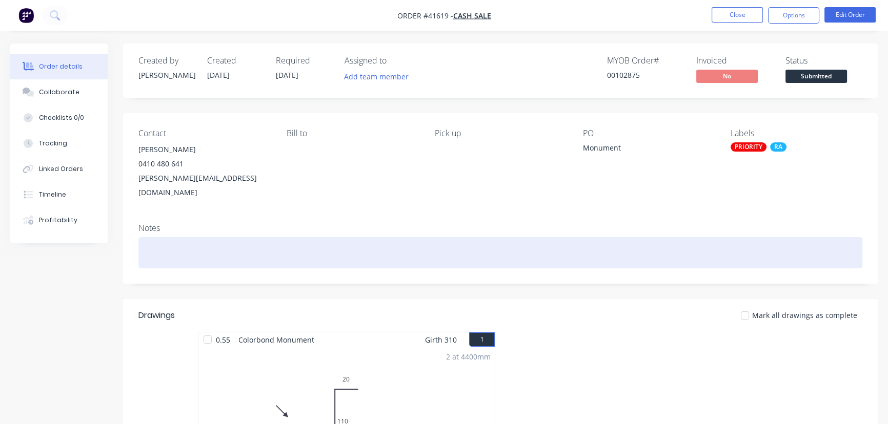
click at [194, 241] on div at bounding box center [500, 252] width 724 height 31
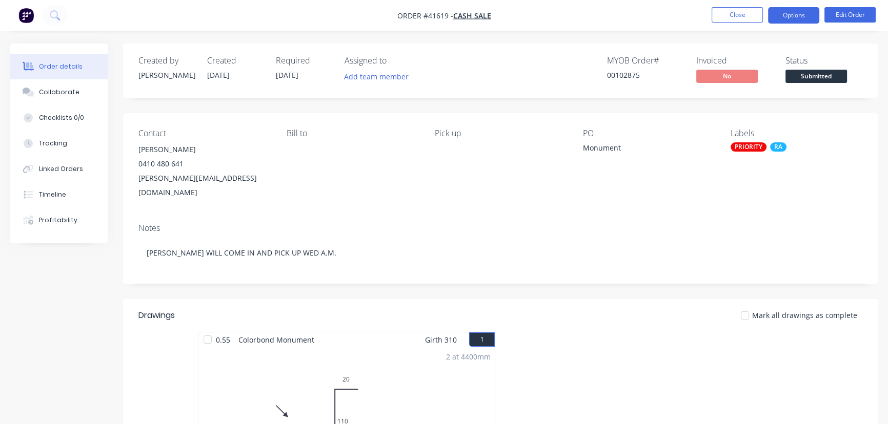
click at [780, 15] on button "Options" at bounding box center [793, 15] width 51 height 16
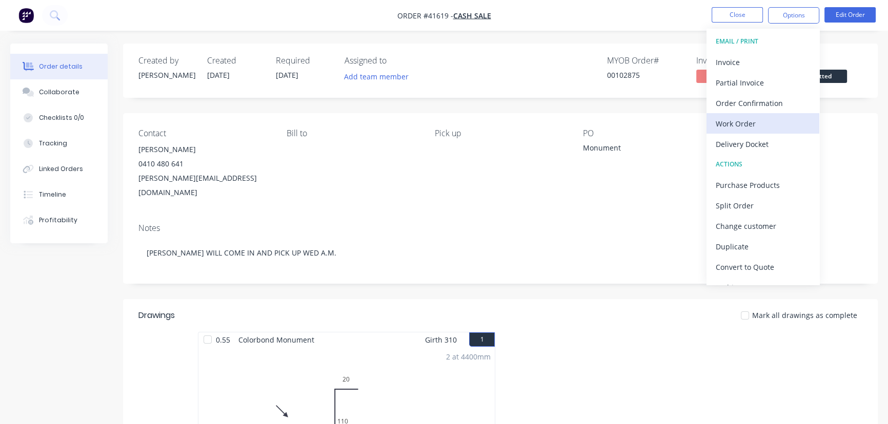
click at [736, 121] on div "Work Order" at bounding box center [763, 123] width 94 height 15
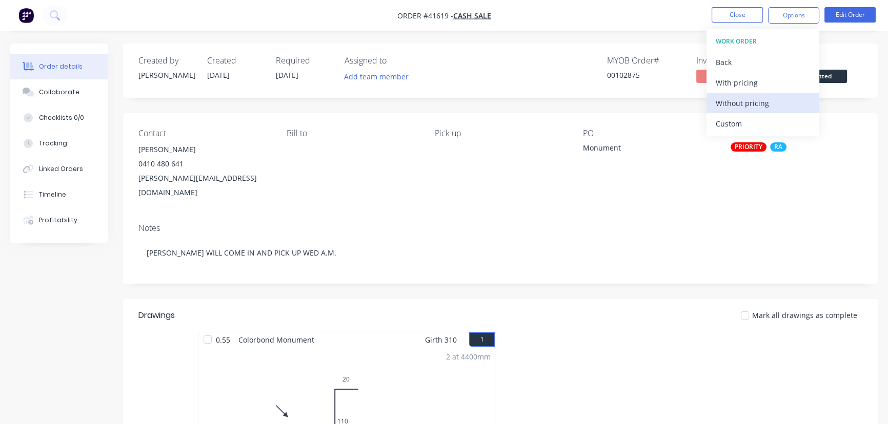
click at [739, 100] on div "Without pricing" at bounding box center [763, 103] width 94 height 15
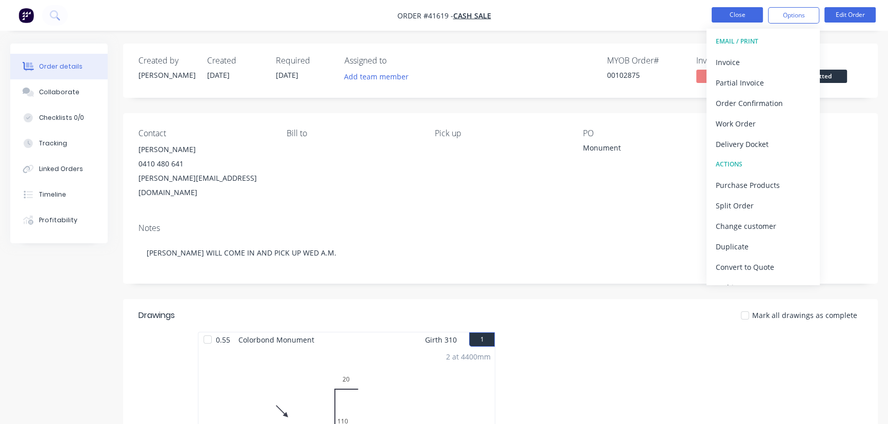
click at [743, 15] on button "Close" at bounding box center [736, 14] width 51 height 15
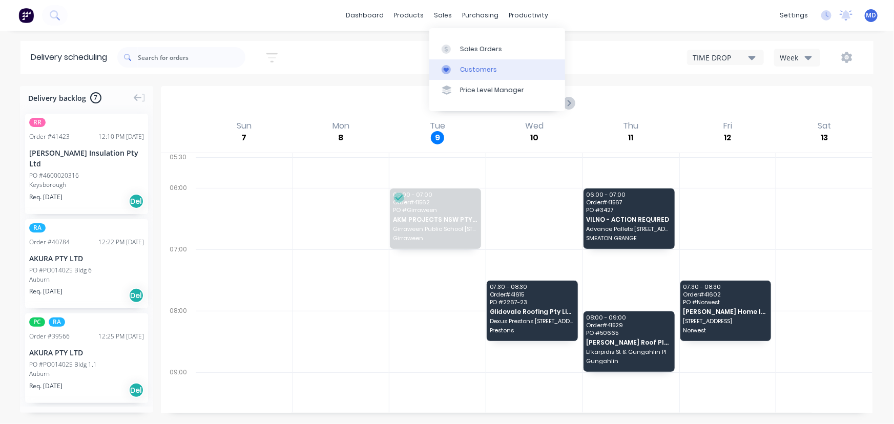
click at [488, 68] on div "Customers" at bounding box center [478, 69] width 37 height 9
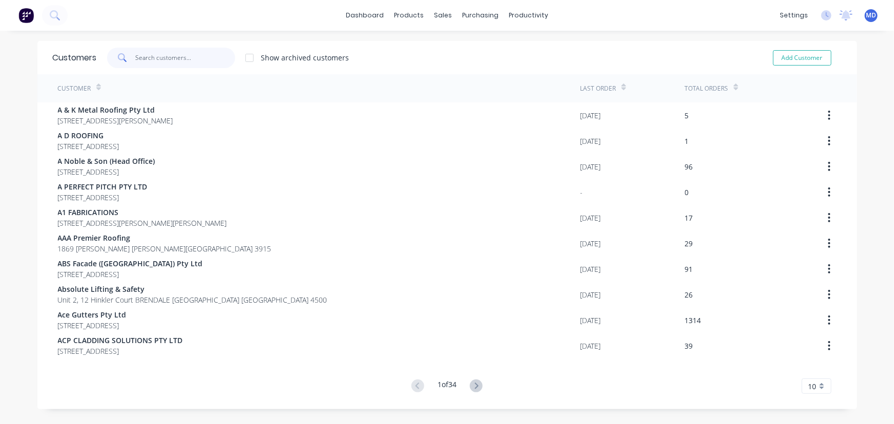
click at [189, 57] on input "text" at bounding box center [185, 58] width 100 height 21
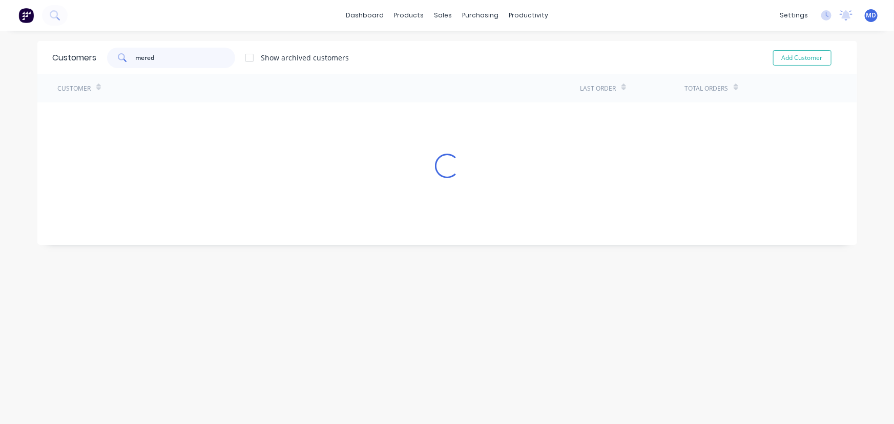
type input "mered"
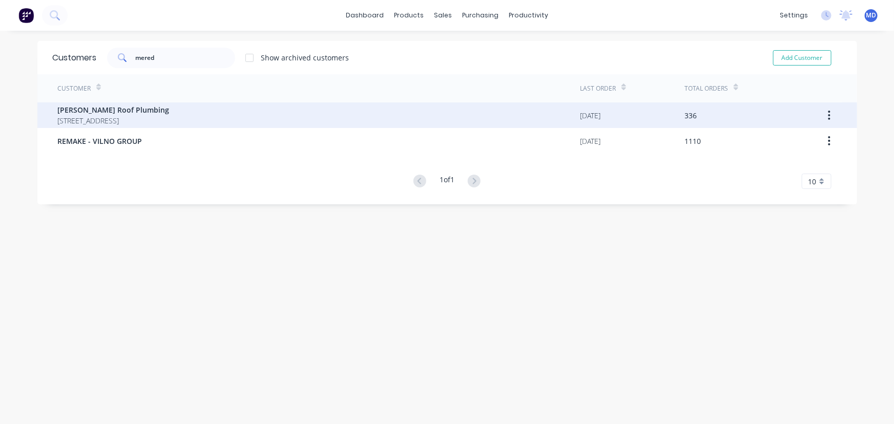
click at [121, 113] on span "[PERSON_NAME] Roof Plumbing" at bounding box center [114, 110] width 112 height 11
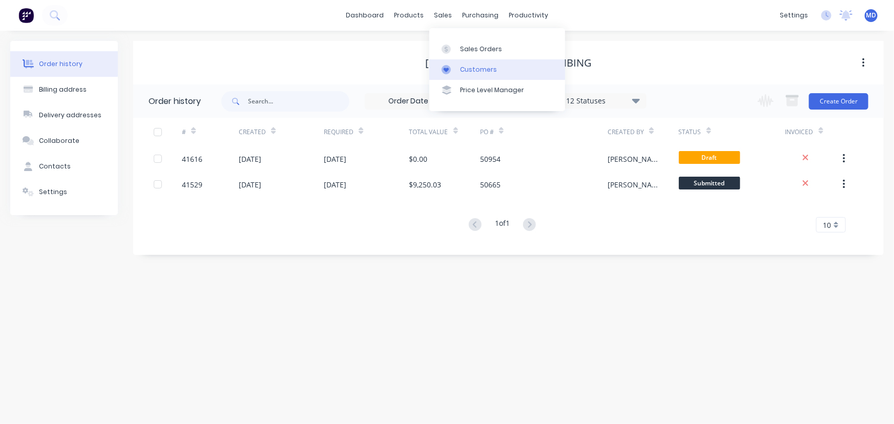
click at [480, 67] on div "Customers" at bounding box center [478, 69] width 37 height 9
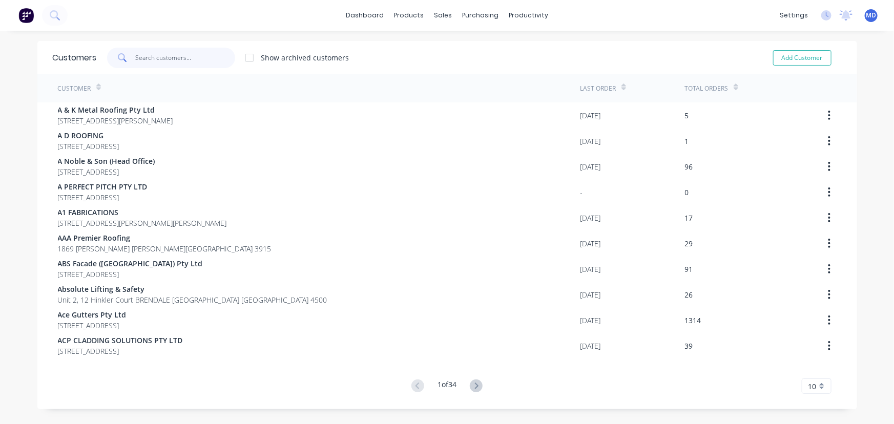
click at [197, 60] on input "text" at bounding box center [185, 58] width 100 height 21
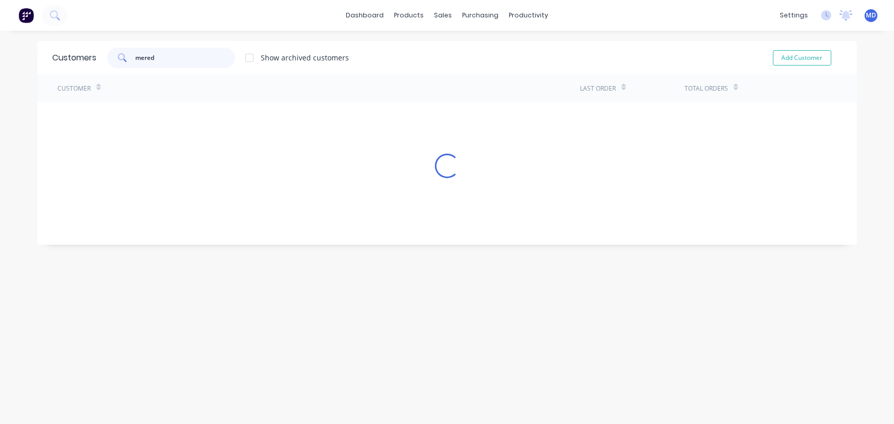
type input "mered"
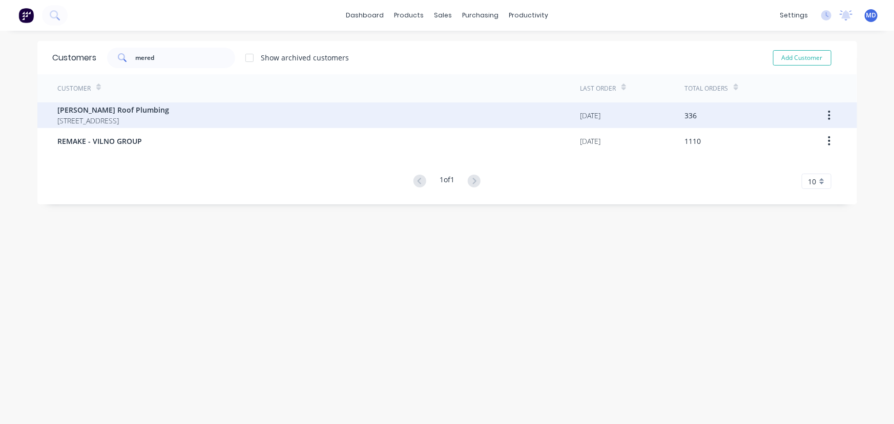
click at [96, 111] on span "[PERSON_NAME] Roof Plumbing" at bounding box center [114, 110] width 112 height 11
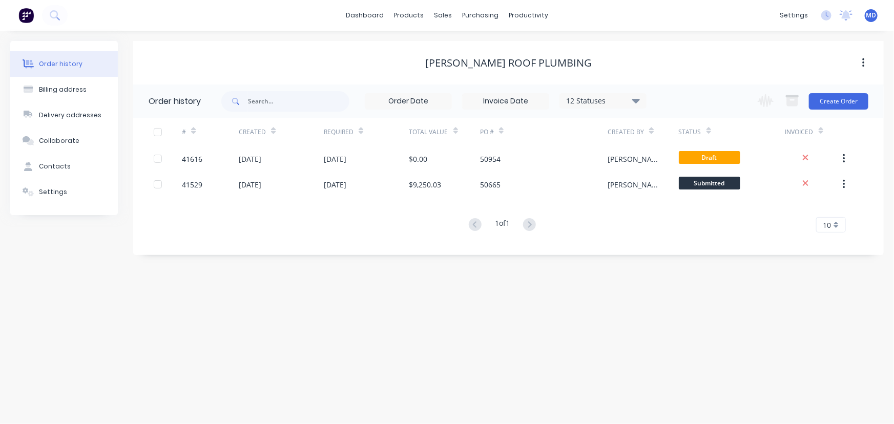
click at [641, 96] on div "12 Statuses" at bounding box center [603, 100] width 86 height 11
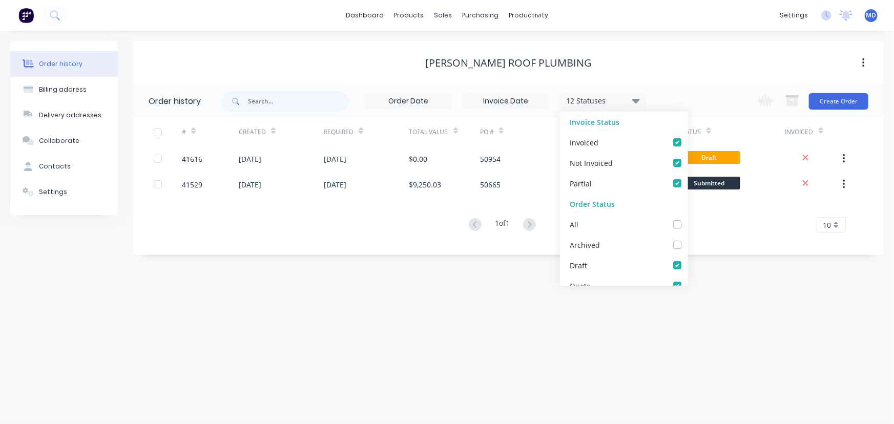
drag, startPoint x: 674, startPoint y: 225, endPoint x: 714, endPoint y: 247, distance: 45.4
click at [688, 219] on label at bounding box center [688, 219] width 0 height 0
click at [688, 225] on input "checkbox" at bounding box center [692, 224] width 8 height 10
checkbox input "true"
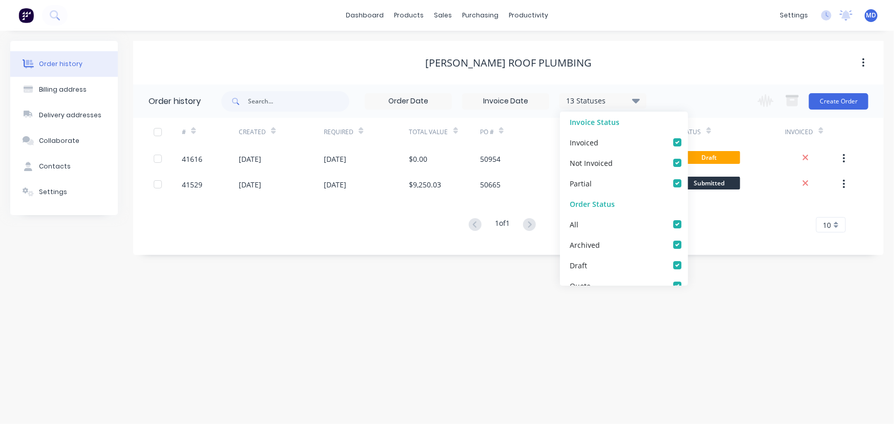
drag, startPoint x: 715, startPoint y: 248, endPoint x: 699, endPoint y: 301, distance: 56.0
click at [715, 248] on div "Order history 13 Statuses Invoice Status Invoiced Not Invoiced Partial Order St…" at bounding box center [508, 170] width 751 height 171
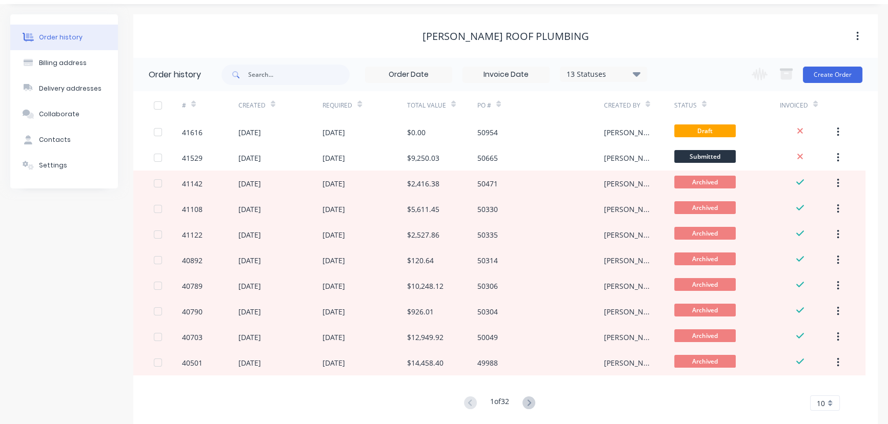
scroll to position [46, 0]
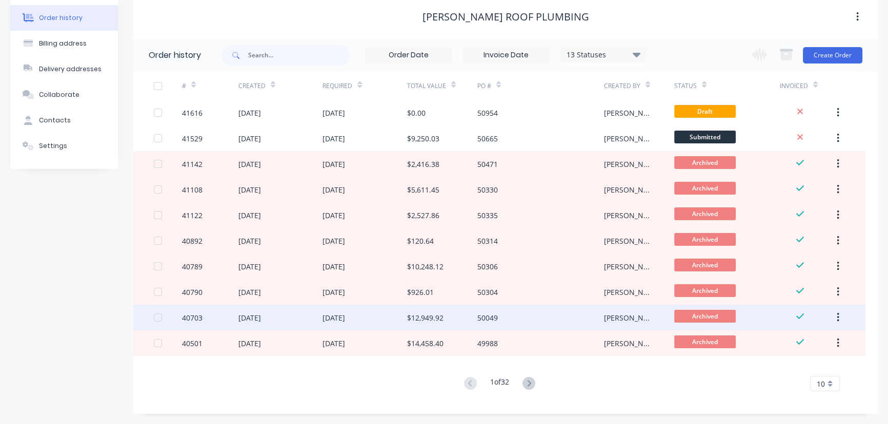
click at [429, 311] on div "$12,949.92" at bounding box center [442, 318] width 70 height 26
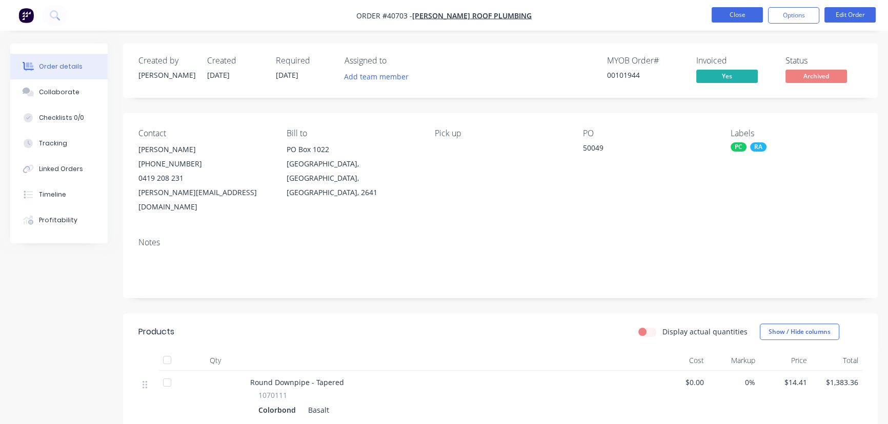
click at [736, 13] on button "Close" at bounding box center [736, 14] width 51 height 15
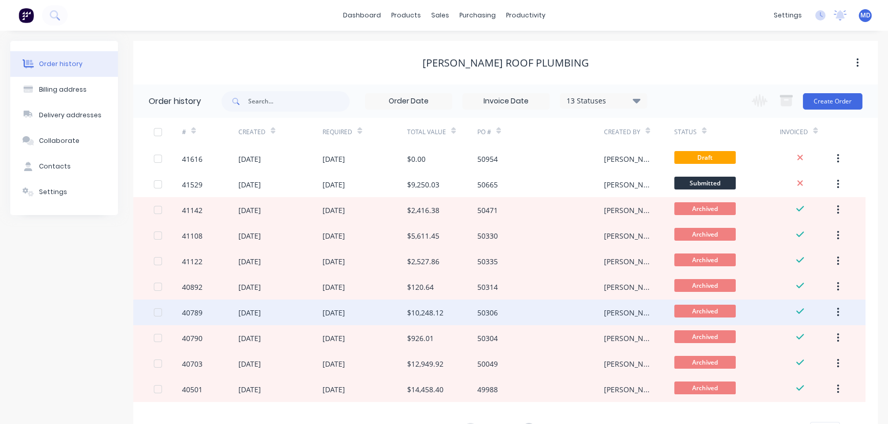
click at [438, 316] on div "$10,248.12" at bounding box center [425, 313] width 36 height 11
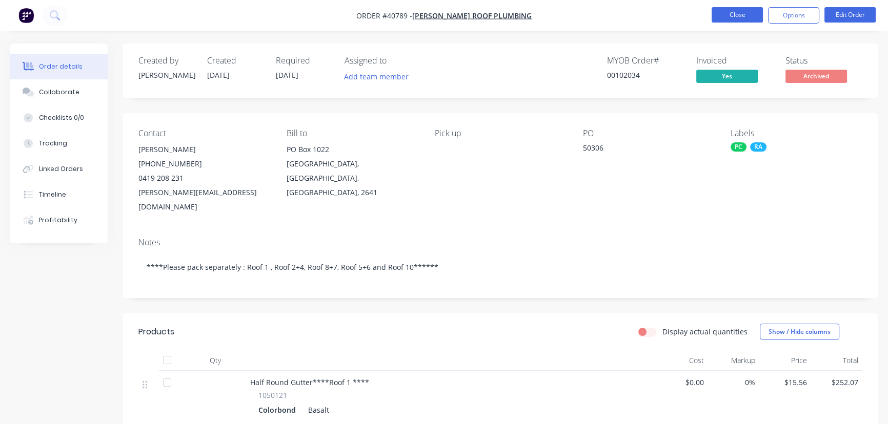
click at [733, 9] on button "Close" at bounding box center [736, 14] width 51 height 15
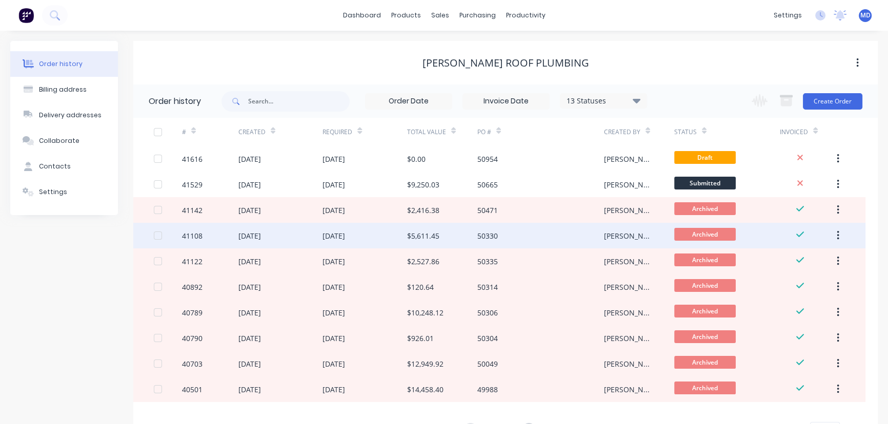
click at [403, 234] on div "20 Aug 2025" at bounding box center [364, 236] width 85 height 26
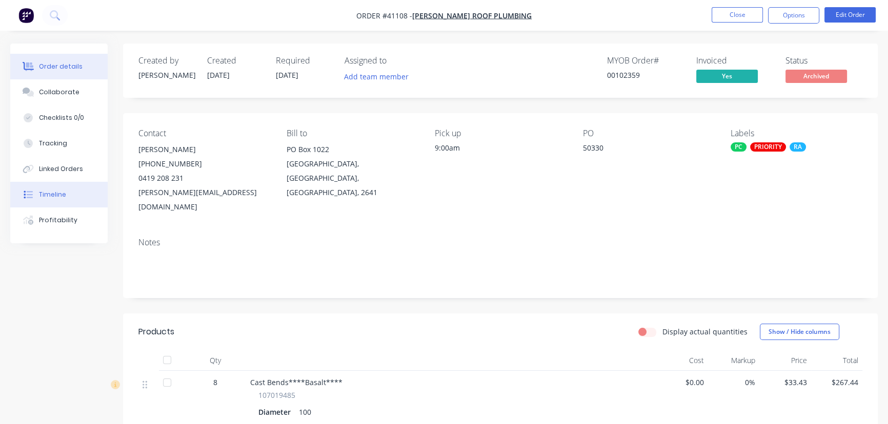
click at [58, 192] on div "Timeline" at bounding box center [52, 194] width 27 height 9
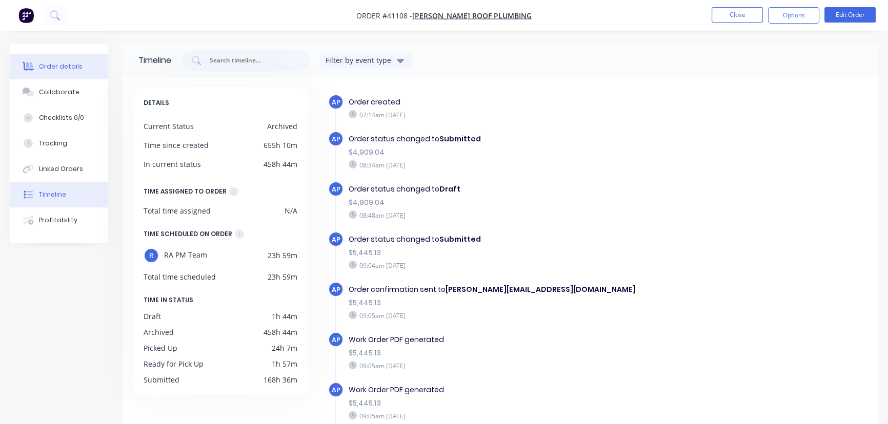
drag, startPoint x: 56, startPoint y: 55, endPoint x: 68, endPoint y: 75, distance: 23.5
click at [56, 56] on button "Order details" at bounding box center [58, 67] width 97 height 26
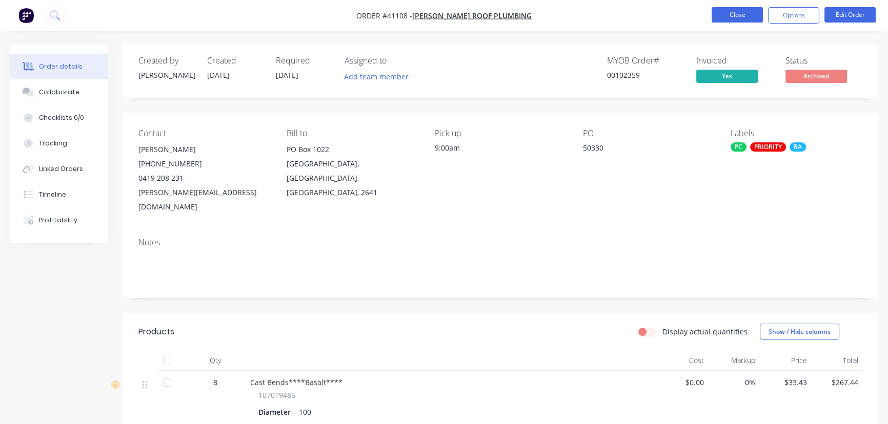
click at [728, 19] on button "Close" at bounding box center [736, 14] width 51 height 15
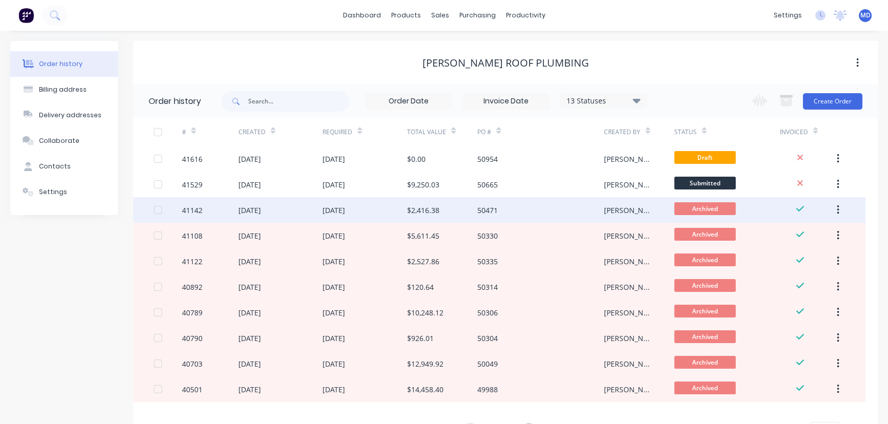
click at [345, 213] on div "[DATE]" at bounding box center [333, 210] width 23 height 11
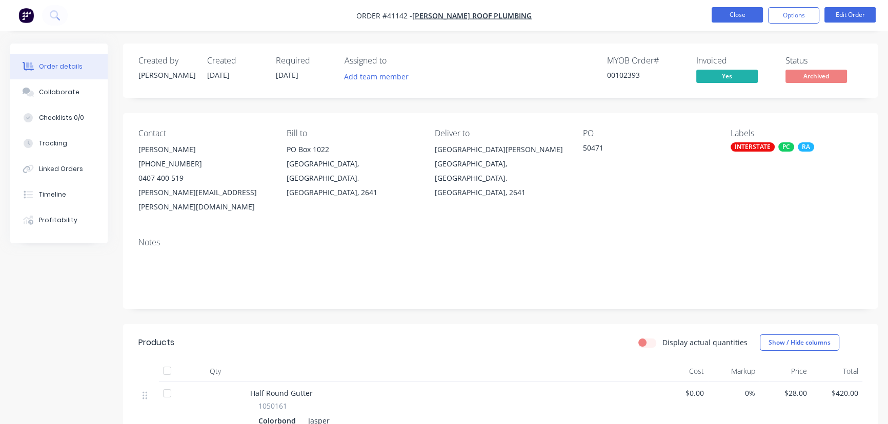
click at [736, 14] on button "Close" at bounding box center [736, 14] width 51 height 15
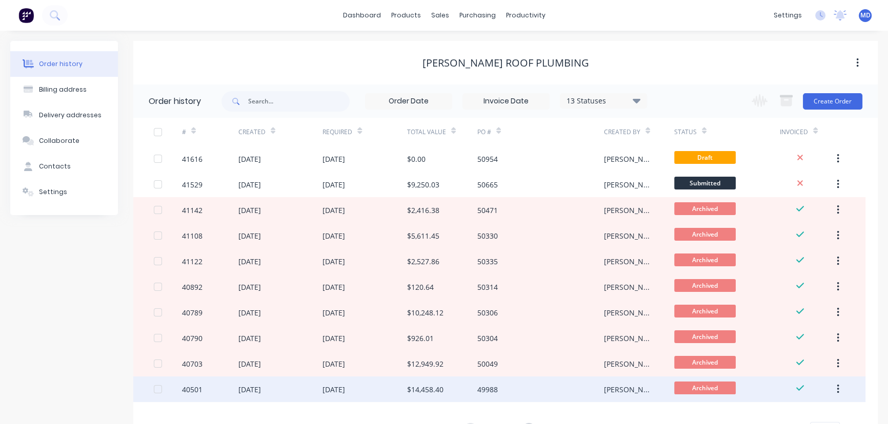
click at [424, 391] on div "$14,458.40" at bounding box center [425, 389] width 36 height 11
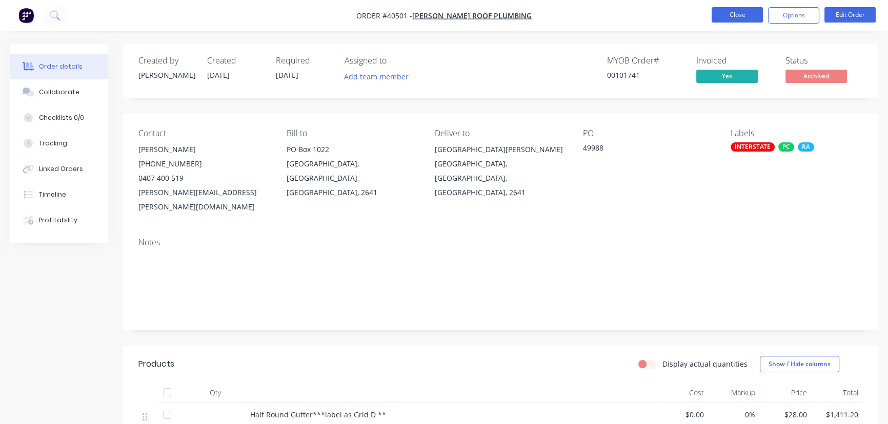
click at [725, 15] on button "Close" at bounding box center [736, 14] width 51 height 15
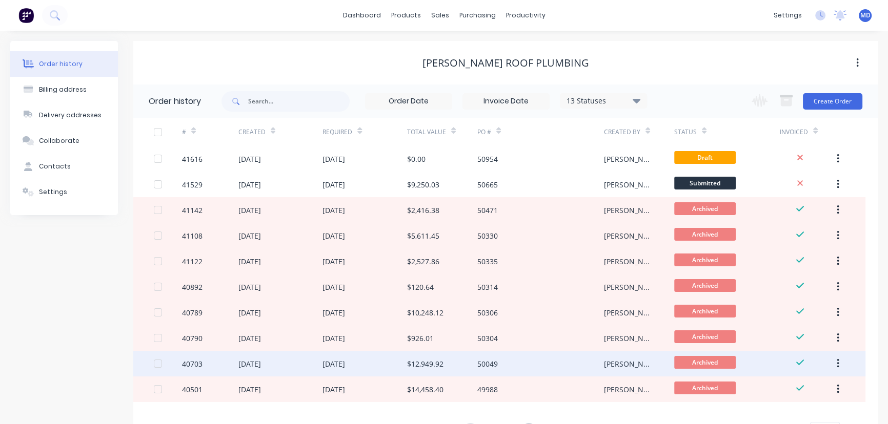
click at [410, 364] on div "$12,949.92" at bounding box center [425, 364] width 36 height 11
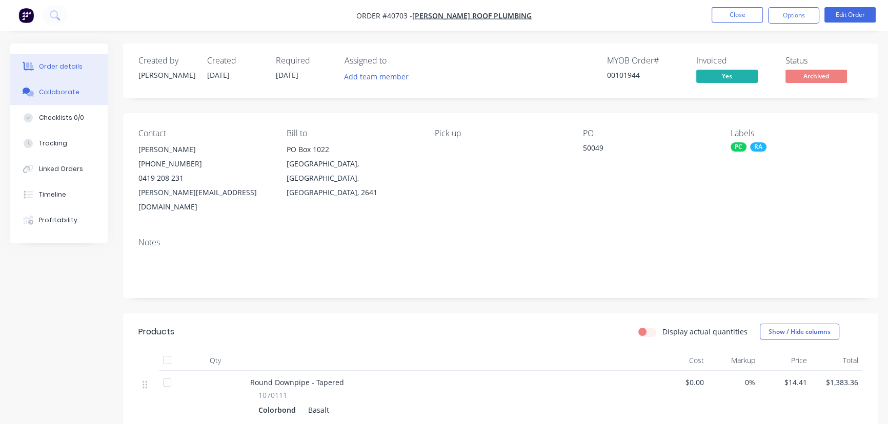
click at [56, 93] on div "Collaborate" at bounding box center [59, 92] width 40 height 9
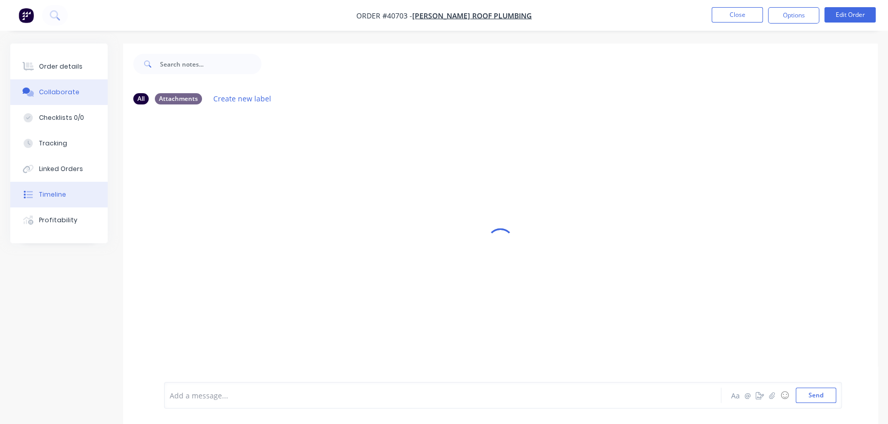
click at [48, 193] on div "Timeline" at bounding box center [52, 194] width 27 height 9
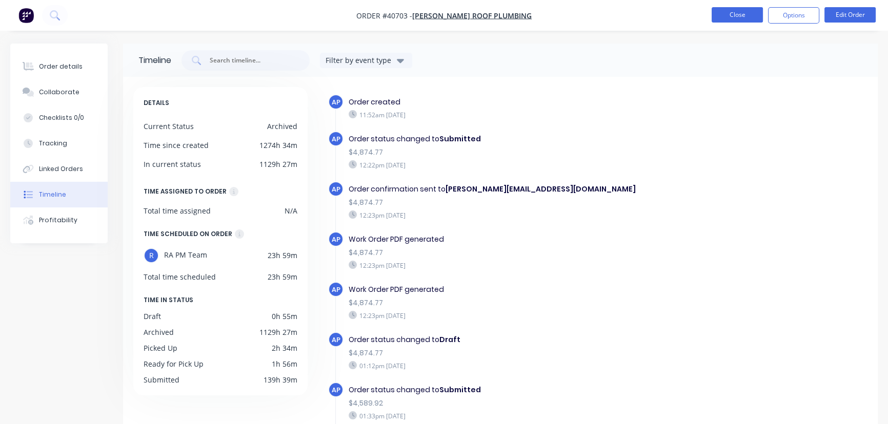
click at [741, 11] on button "Close" at bounding box center [736, 14] width 51 height 15
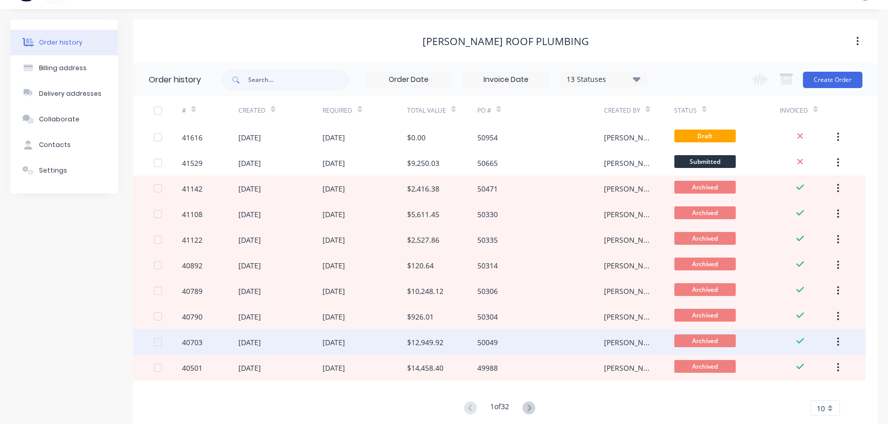
scroll to position [46, 0]
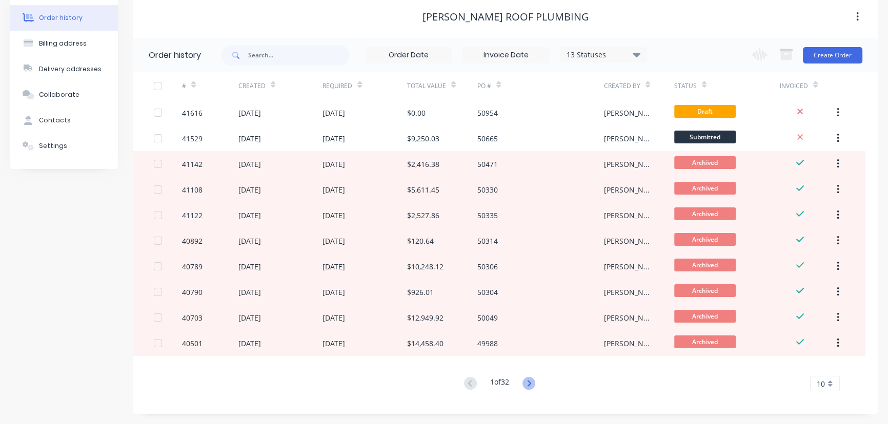
click at [530, 383] on icon at bounding box center [528, 383] width 13 height 13
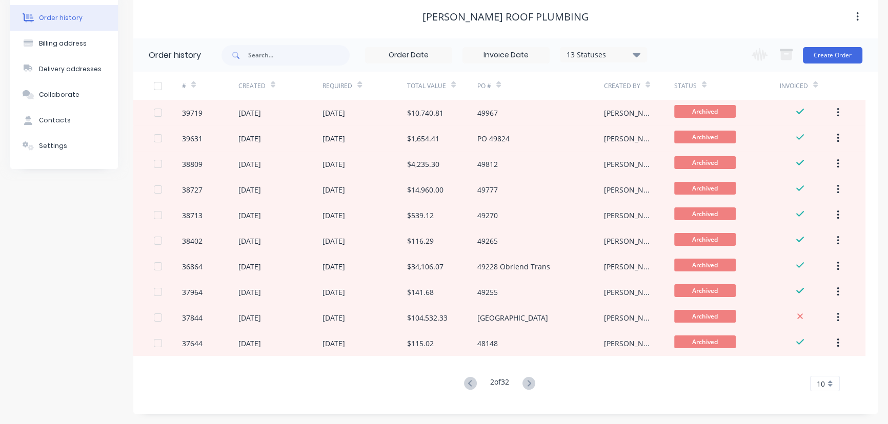
scroll to position [0, 0]
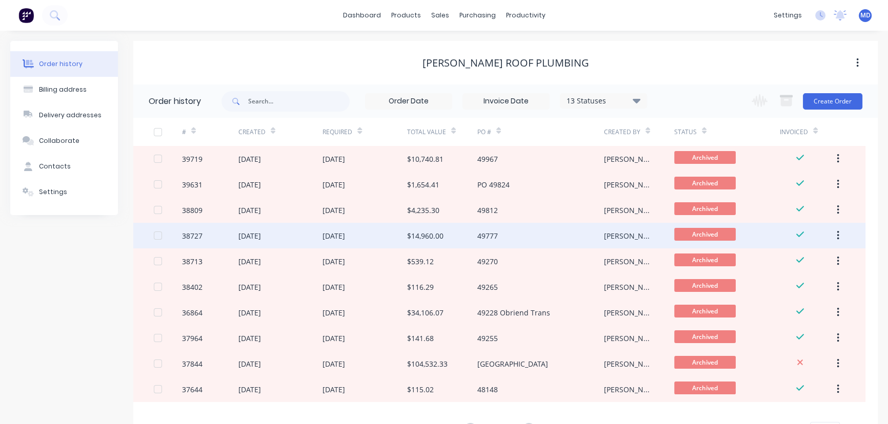
click at [429, 235] on div "$14,960.00" at bounding box center [425, 236] width 36 height 11
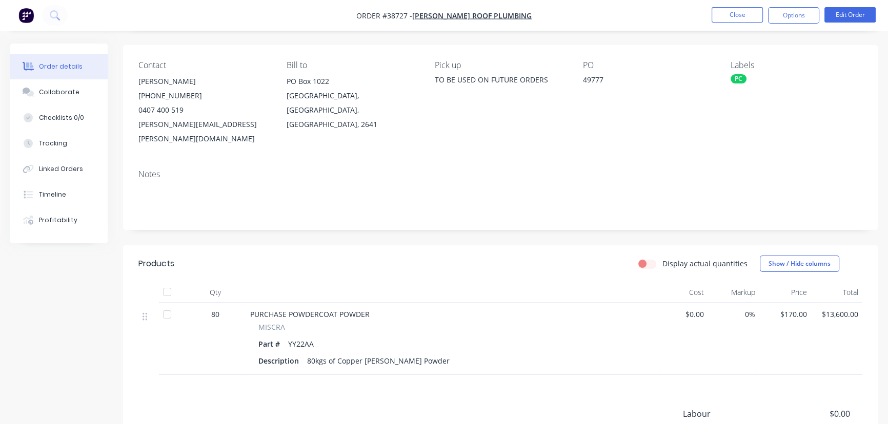
scroll to position [93, 0]
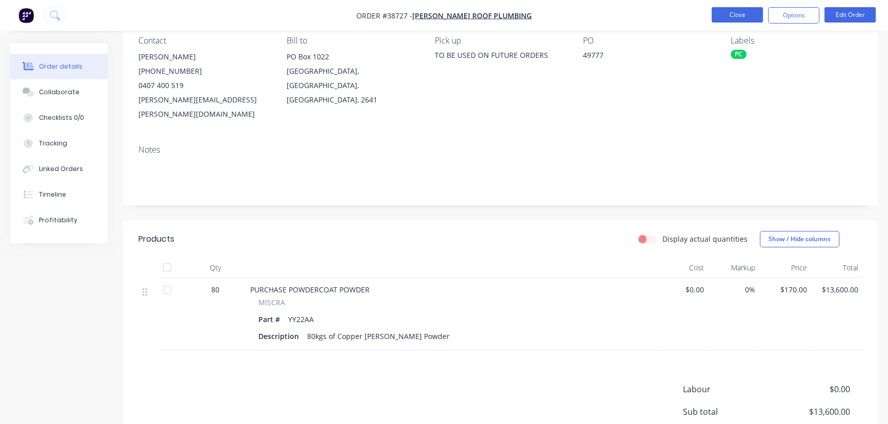
click at [727, 13] on button "Close" at bounding box center [736, 14] width 51 height 15
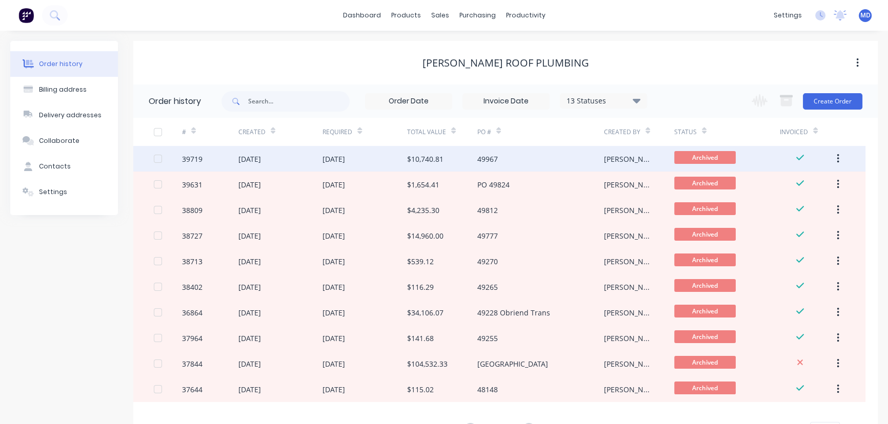
click at [433, 161] on div "$10,740.81" at bounding box center [425, 159] width 36 height 11
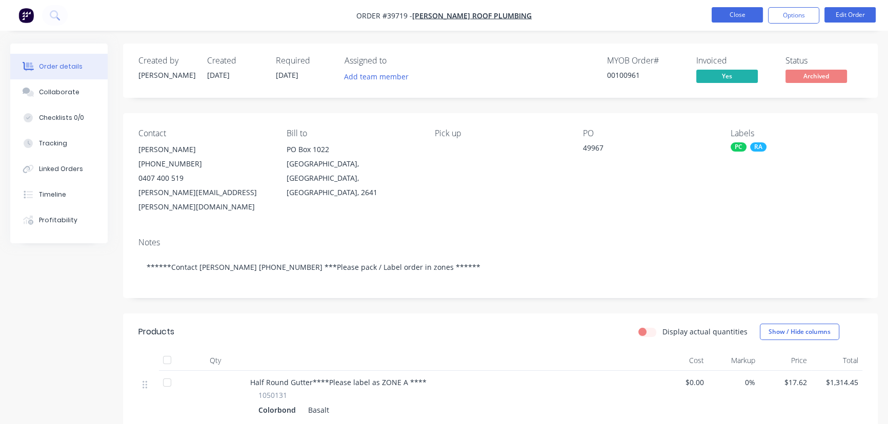
click at [733, 13] on button "Close" at bounding box center [736, 14] width 51 height 15
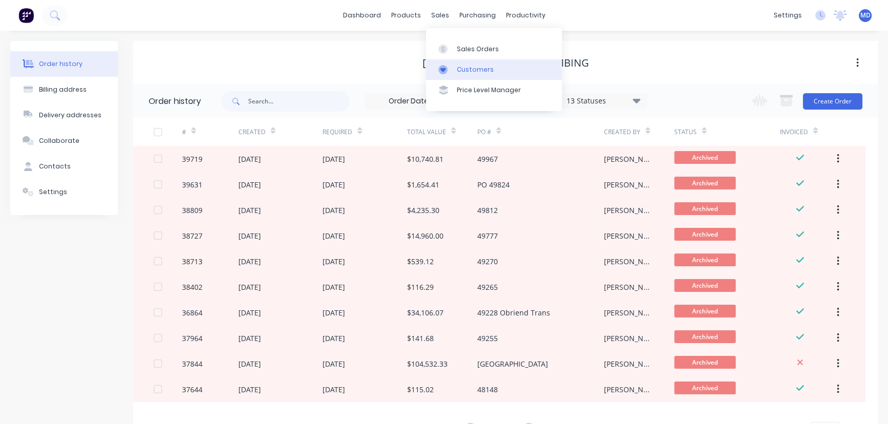
click at [474, 70] on div "Customers" at bounding box center [475, 69] width 37 height 9
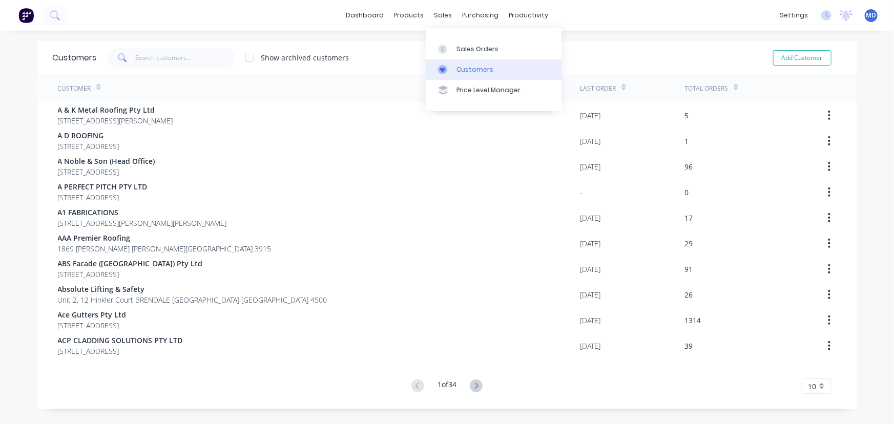
click at [474, 68] on div "Customers" at bounding box center [475, 69] width 37 height 9
click at [192, 63] on input "text" at bounding box center [185, 58] width 100 height 21
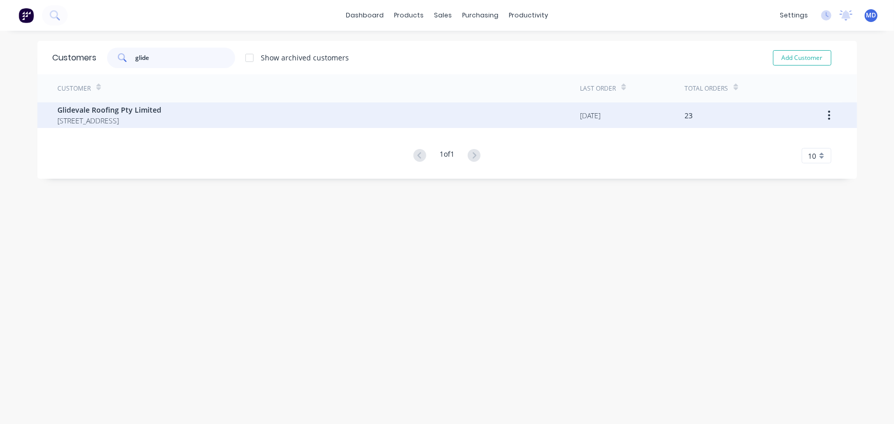
type input "glide"
click at [103, 114] on div "Glidevale Roofing Pty Limited 7/181 Taren Point Rd TAREN POINT New South Wales …" at bounding box center [110, 116] width 104 height 22
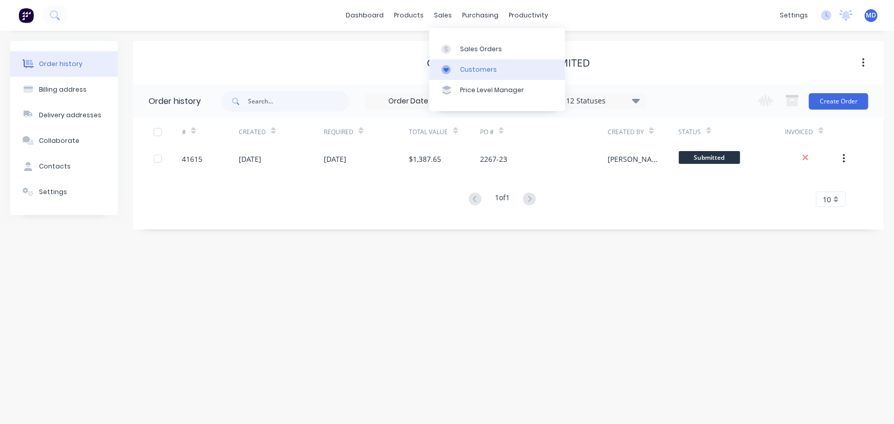
click at [484, 66] on div "Customers" at bounding box center [478, 69] width 37 height 9
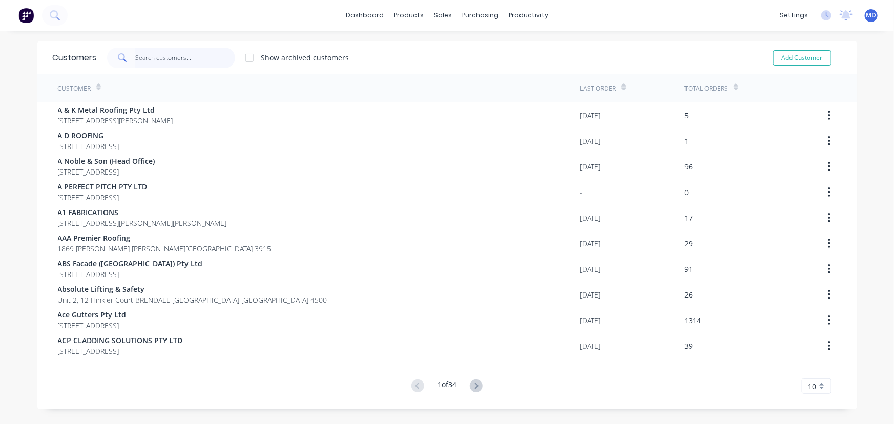
click at [186, 63] on input "text" at bounding box center [185, 58] width 100 height 21
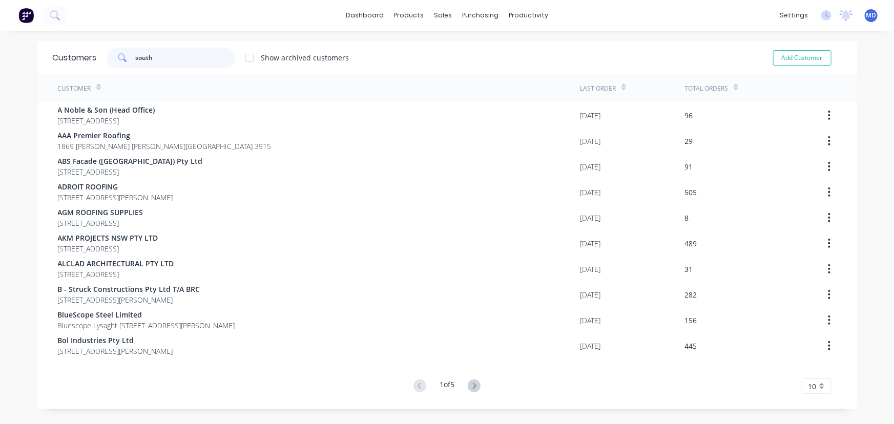
type input "south"
click at [471, 384] on icon at bounding box center [474, 386] width 13 height 13
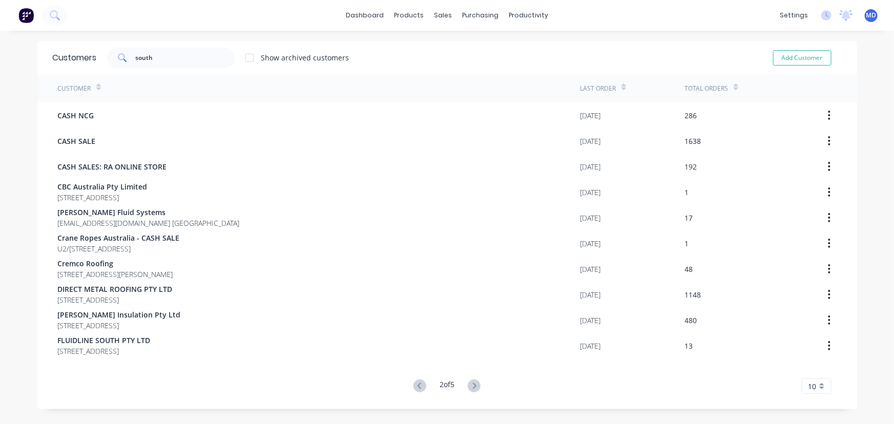
click at [471, 384] on icon at bounding box center [474, 386] width 13 height 13
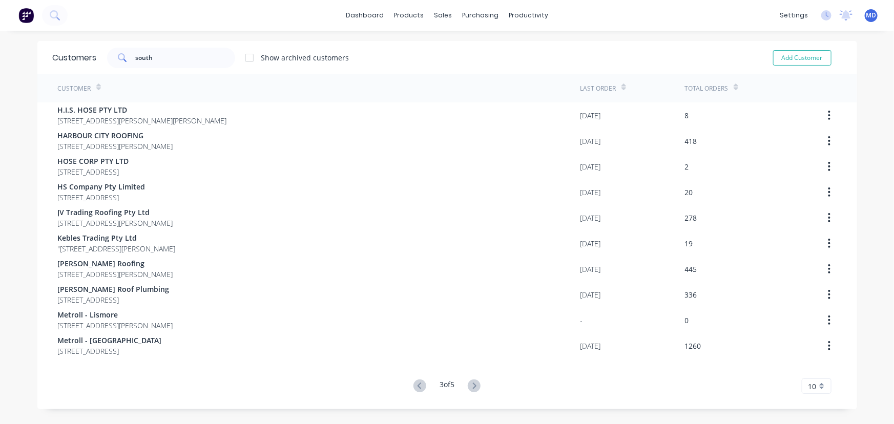
click at [471, 384] on icon at bounding box center [474, 386] width 13 height 13
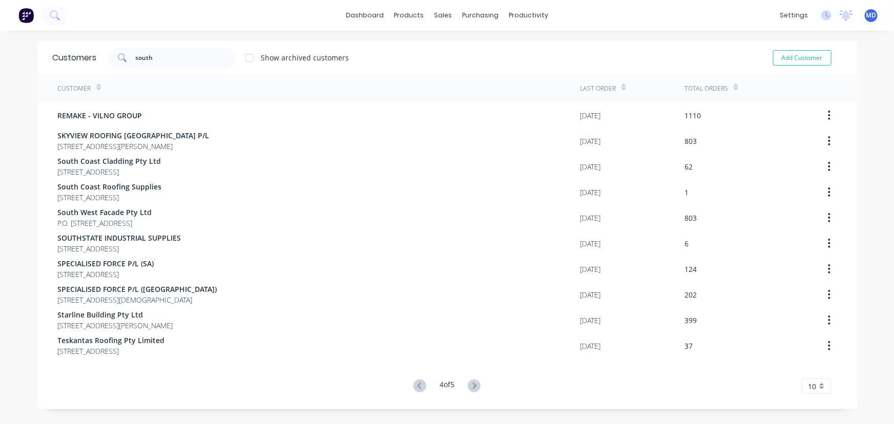
click at [471, 384] on icon at bounding box center [474, 386] width 13 height 13
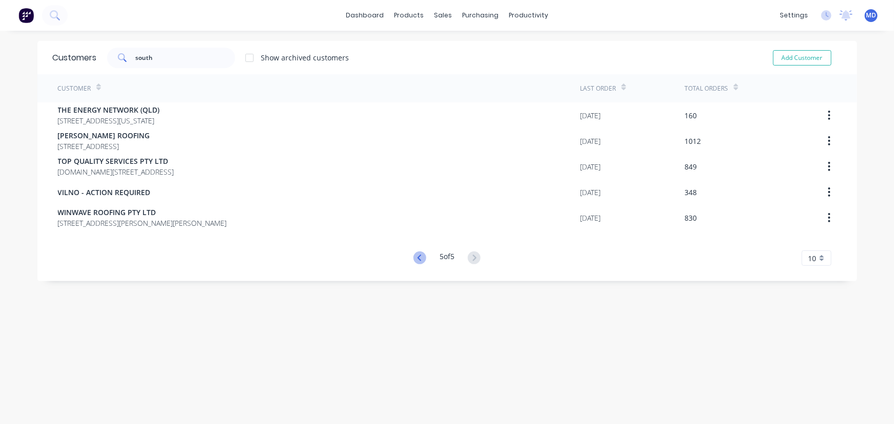
click at [414, 257] on icon at bounding box center [420, 258] width 13 height 13
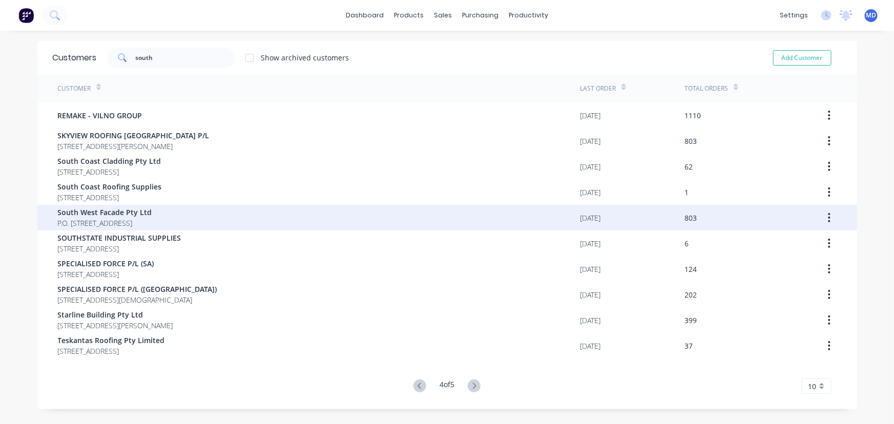
click at [90, 216] on span "South West Facade Pty Ltd" at bounding box center [105, 212] width 94 height 11
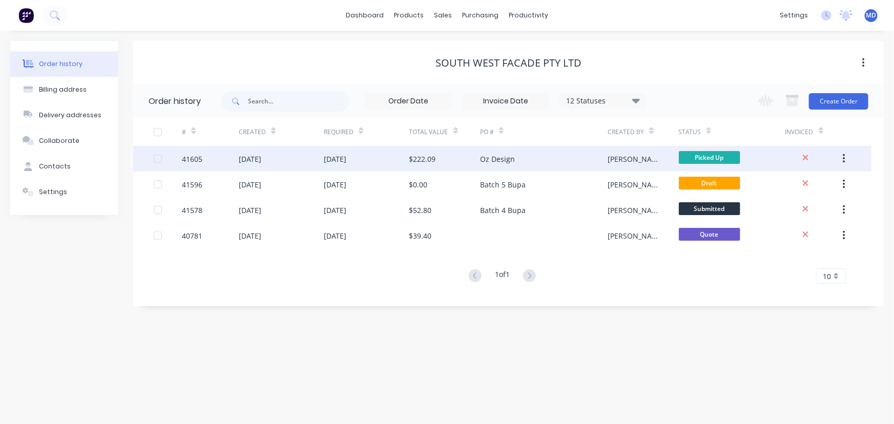
click at [546, 153] on div "Oz Design" at bounding box center [544, 159] width 128 height 26
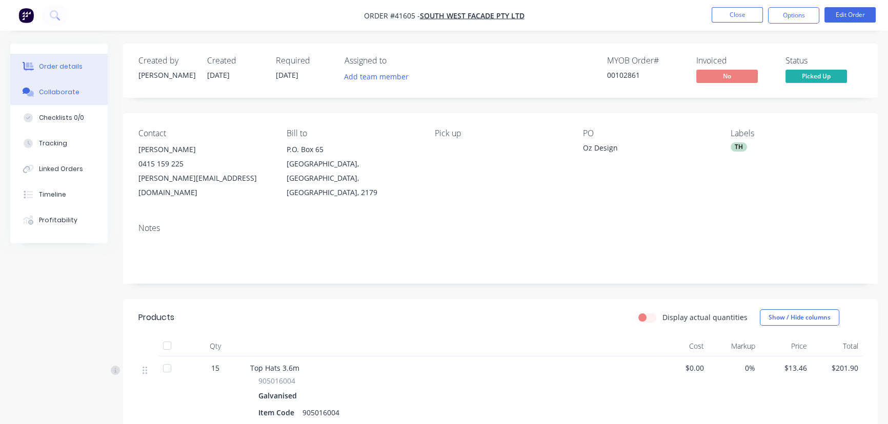
click at [70, 93] on div "Collaborate" at bounding box center [59, 92] width 40 height 9
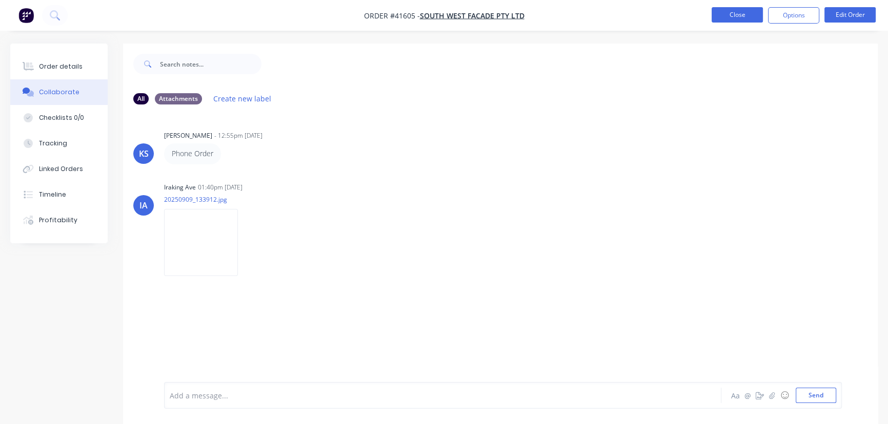
click at [730, 13] on button "Close" at bounding box center [736, 14] width 51 height 15
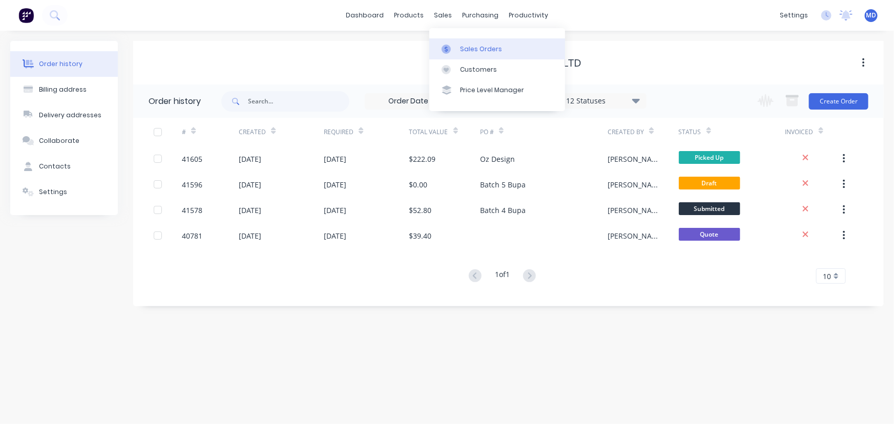
click at [476, 49] on div "Sales Orders" at bounding box center [481, 49] width 42 height 9
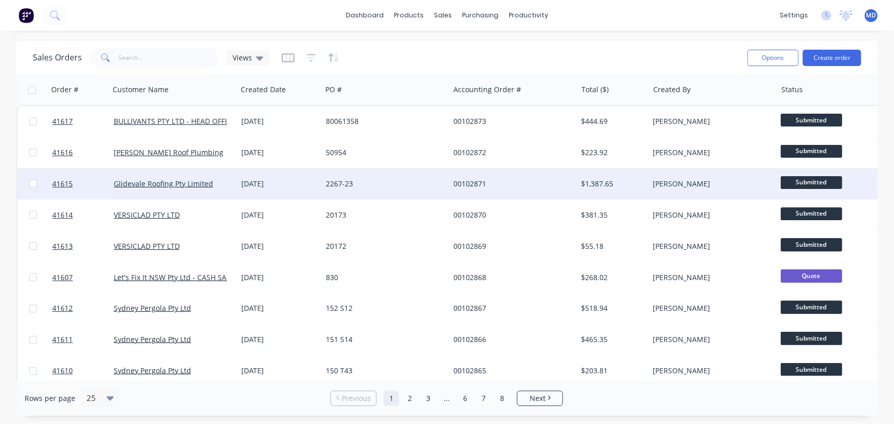
click at [420, 177] on div "2267-23" at bounding box center [386, 184] width 128 height 31
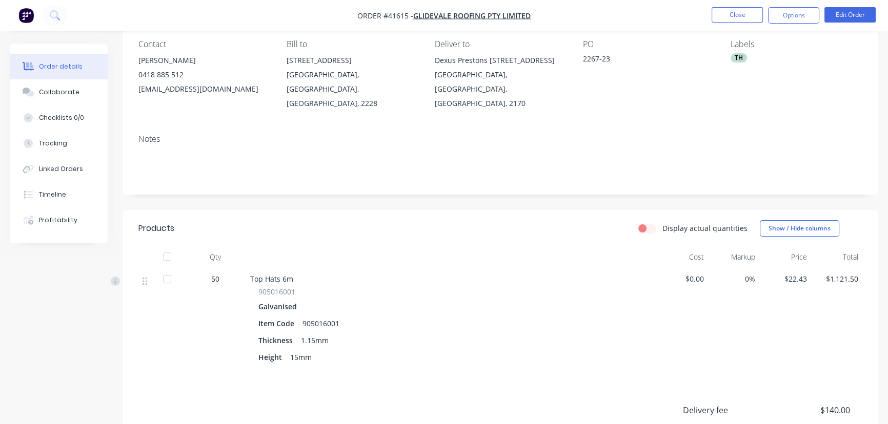
scroll to position [93, 0]
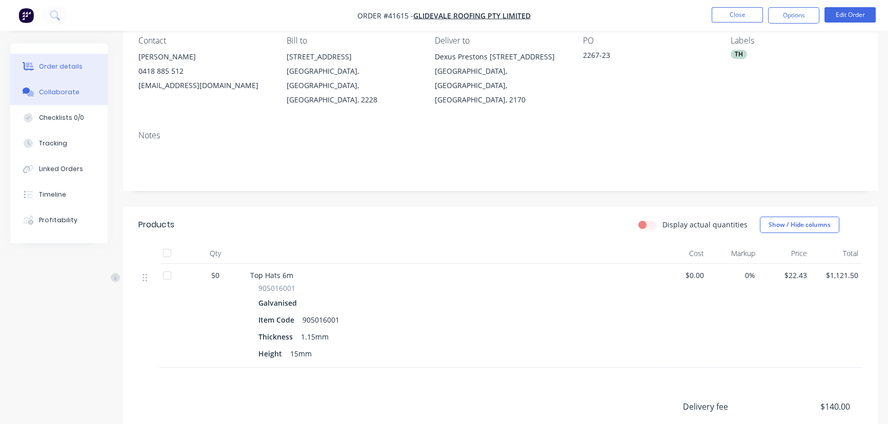
drag, startPoint x: 63, startPoint y: 88, endPoint x: 198, endPoint y: 118, distance: 138.8
click at [65, 90] on div "Collaborate" at bounding box center [59, 92] width 40 height 9
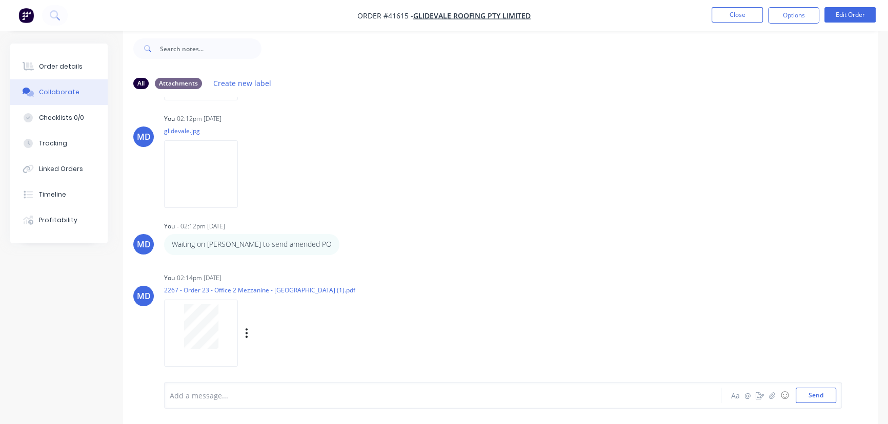
scroll to position [113, 0]
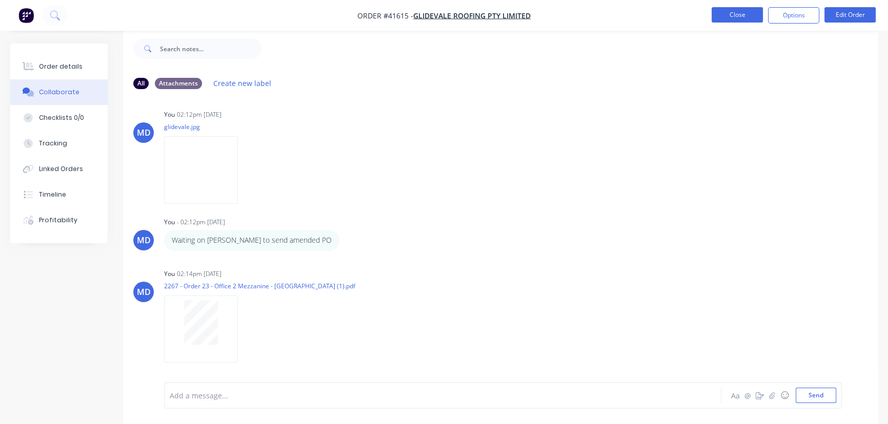
click at [742, 10] on button "Close" at bounding box center [736, 14] width 51 height 15
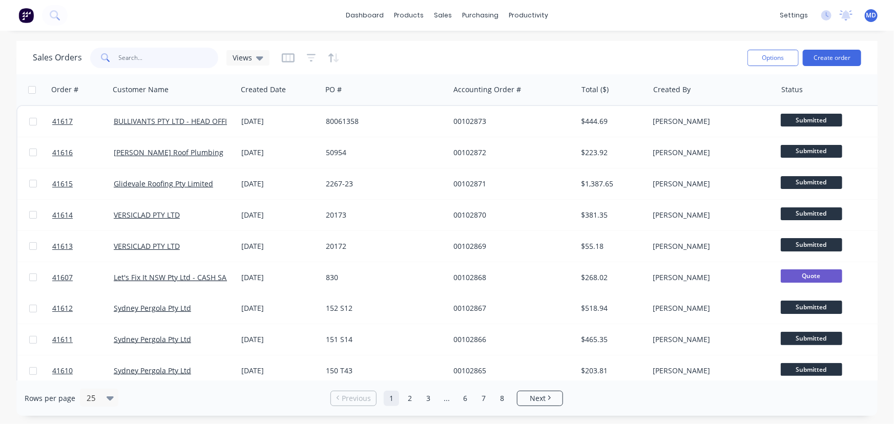
click at [150, 57] on input "text" at bounding box center [169, 58] width 100 height 21
click at [767, 59] on button "Options" at bounding box center [773, 58] width 51 height 16
click at [560, 48] on div "Sales Orders Views" at bounding box center [386, 57] width 707 height 25
click at [580, 83] on link "Delivery Scheduling" at bounding box center [569, 90] width 136 height 21
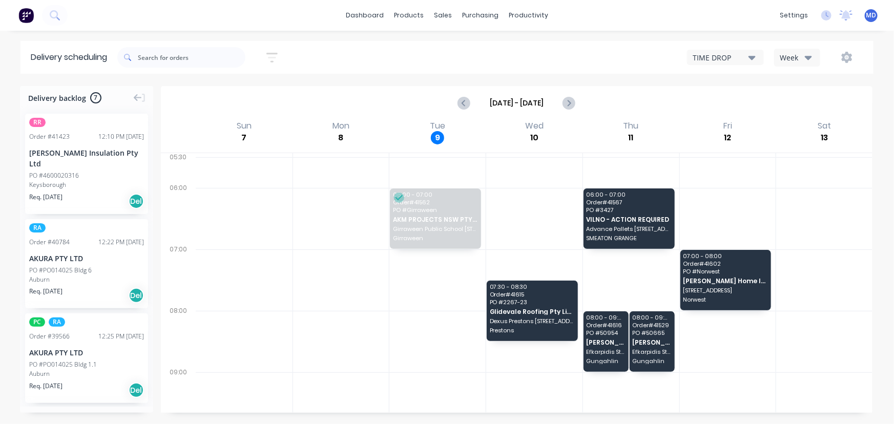
click at [814, 57] on button "Week" at bounding box center [798, 58] width 46 height 18
click at [807, 106] on div "Vehicle" at bounding box center [825, 105] width 101 height 21
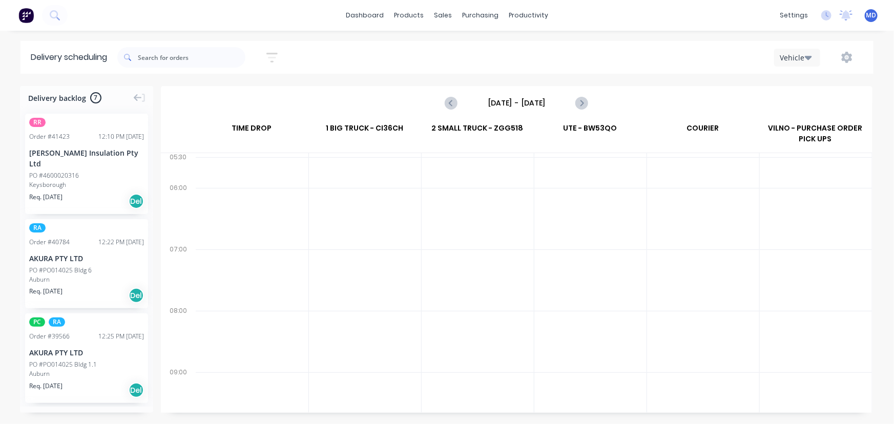
click at [514, 103] on input "[DATE] - [DATE]" at bounding box center [516, 102] width 101 height 15
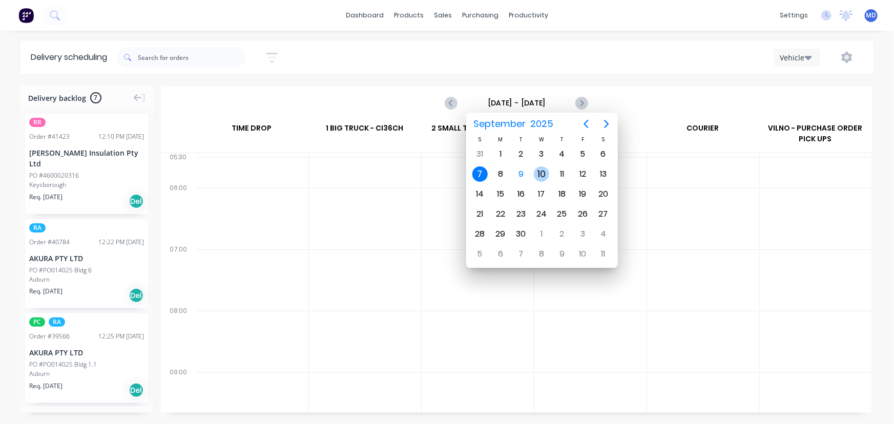
click at [539, 173] on div "10" at bounding box center [541, 174] width 15 height 15
type input "[DATE] - [DATE]"
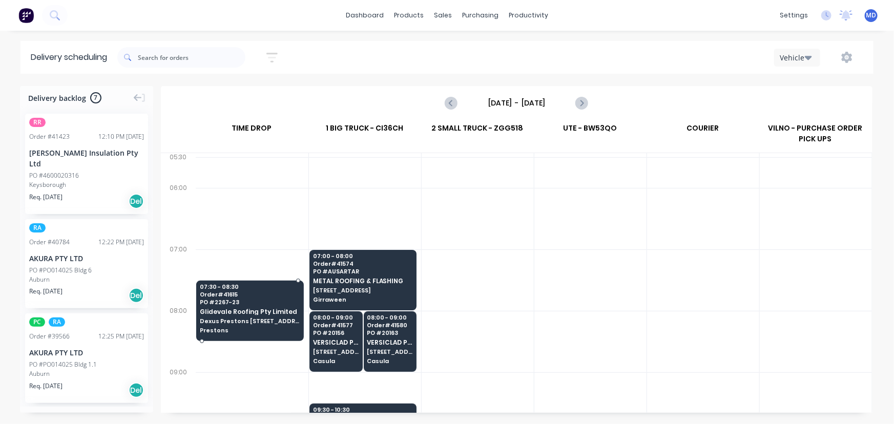
click at [240, 310] on span "Glidevale Roofing Pty Limited" at bounding box center [250, 312] width 100 height 7
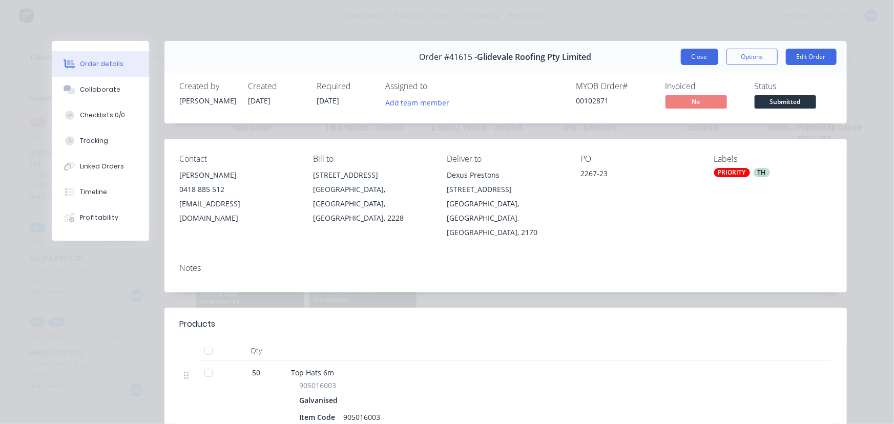
click at [696, 58] on button "Close" at bounding box center [699, 57] width 37 height 16
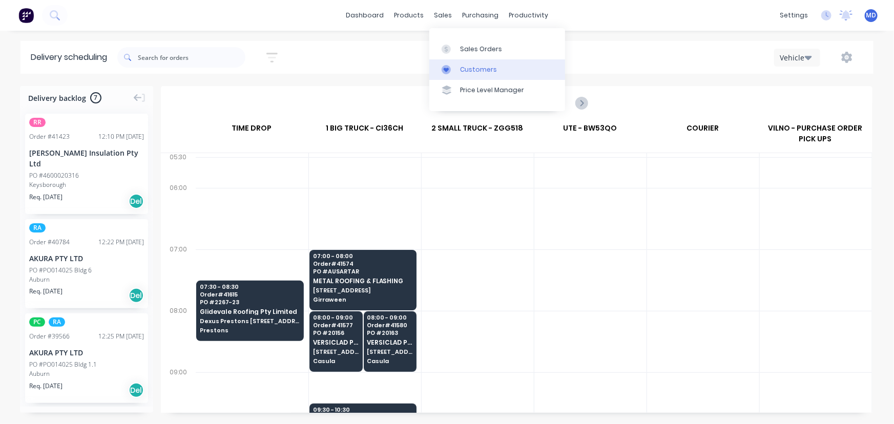
click at [474, 70] on div "Customers" at bounding box center [478, 69] width 37 height 9
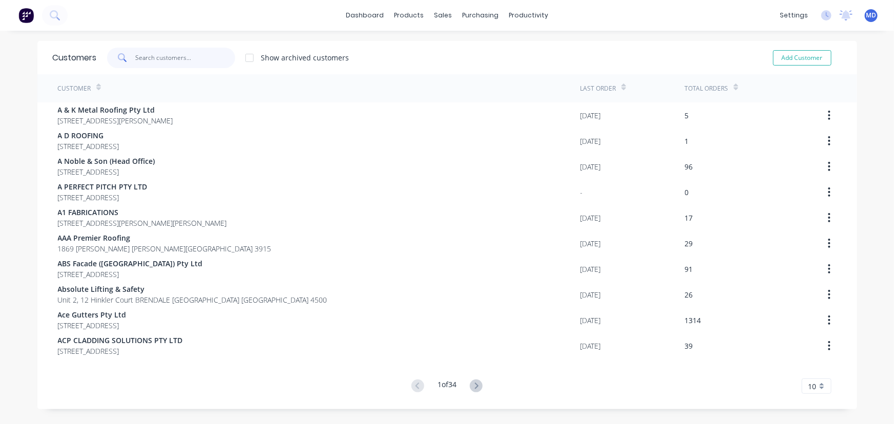
click at [164, 55] on input "text" at bounding box center [185, 58] width 100 height 21
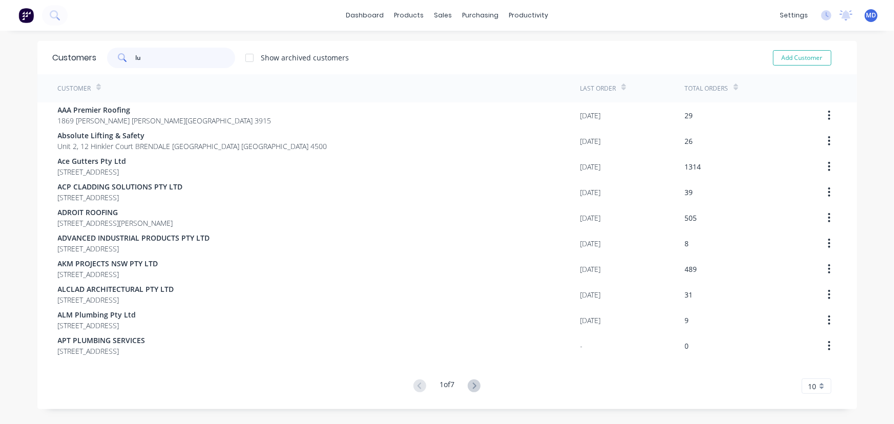
type input "l"
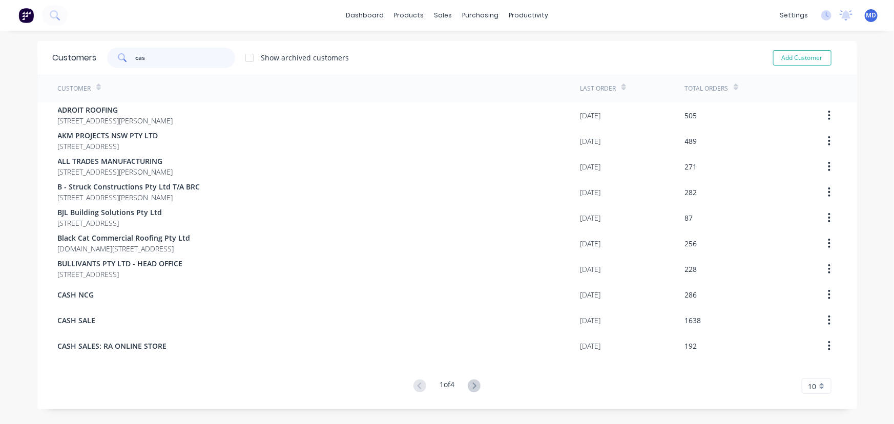
click at [156, 57] on input "cas" at bounding box center [185, 58] width 100 height 21
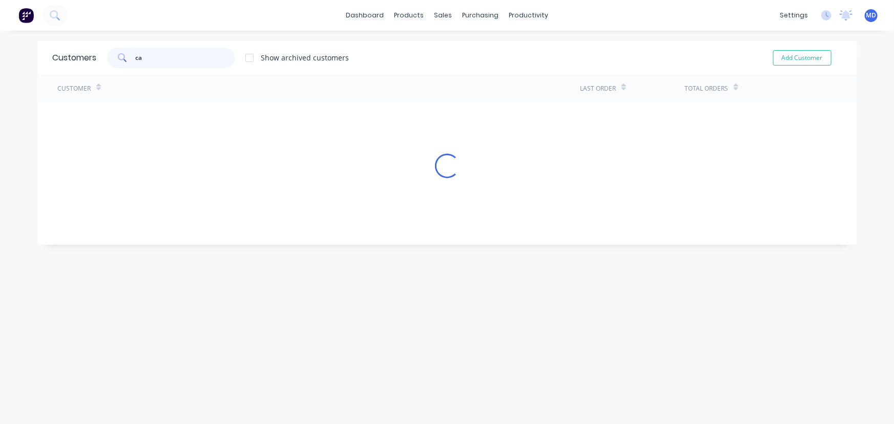
type input "c"
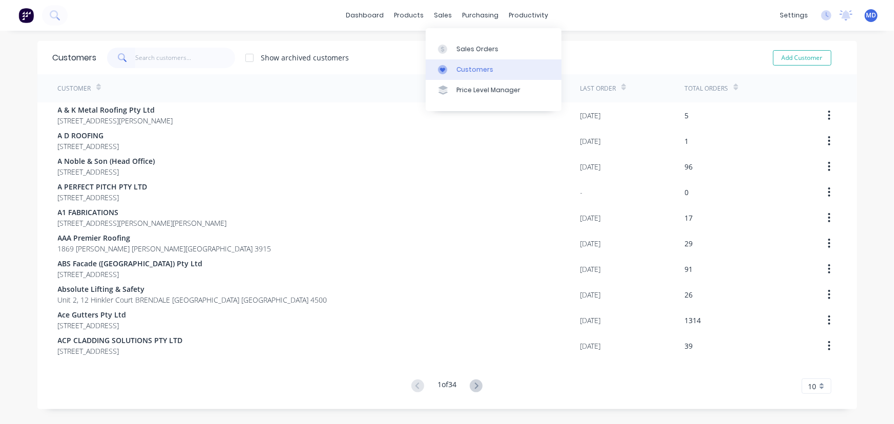
drag, startPoint x: 476, startPoint y: 70, endPoint x: 444, endPoint y: 71, distance: 31.3
click at [476, 70] on div "Customers" at bounding box center [475, 69] width 37 height 9
click at [187, 60] on input "text" at bounding box center [185, 58] width 100 height 21
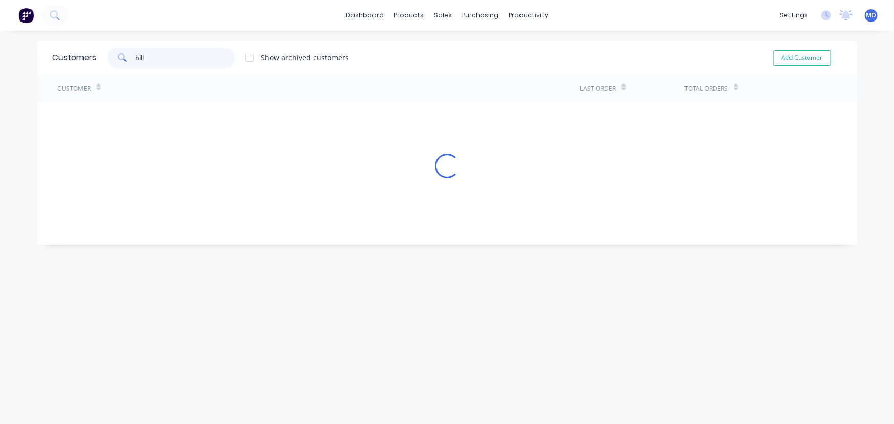
type input "hill"
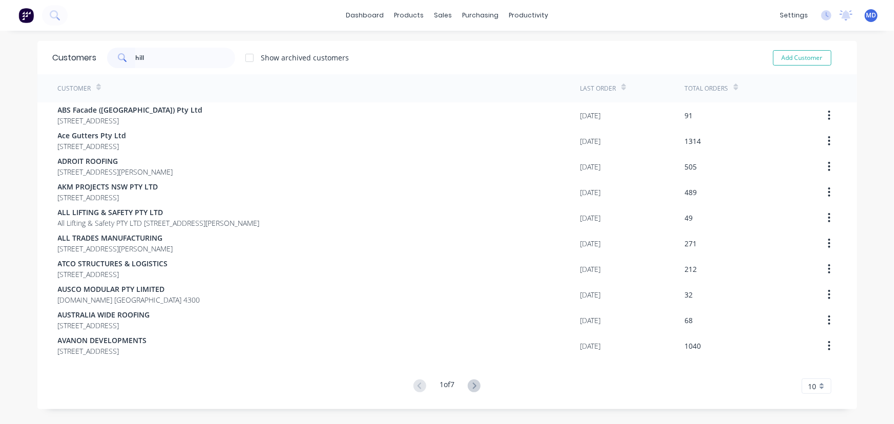
click at [476, 388] on icon at bounding box center [474, 386] width 13 height 13
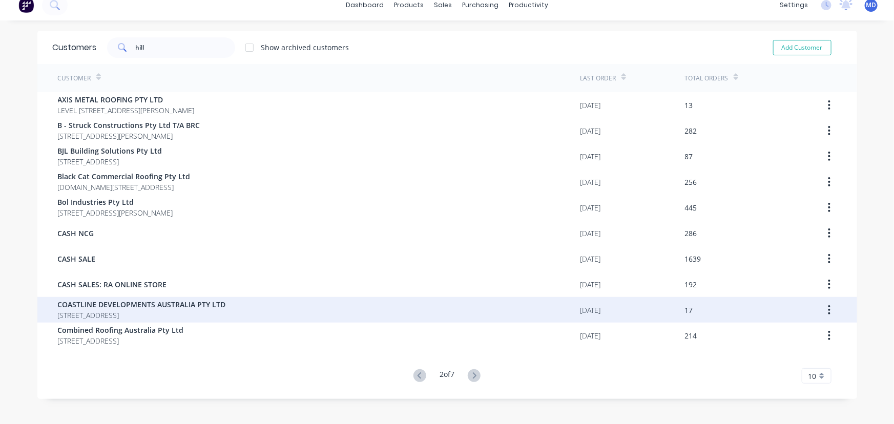
scroll to position [21, 0]
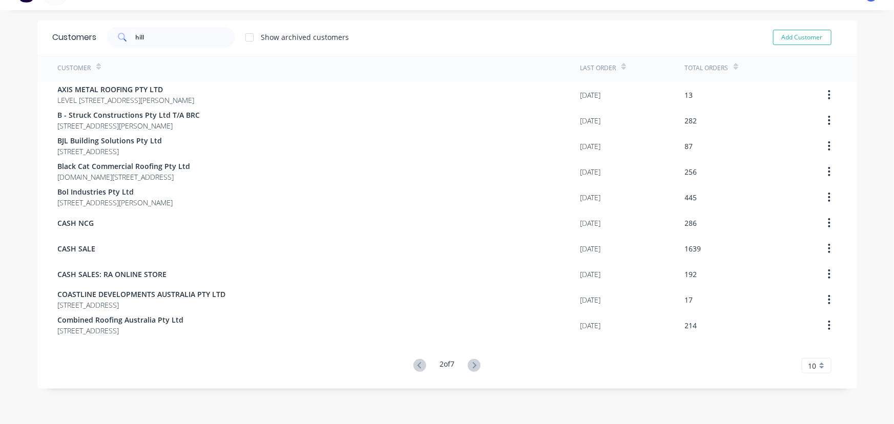
click at [471, 365] on icon at bounding box center [474, 365] width 13 height 13
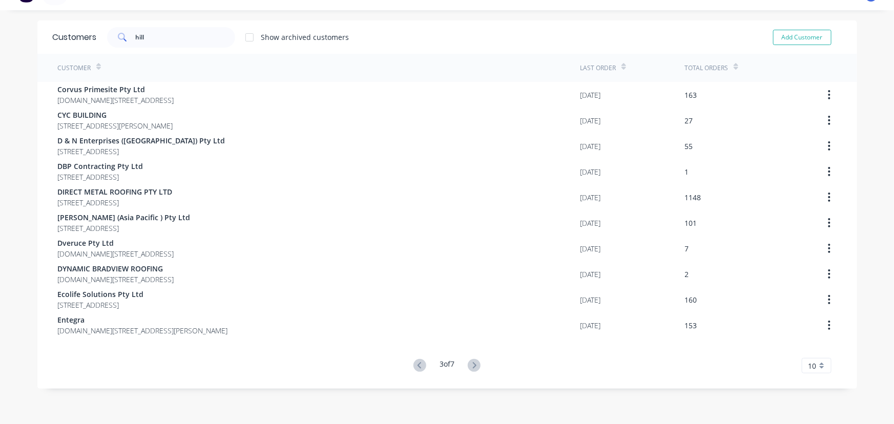
click at [471, 365] on icon at bounding box center [474, 365] width 13 height 13
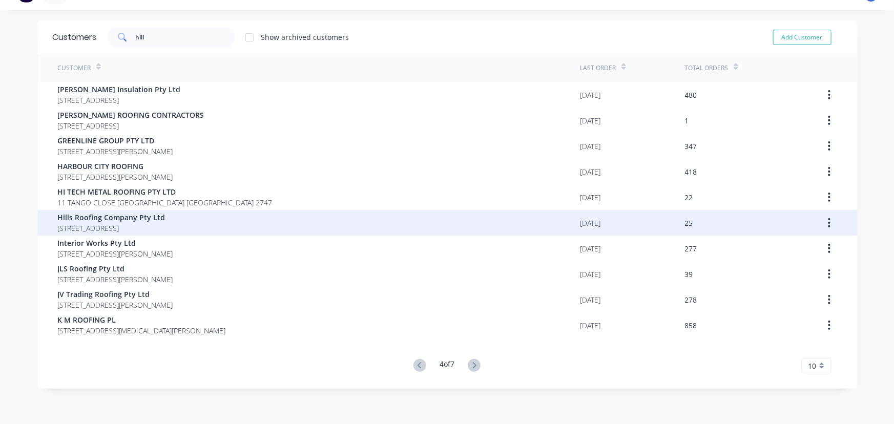
click at [124, 219] on span "Hills Roofing Company Pty Ltd" at bounding box center [112, 217] width 108 height 11
